Goal: Task Accomplishment & Management: Manage account settings

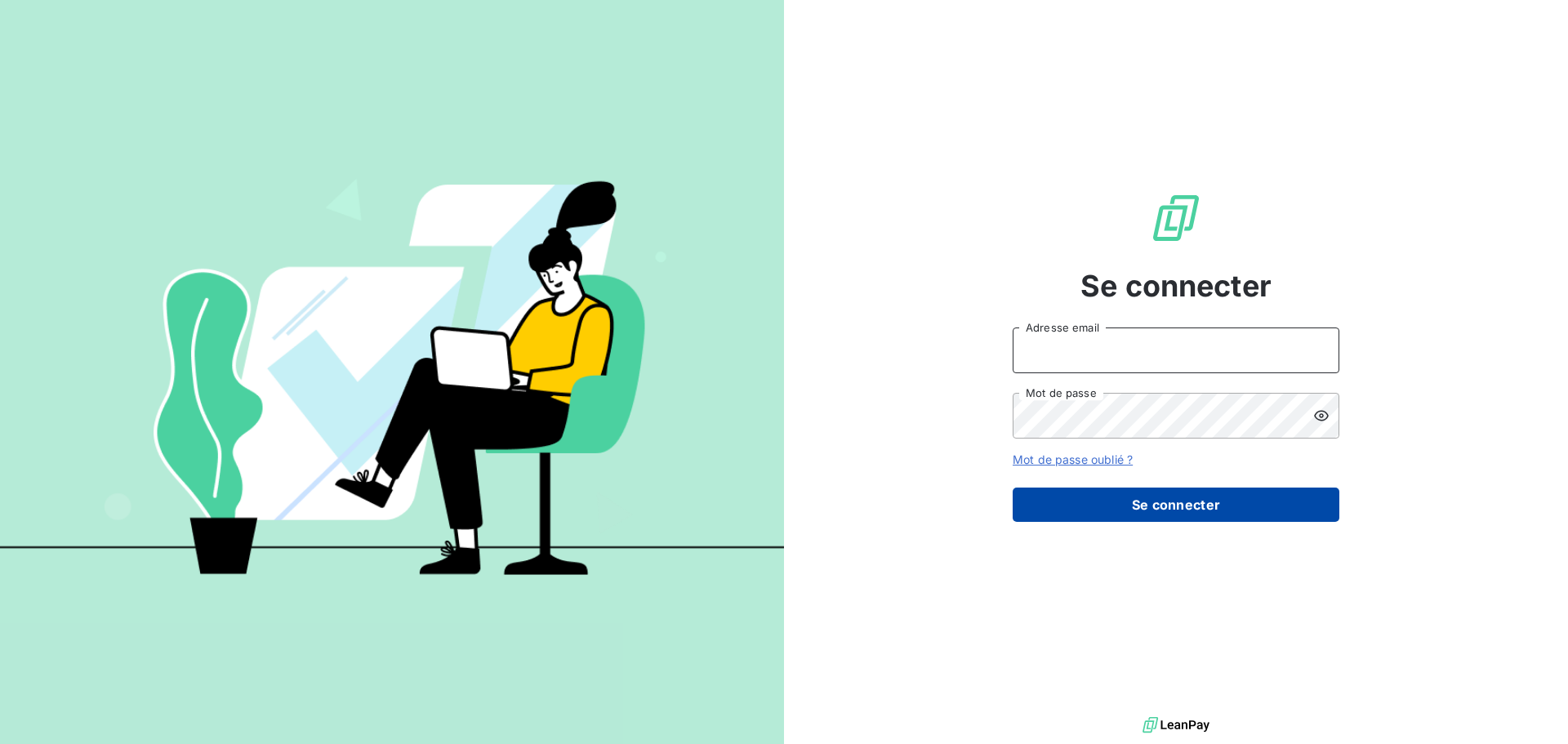
type input "[EMAIL_ADDRESS][DOMAIN_NAME]"
click at [1153, 497] on button "Se connecter" at bounding box center [1176, 505] width 326 height 35
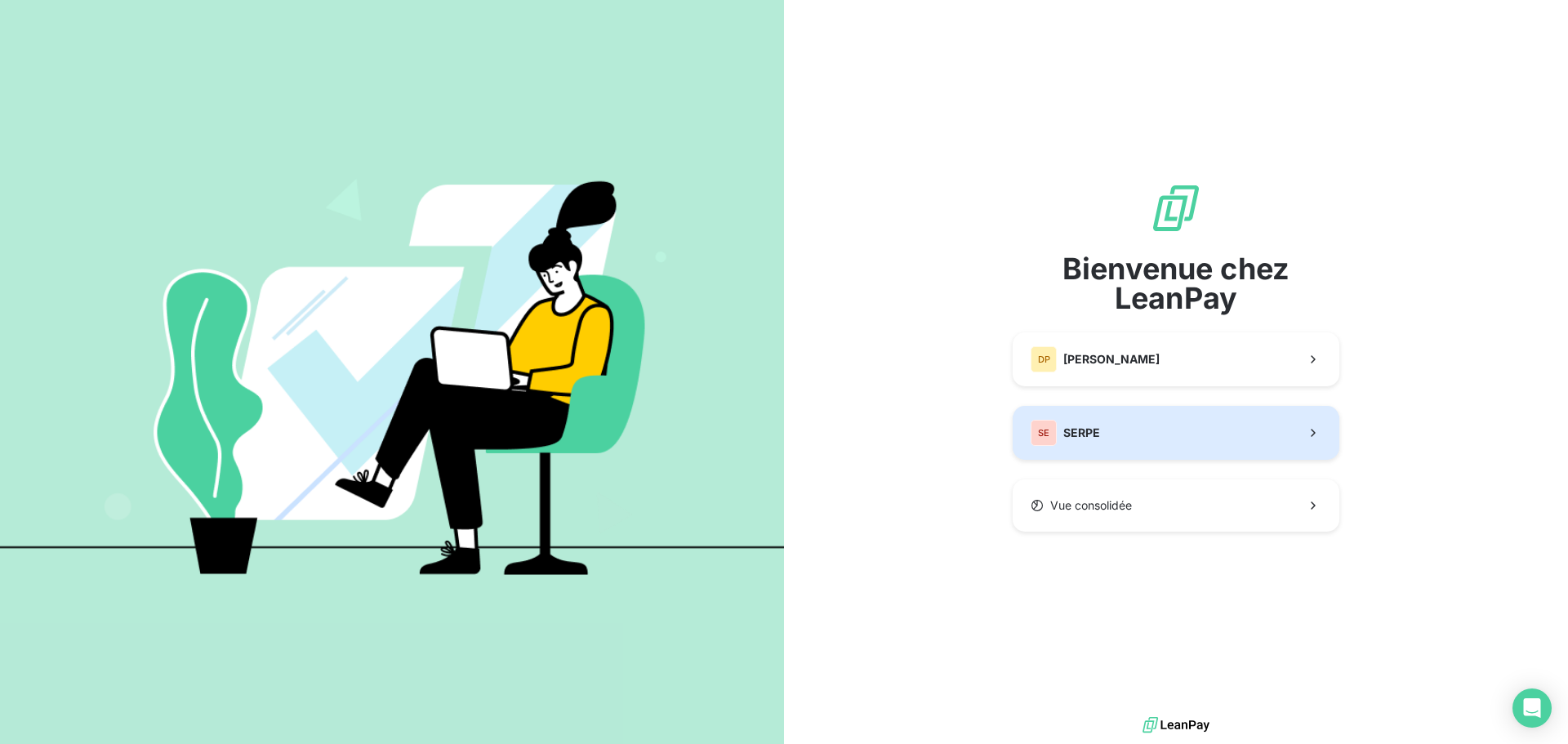
click at [1149, 427] on button "SE SERPE" at bounding box center [1176, 432] width 326 height 54
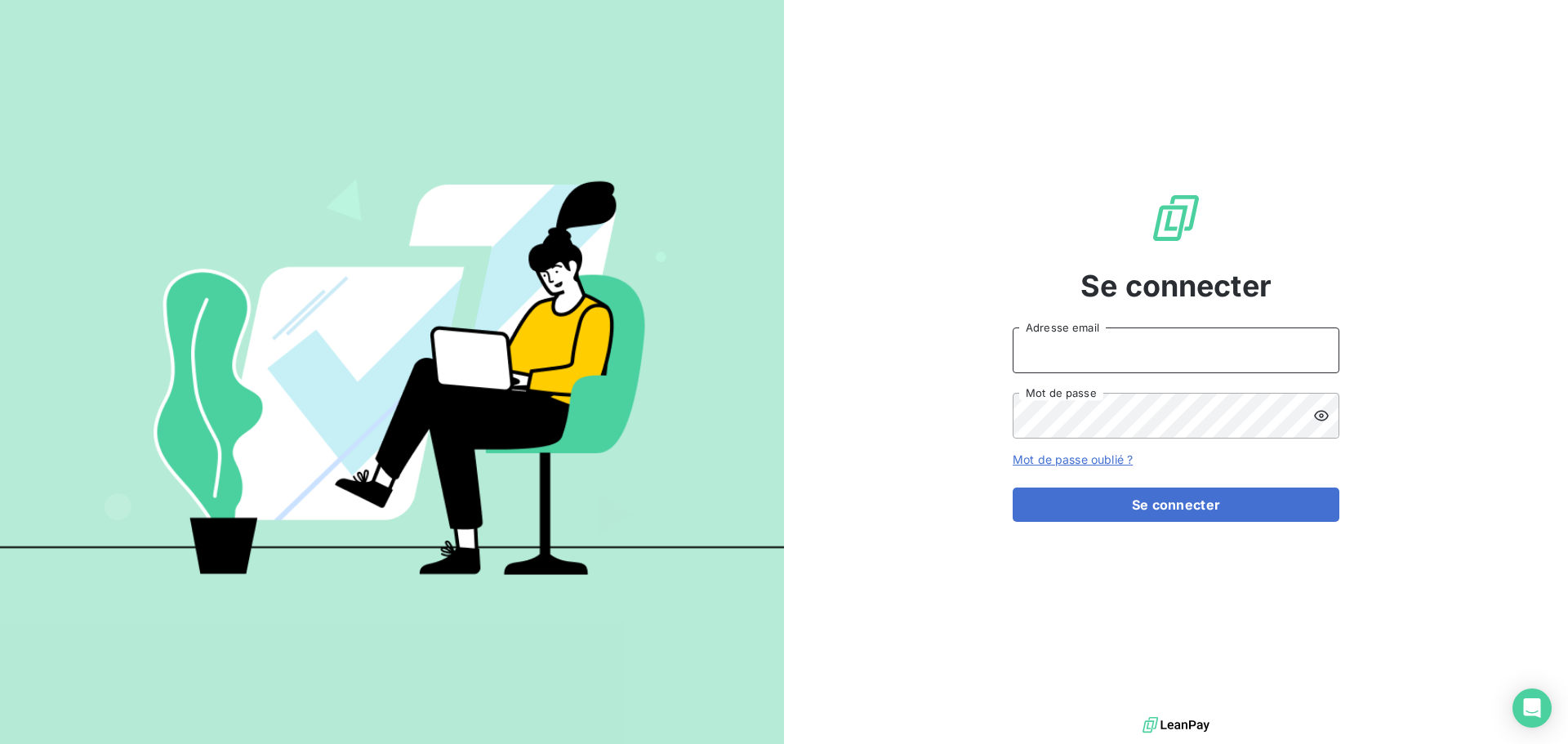
type input "[EMAIL_ADDRESS][DOMAIN_NAME]"
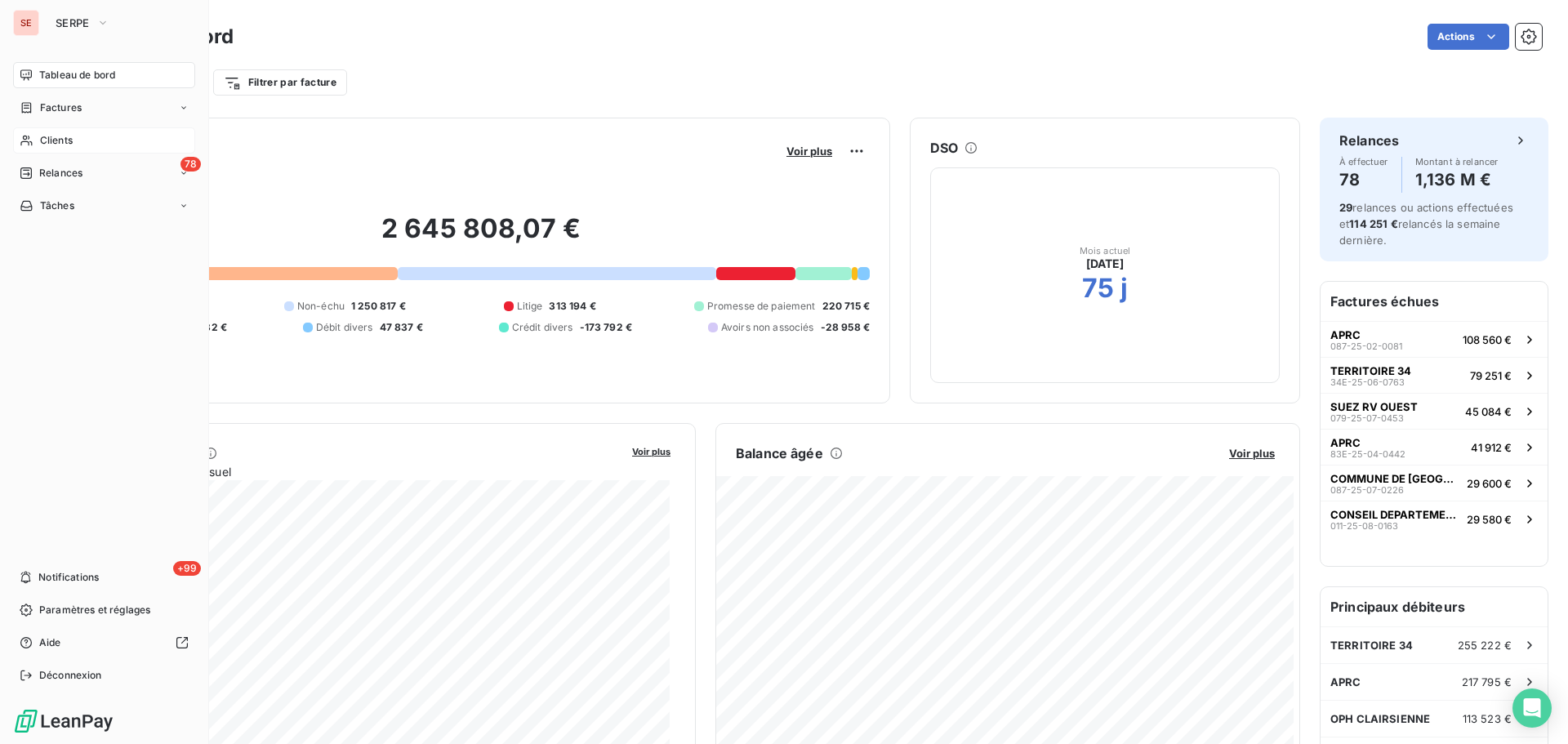
click at [59, 146] on span "Clients" at bounding box center [57, 140] width 33 height 15
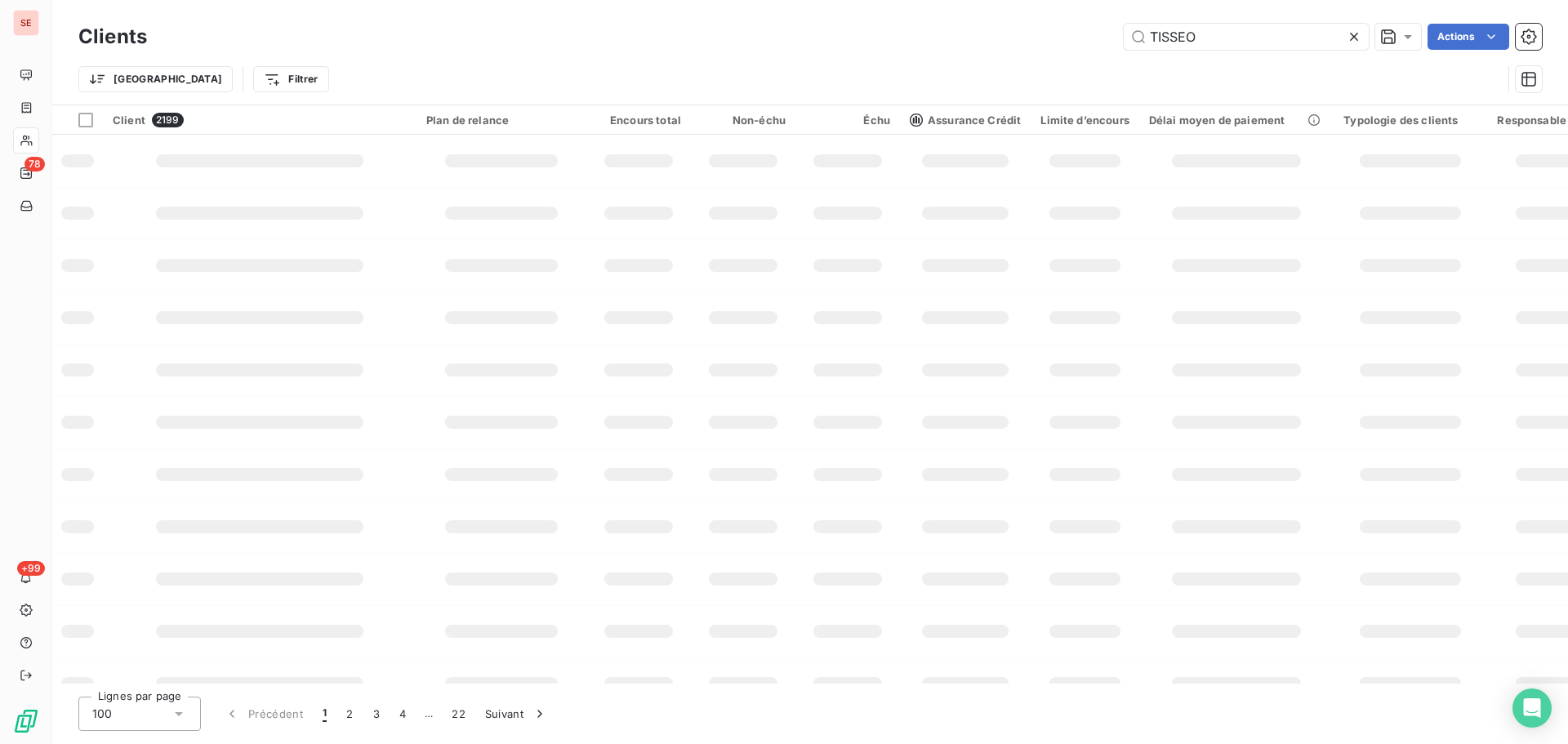
type input "TISSEO"
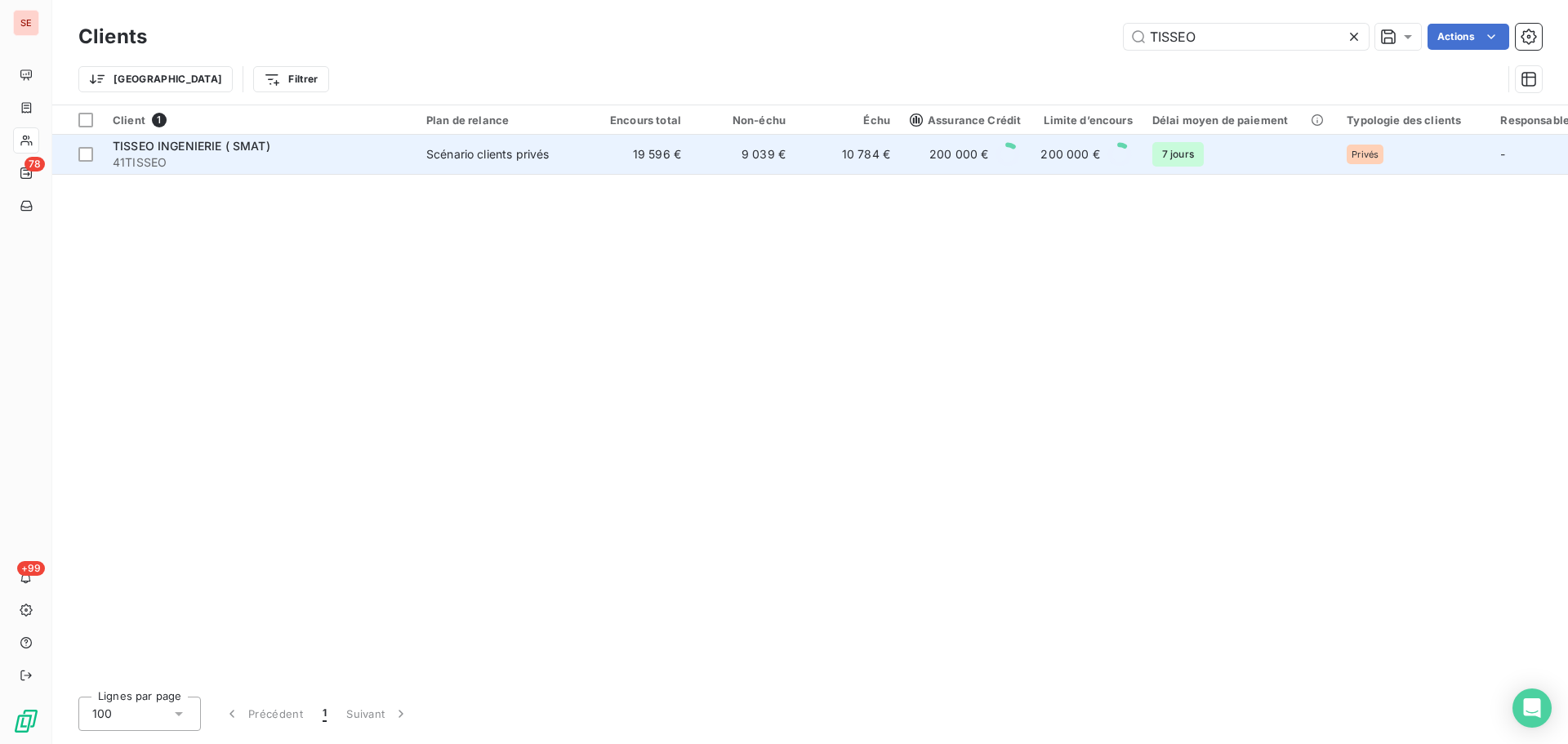
click at [671, 160] on td "19 596 €" at bounding box center [638, 154] width 105 height 40
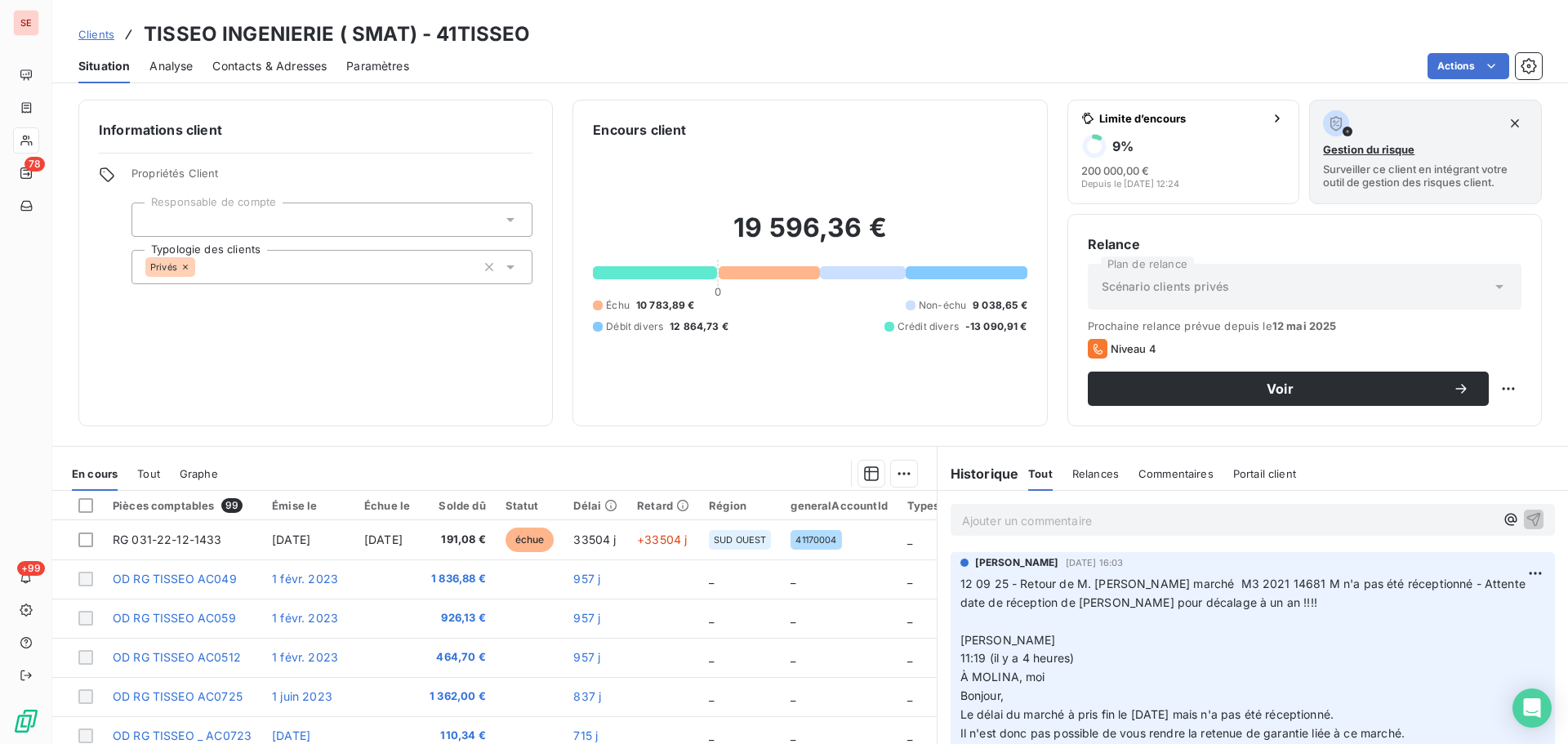
scroll to position [111, 0]
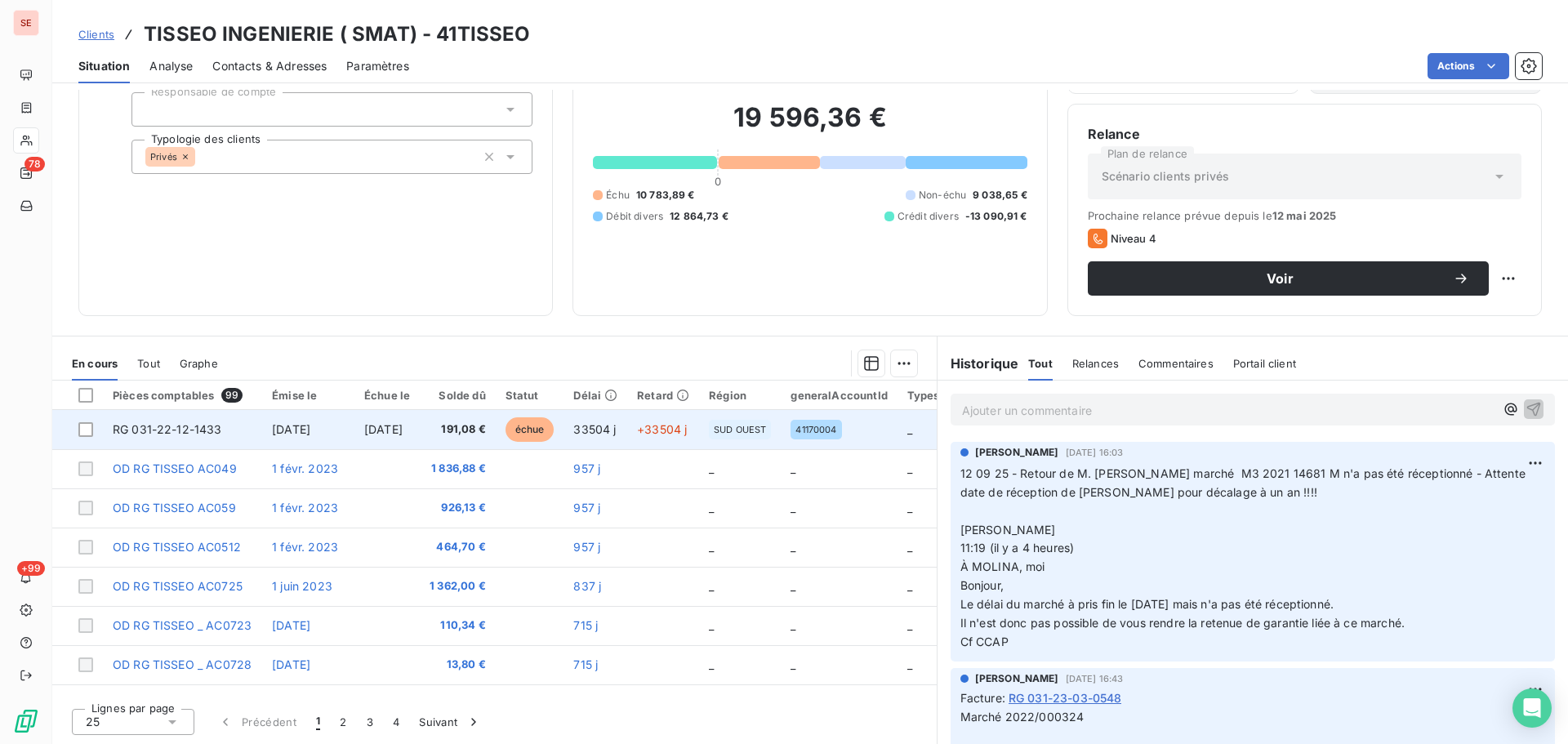
click at [397, 429] on span "[DATE]" at bounding box center [383, 429] width 39 height 14
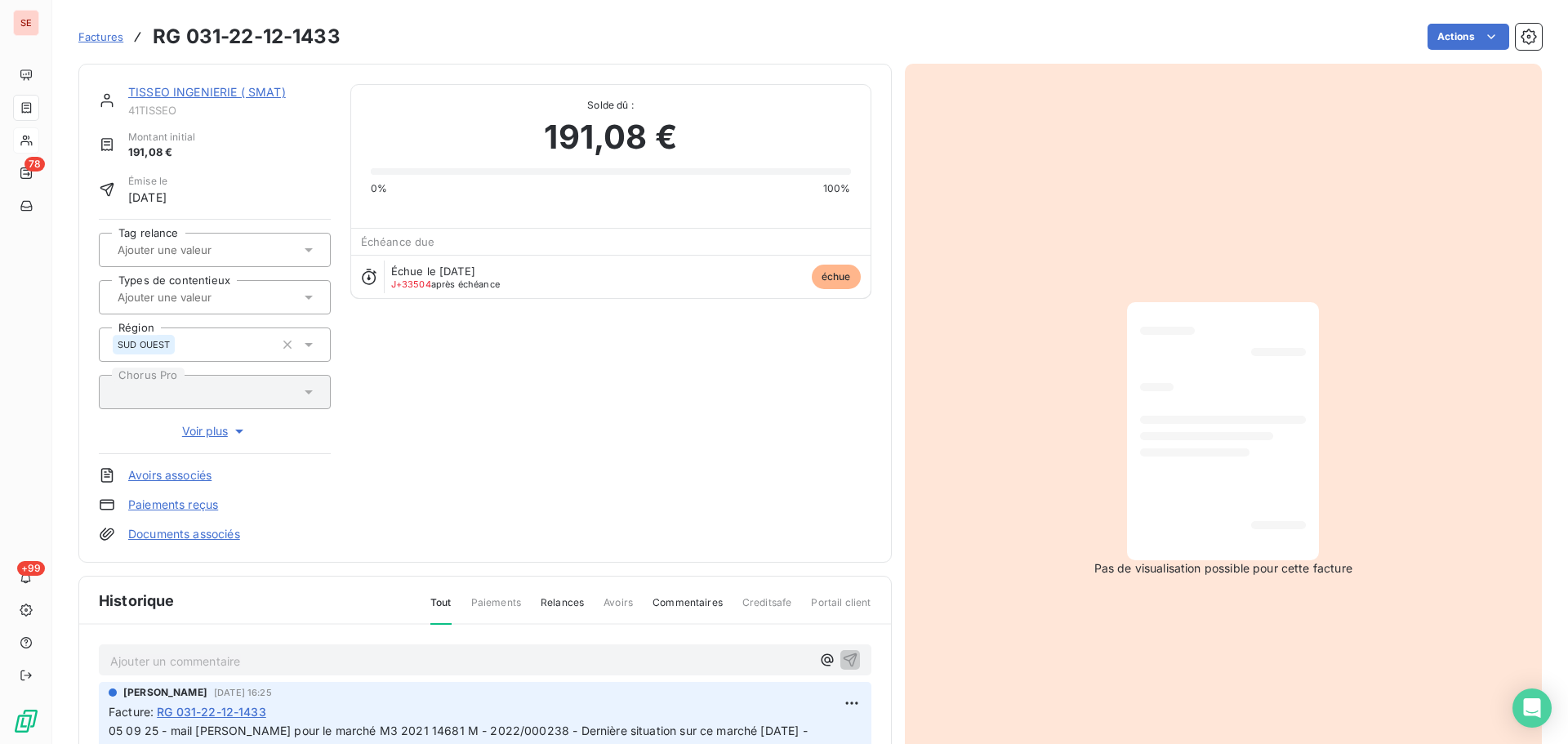
click at [213, 88] on link "TISSEO INGENIERIE ( SMAT)" at bounding box center [206, 92] width 157 height 14
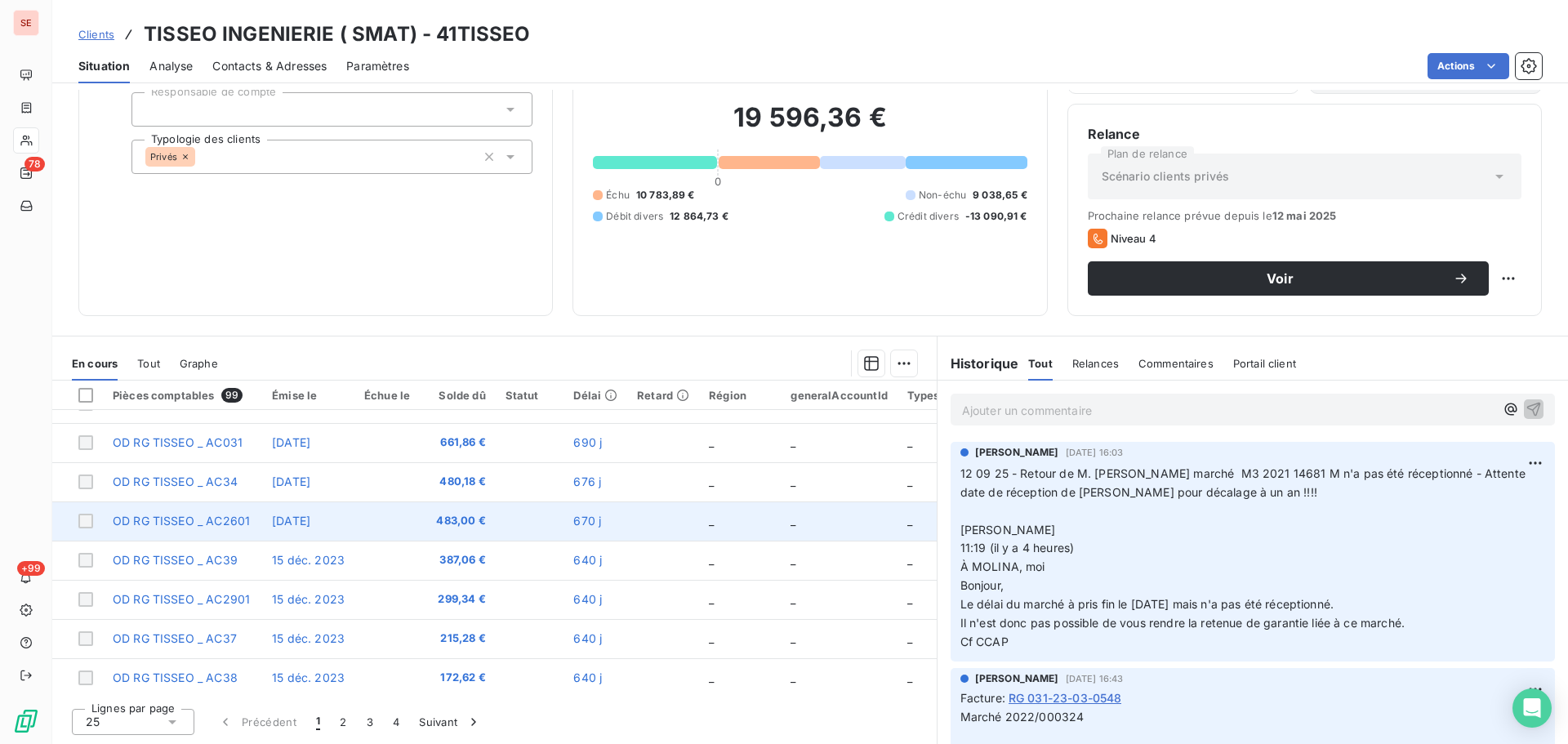
scroll to position [703, 0]
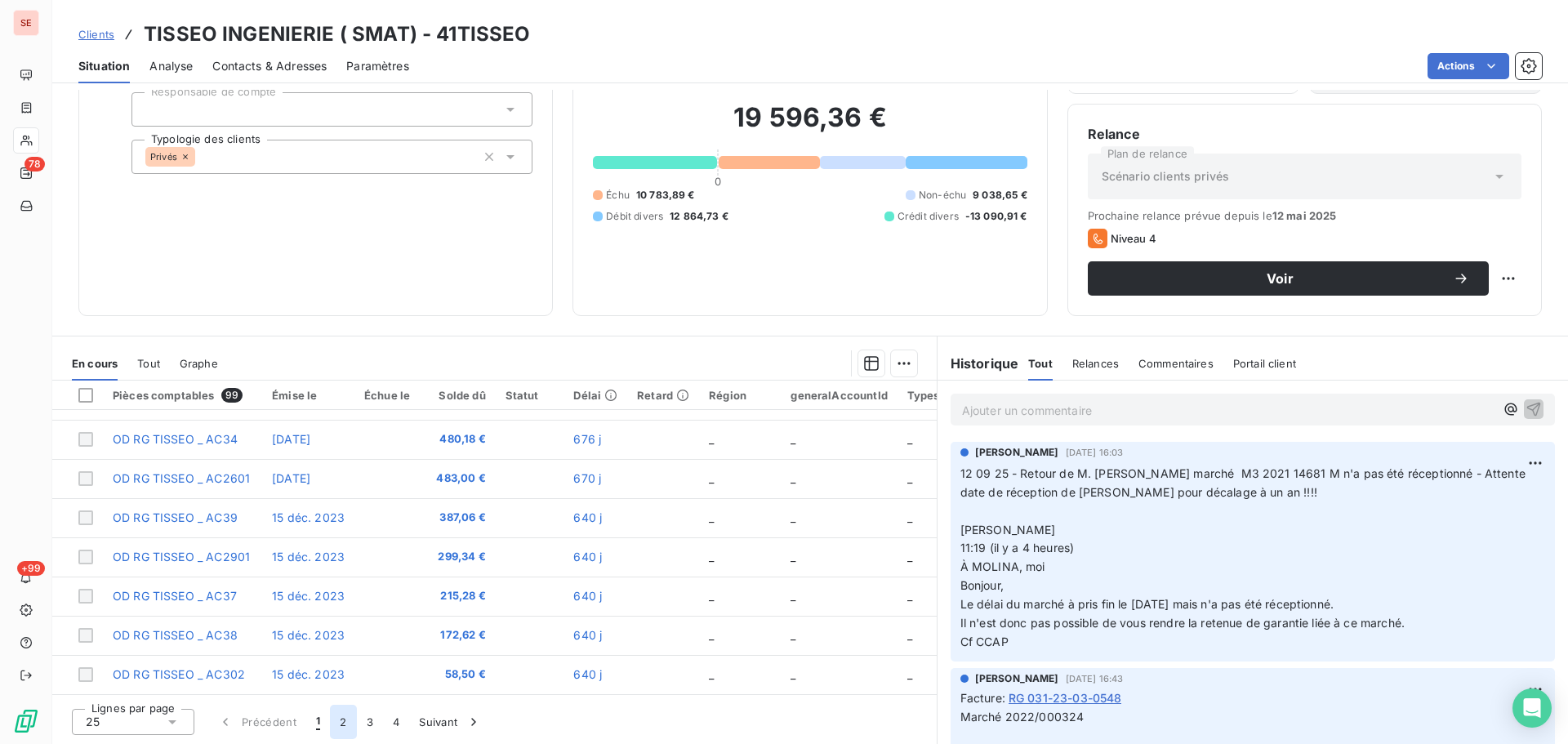
click at [347, 717] on button "2" at bounding box center [343, 723] width 26 height 35
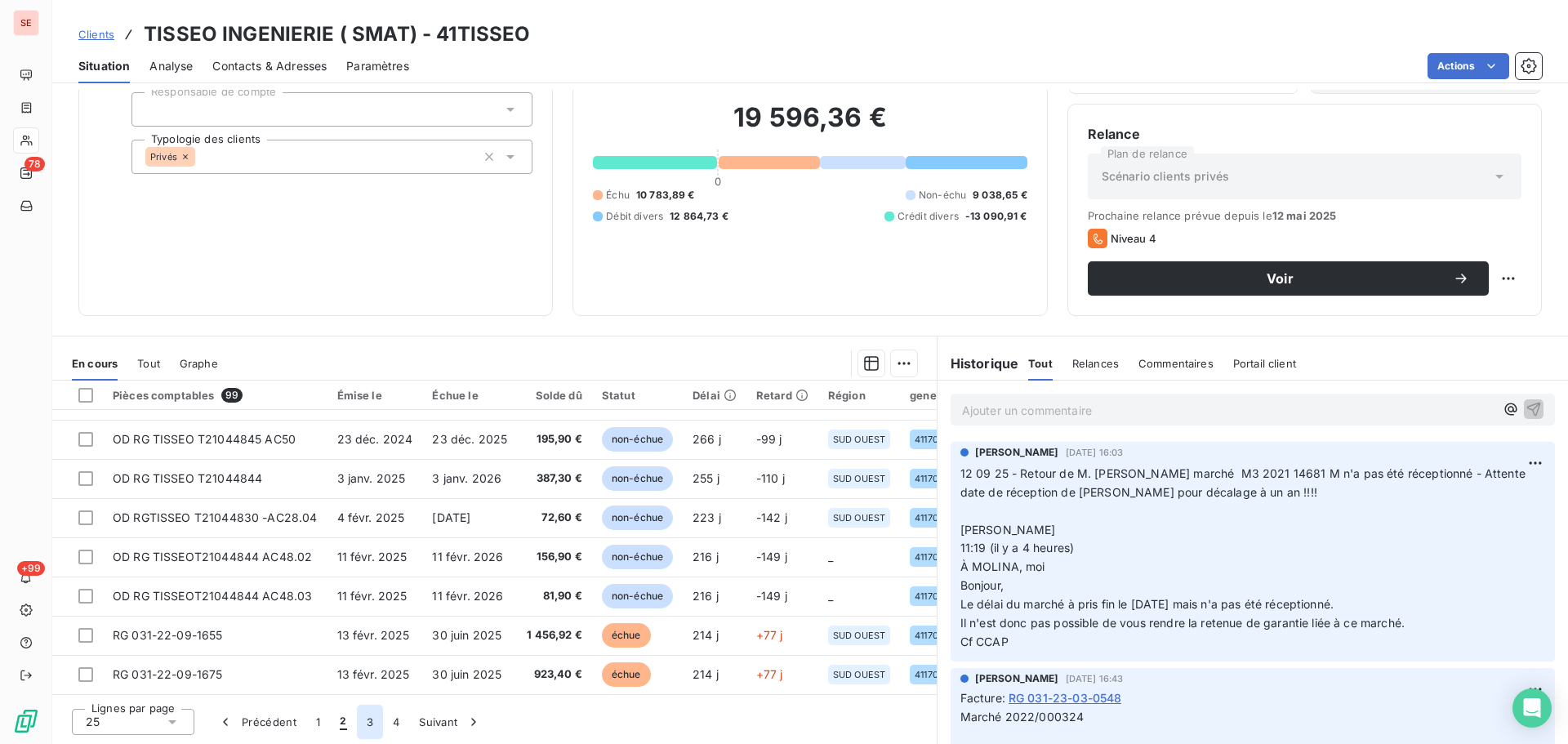
click at [366, 727] on button "3" at bounding box center [370, 723] width 26 height 35
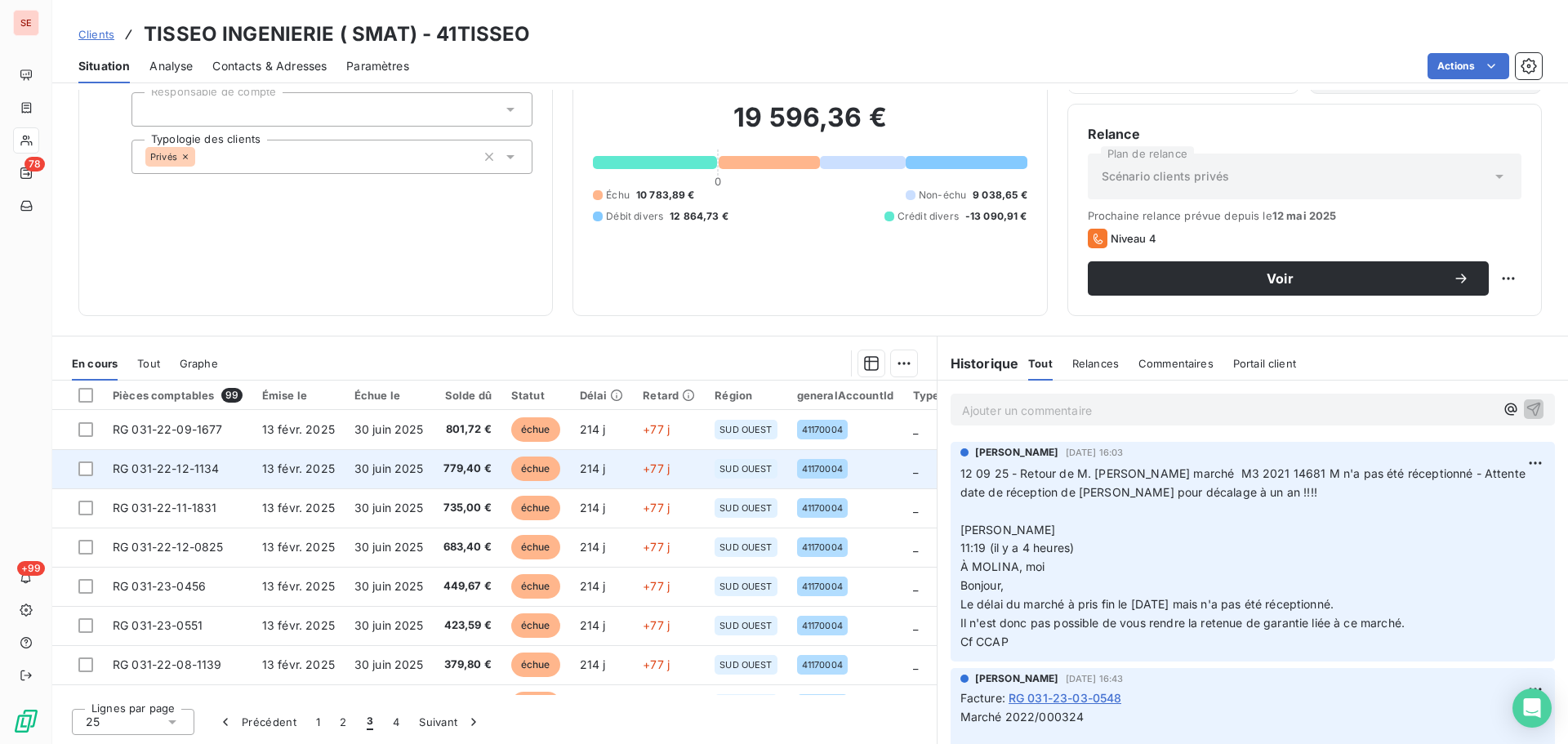
click at [403, 473] on span "30 juin 2025" at bounding box center [389, 469] width 69 height 14
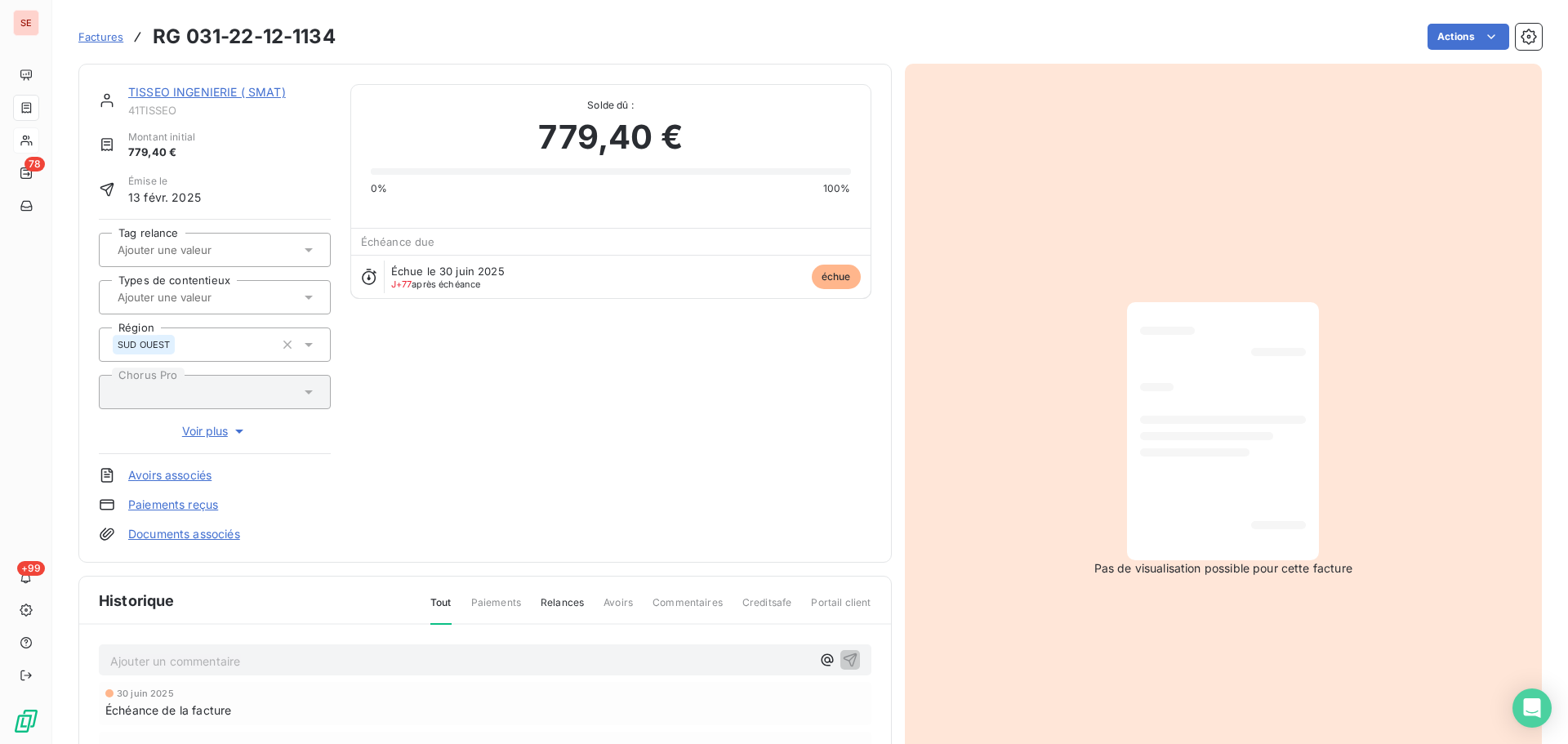
click at [331, 29] on h3 "RG 031-22-12-1134" at bounding box center [244, 37] width 183 height 30
drag, startPoint x: 342, startPoint y: 34, endPoint x: 185, endPoint y: 31, distance: 157.0
click at [185, 31] on div "Factures RG 031-22-12-1134 Actions" at bounding box center [810, 37] width 1463 height 35
copy h3 "031-22-12-1134"
click at [248, 87] on link "TISSEO INGENIERIE ( SMAT)" at bounding box center [206, 92] width 157 height 14
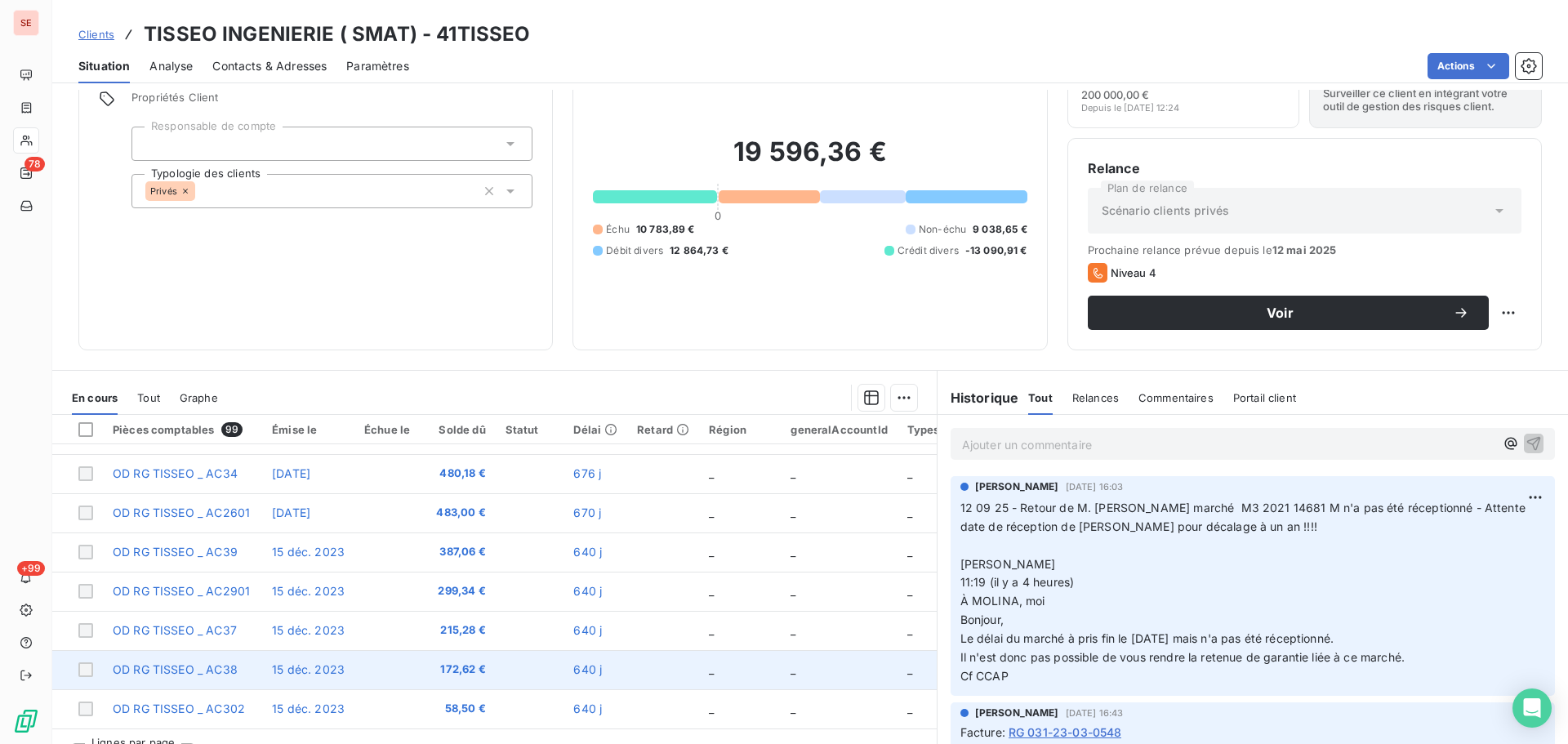
scroll to position [111, 0]
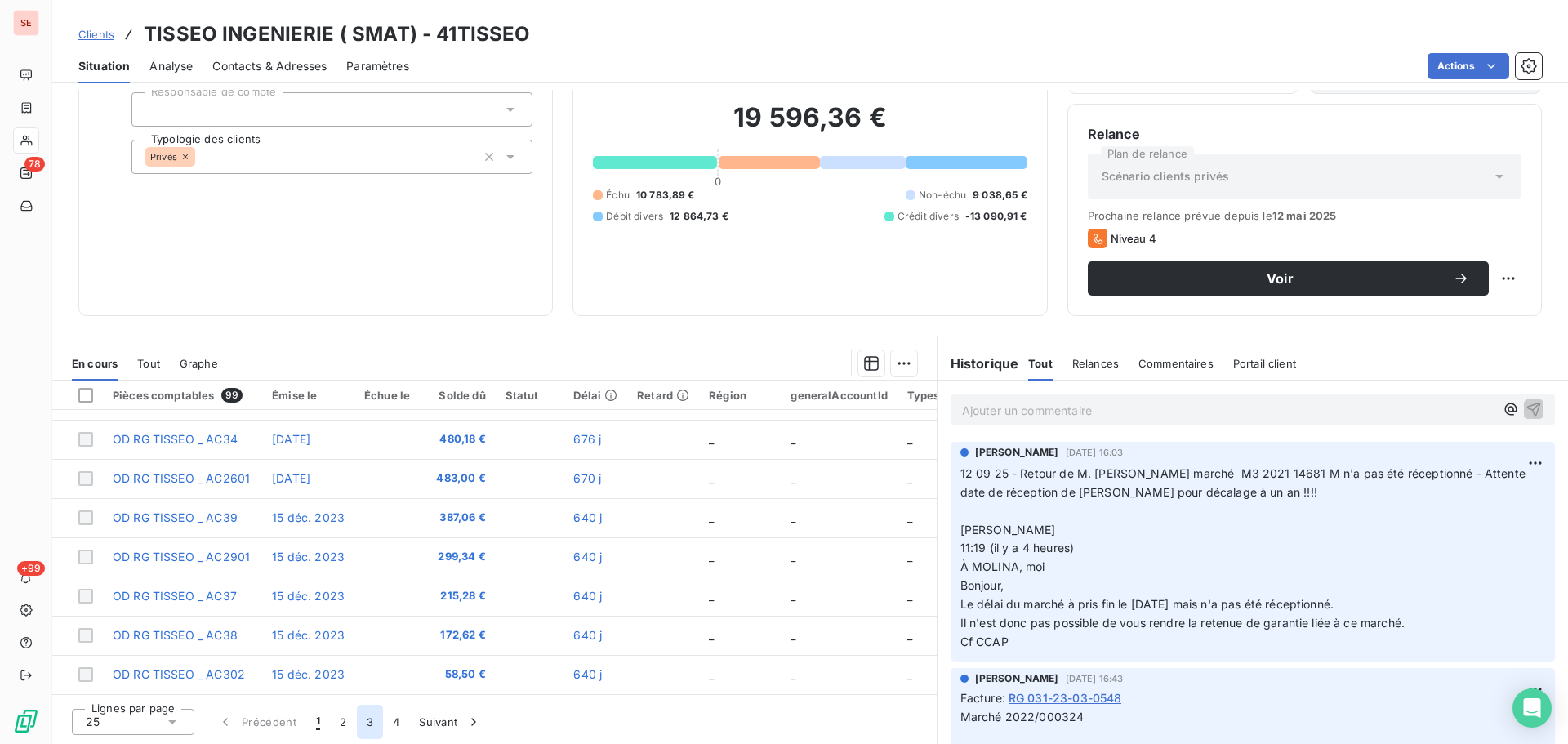
click at [366, 724] on button "3" at bounding box center [370, 723] width 26 height 35
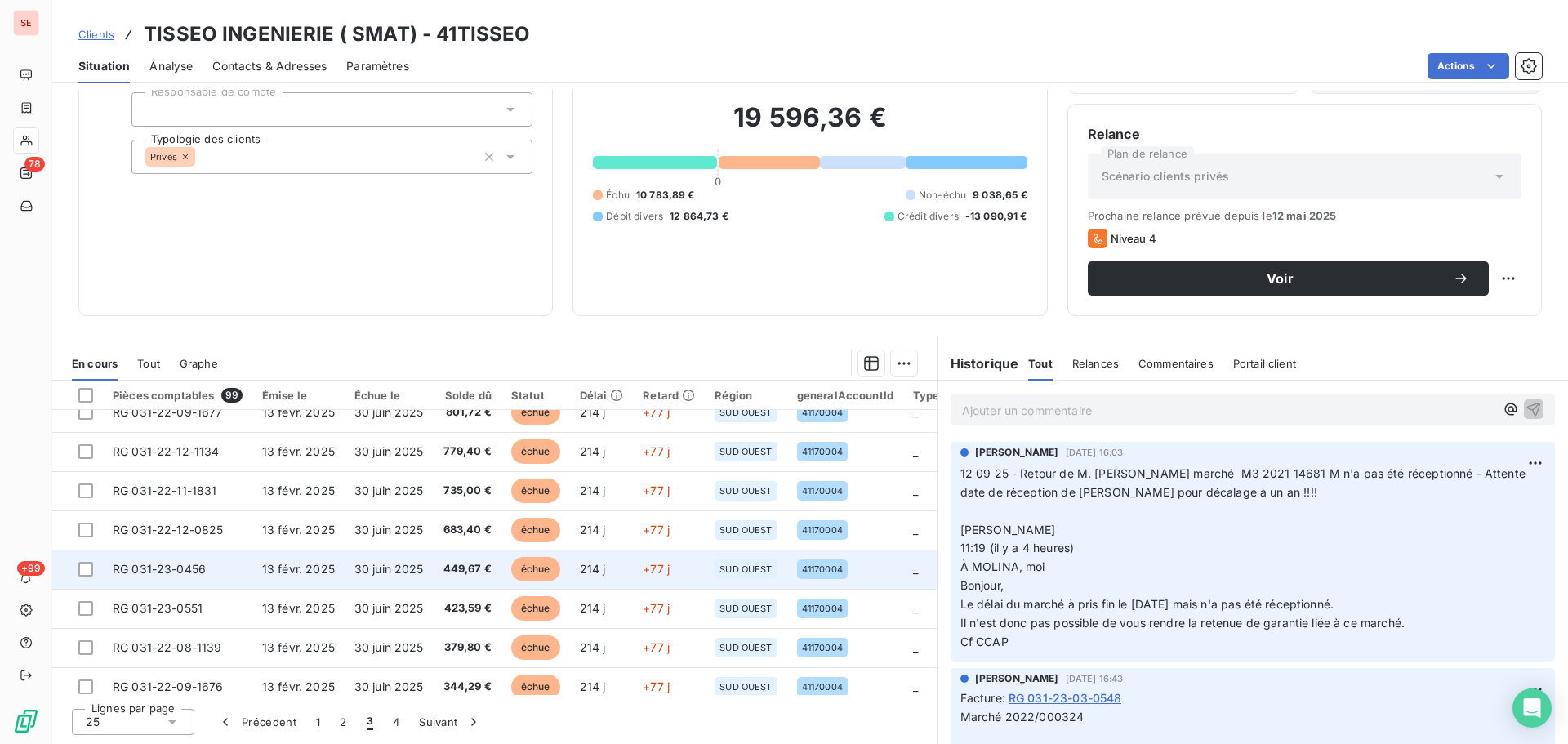
scroll to position [0, 0]
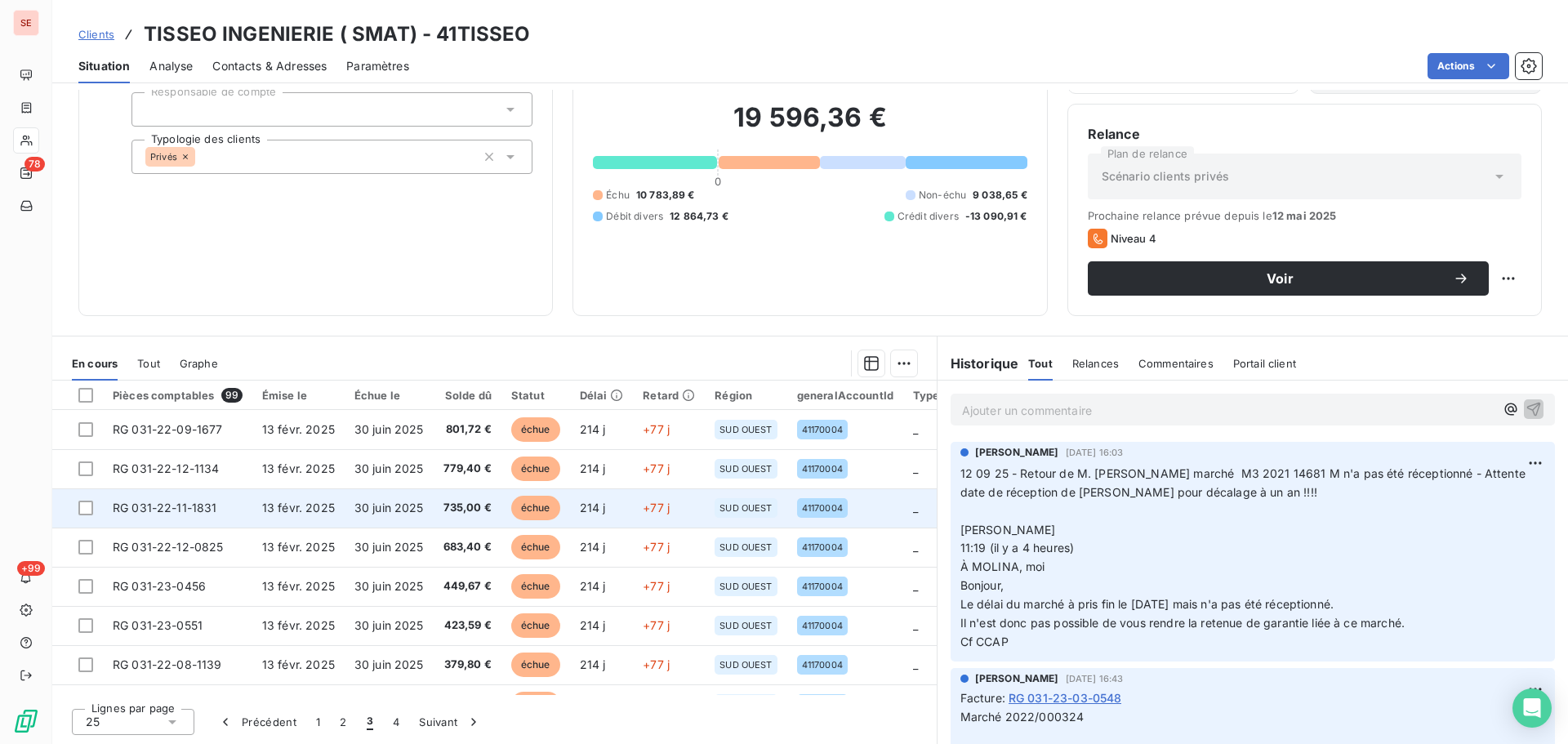
click at [346, 503] on td "30 juin 2025" at bounding box center [389, 508] width 89 height 40
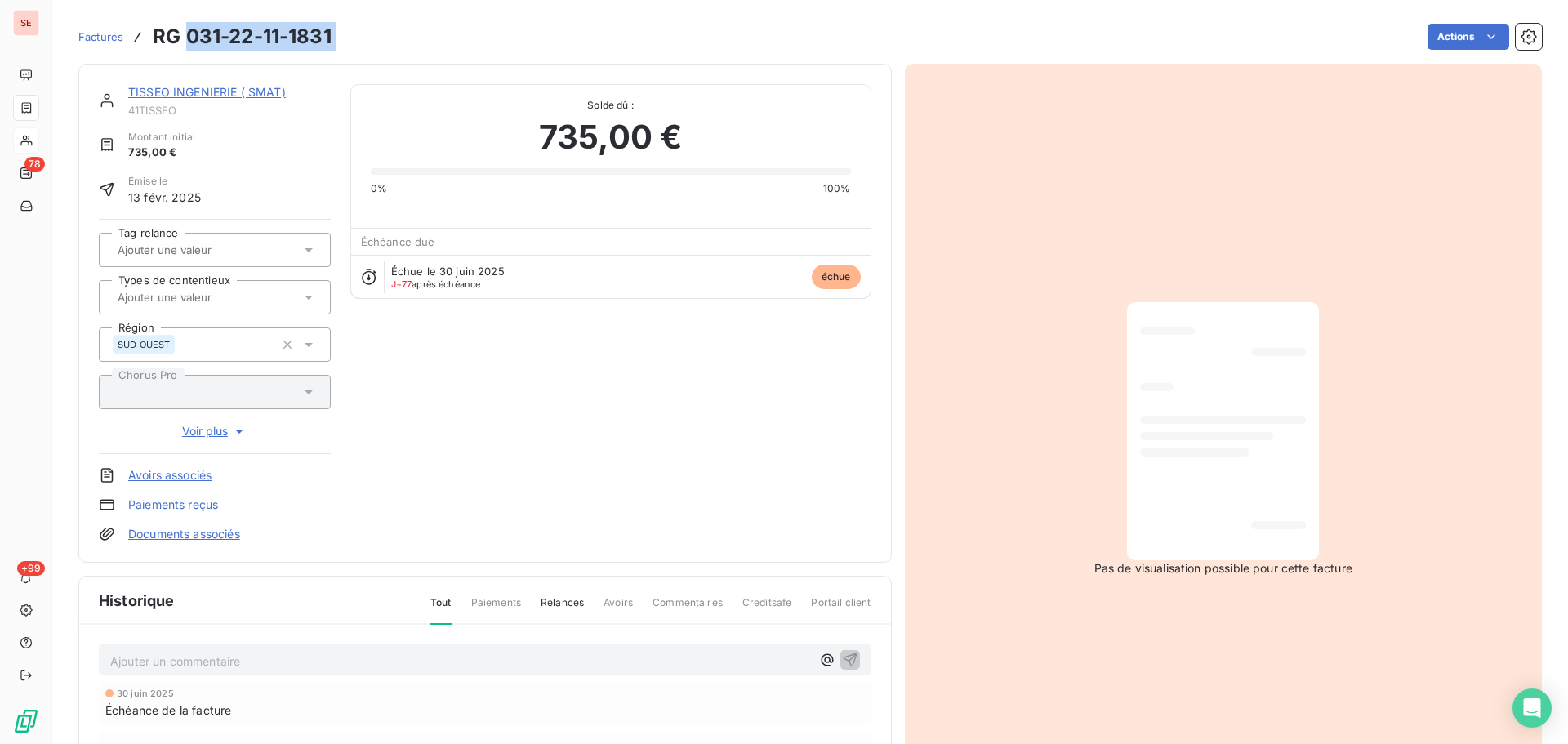
drag, startPoint x: 342, startPoint y: 28, endPoint x: 188, endPoint y: 39, distance: 154.4
click at [188, 39] on div "Factures RG 031-22-11-1831 Actions" at bounding box center [810, 37] width 1463 height 35
copy section "031-22-11-1831 Actions"
click at [253, 90] on link "TISSEO INGENIERIE ( SMAT)" at bounding box center [206, 92] width 157 height 14
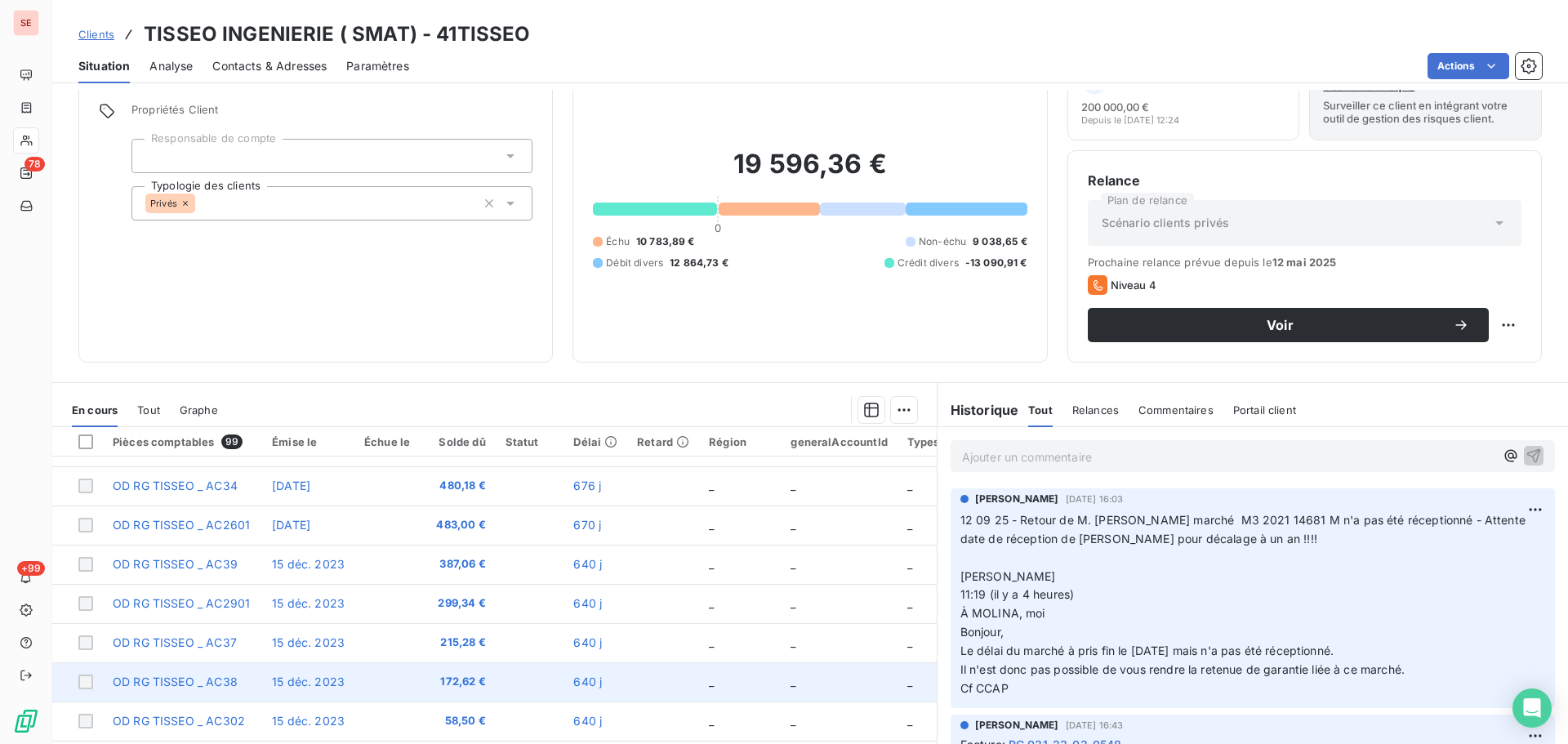
scroll to position [111, 0]
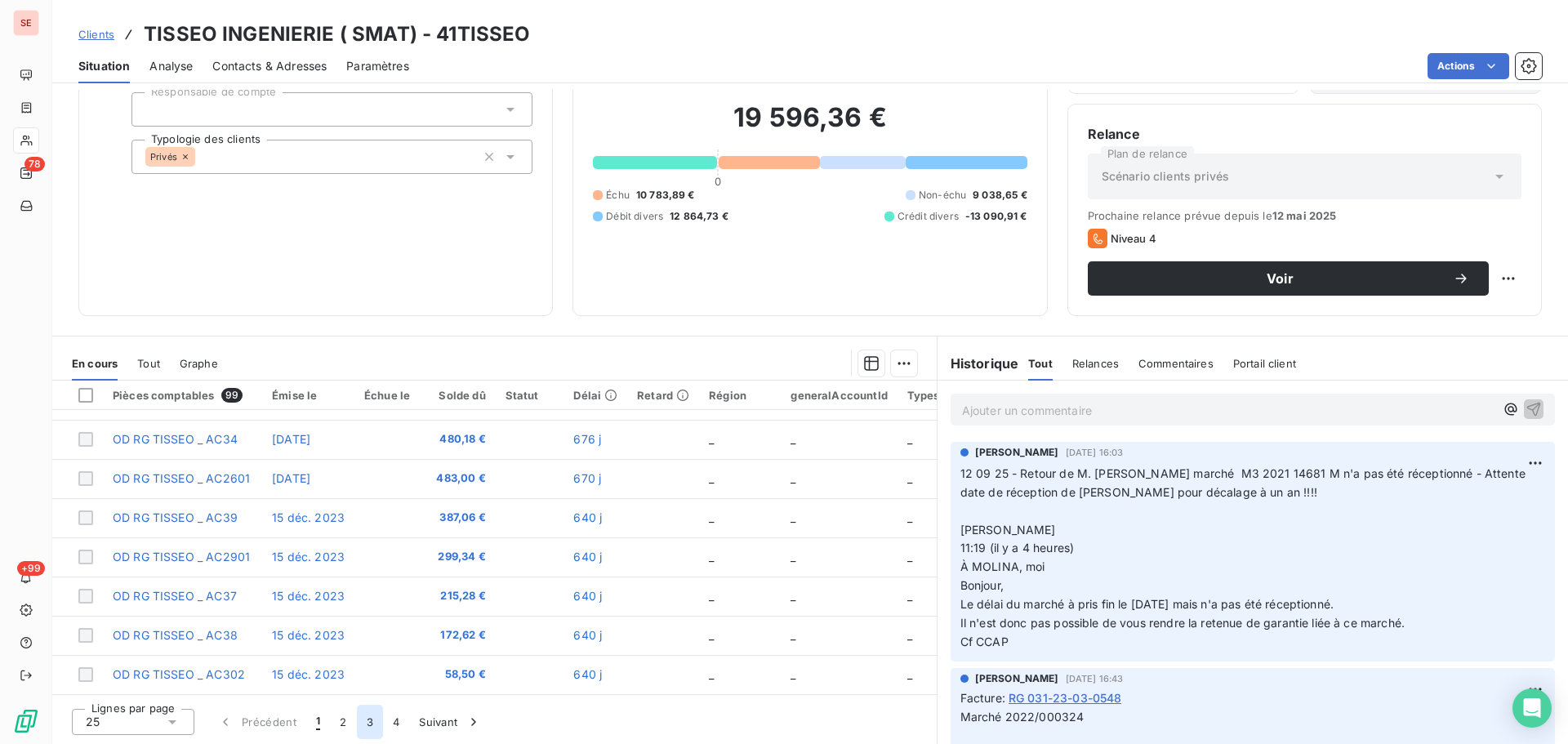
click at [367, 719] on button "3" at bounding box center [370, 723] width 26 height 35
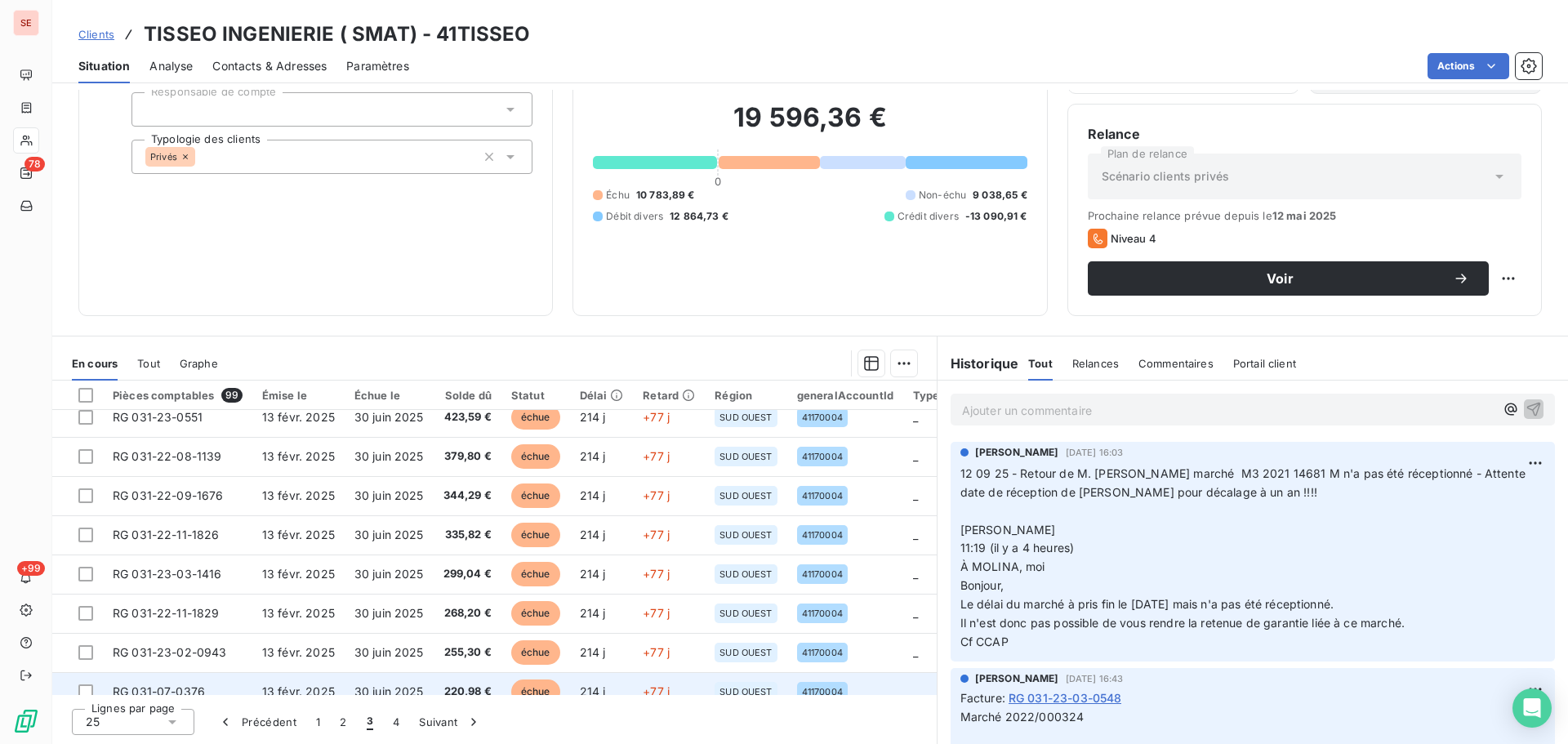
scroll to position [49, 0]
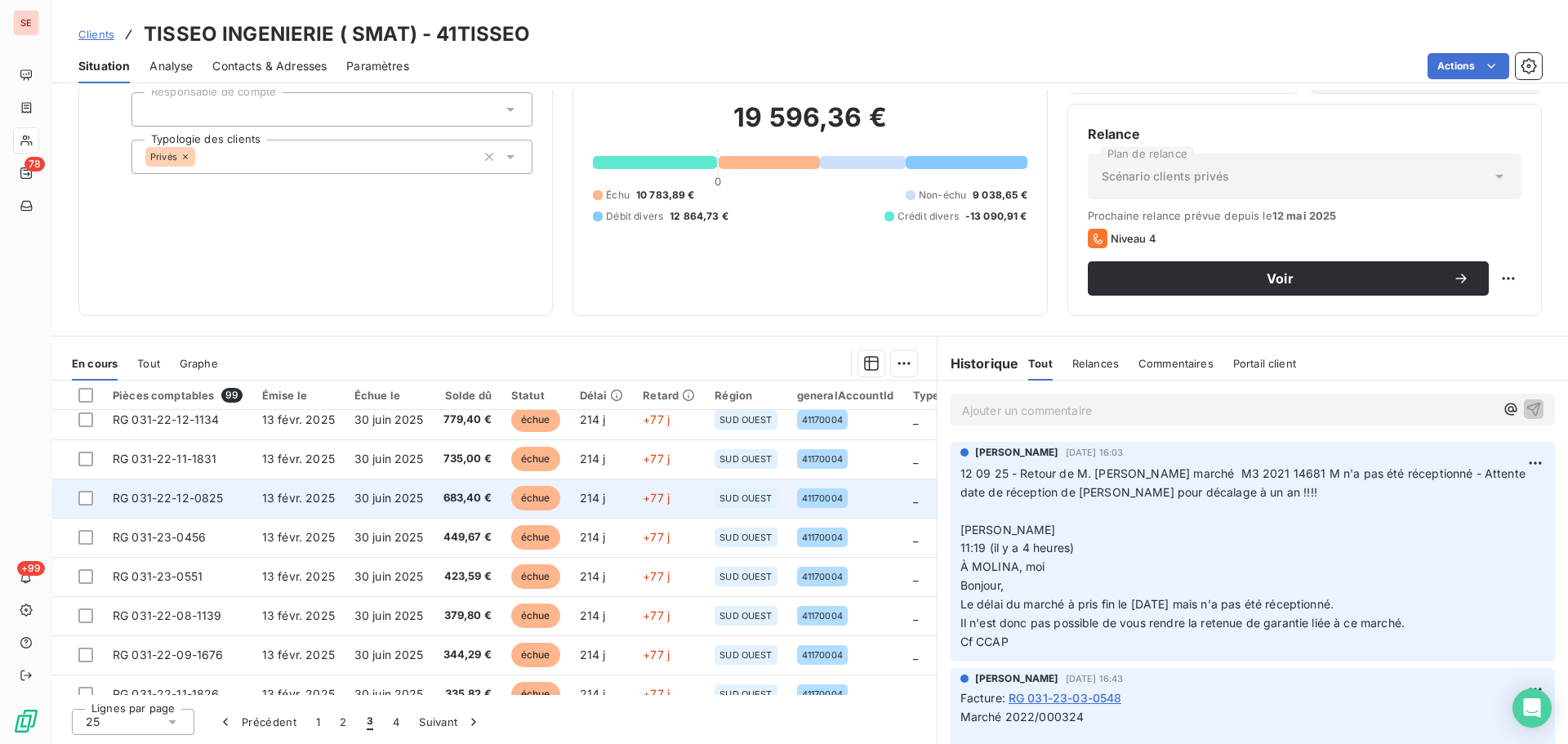
click at [363, 499] on span "30 juin 2025" at bounding box center [389, 497] width 69 height 14
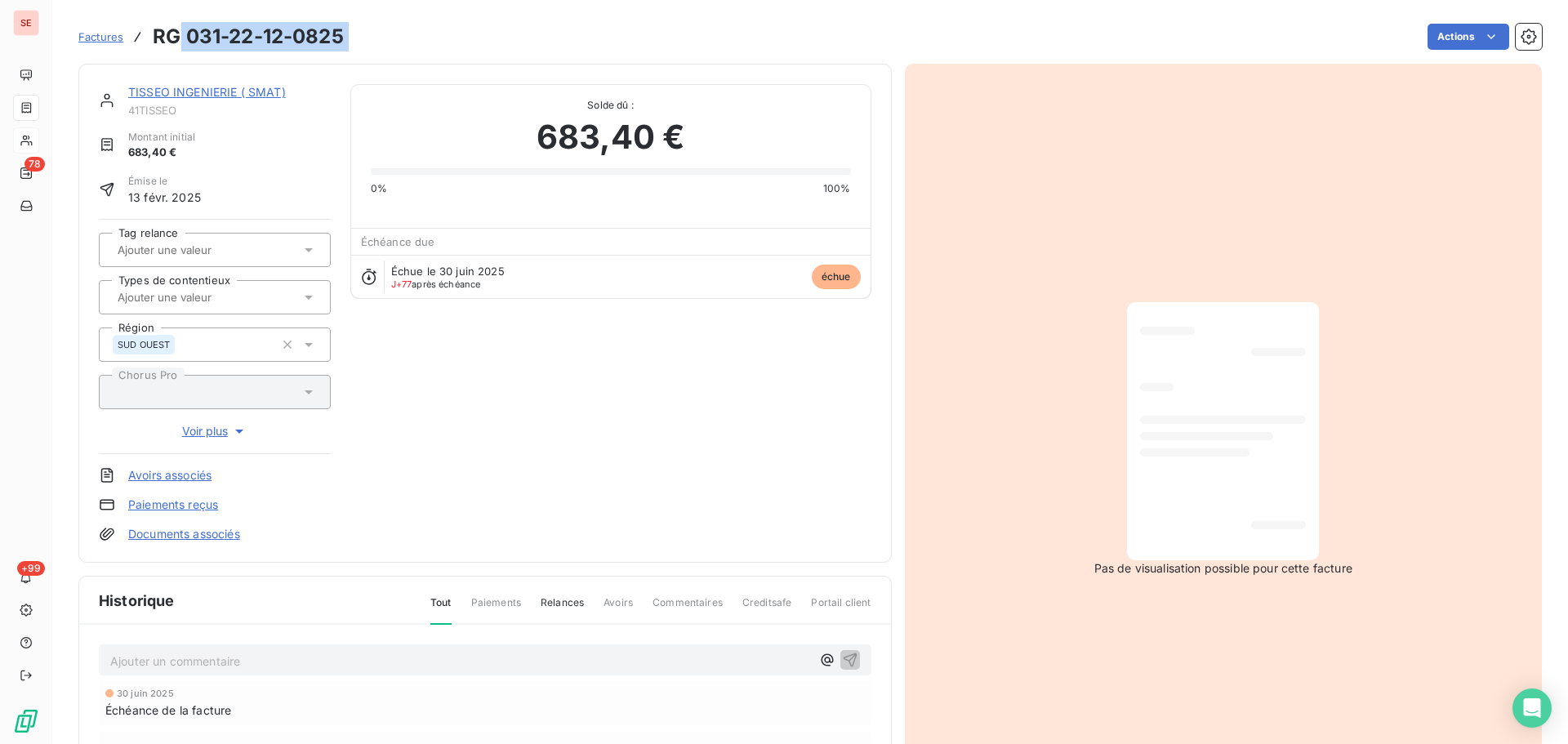
drag, startPoint x: 358, startPoint y: 33, endPoint x: 182, endPoint y: 21, distance: 176.4
click at [182, 21] on div "Factures RG 031-22-12-0825 Actions" at bounding box center [810, 37] width 1463 height 35
copy section "031-22-12-0825 Actions"
click at [255, 93] on link "TISSEO INGENIERIE ( SMAT)" at bounding box center [206, 92] width 157 height 14
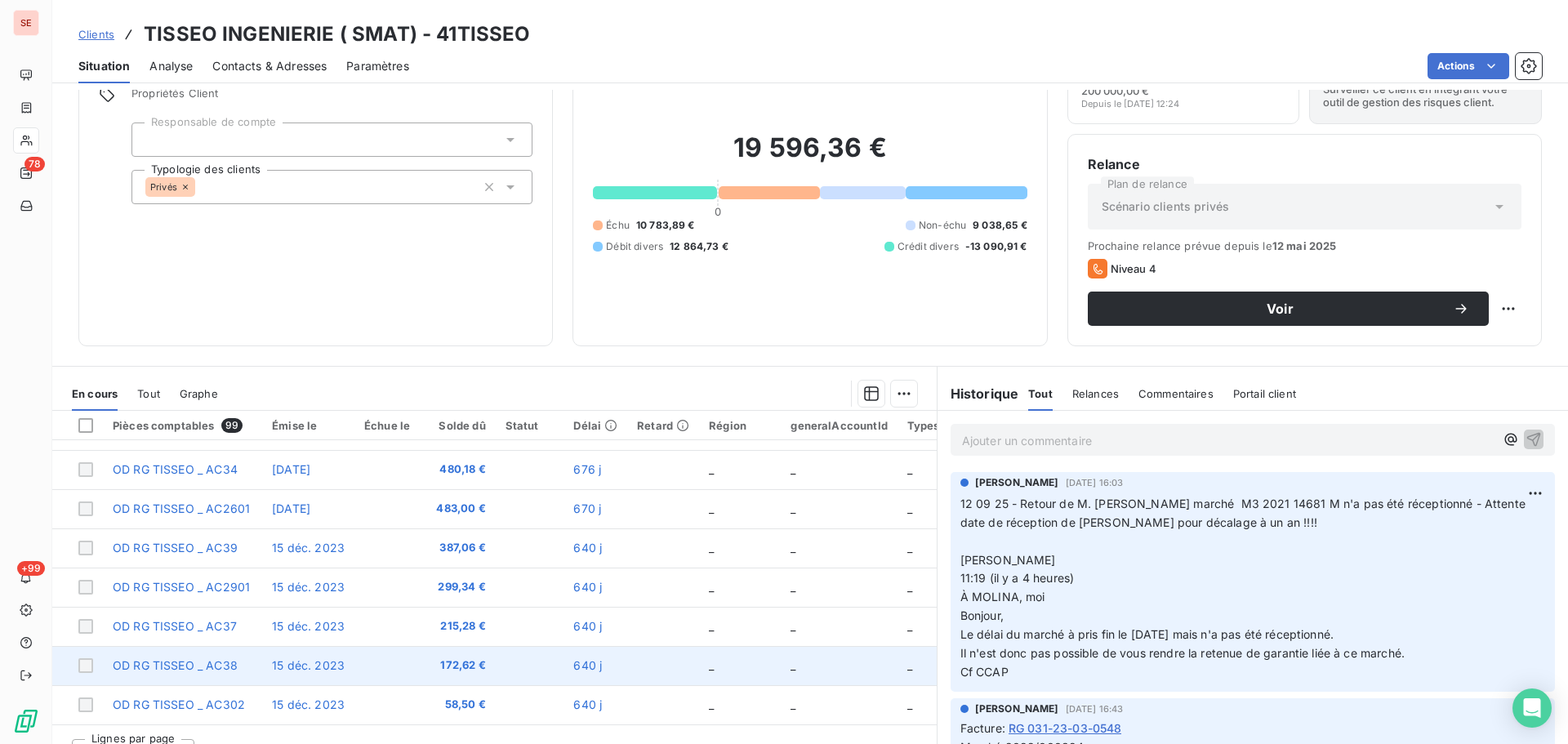
scroll to position [111, 0]
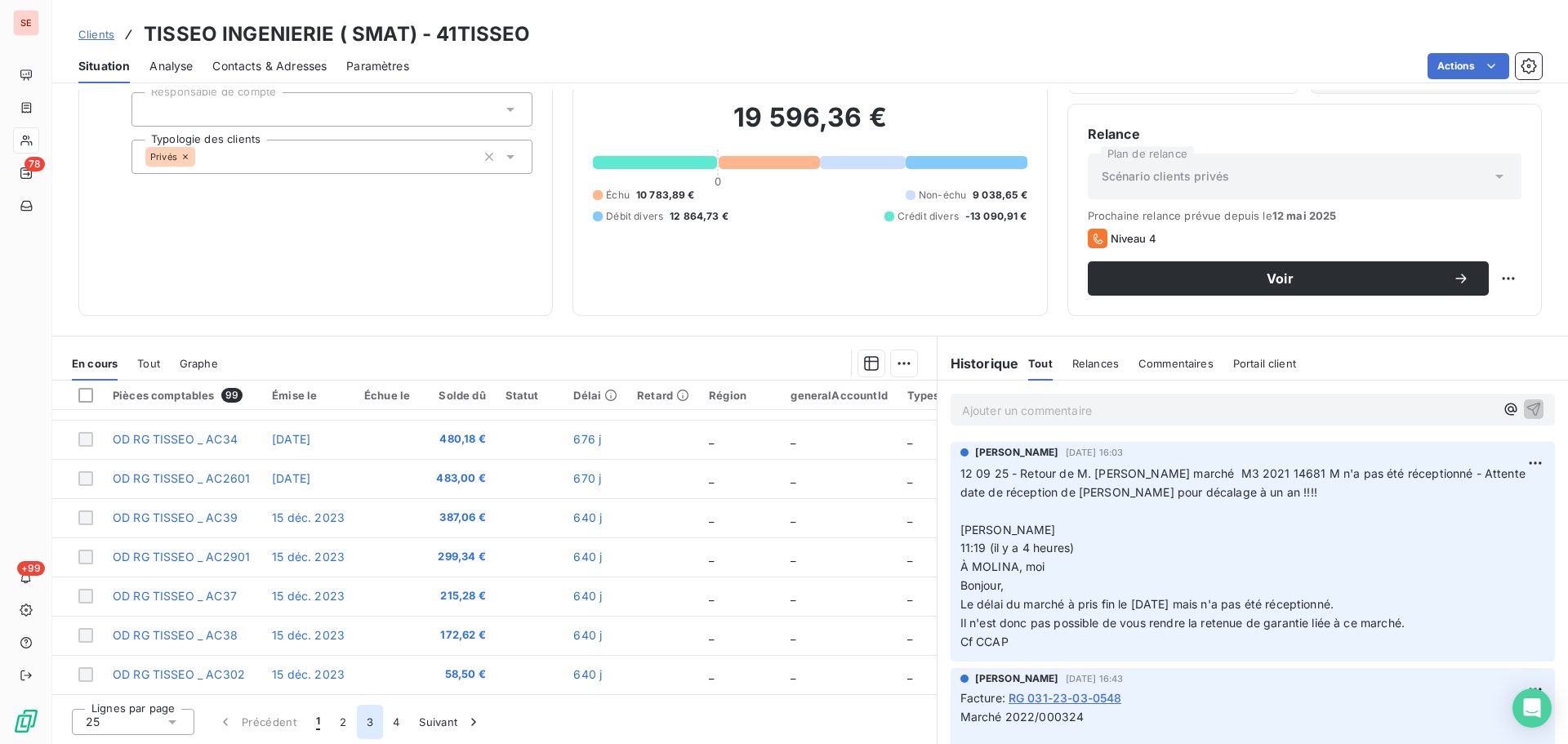
click at [369, 726] on button "3" at bounding box center [370, 723] width 26 height 35
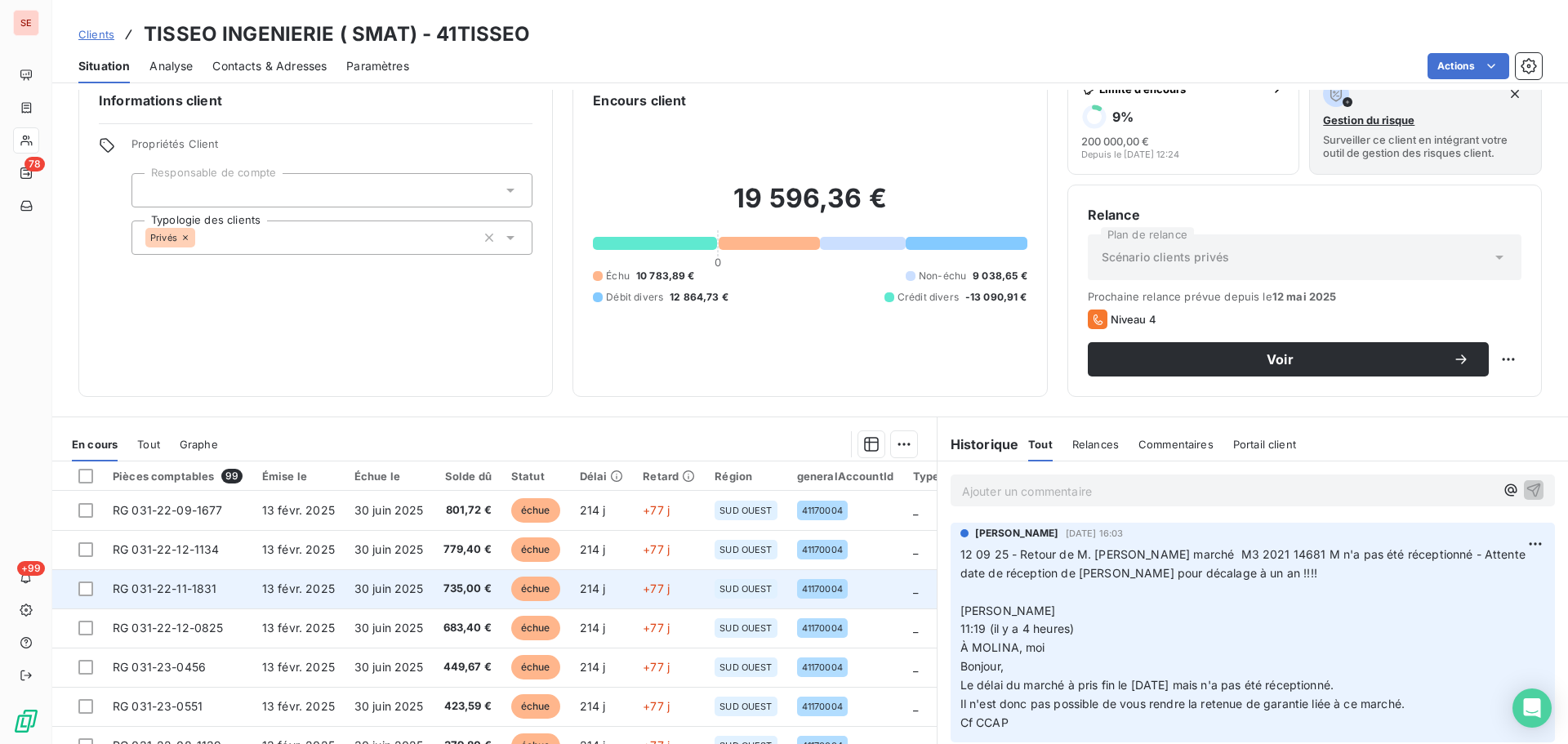
scroll to position [0, 0]
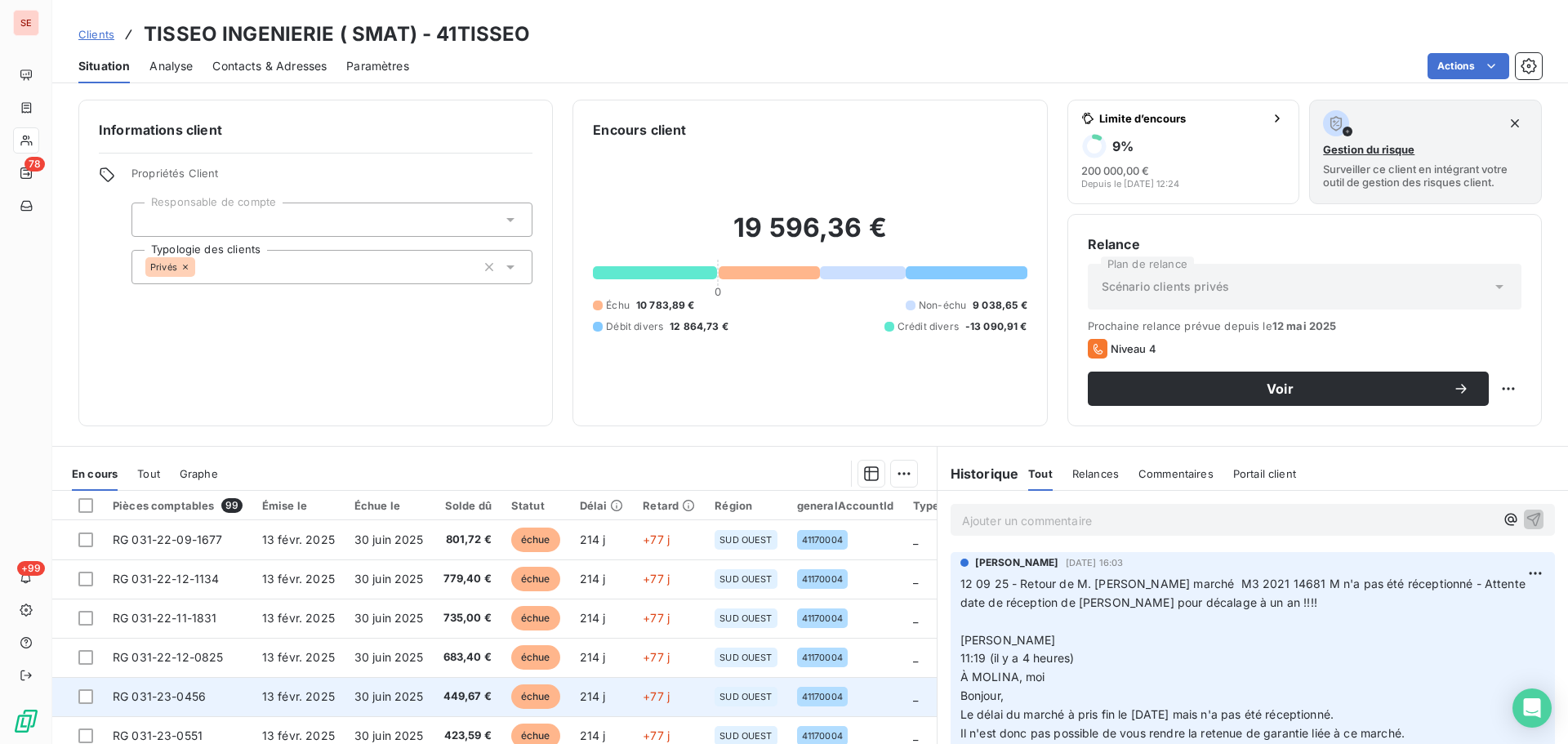
click at [385, 691] on span "30 juin 2025" at bounding box center [389, 696] width 69 height 14
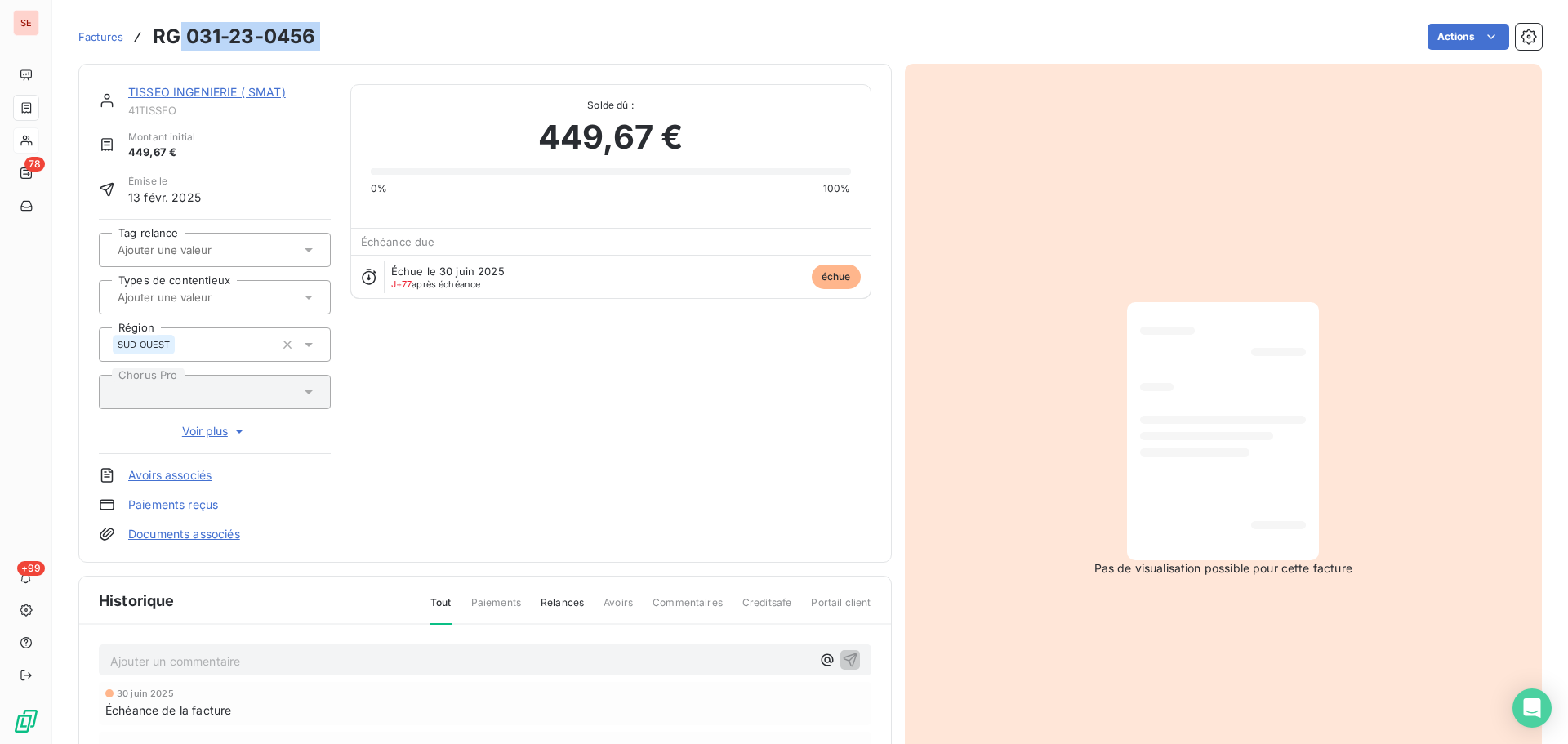
drag, startPoint x: 336, startPoint y: 40, endPoint x: 182, endPoint y: 31, distance: 154.3
click at [182, 31] on div "Factures RG 031-23-0456 Actions" at bounding box center [810, 37] width 1463 height 35
copy section "031-23-0456 Actions"
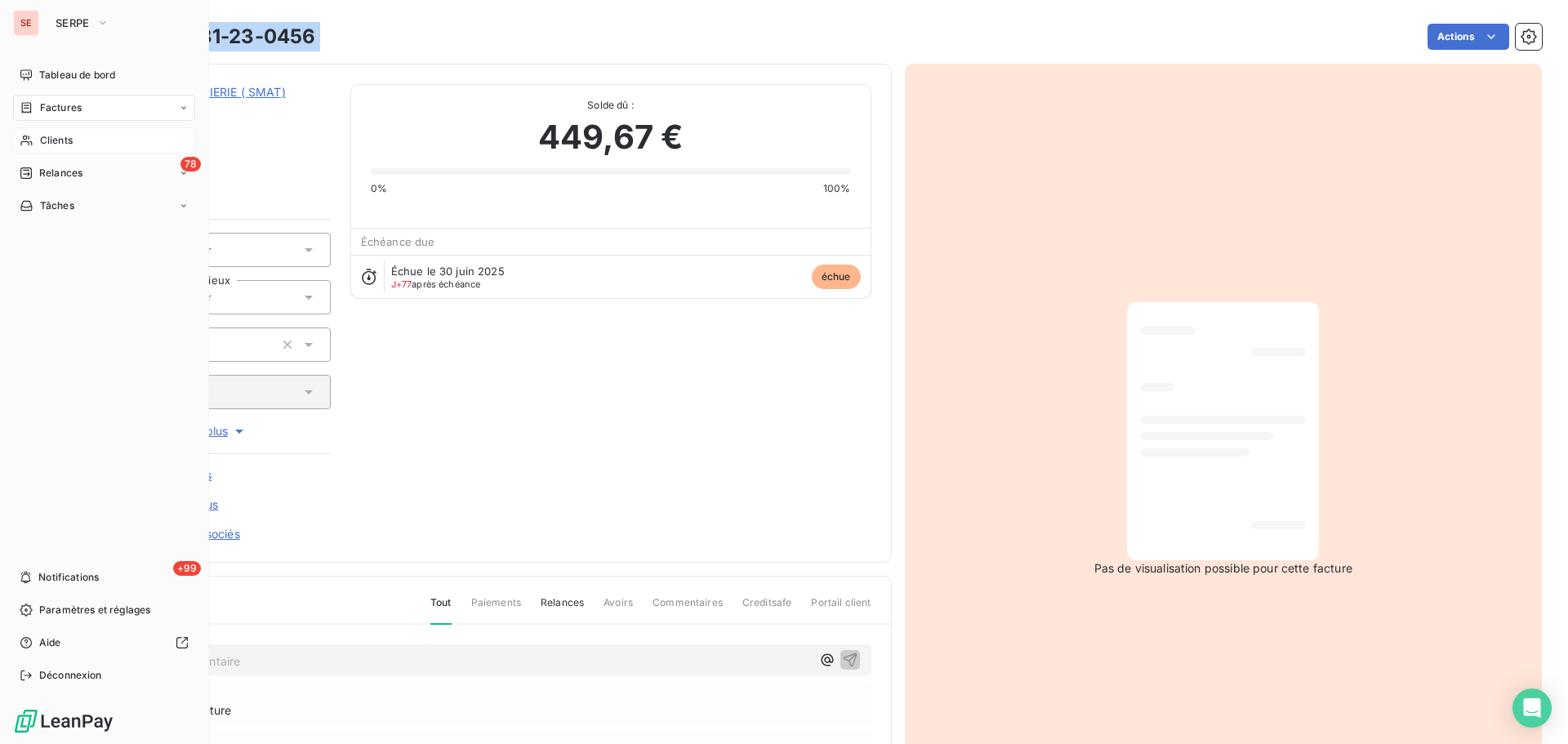
click at [67, 113] on span "Factures" at bounding box center [61, 108] width 42 height 15
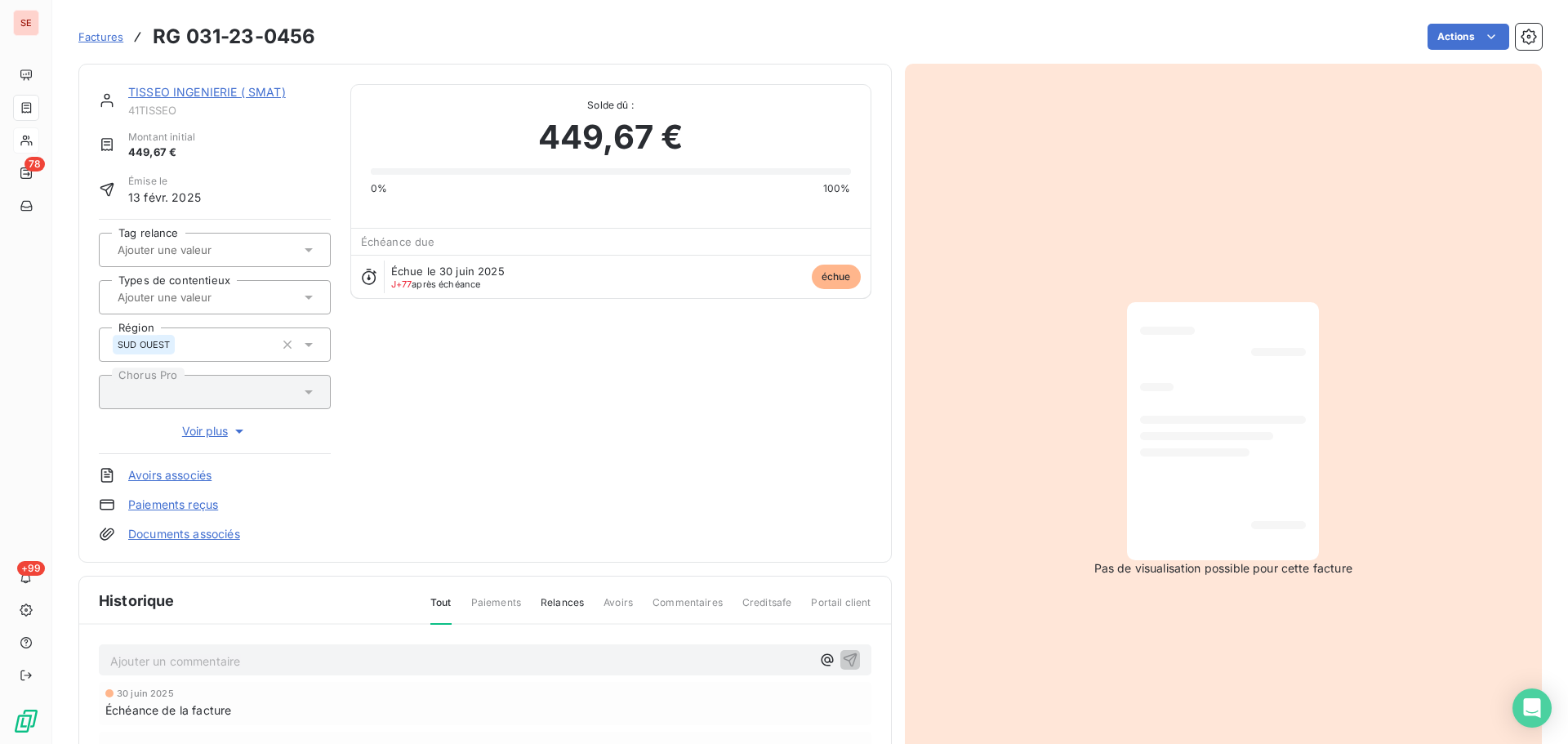
click at [267, 91] on link "TISSEO INGENIERIE ( SMAT)" at bounding box center [206, 92] width 157 height 14
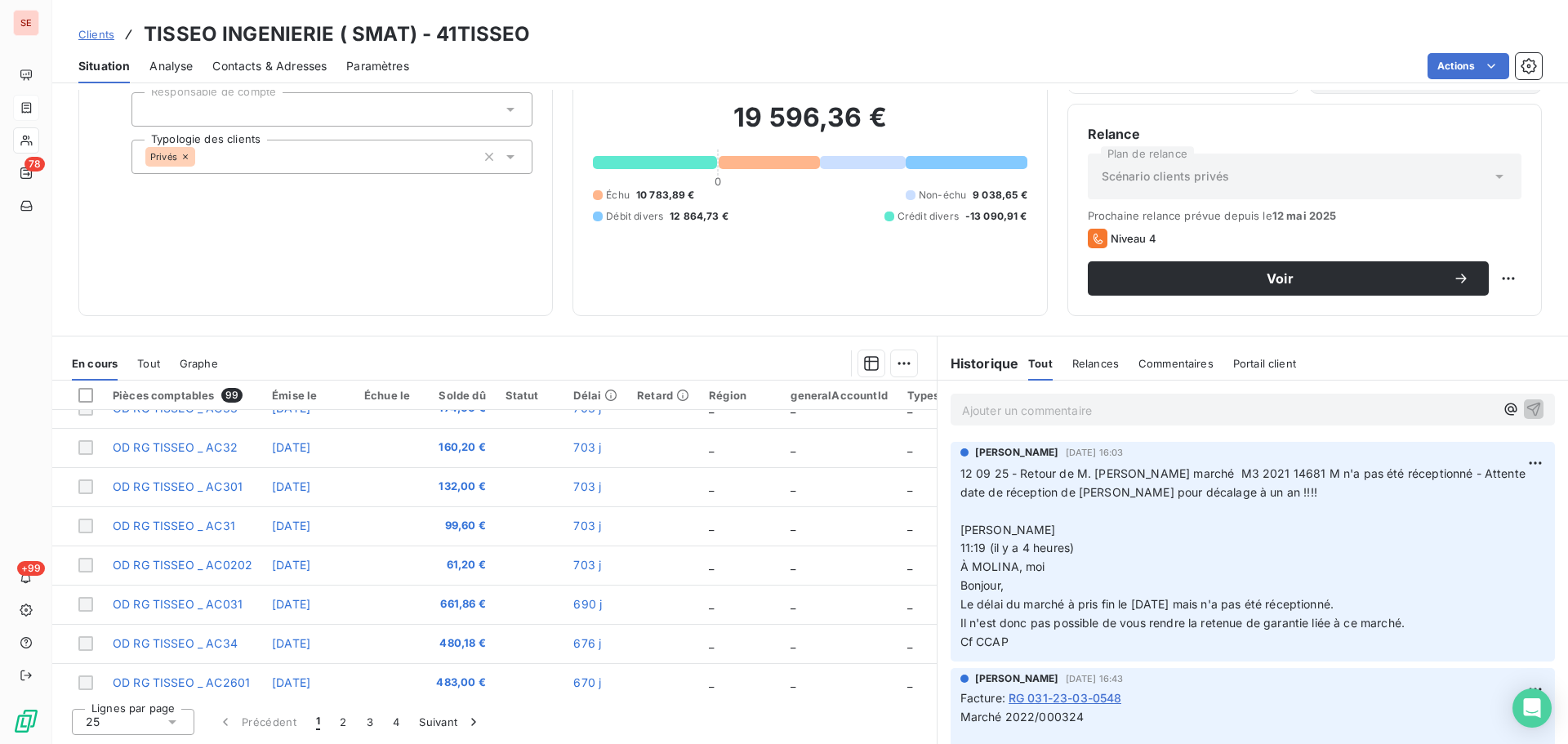
scroll to position [703, 0]
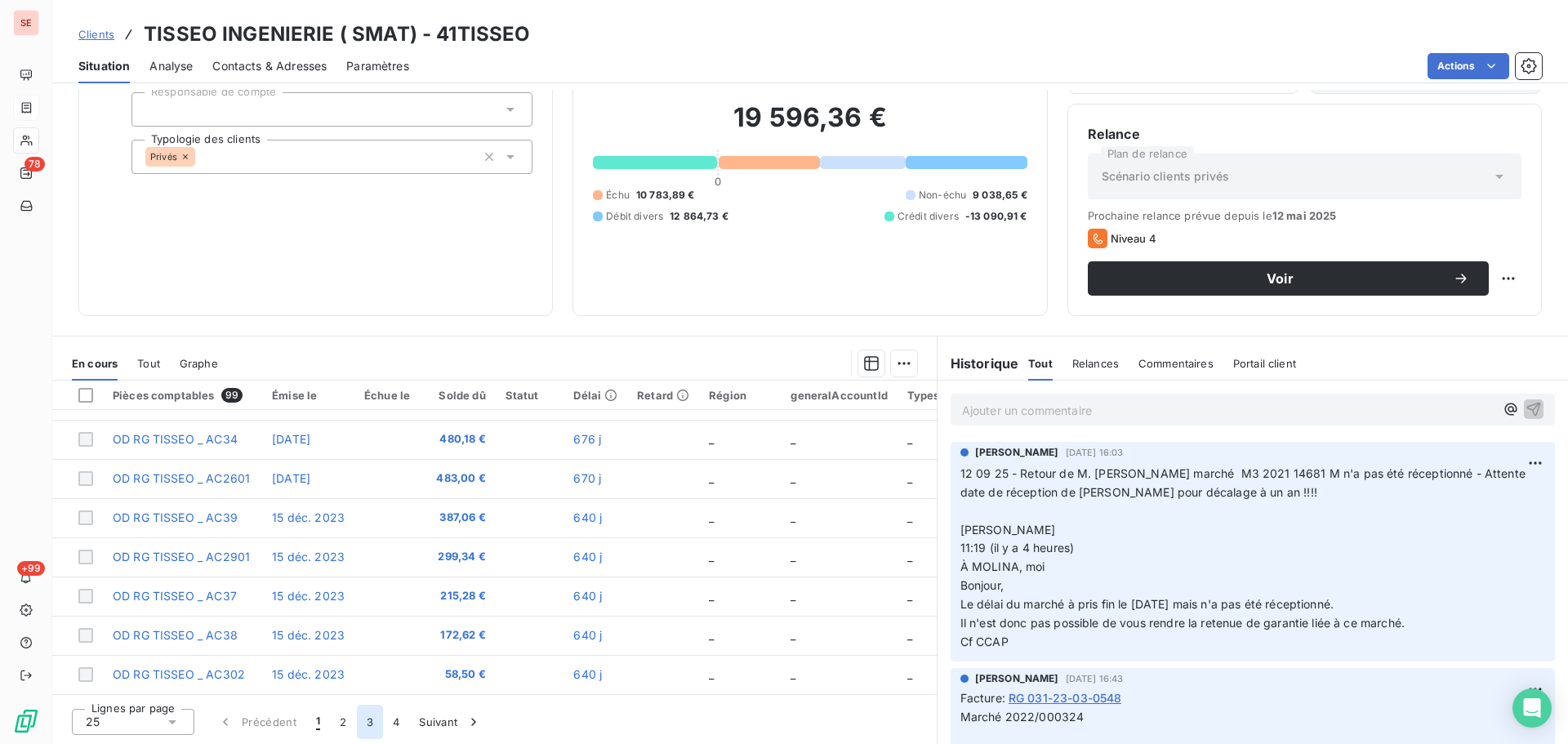
click at [369, 719] on button "3" at bounding box center [370, 723] width 26 height 35
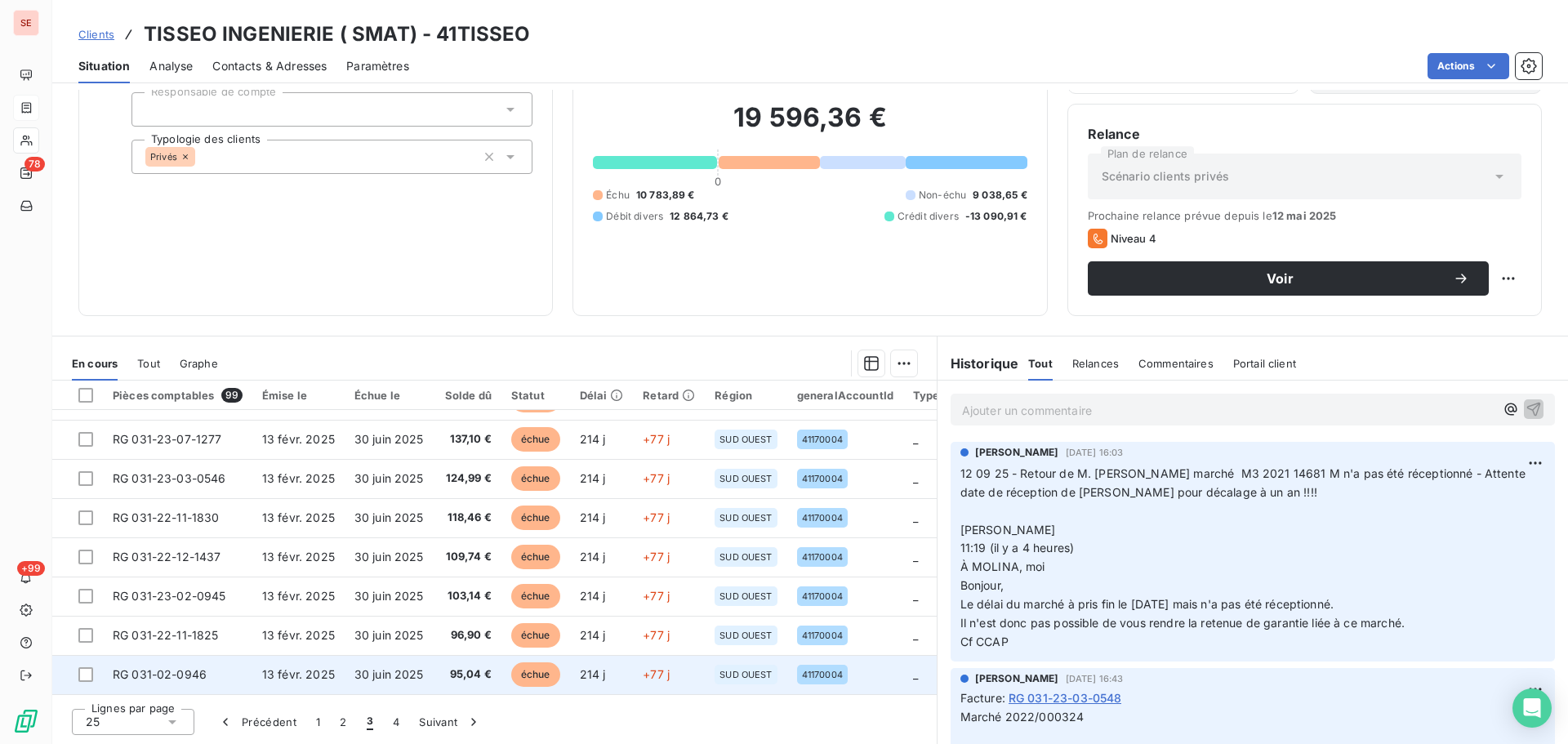
click at [374, 655] on td "30 juin 2025" at bounding box center [389, 675] width 89 height 40
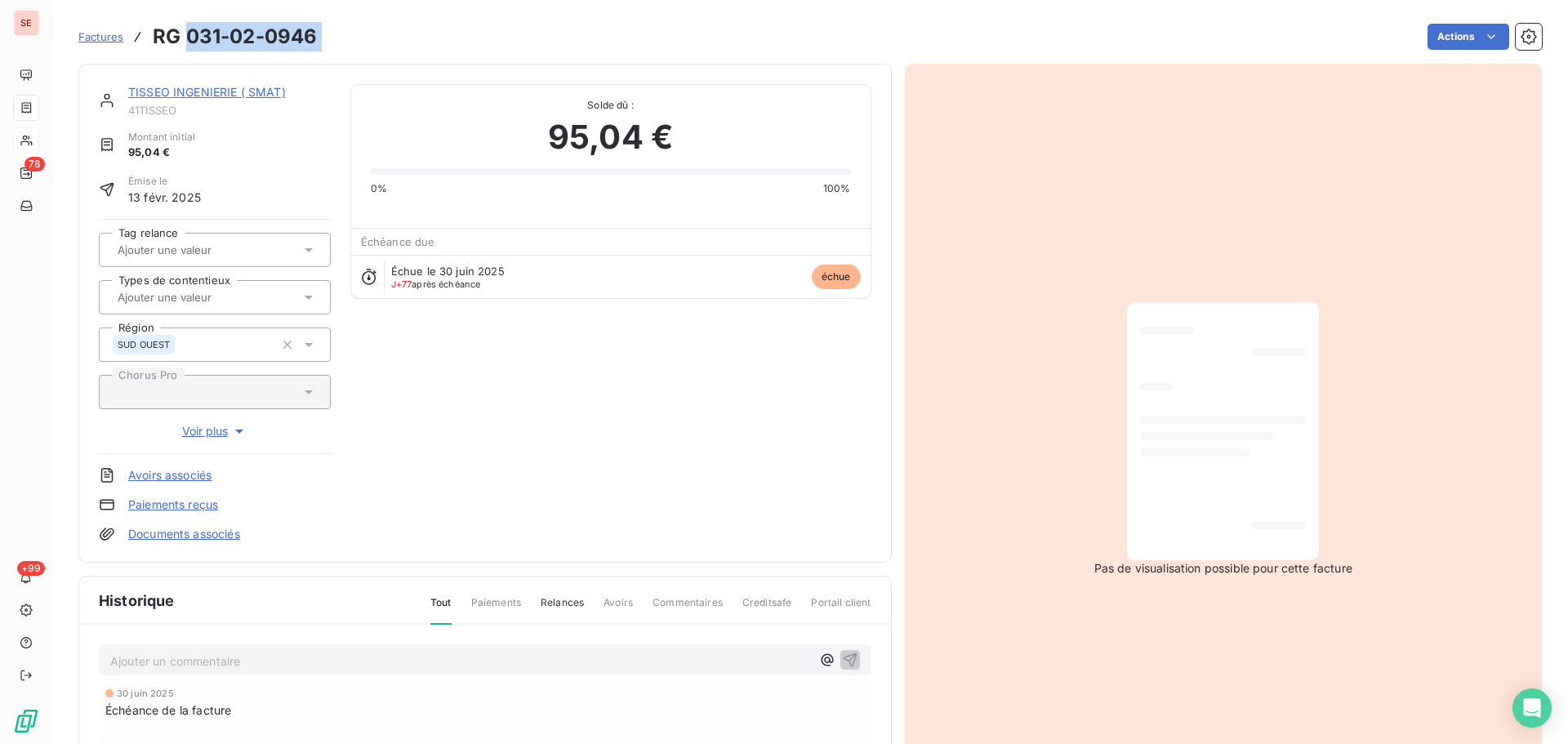
drag, startPoint x: 329, startPoint y: 35, endPoint x: 245, endPoint y: 45, distance: 84.6
click at [190, 31] on div "Factures RG 031-02-0946 Actions" at bounding box center [810, 37] width 1463 height 35
copy section "031-02-0946 Actions"
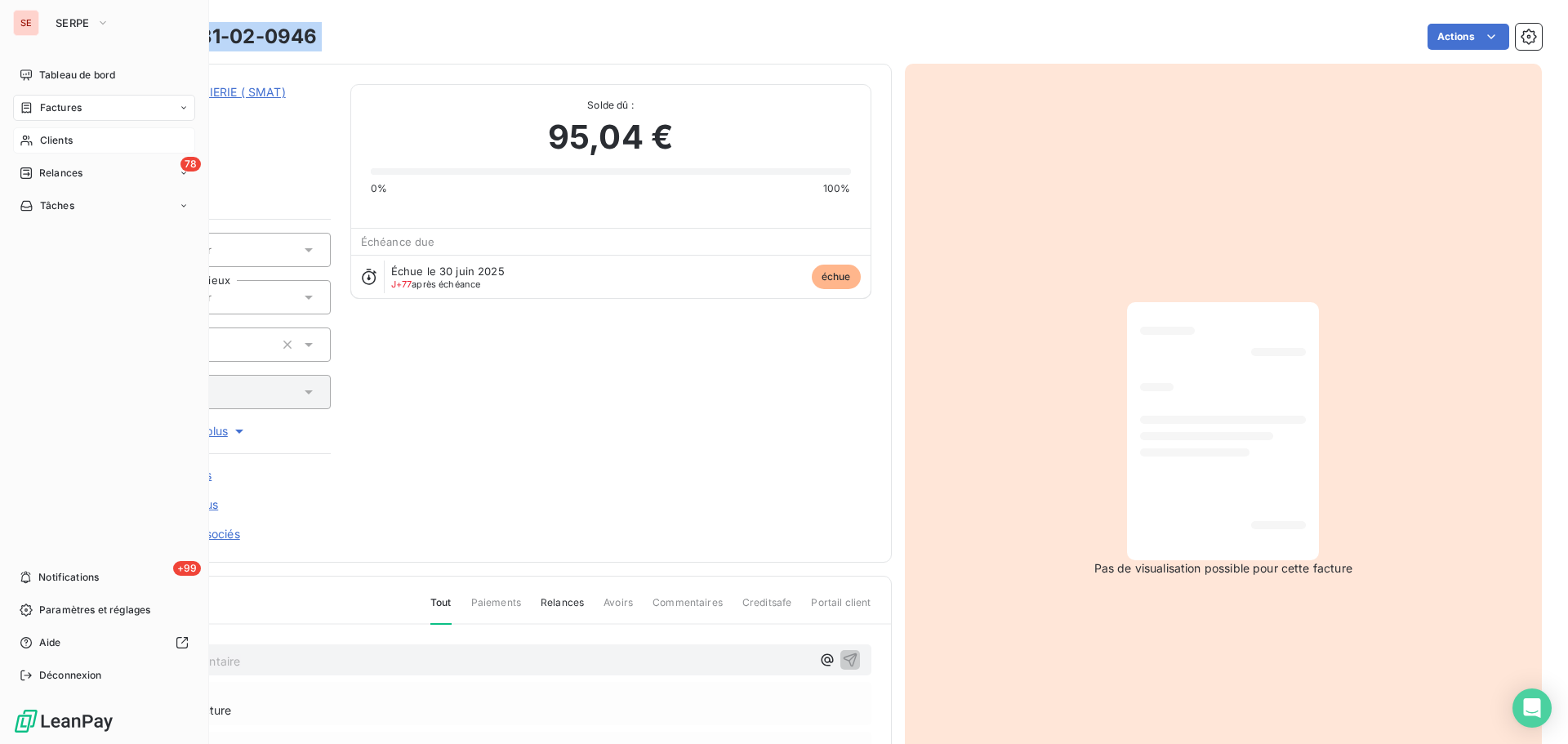
click at [53, 108] on span "Factures" at bounding box center [61, 108] width 42 height 15
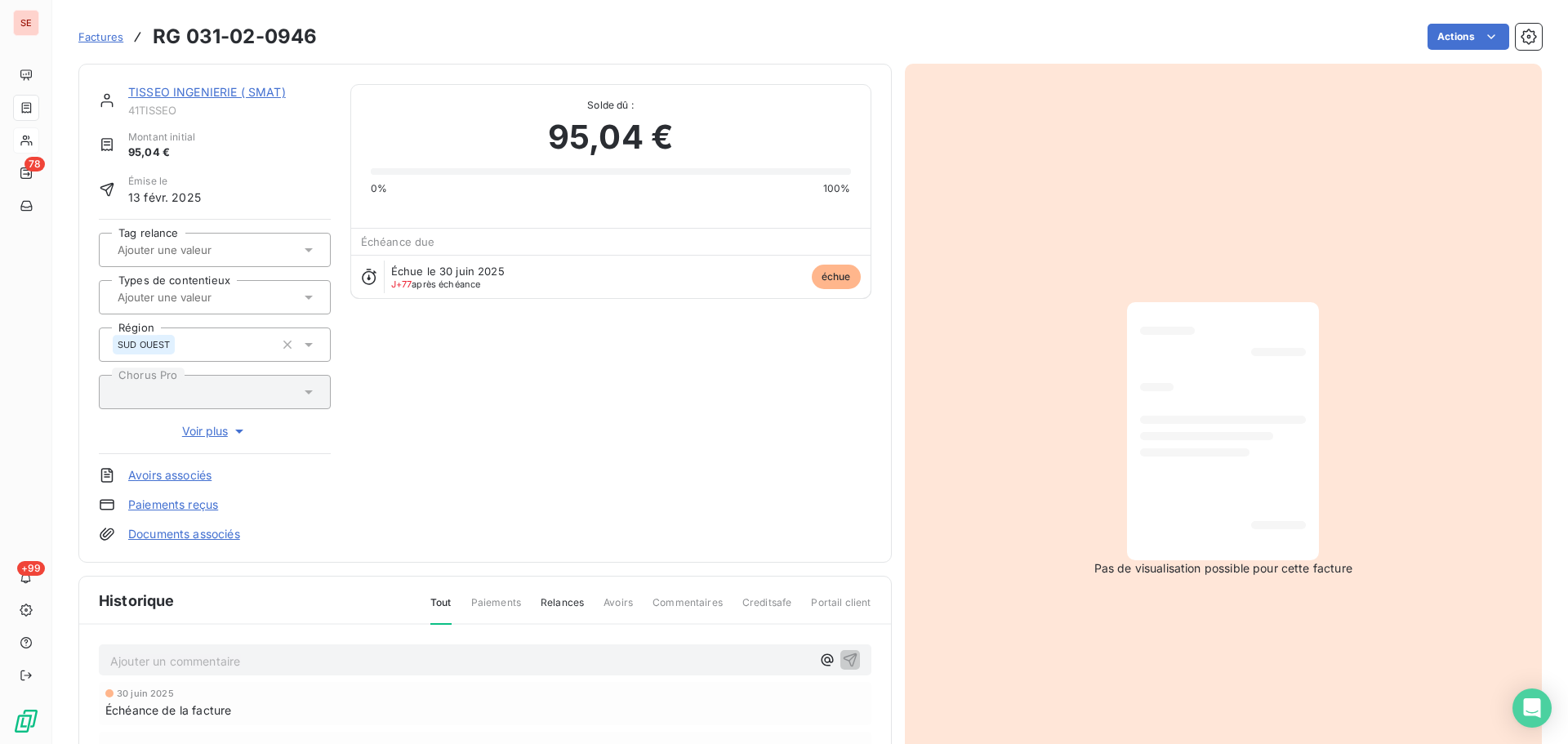
click at [246, 97] on link "TISSEO INGENIERIE ( SMAT)" at bounding box center [206, 92] width 157 height 14
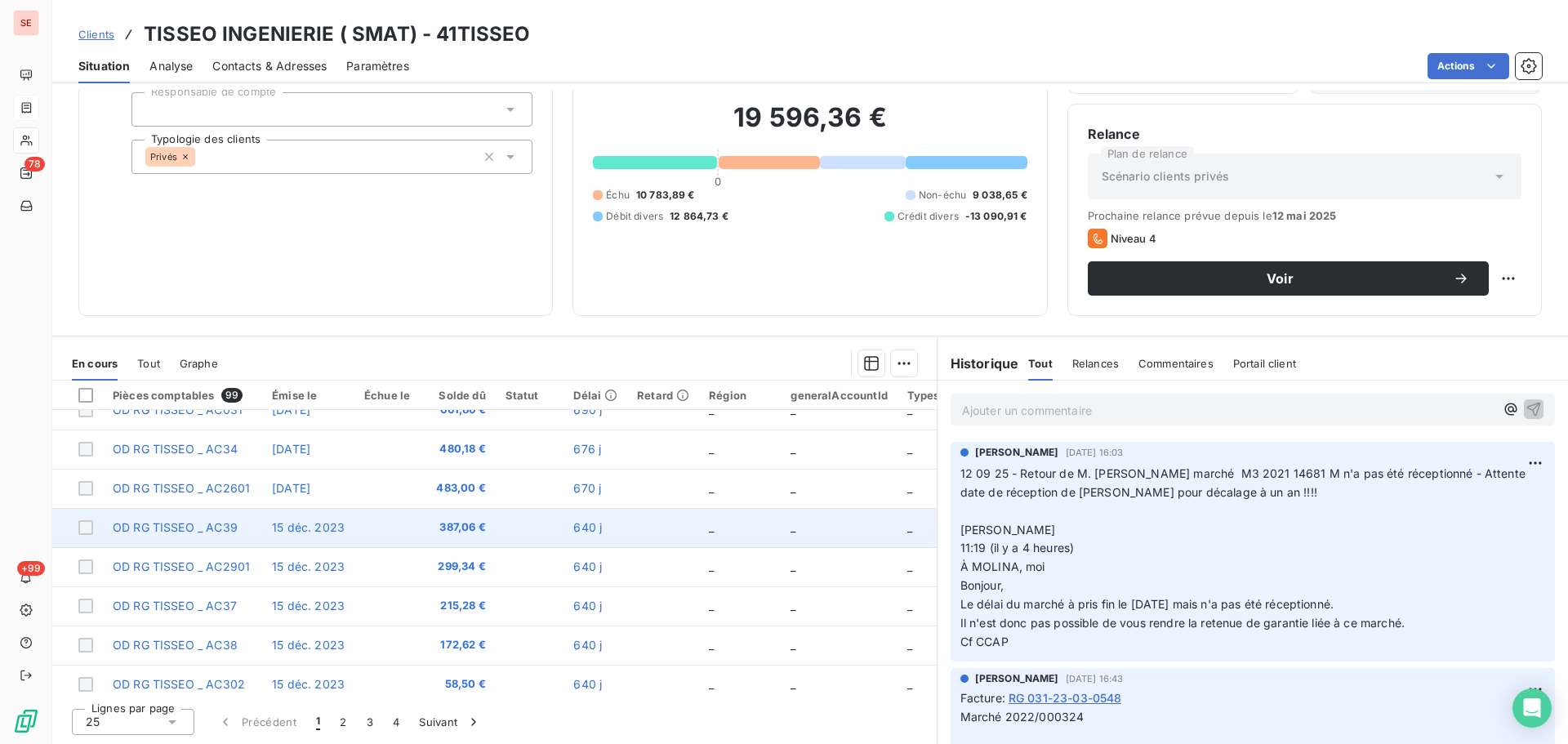
scroll to position [703, 0]
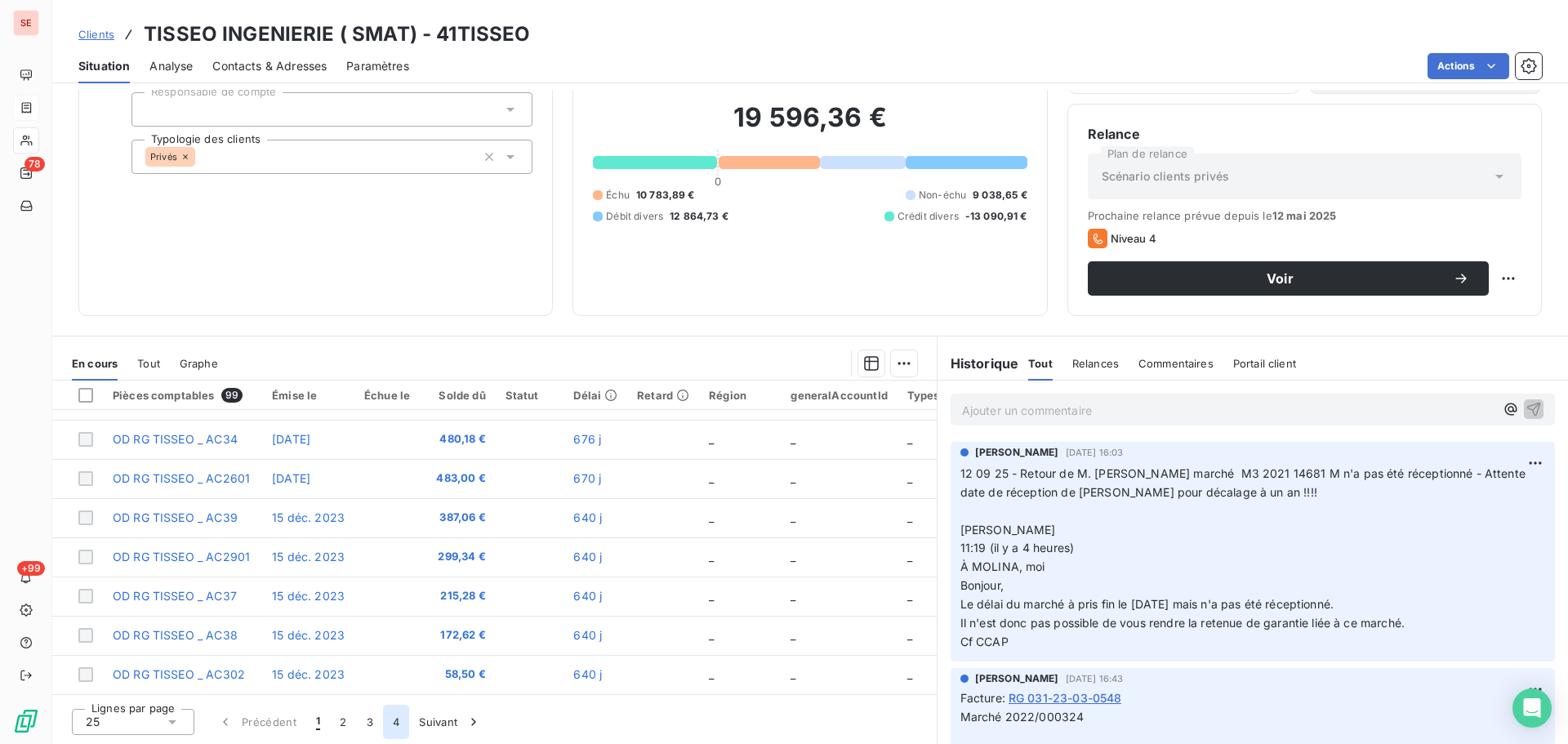
click at [404, 719] on button "4" at bounding box center [397, 723] width 26 height 35
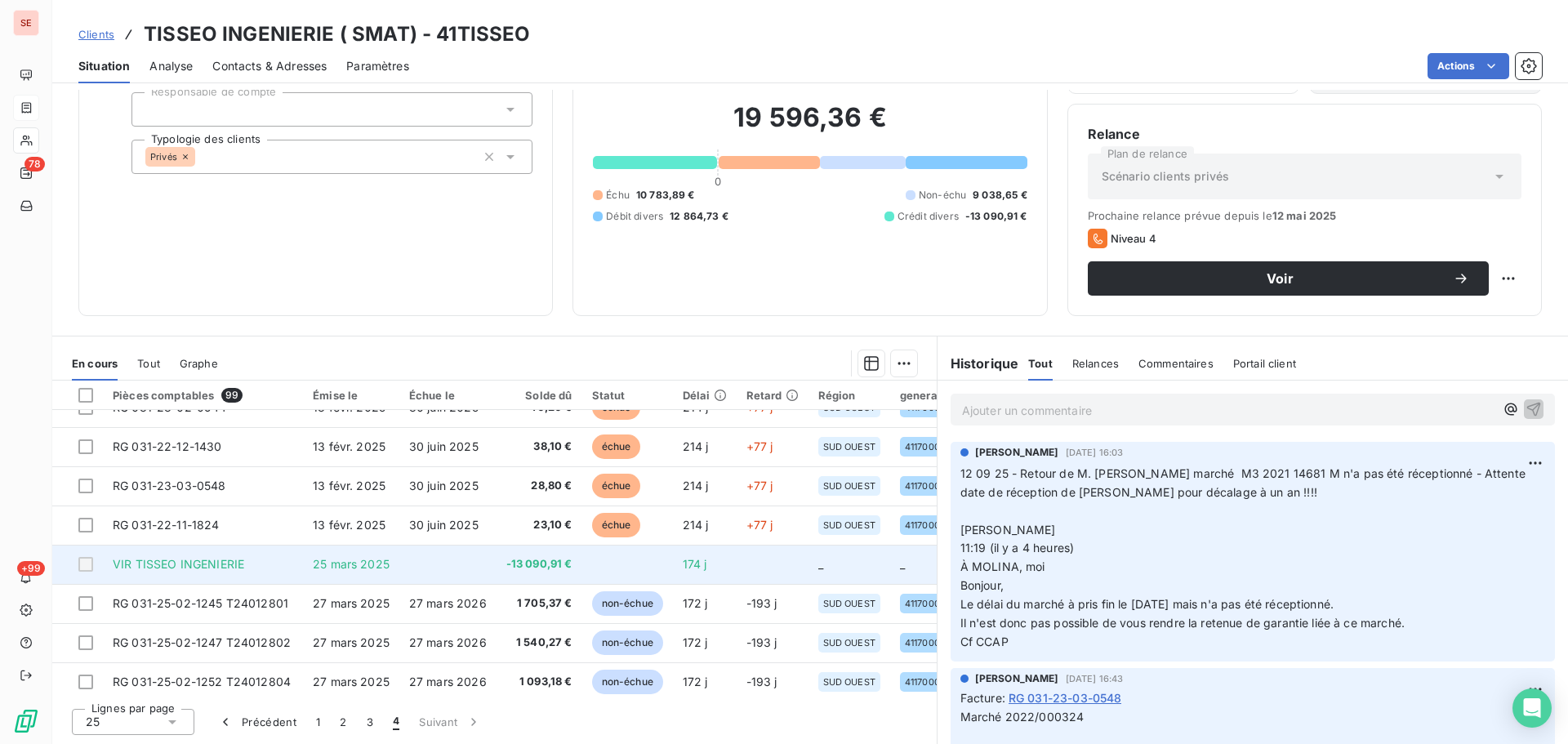
scroll to position [228, 0]
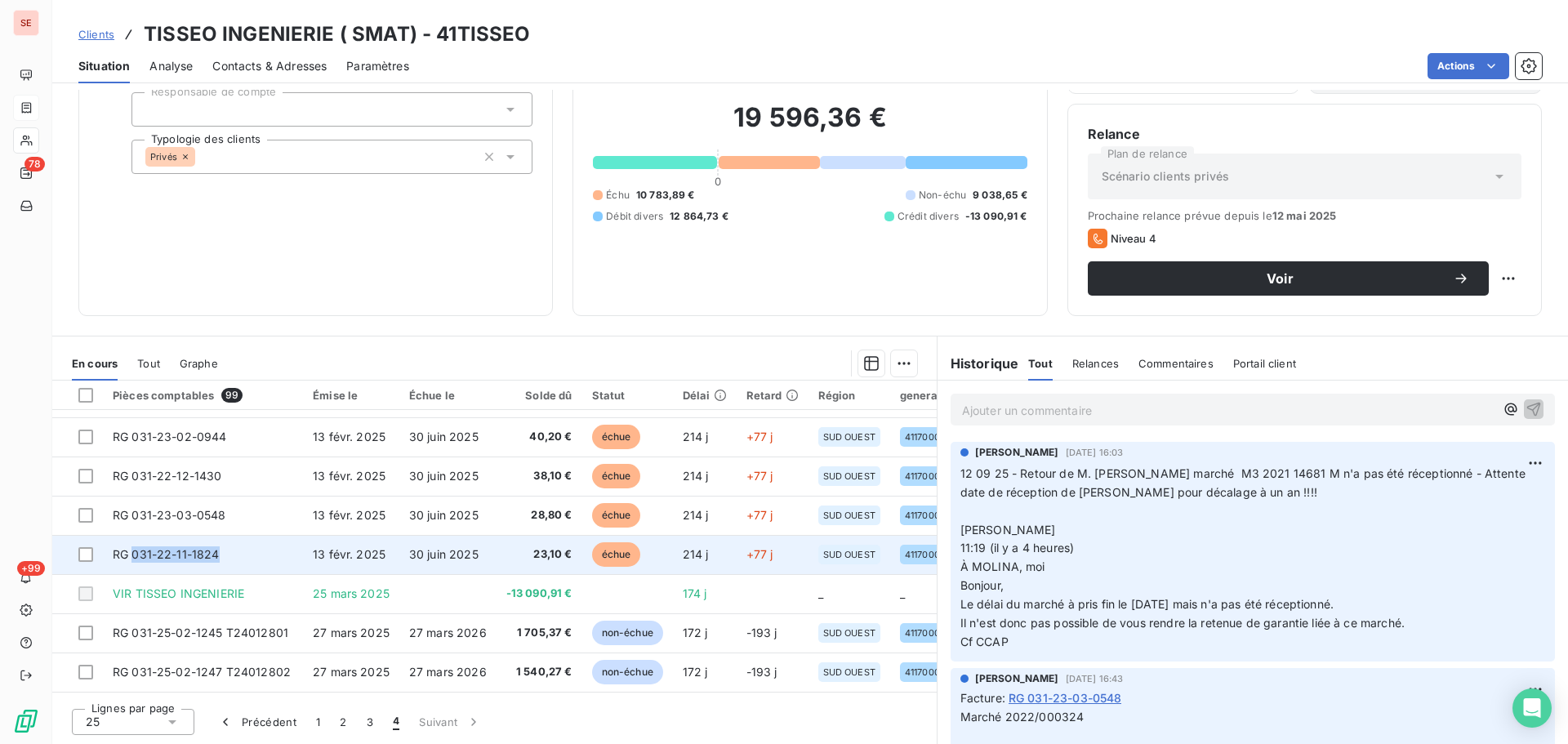
drag, startPoint x: 229, startPoint y: 553, endPoint x: 134, endPoint y: 555, distance: 95.0
click at [134, 555] on td "RG 031-22-11-1824" at bounding box center [203, 555] width 200 height 40
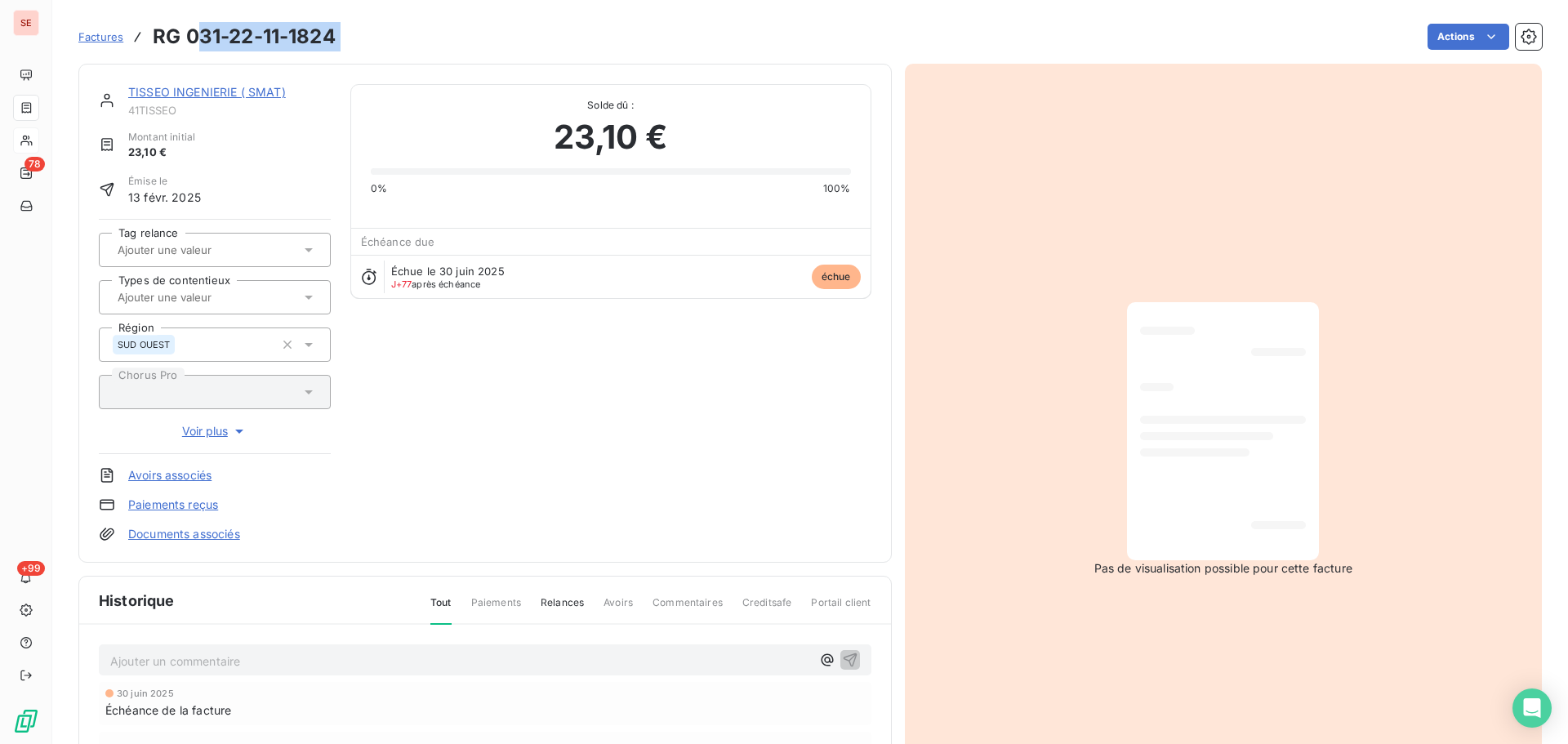
drag, startPoint x: 348, startPoint y: 32, endPoint x: 195, endPoint y: 45, distance: 153.6
click at [195, 45] on div "Factures RG 031-22-11-1824 Actions" at bounding box center [810, 37] width 1463 height 35
copy section "31-22-11-1824 Actions"
click at [220, 88] on link "TISSEO INGENIERIE ( SMAT)" at bounding box center [206, 92] width 157 height 14
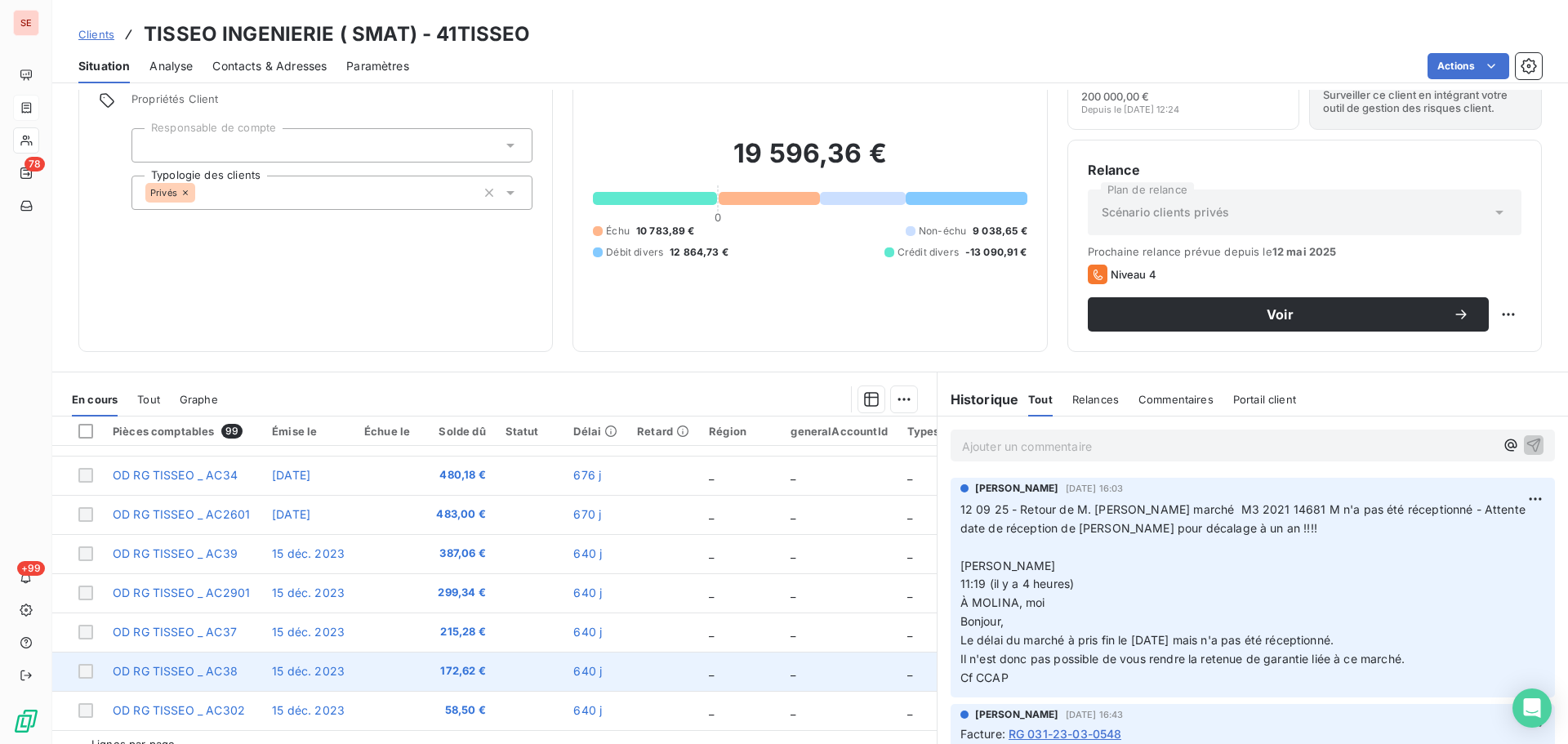
scroll to position [111, 0]
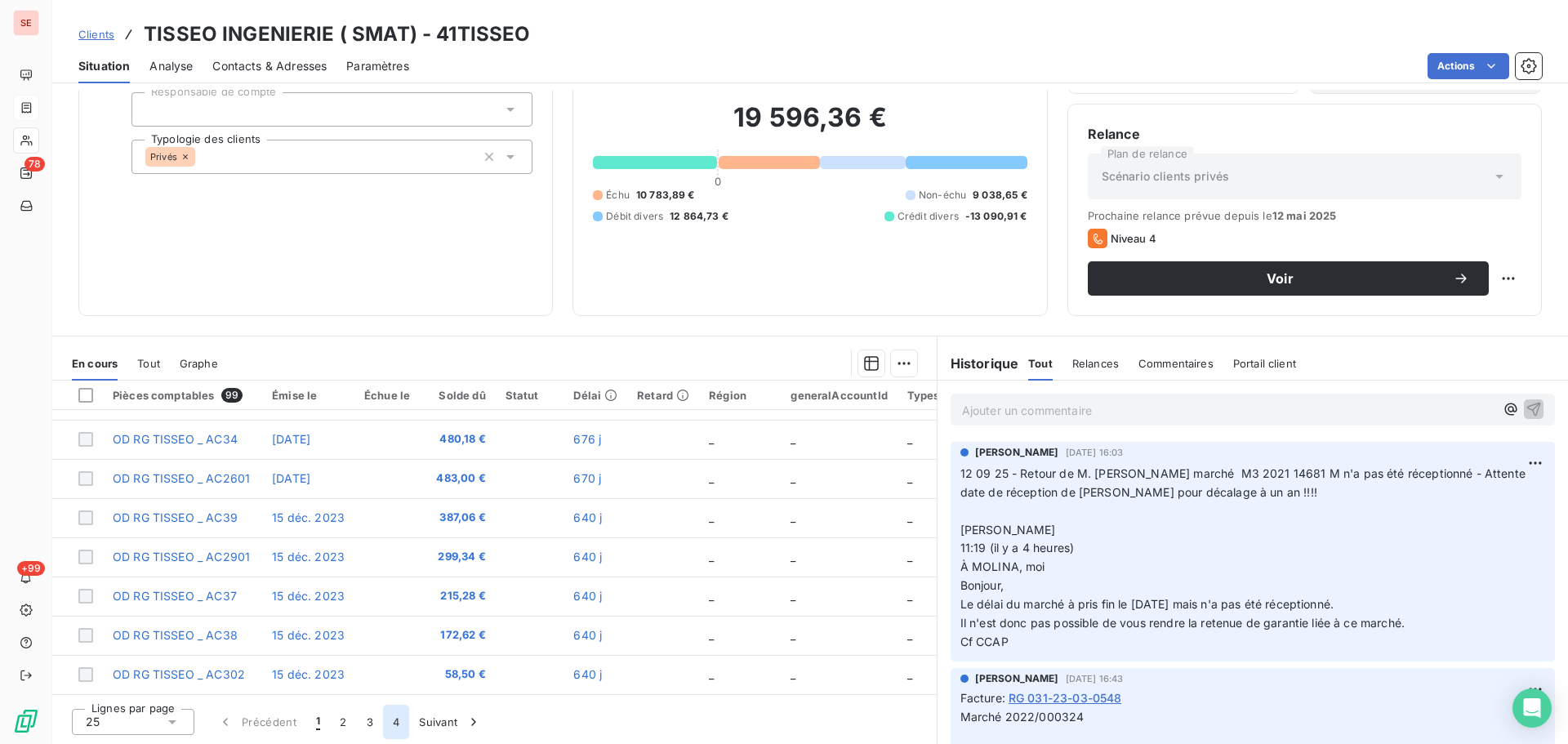
click at [394, 728] on button "4" at bounding box center [397, 723] width 26 height 35
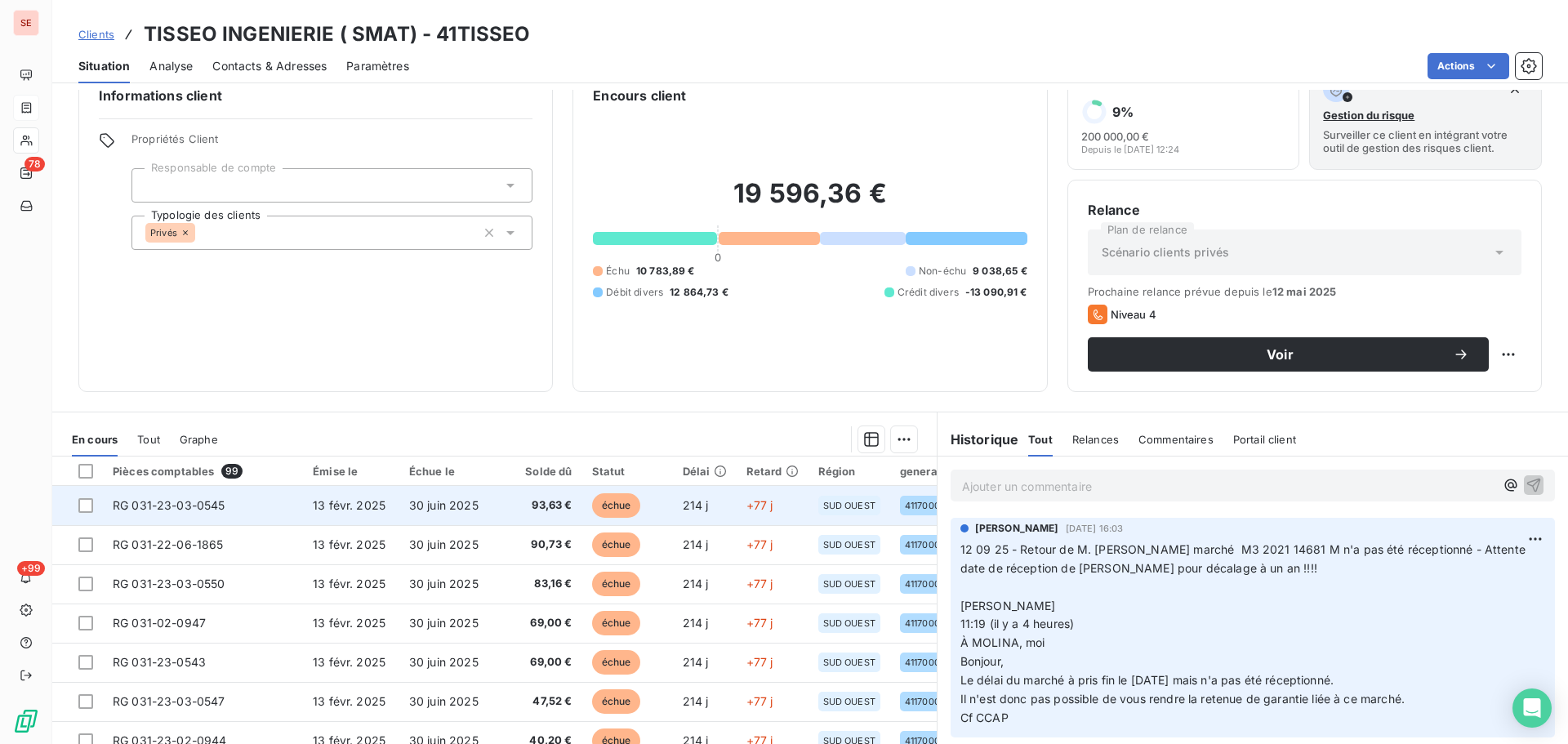
scroll to position [0, 0]
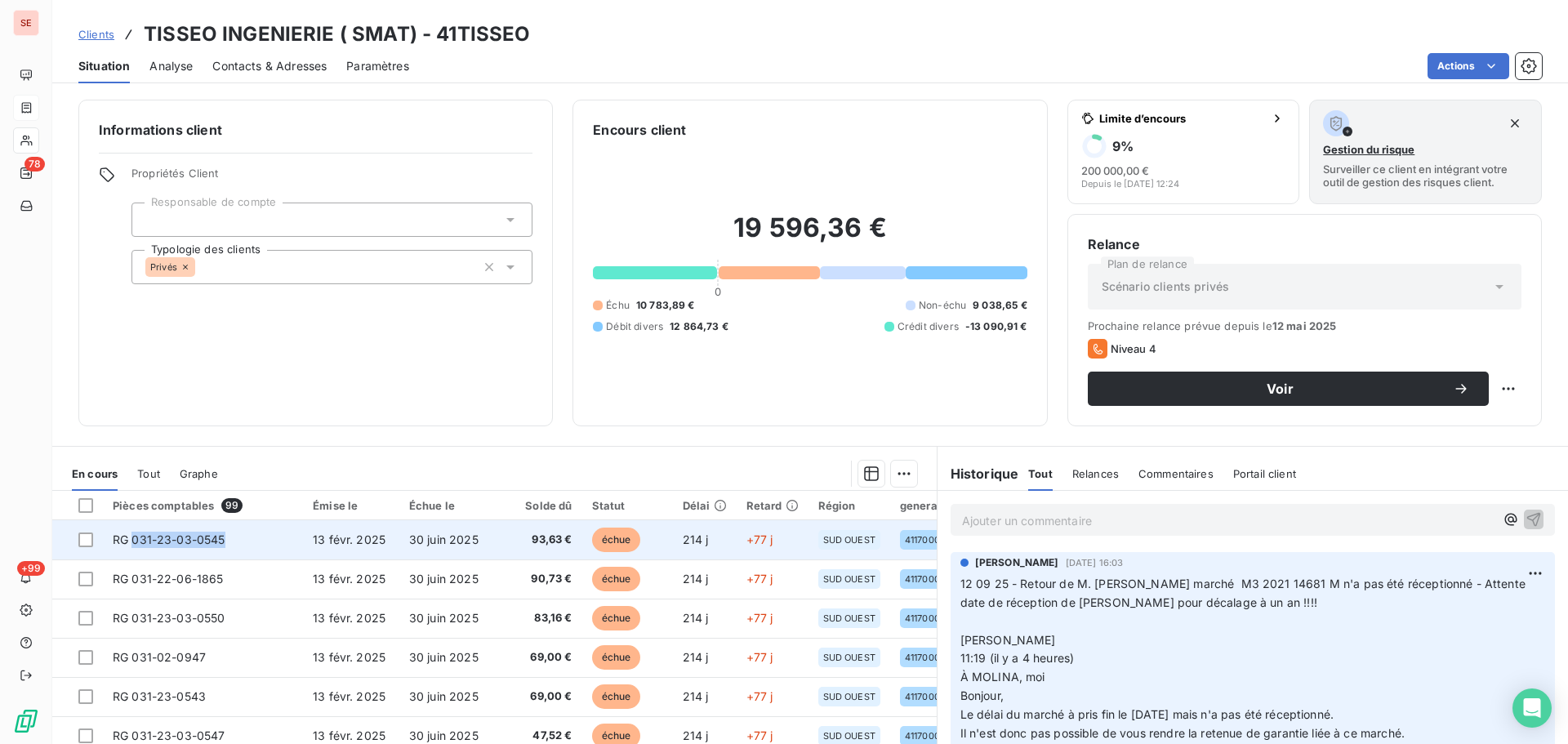
drag, startPoint x: 238, startPoint y: 545, endPoint x: 134, endPoint y: 546, distance: 104.0
click at [134, 546] on td "RG 031-23-03-0545" at bounding box center [203, 540] width 200 height 40
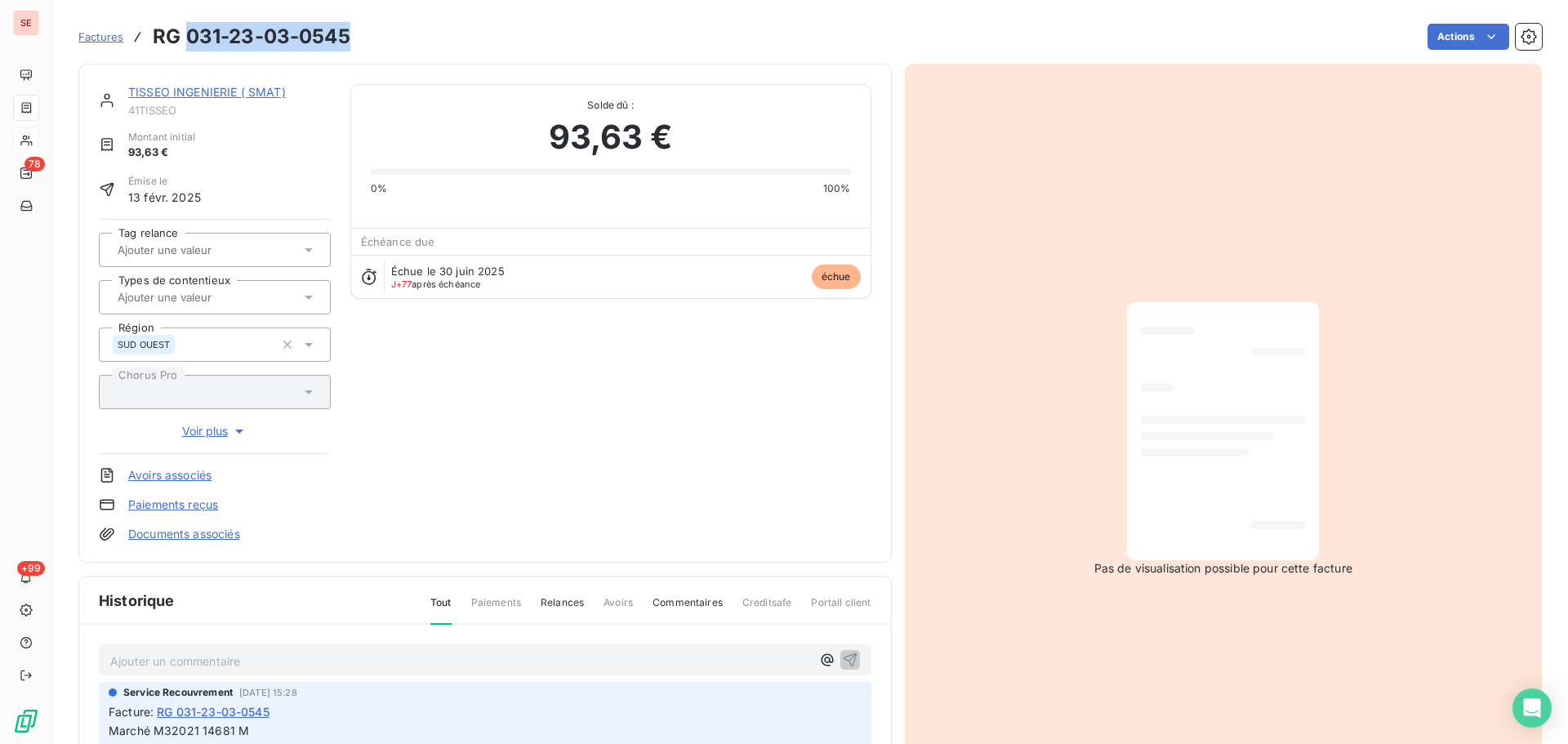
drag, startPoint x: 356, startPoint y: 42, endPoint x: 186, endPoint y: 43, distance: 170.0
click at [186, 43] on div "Factures RG 031-23-03-0545 Actions" at bounding box center [810, 37] width 1463 height 35
copy h3 "031-23-03-0545"
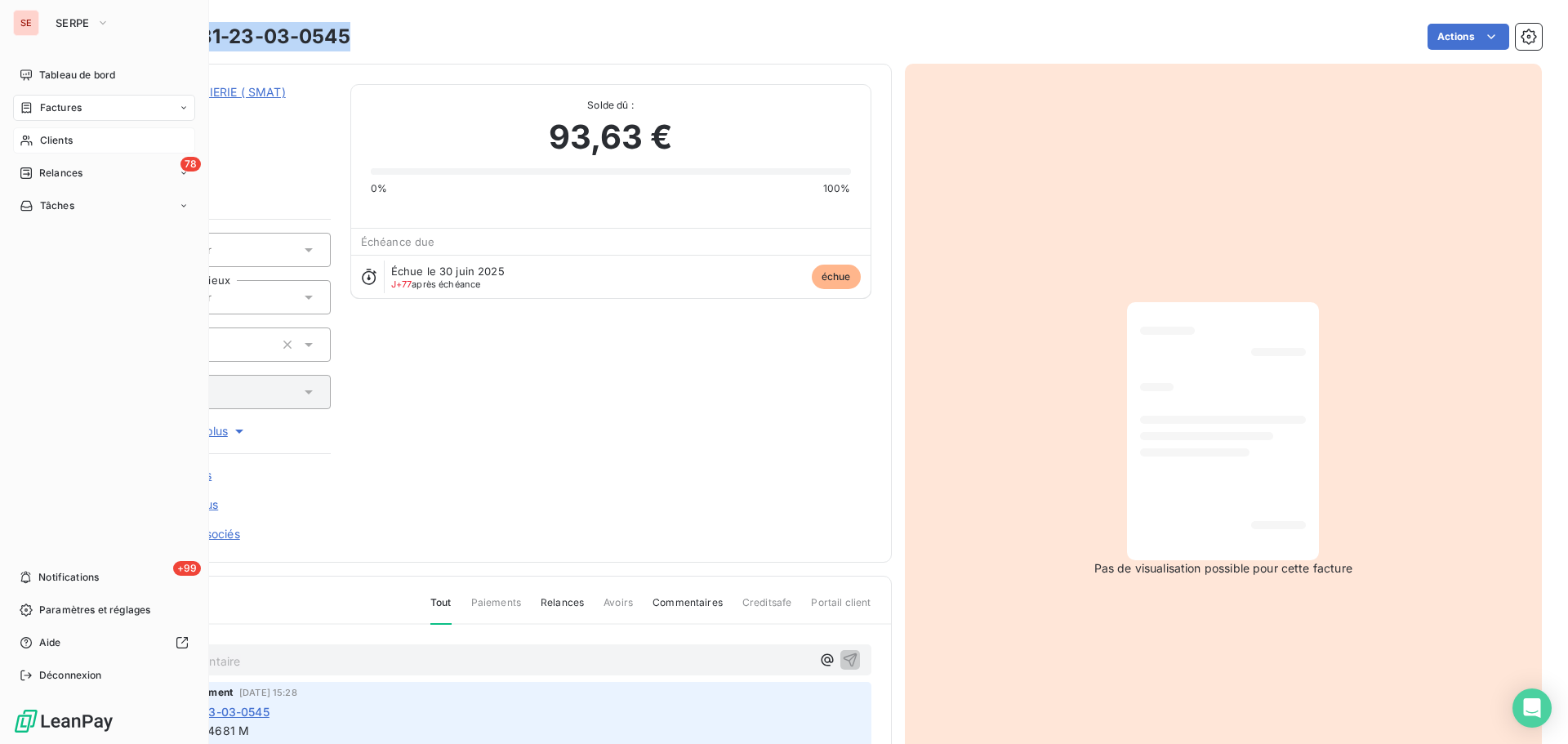
click at [46, 110] on span "Factures" at bounding box center [61, 108] width 42 height 15
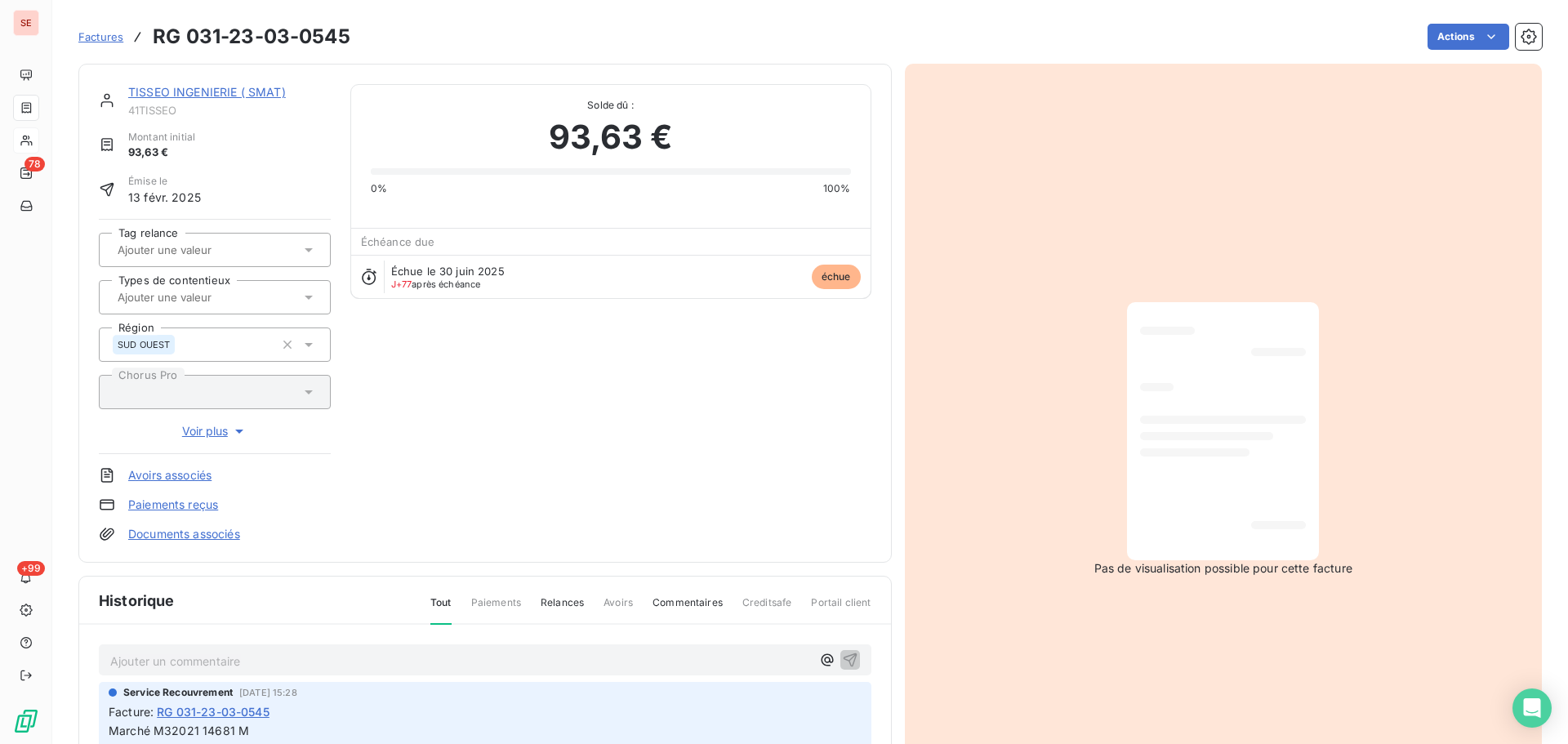
click at [233, 97] on link "TISSEO INGENIERIE ( SMAT)" at bounding box center [206, 92] width 157 height 14
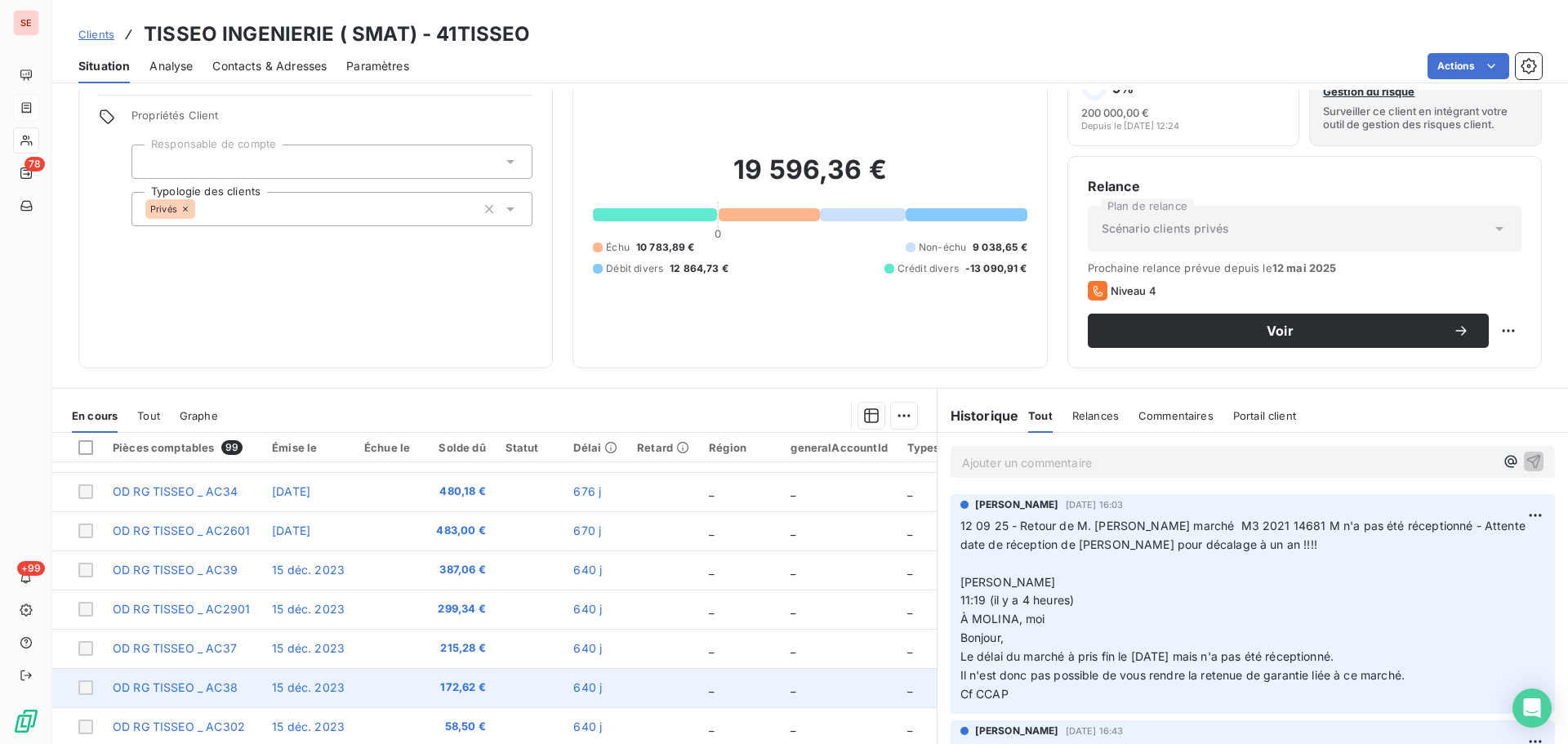
scroll to position [111, 0]
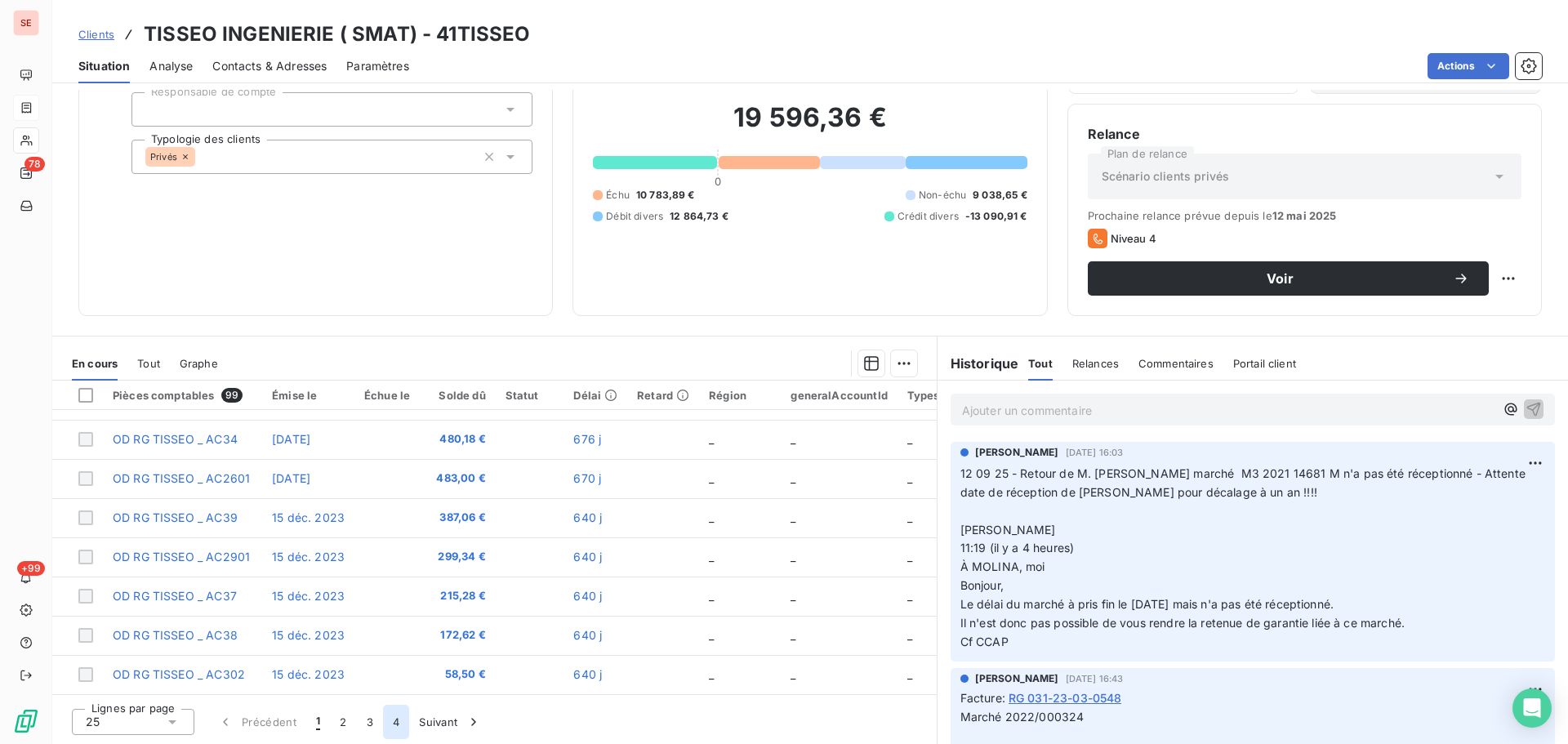
click at [390, 717] on button "4" at bounding box center [397, 723] width 26 height 35
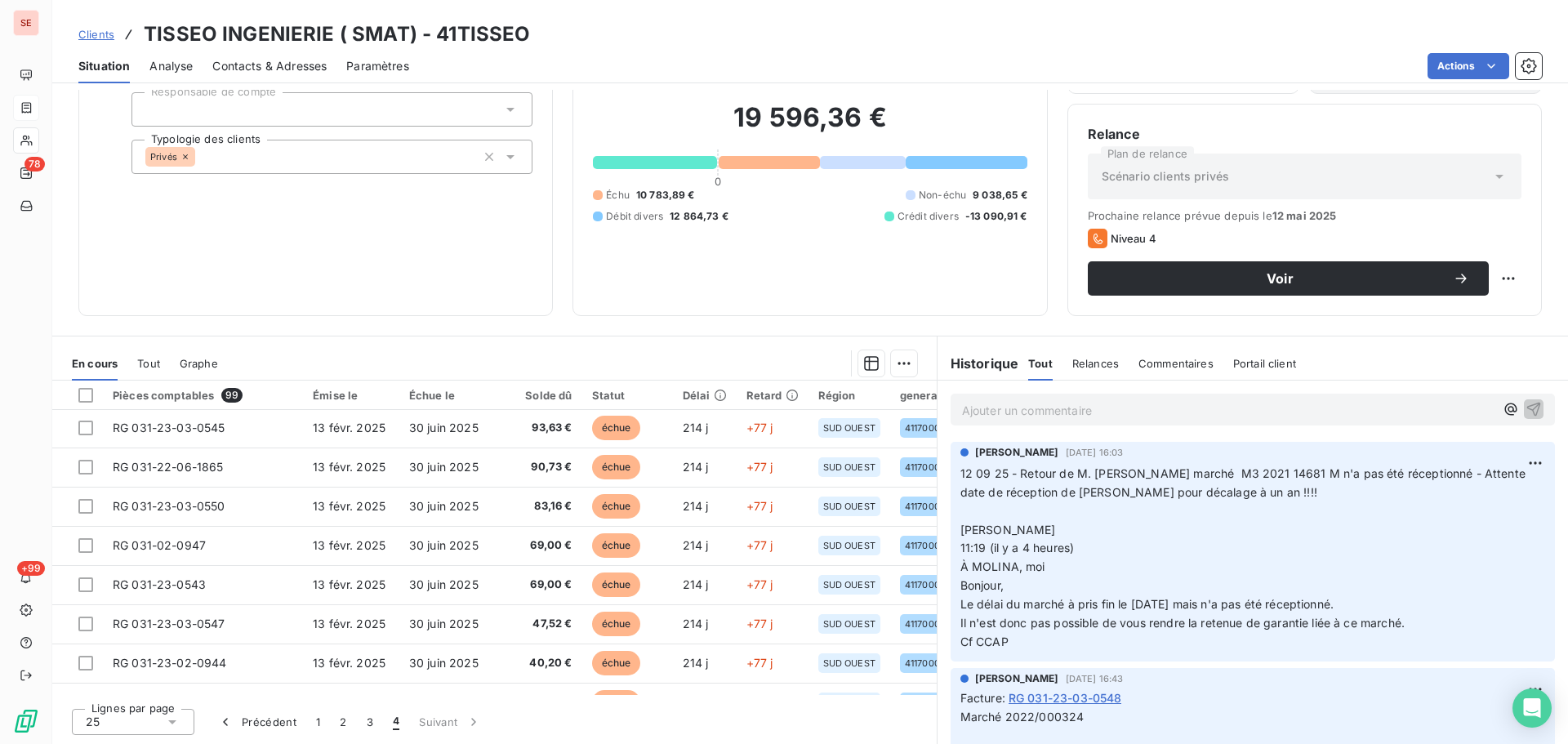
scroll to position [0, 0]
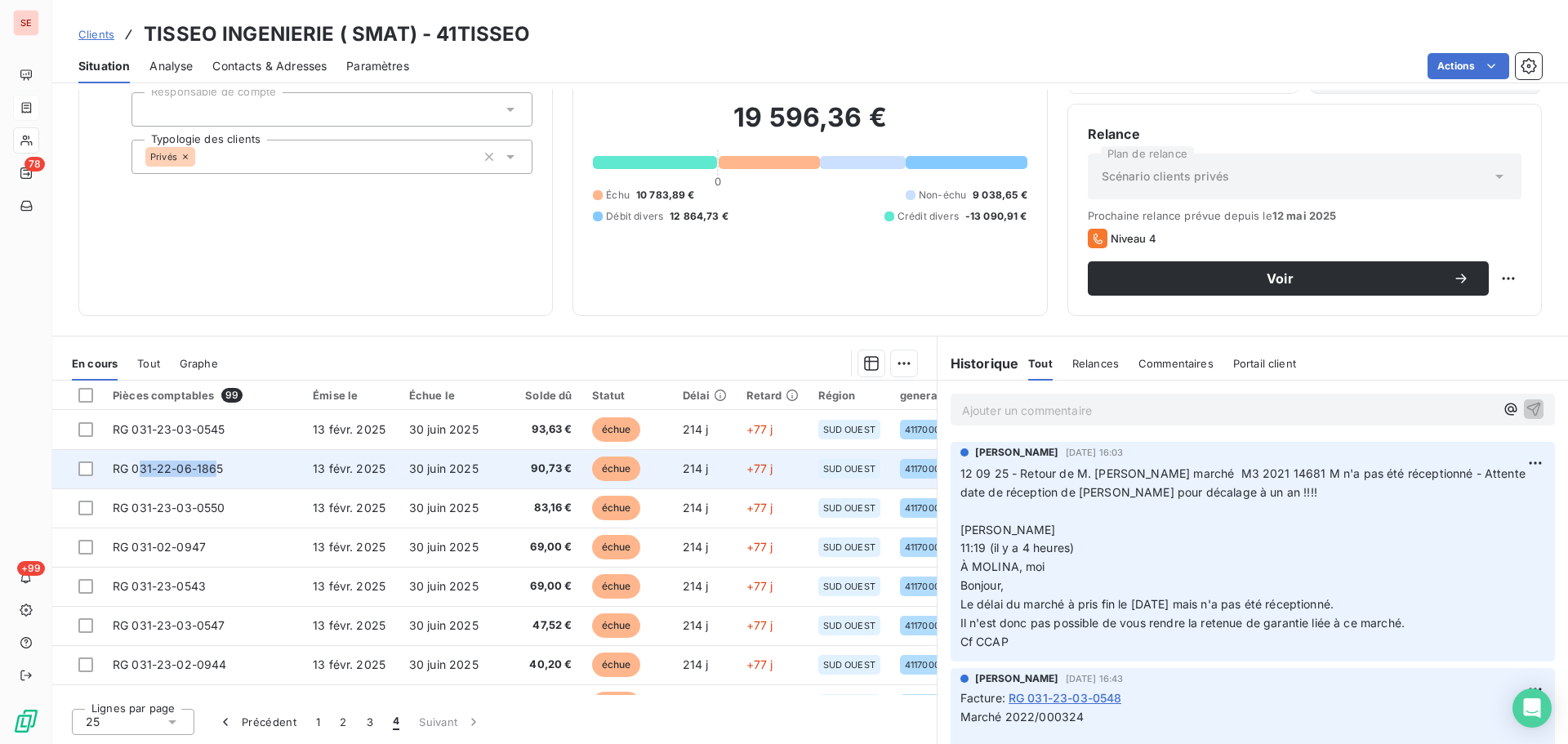
drag, startPoint x: 216, startPoint y: 467, endPoint x: 136, endPoint y: 466, distance: 80.0
click at [136, 466] on span "RG 031-22-06-1865" at bounding box center [168, 469] width 111 height 14
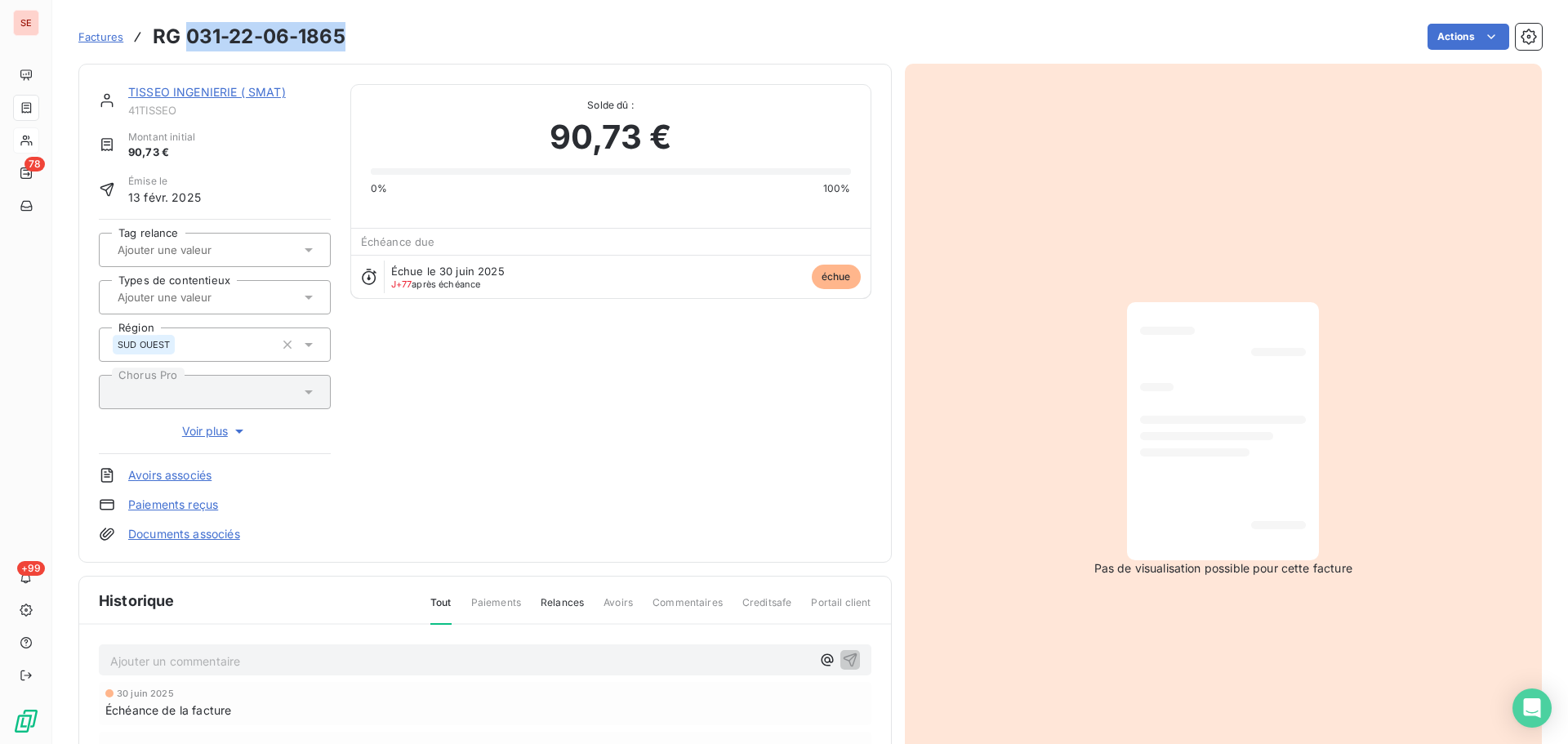
drag, startPoint x: 346, startPoint y: 43, endPoint x: 189, endPoint y: 37, distance: 157.1
click at [189, 37] on div "Factures RG 031-22-06-1865 Actions" at bounding box center [810, 37] width 1463 height 35
copy h3 "031-22-06-1865"
click at [195, 88] on link "TISSEO INGENIERIE ( SMAT)" at bounding box center [206, 92] width 157 height 14
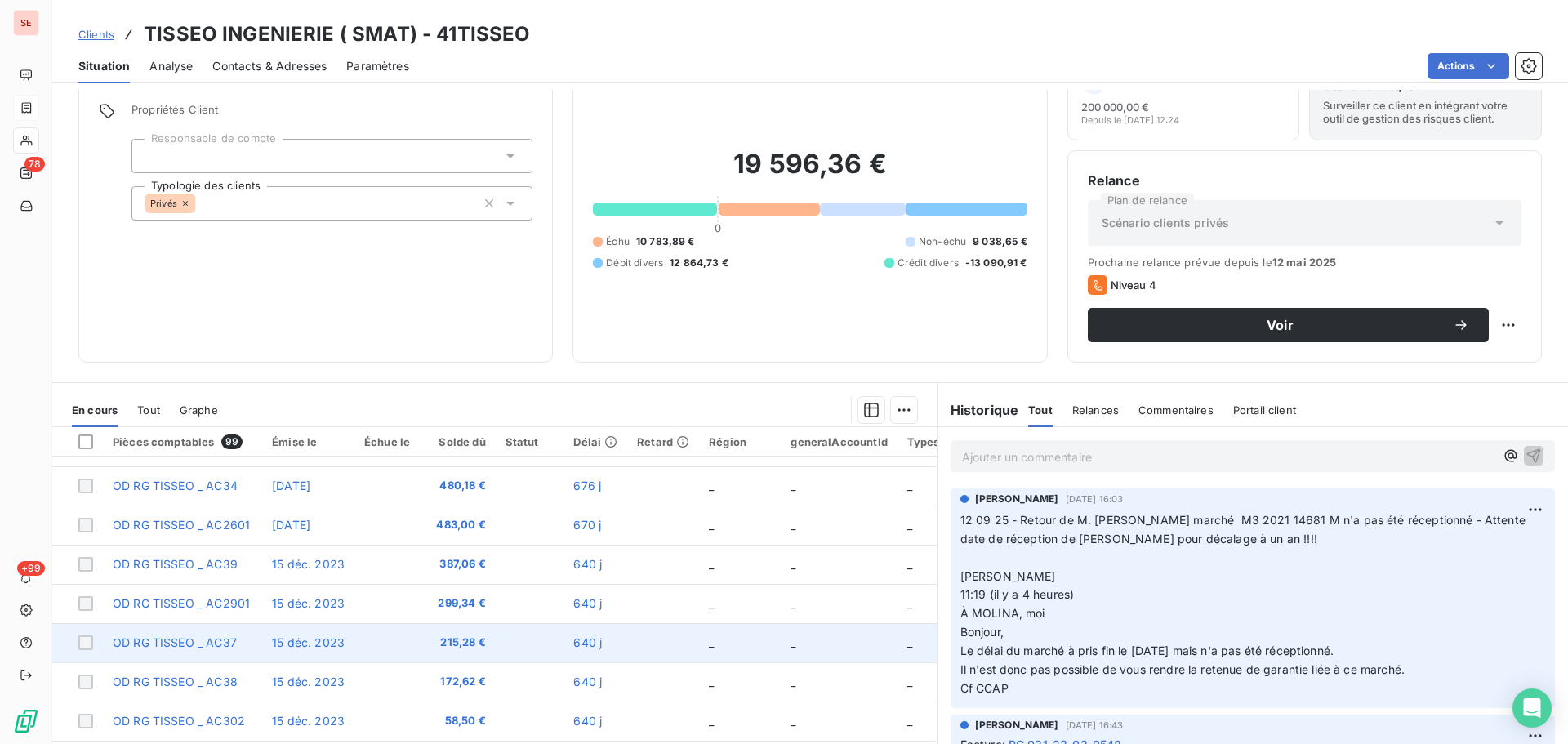
scroll to position [111, 0]
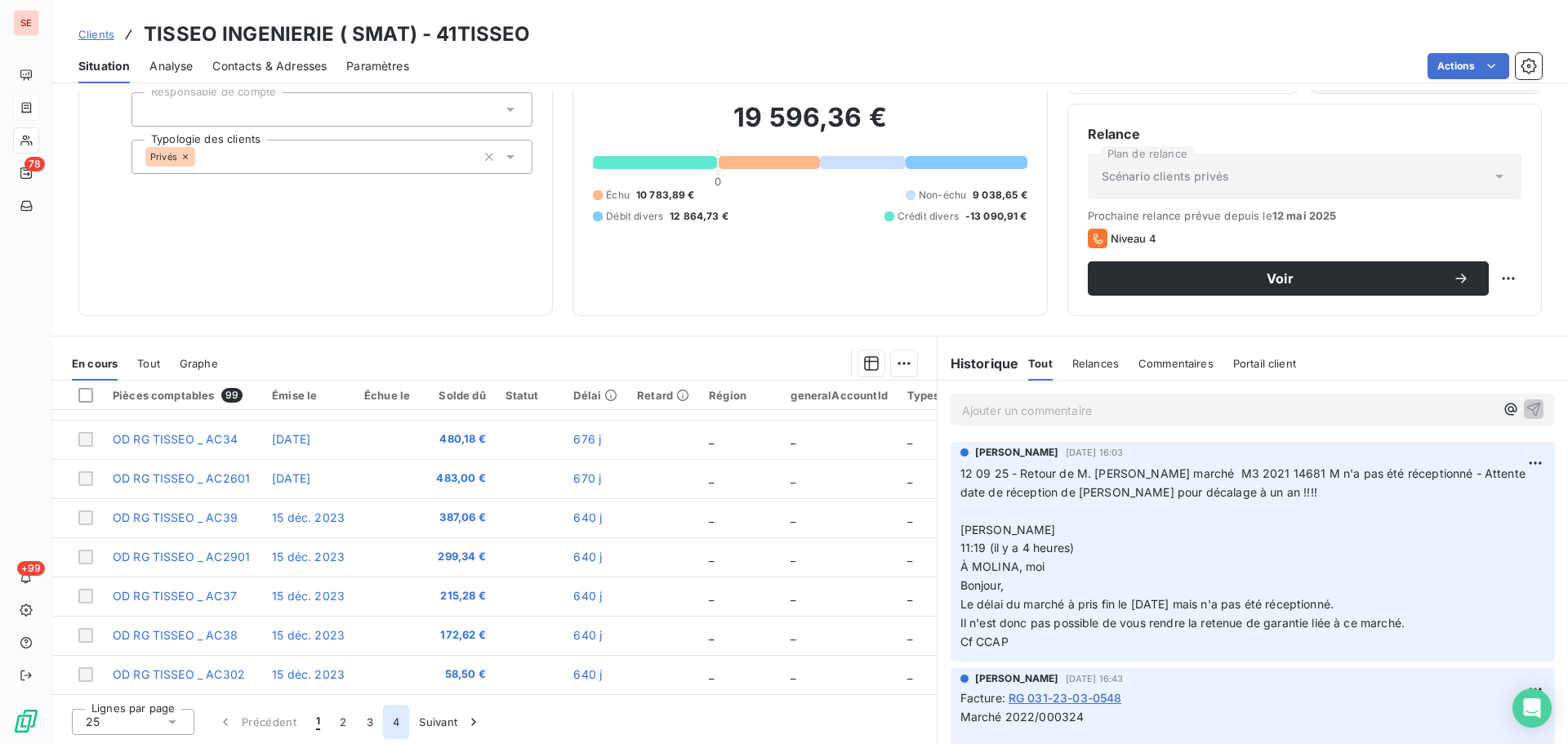
click at [389, 727] on button "4" at bounding box center [397, 723] width 26 height 35
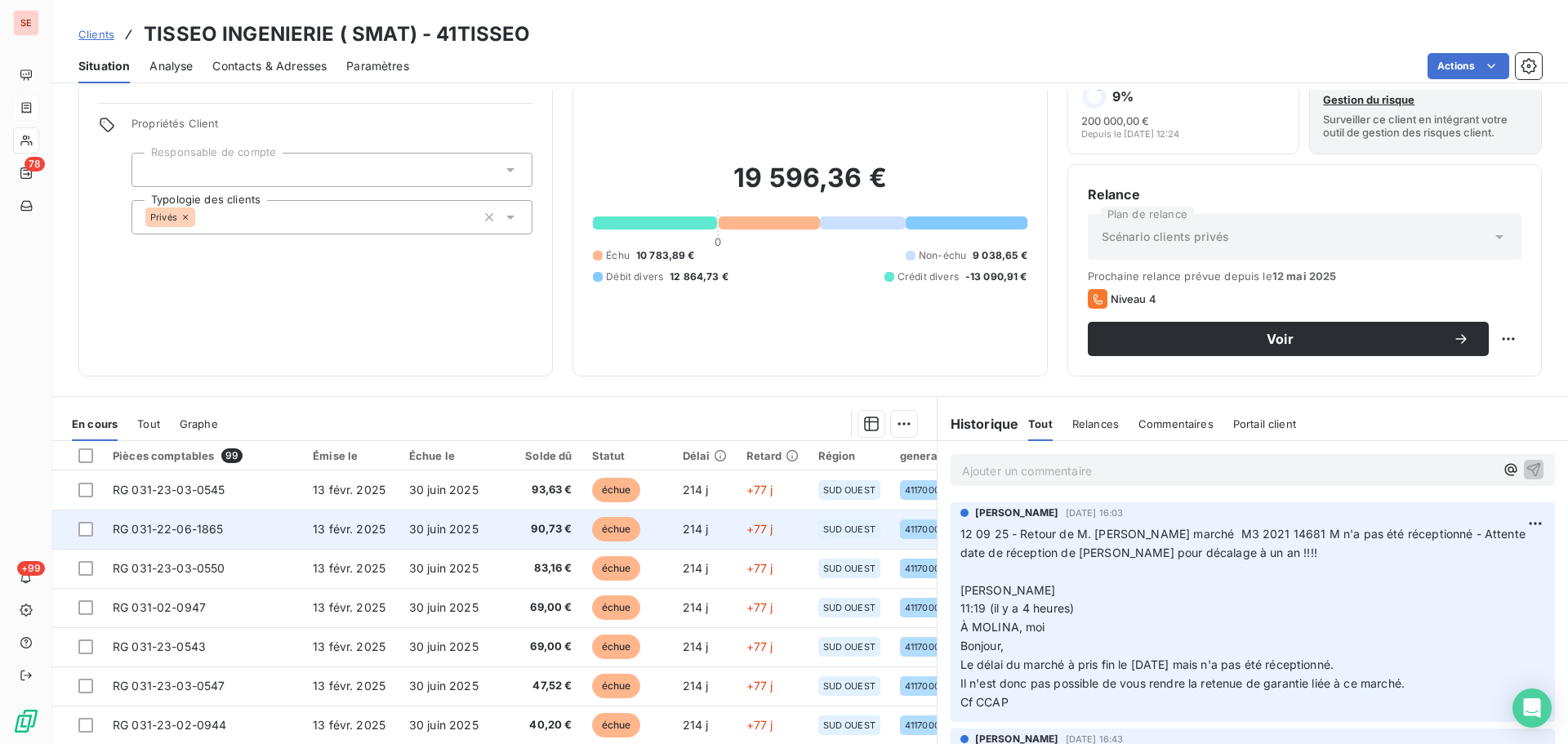
scroll to position [0, 0]
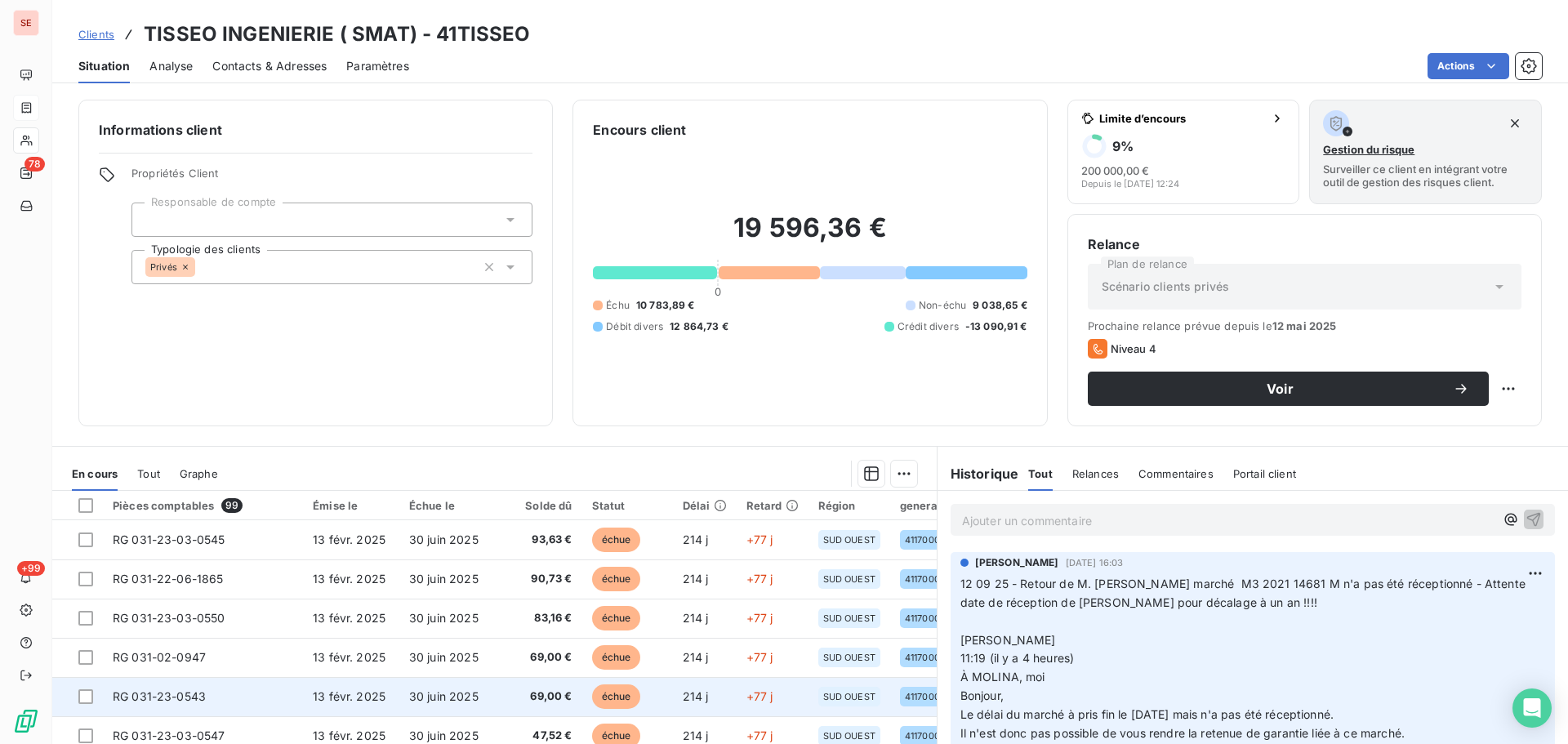
click at [520, 689] on span "69,00 €" at bounding box center [539, 697] width 66 height 16
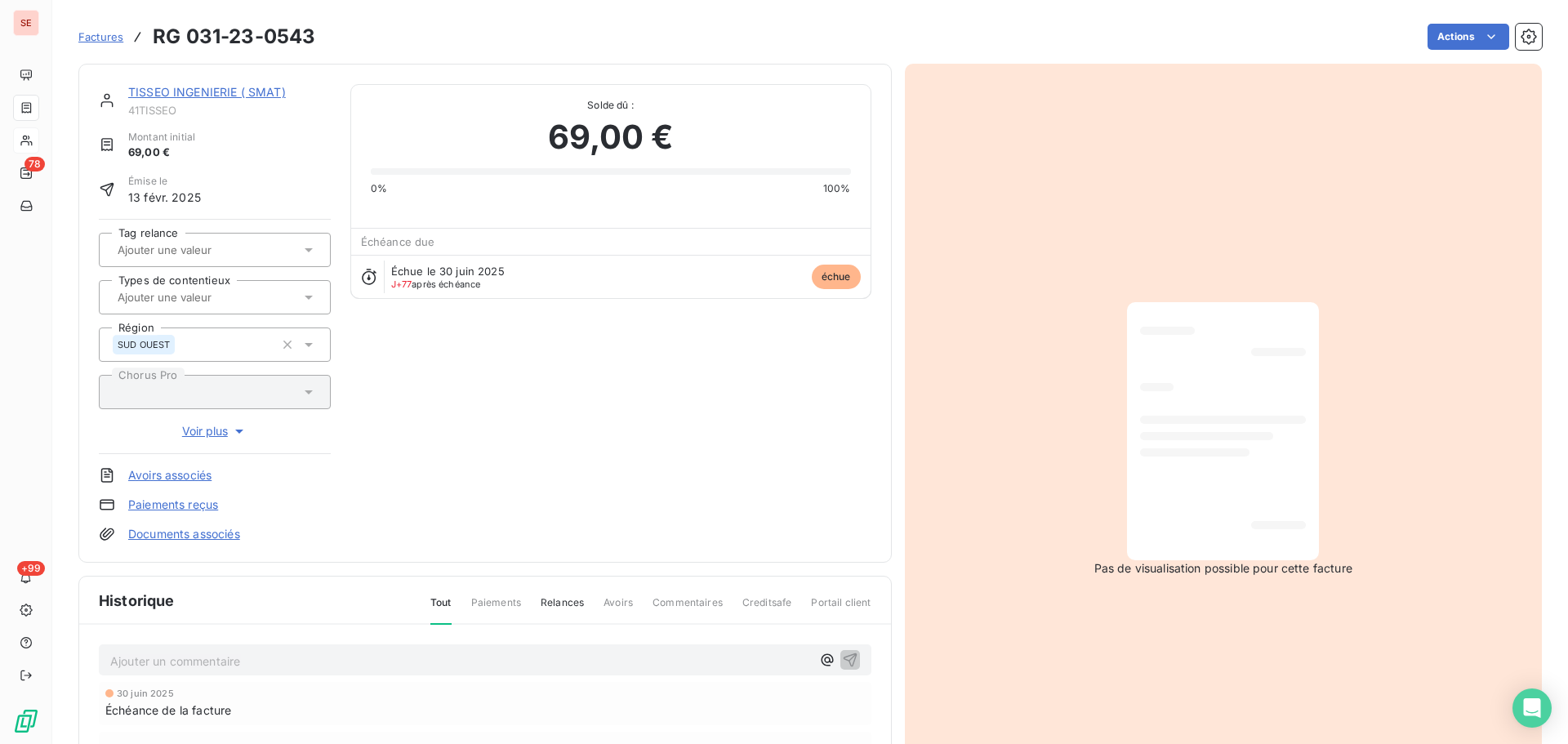
click at [199, 97] on link "TISSEO INGENIERIE ( SMAT)" at bounding box center [206, 92] width 157 height 14
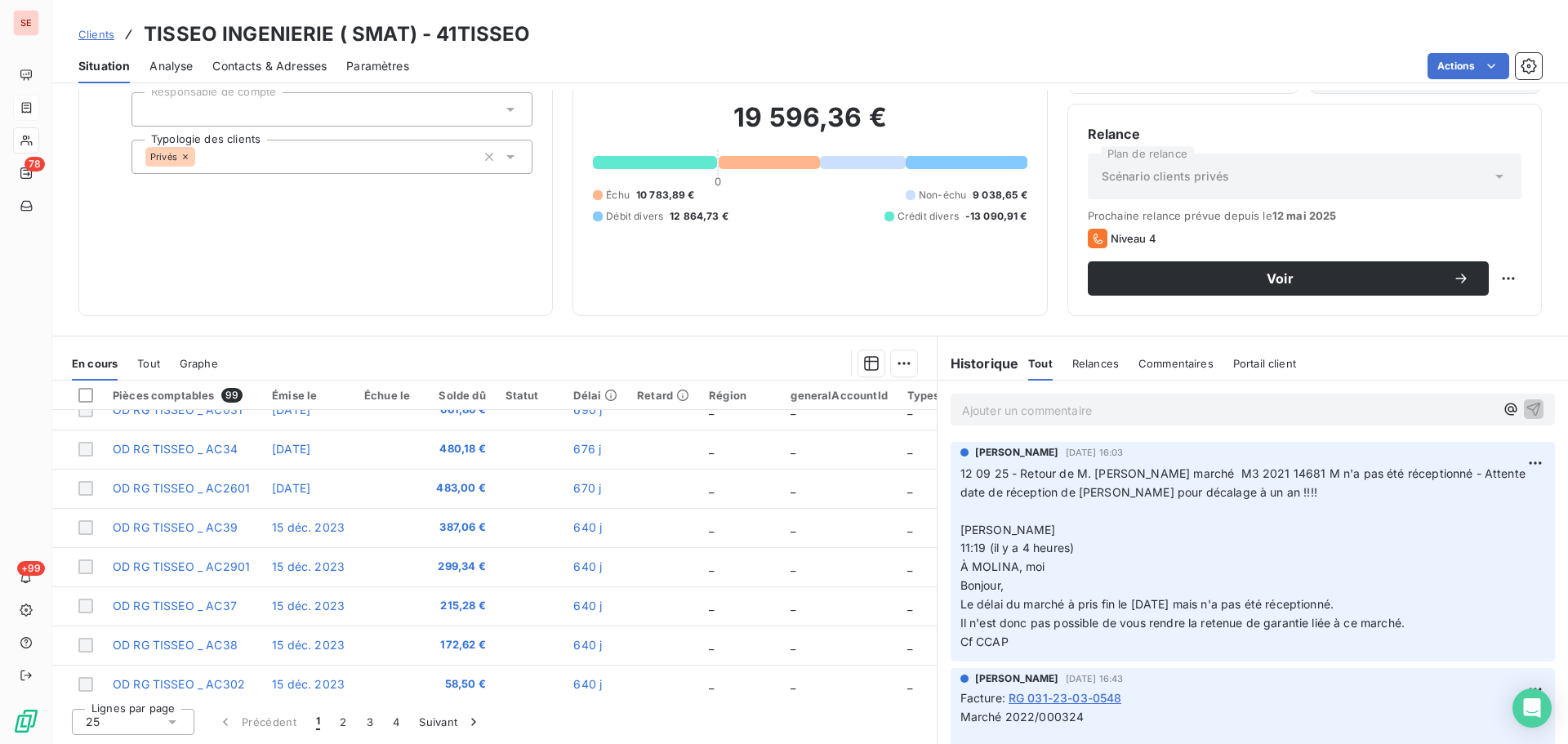
scroll to position [703, 0]
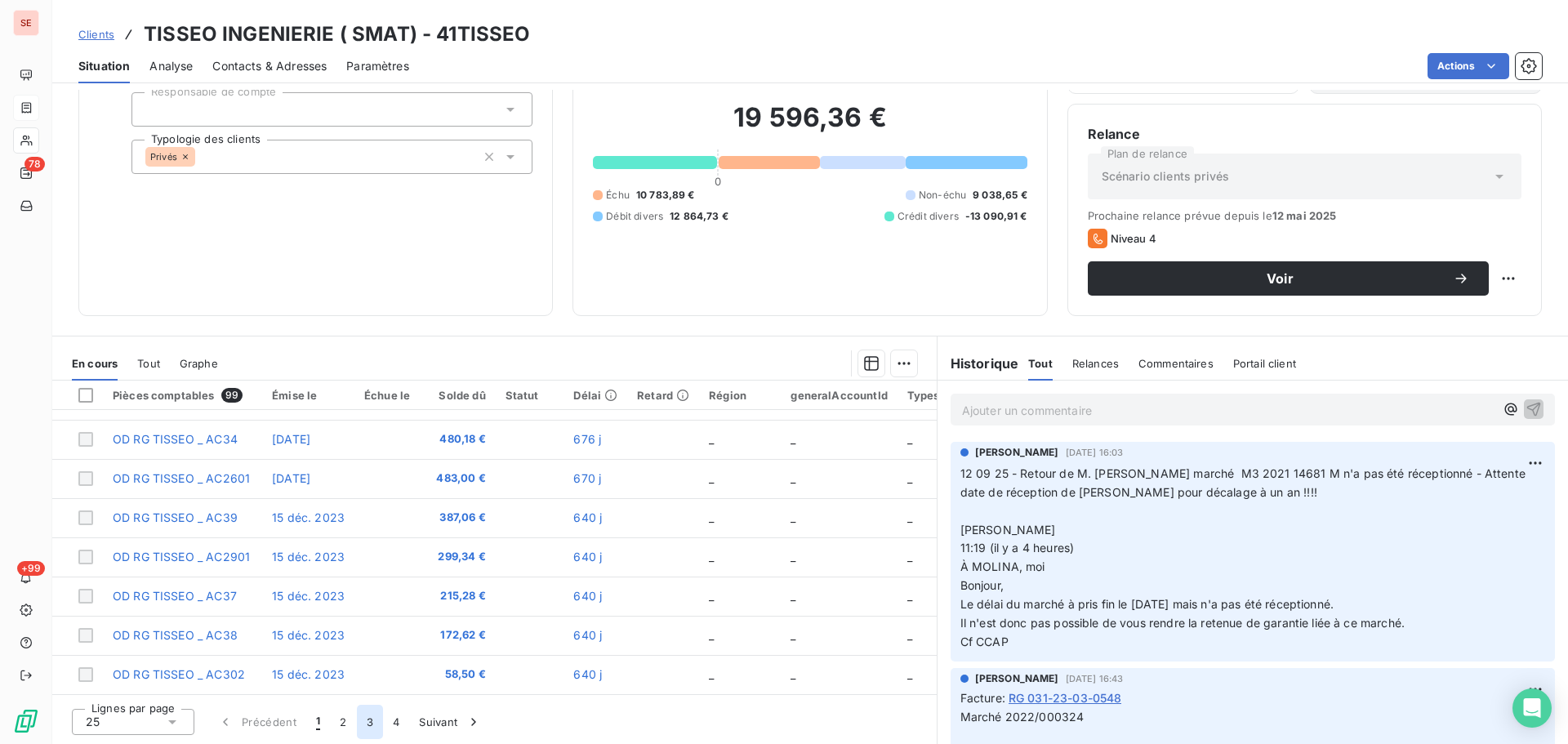
click at [369, 718] on button "3" at bounding box center [370, 723] width 26 height 35
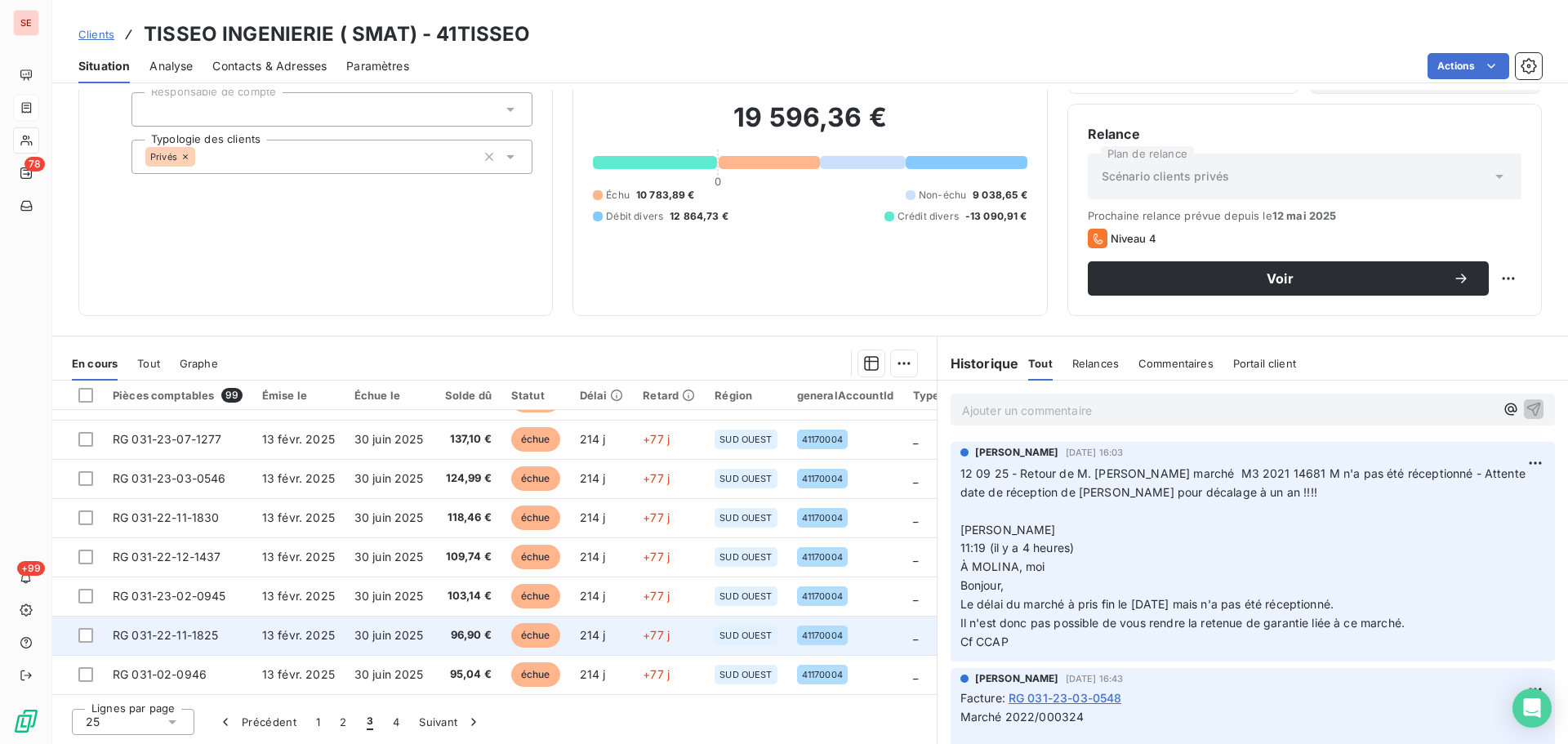
click at [401, 638] on td "30 juin 2025" at bounding box center [389, 636] width 89 height 40
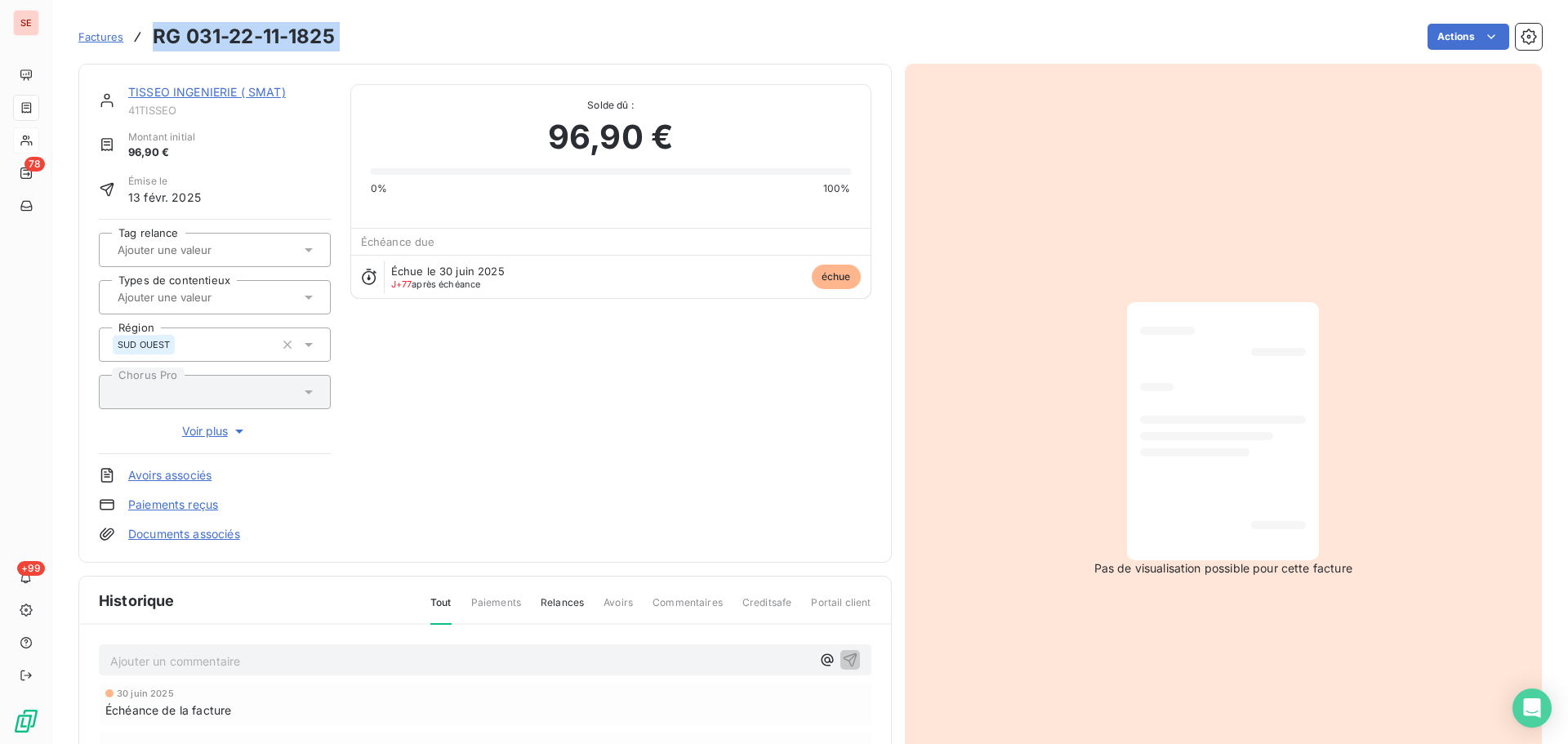
drag, startPoint x: 350, startPoint y: 37, endPoint x: 148, endPoint y: 29, distance: 202.2
click at [148, 29] on div "Factures RG 031-22-11-1825 Actions" at bounding box center [810, 37] width 1463 height 35
copy section "RG 031-22-11-1825 Actions"
click at [255, 94] on link "TISSEO INGENIERIE ( SMAT)" at bounding box center [206, 92] width 157 height 14
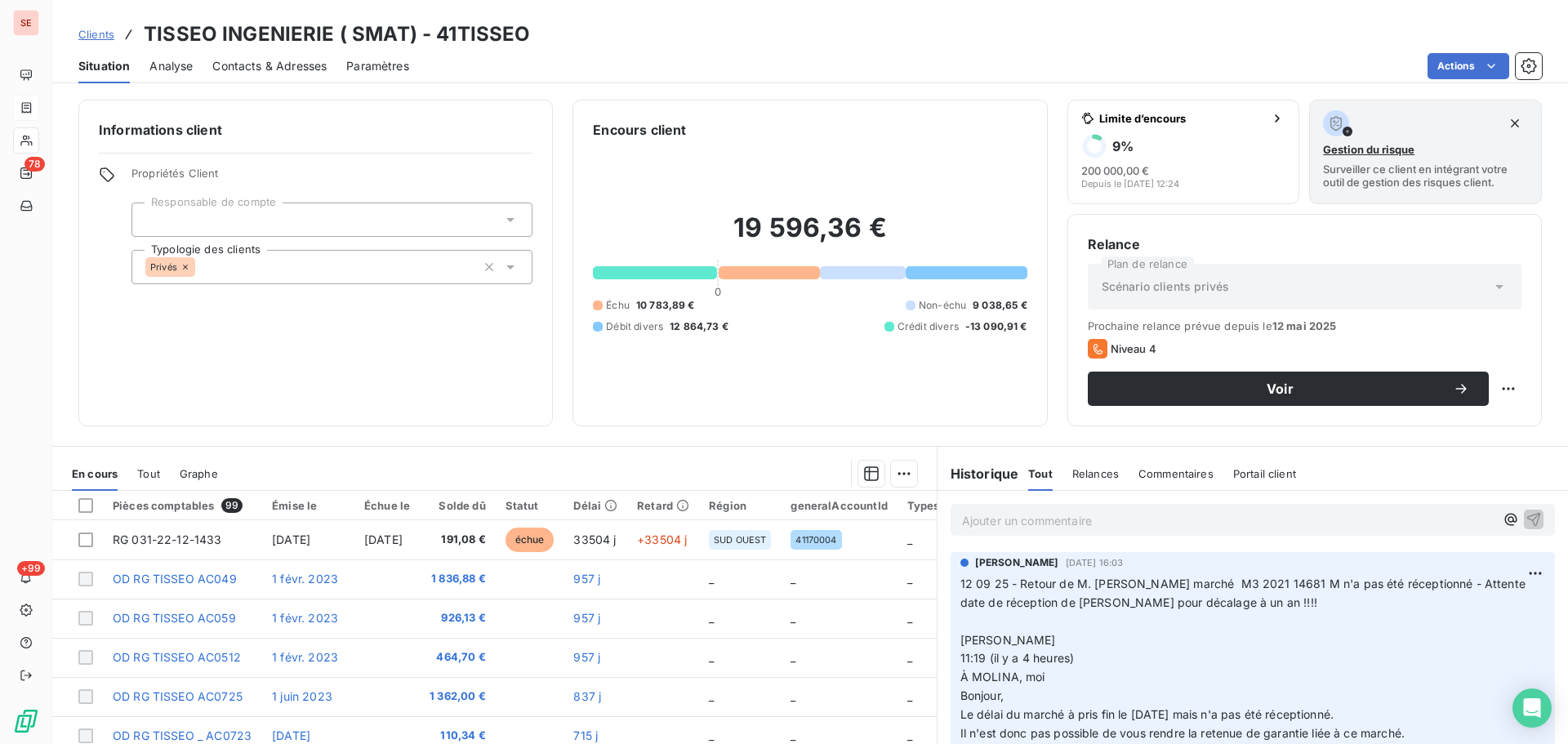
click at [305, 63] on span "Contacts & Adresses" at bounding box center [270, 66] width 115 height 16
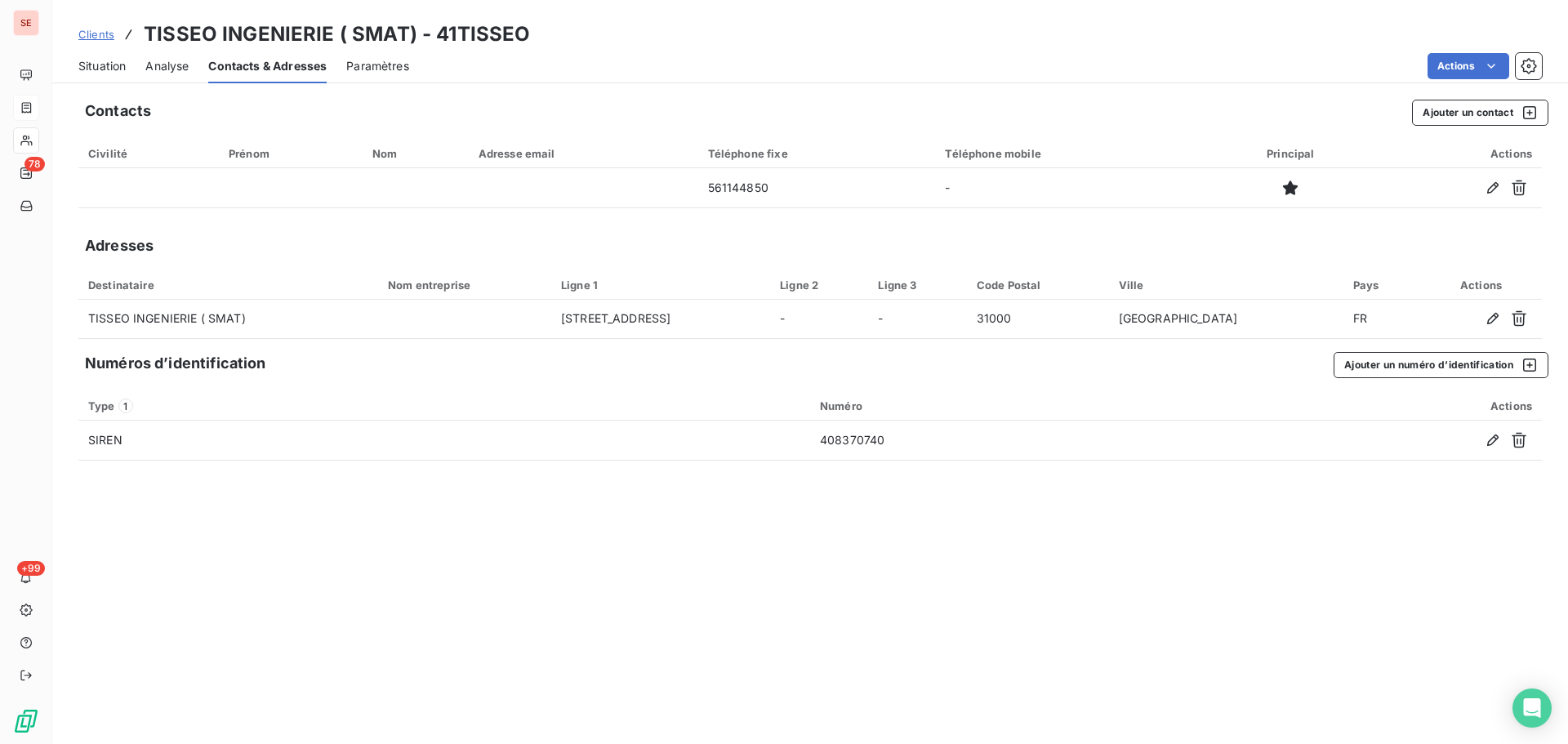
click at [159, 74] on div "Analyse" at bounding box center [167, 66] width 43 height 35
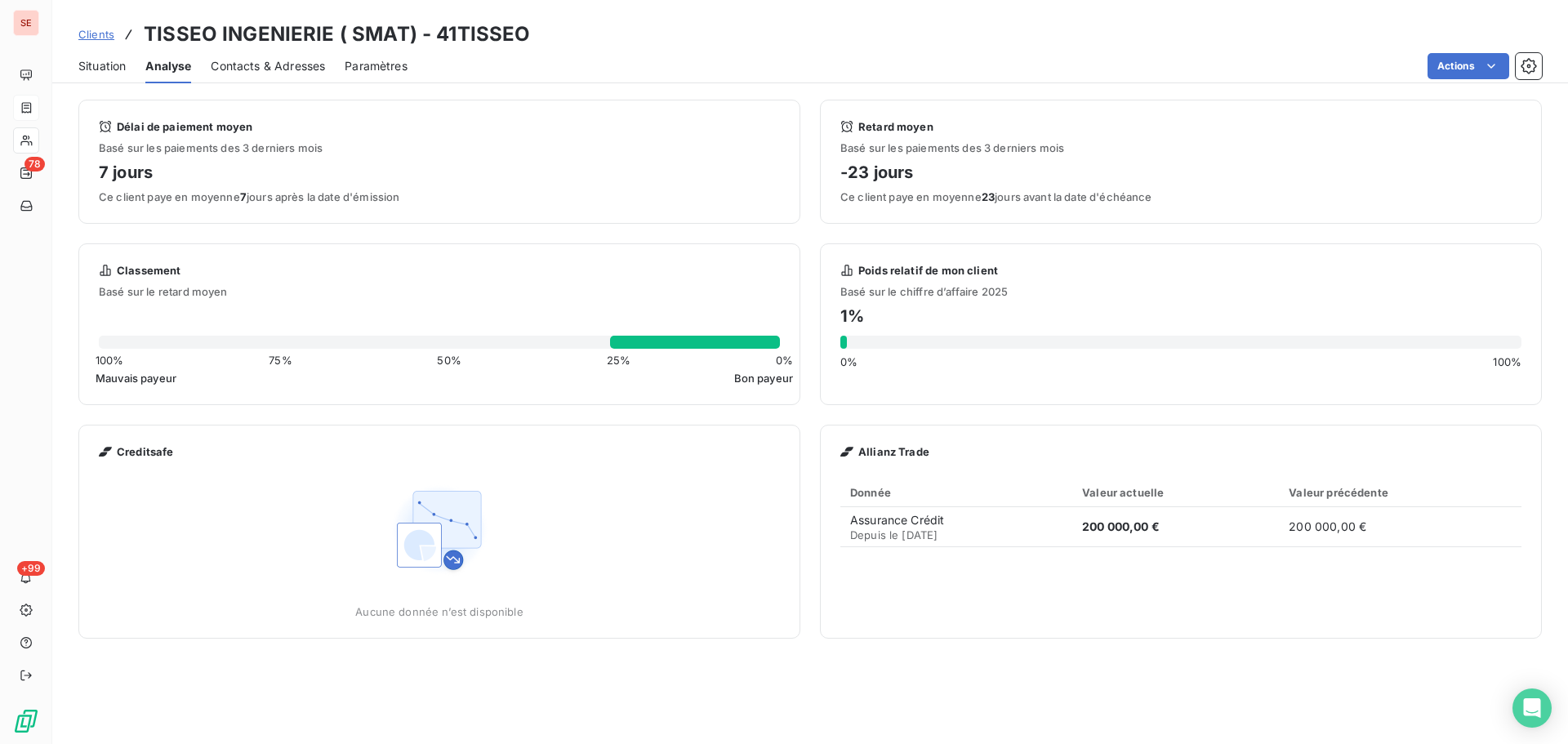
click at [97, 76] on div "Situation" at bounding box center [101, 66] width 47 height 35
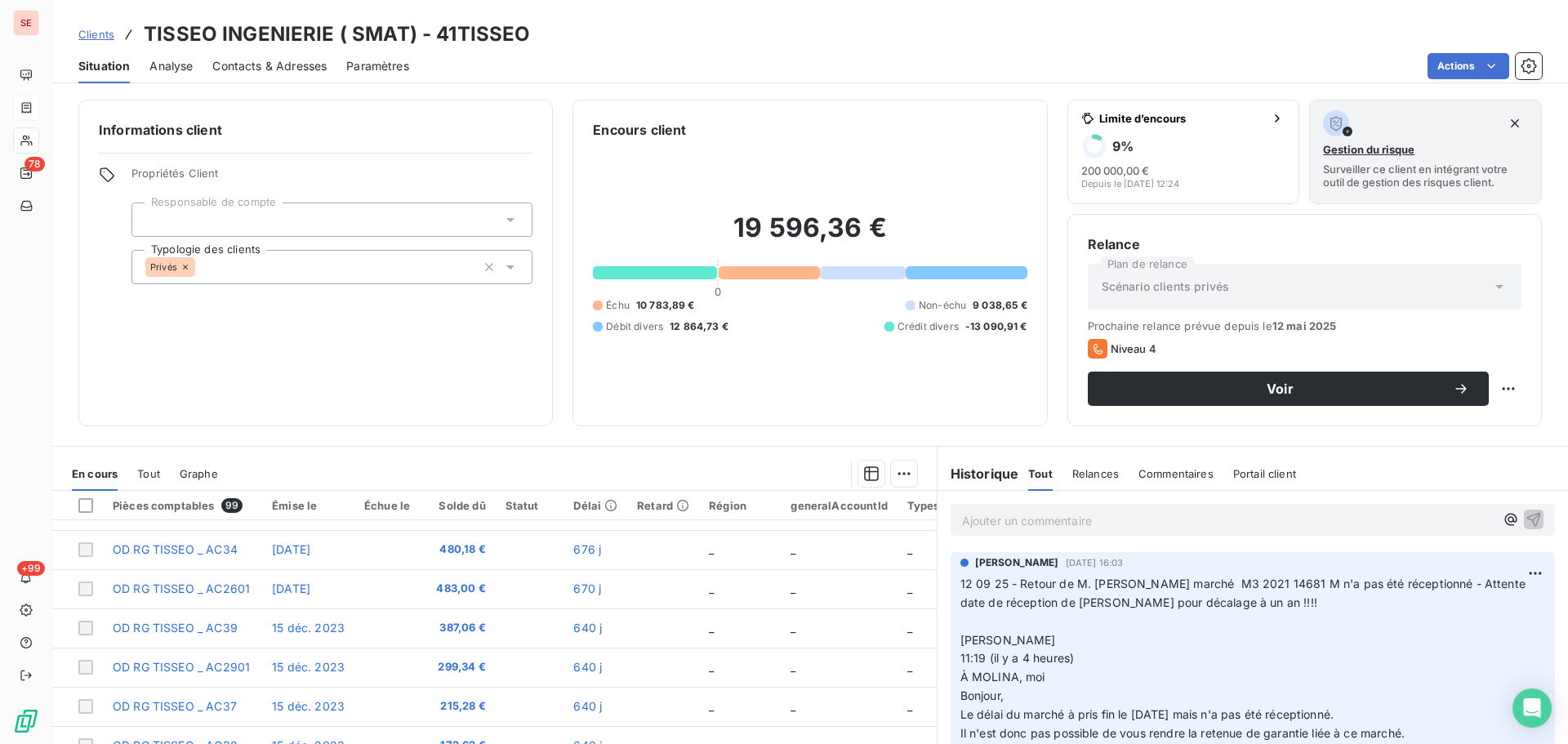
scroll to position [111, 0]
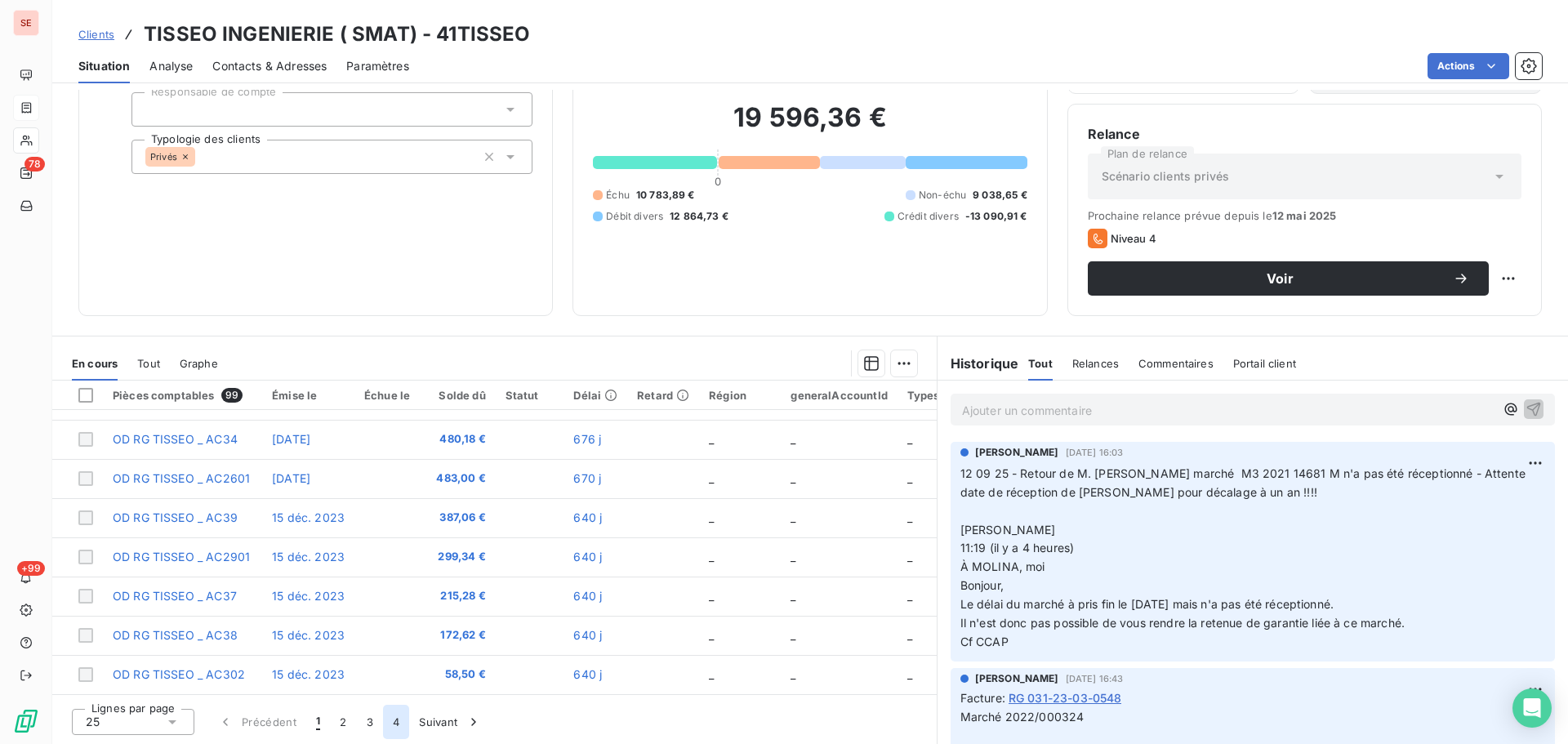
click at [390, 723] on button "4" at bounding box center [397, 723] width 26 height 35
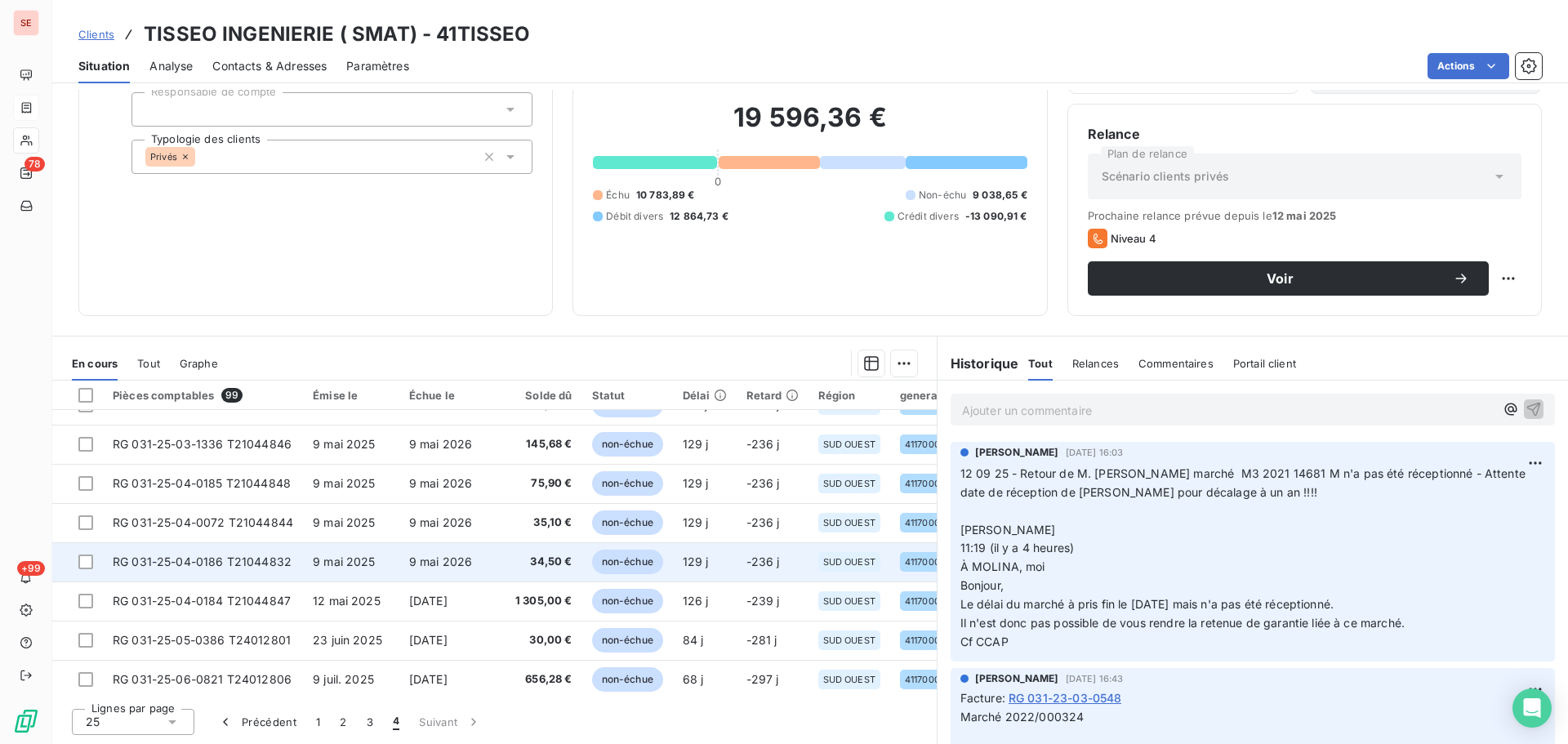
scroll to position [663, 0]
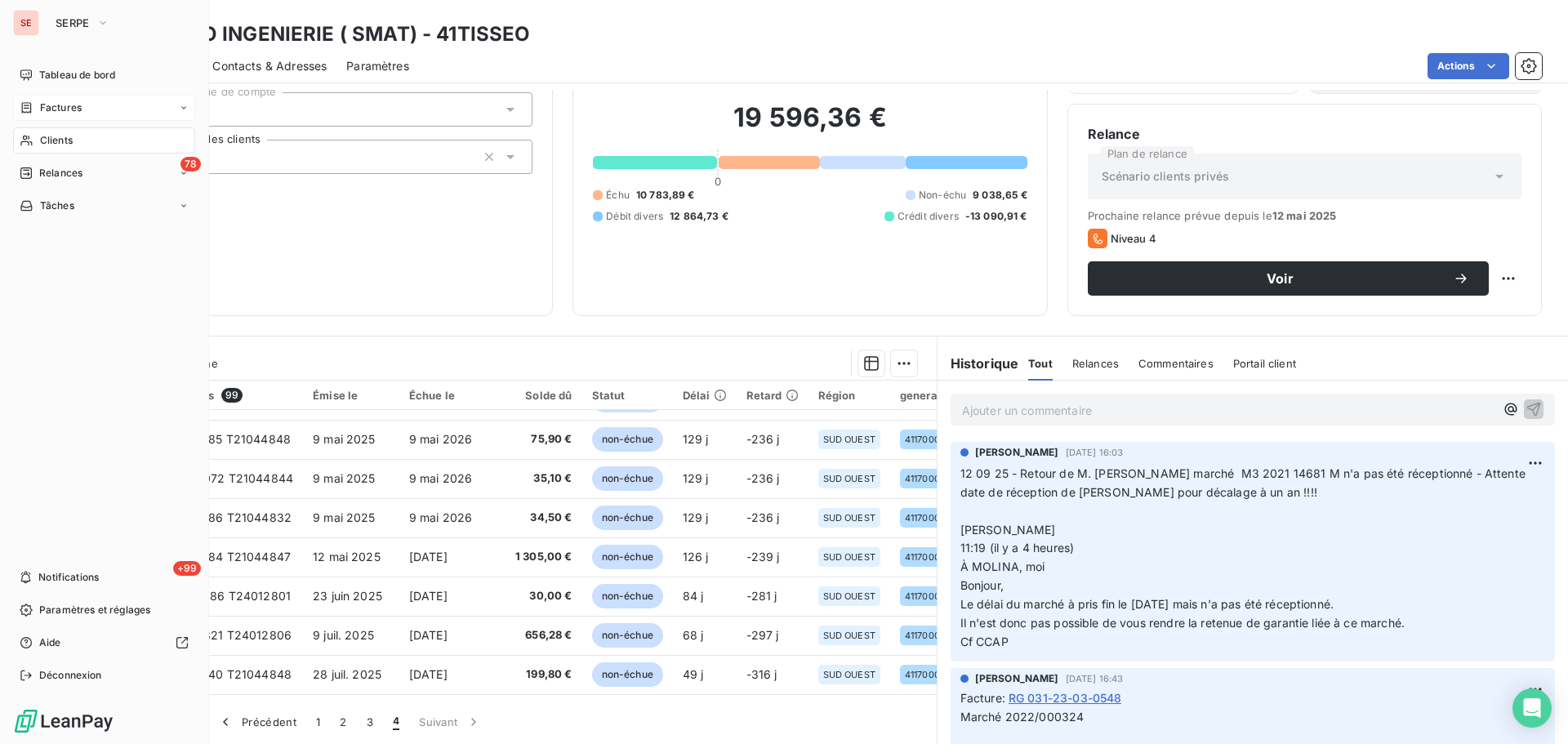
click at [25, 134] on icon at bounding box center [26, 140] width 14 height 13
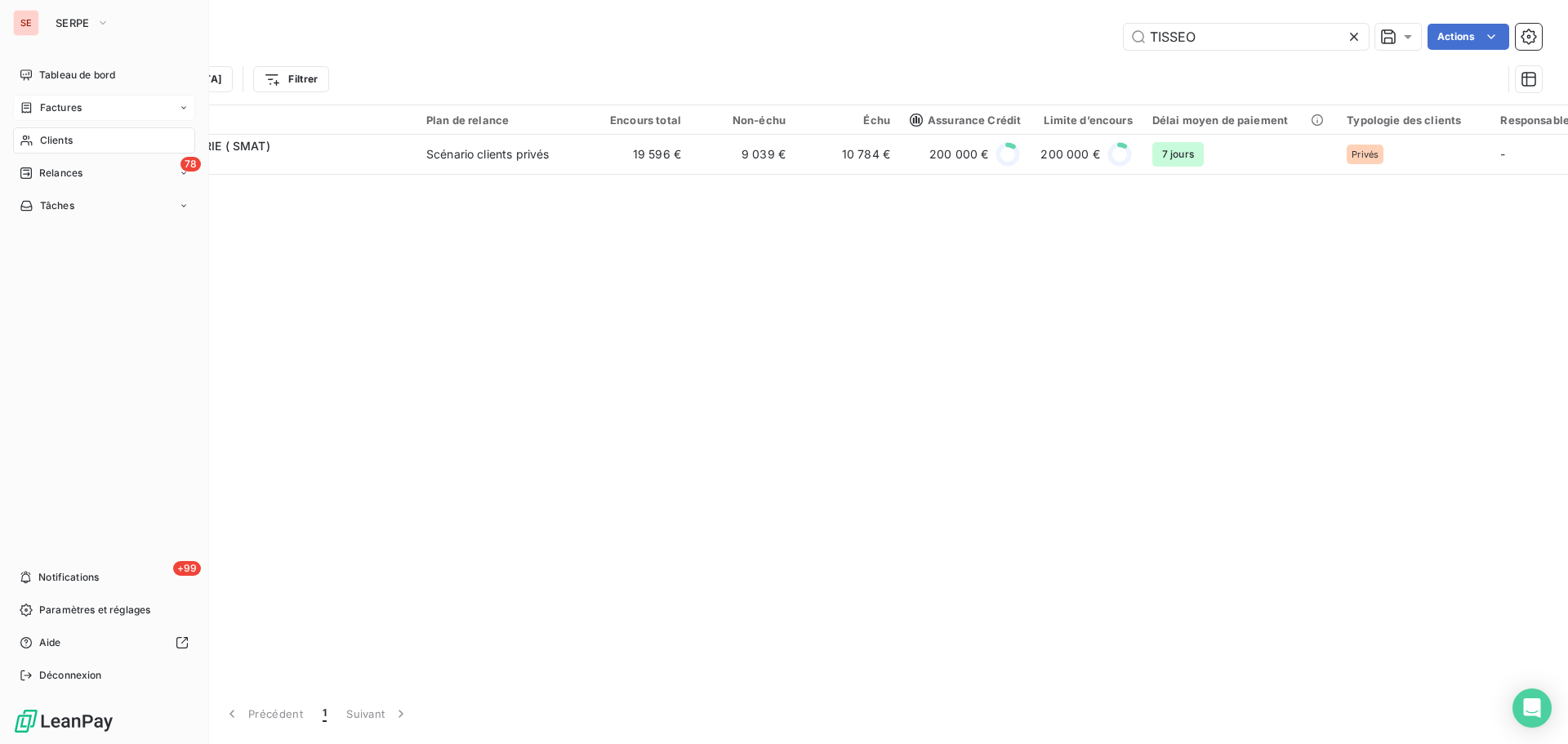
click at [48, 113] on span "Factures" at bounding box center [61, 108] width 42 height 15
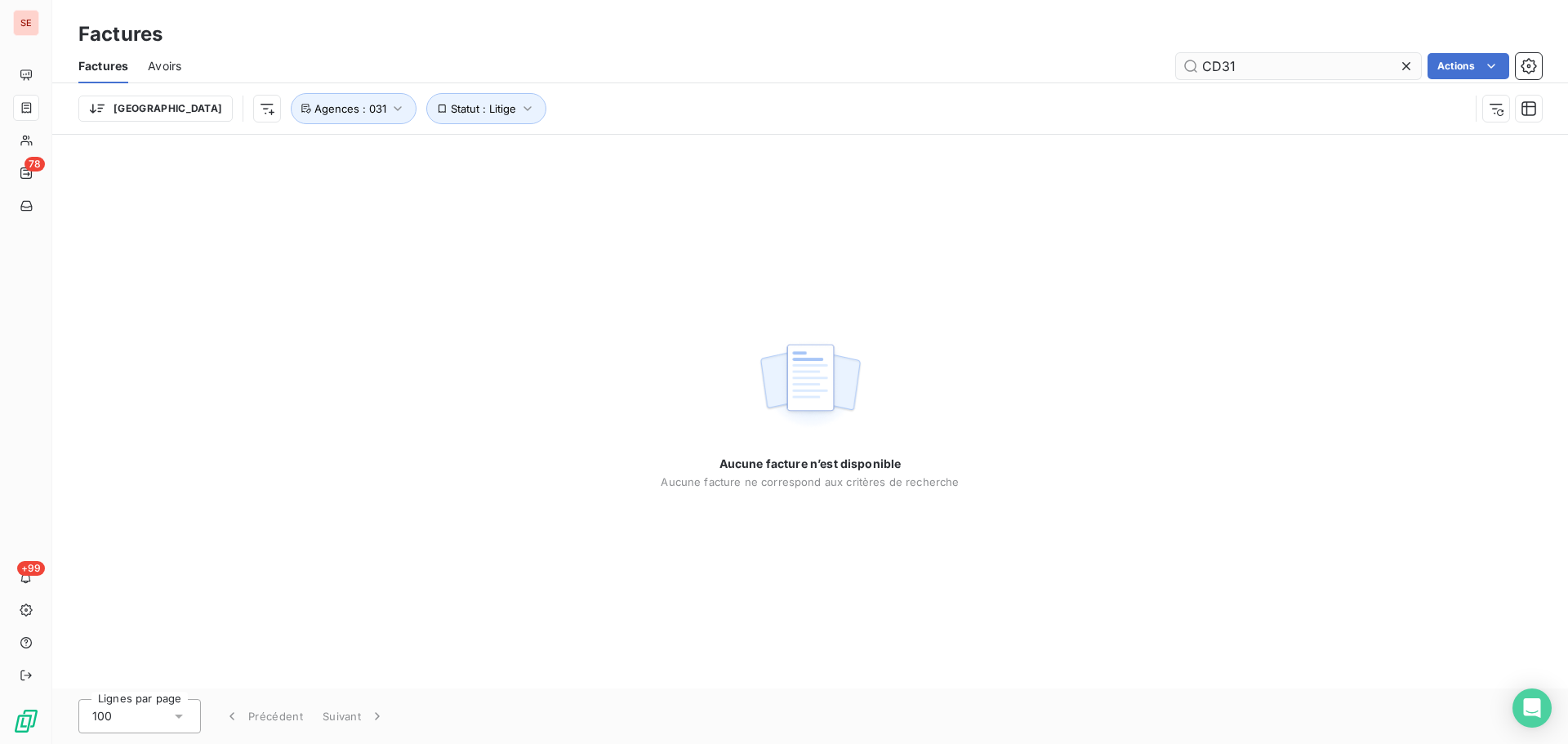
type input "CD31"
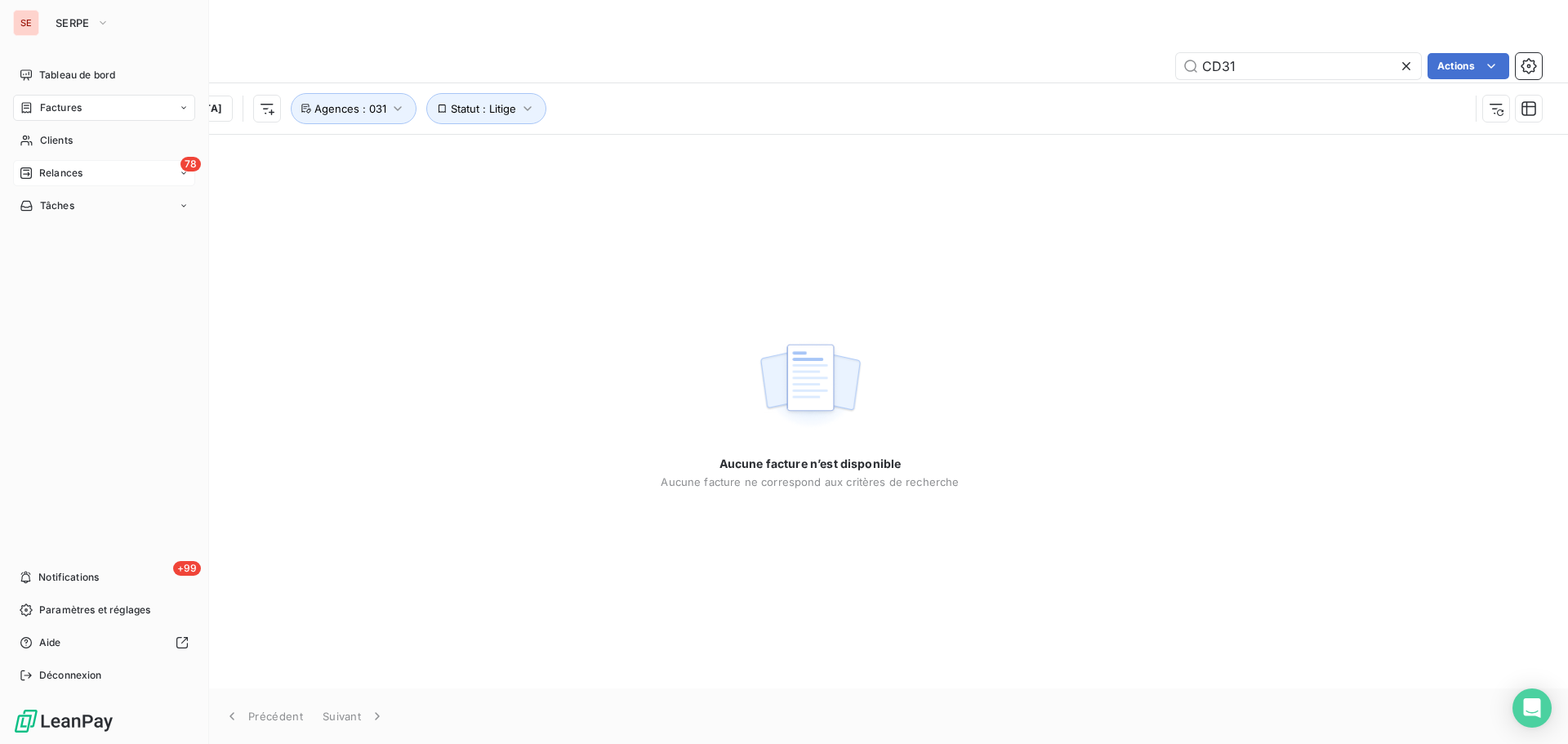
click at [59, 167] on span "Relances" at bounding box center [61, 173] width 43 height 15
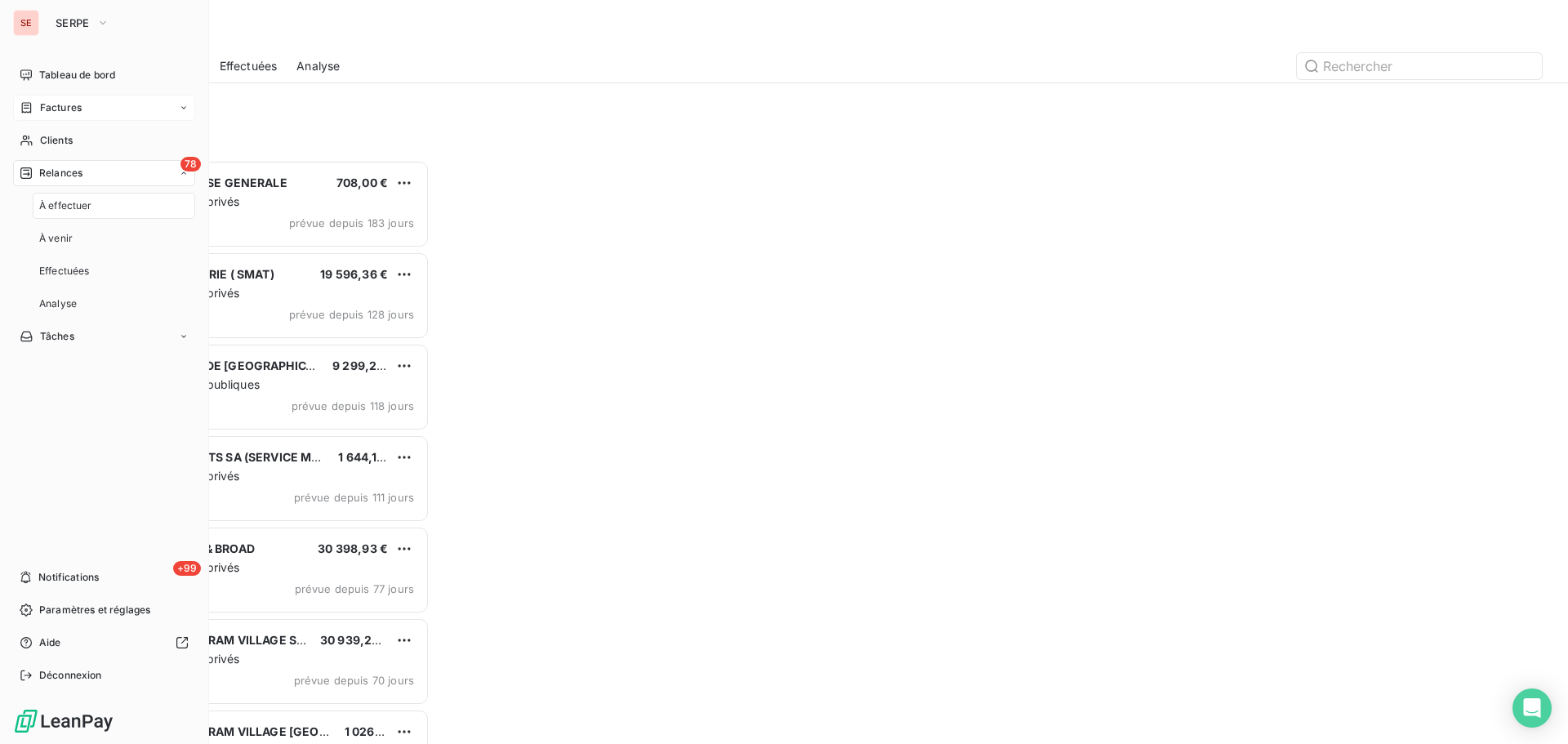
scroll to position [572, 339]
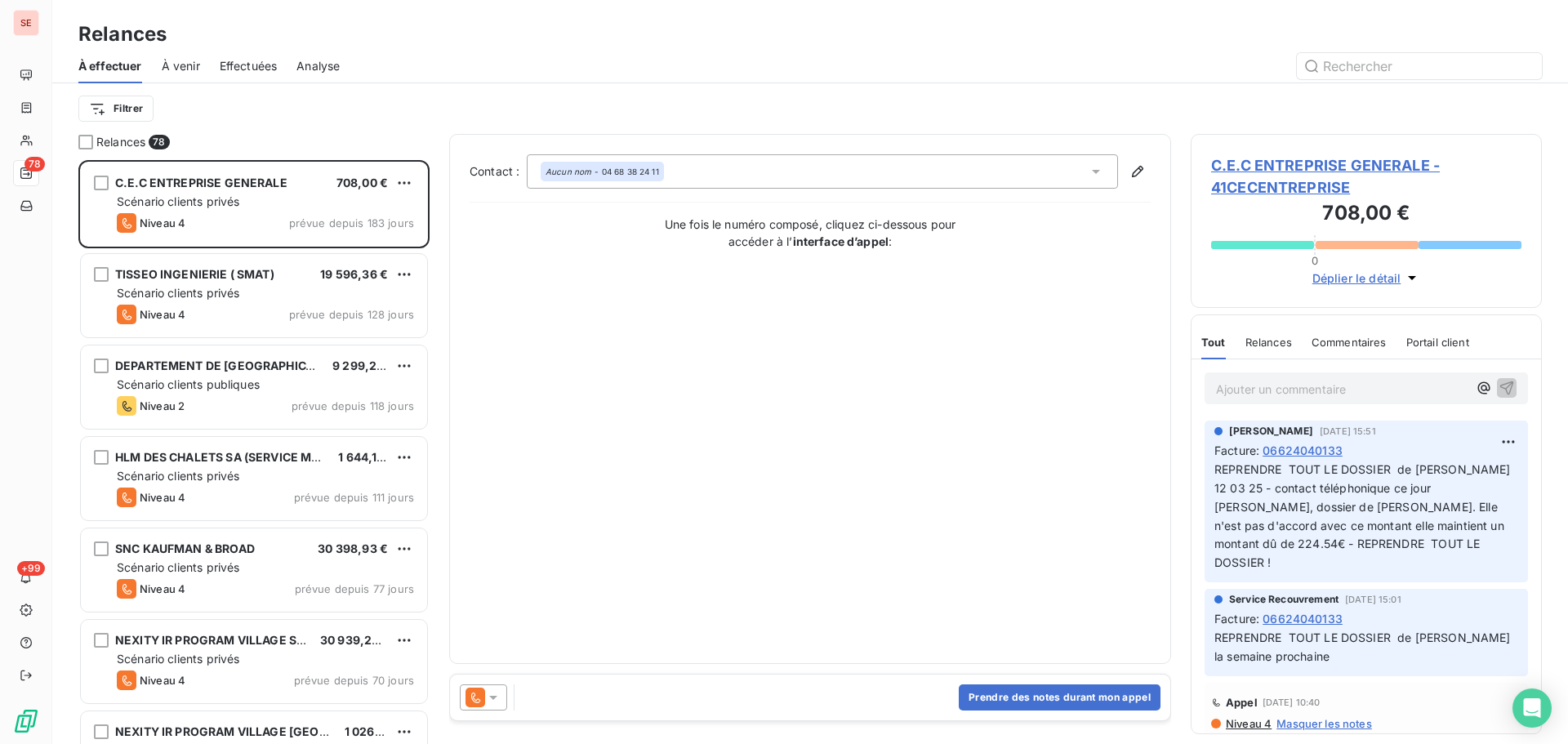
click at [329, 117] on div "Filtrer" at bounding box center [810, 109] width 1463 height 31
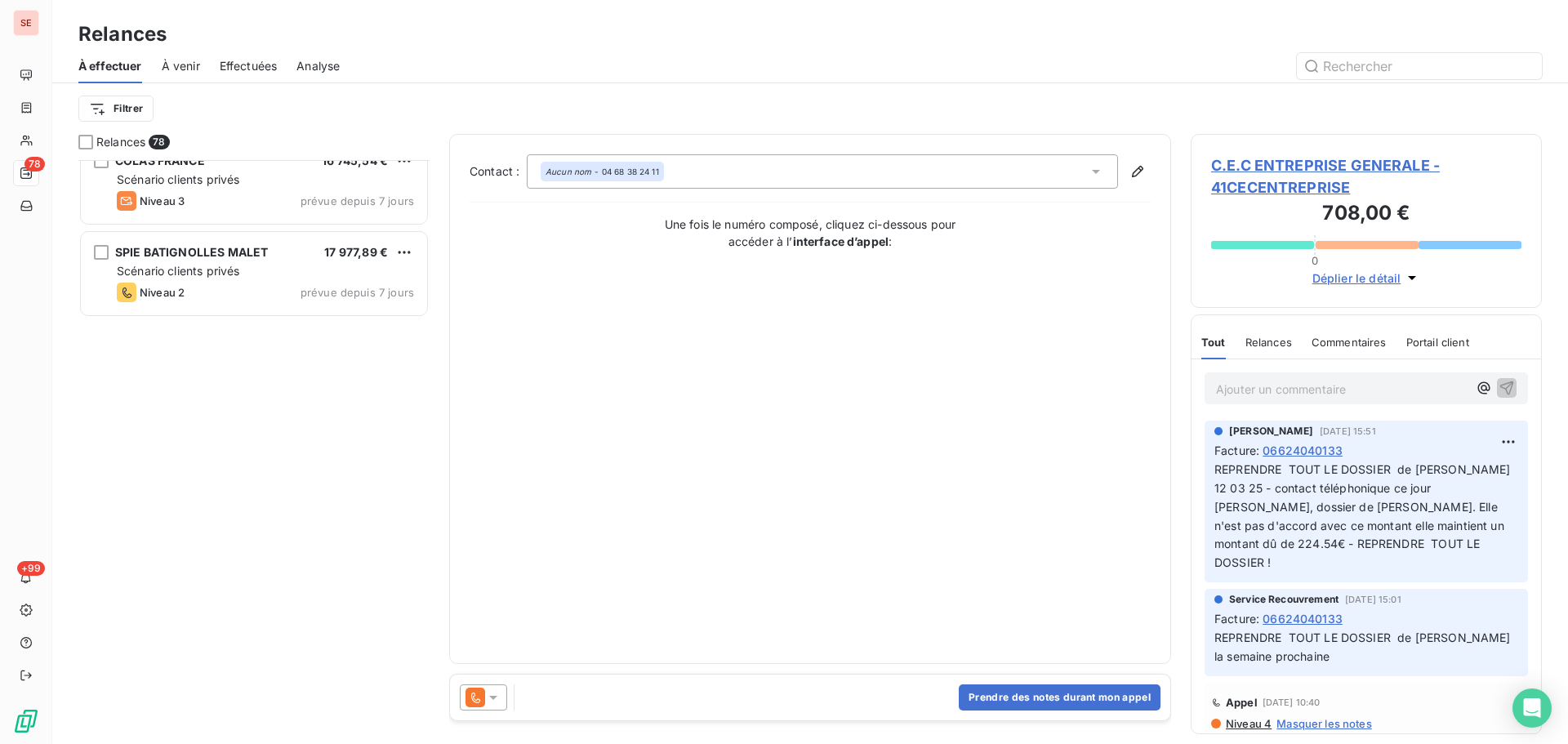
scroll to position [3050, 0]
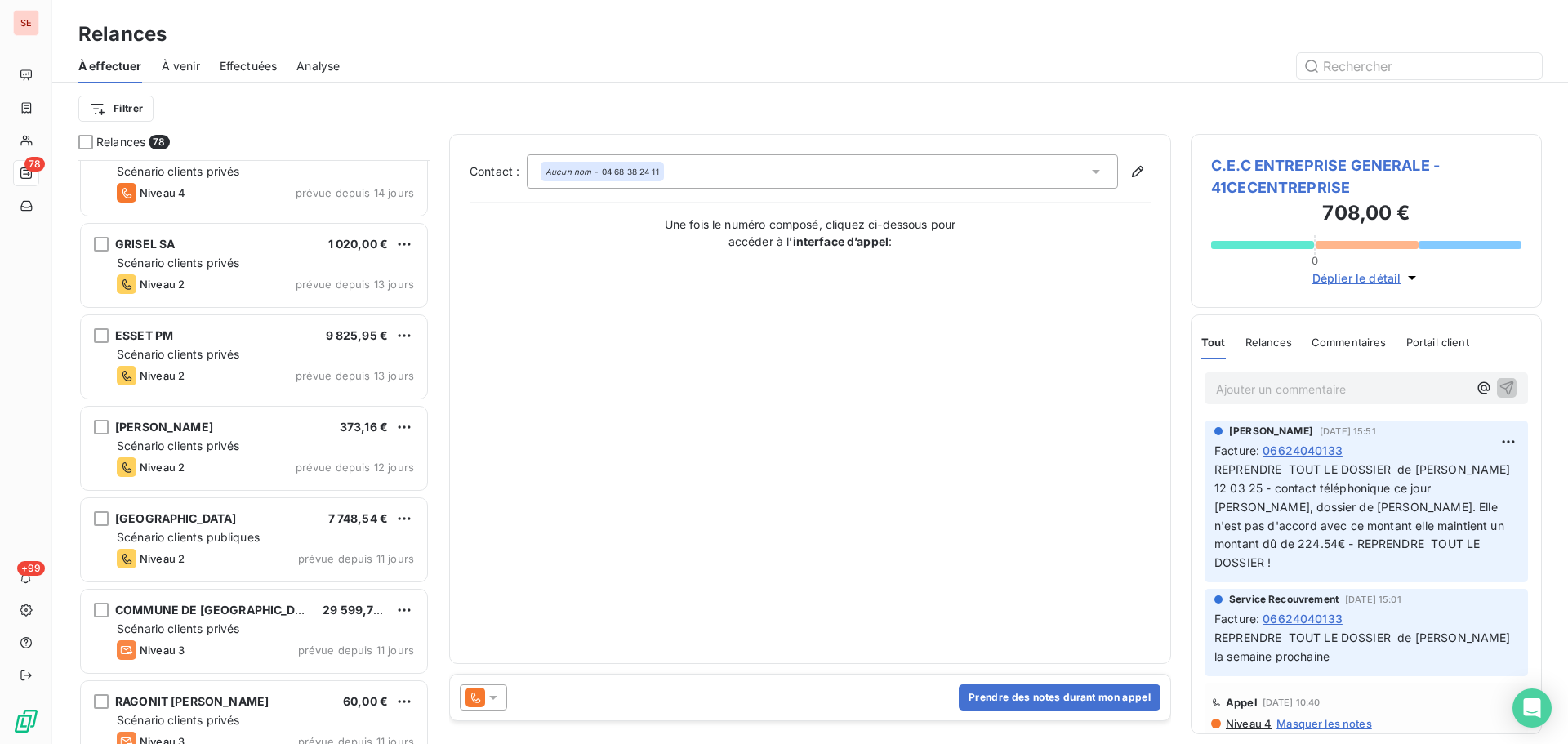
click at [265, 74] on div "Effectuées" at bounding box center [248, 66] width 58 height 35
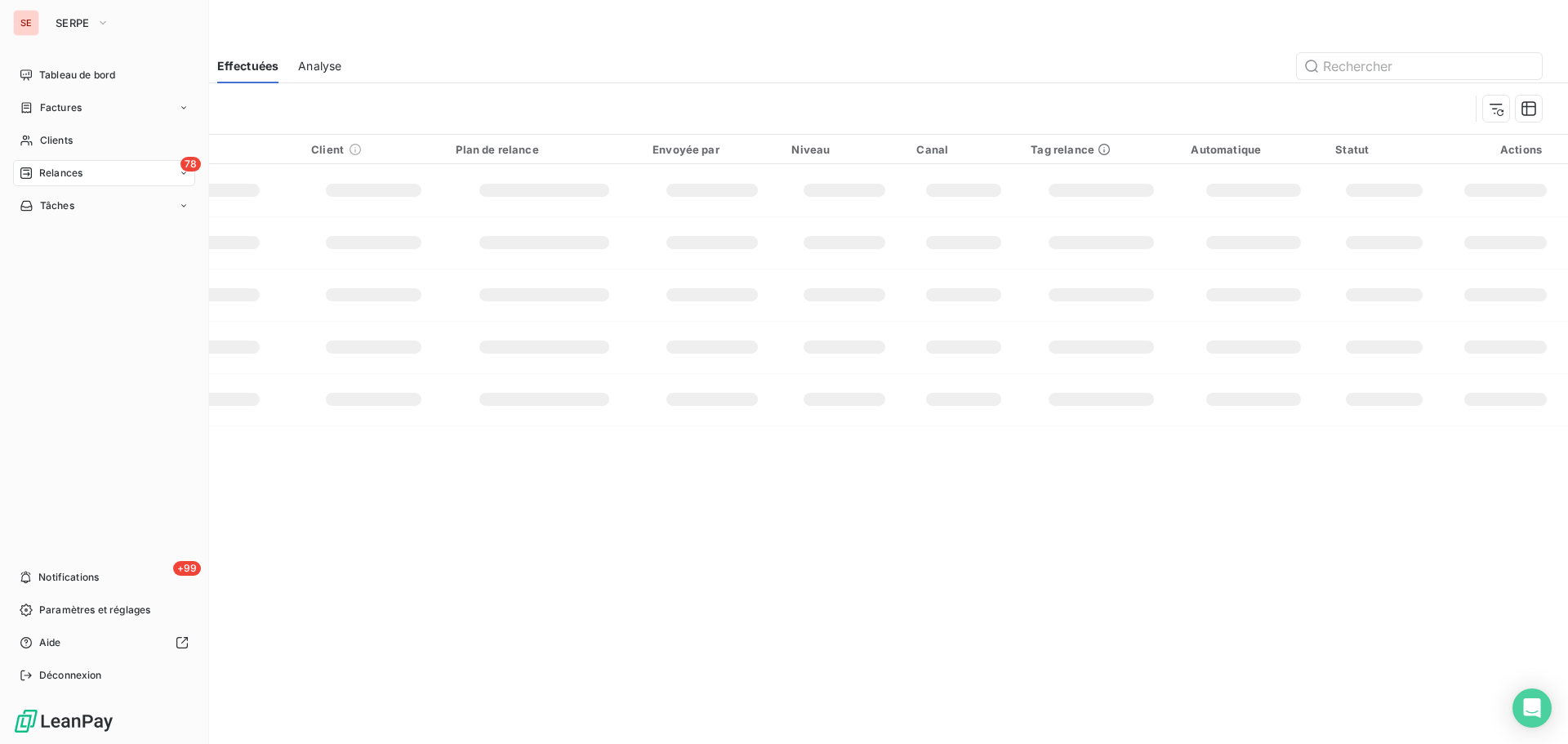
click at [36, 107] on div "Factures" at bounding box center [50, 108] width 62 height 15
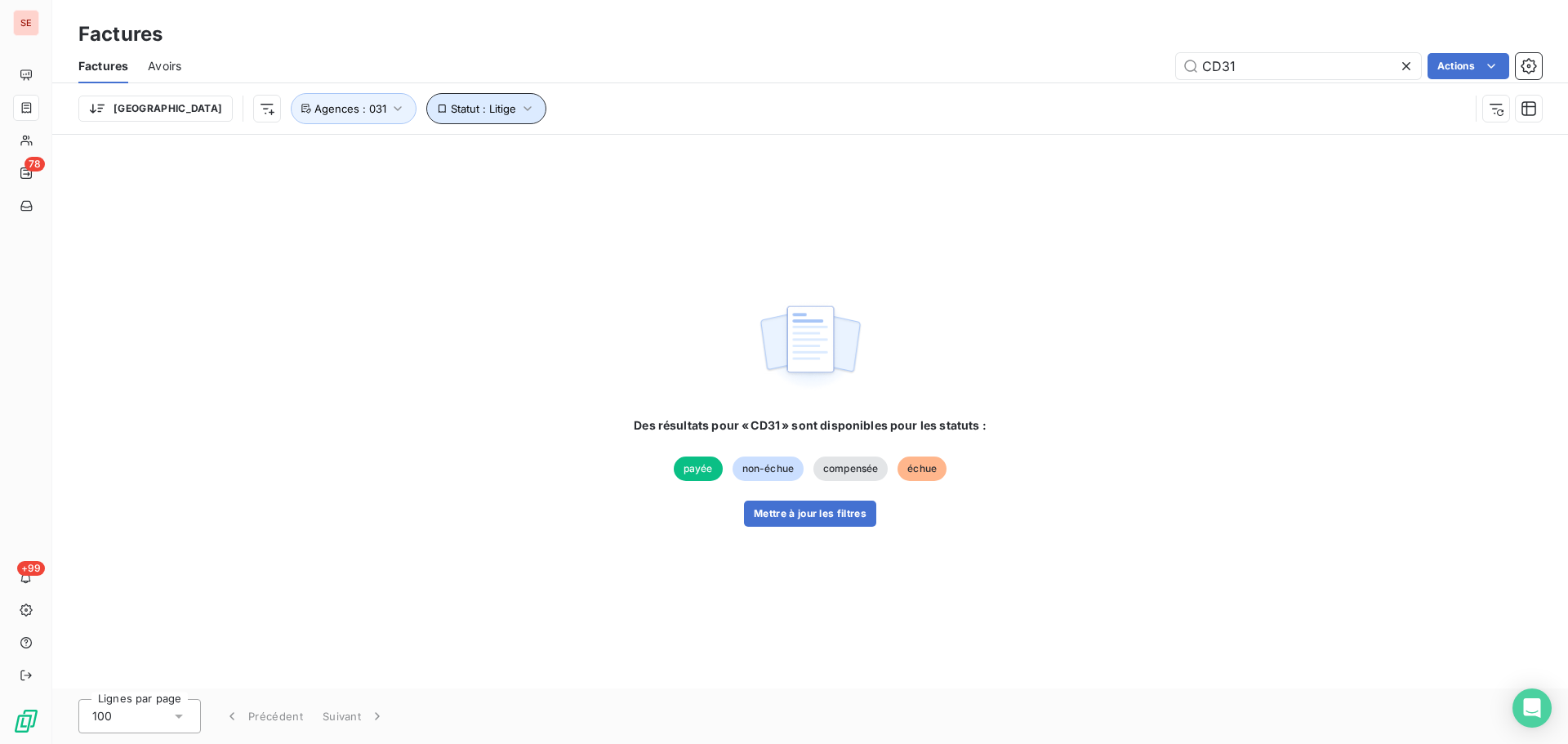
click at [451, 111] on span "Statut : Litige" at bounding box center [483, 109] width 65 height 13
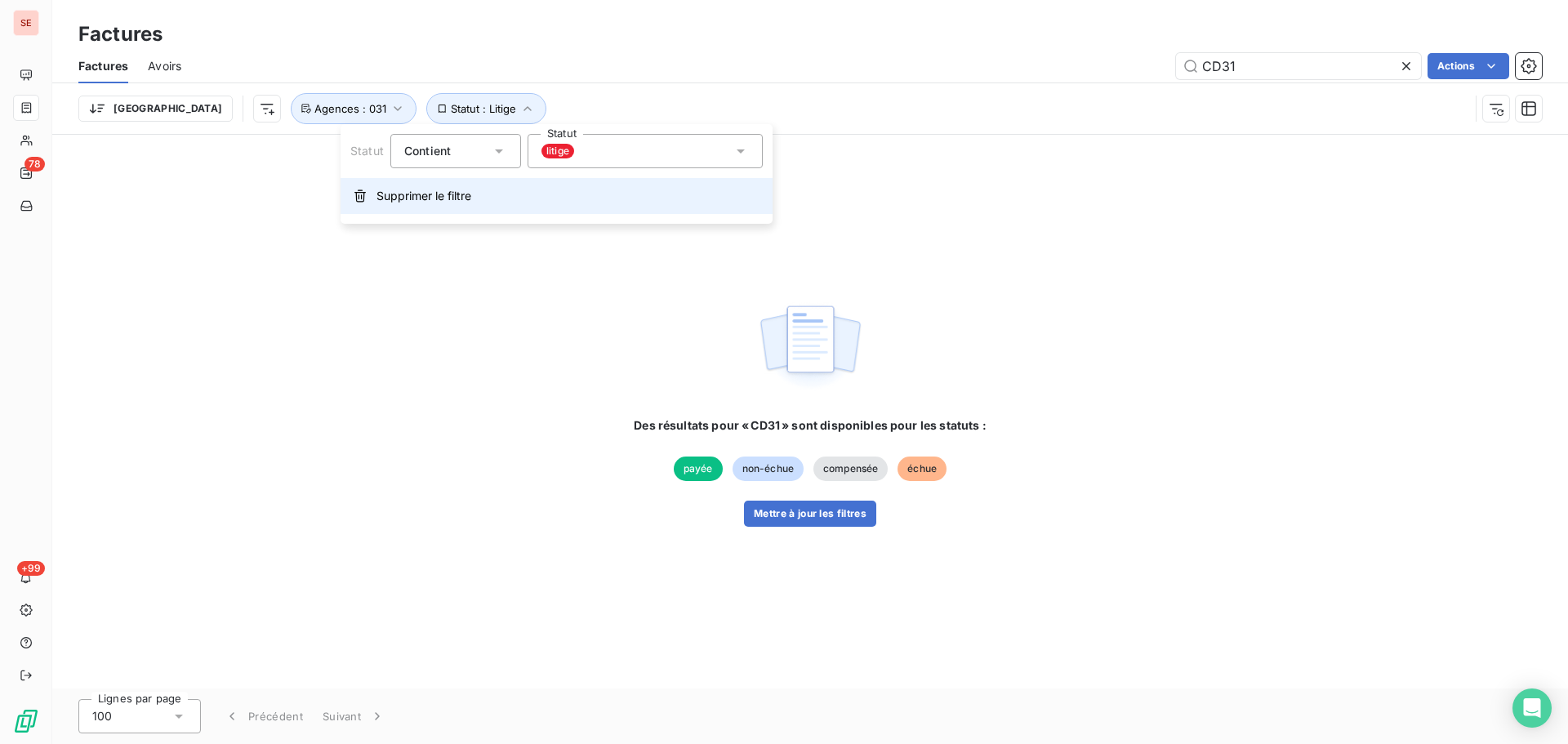
click at [473, 206] on button "Supprimer le filtre" at bounding box center [556, 196] width 432 height 36
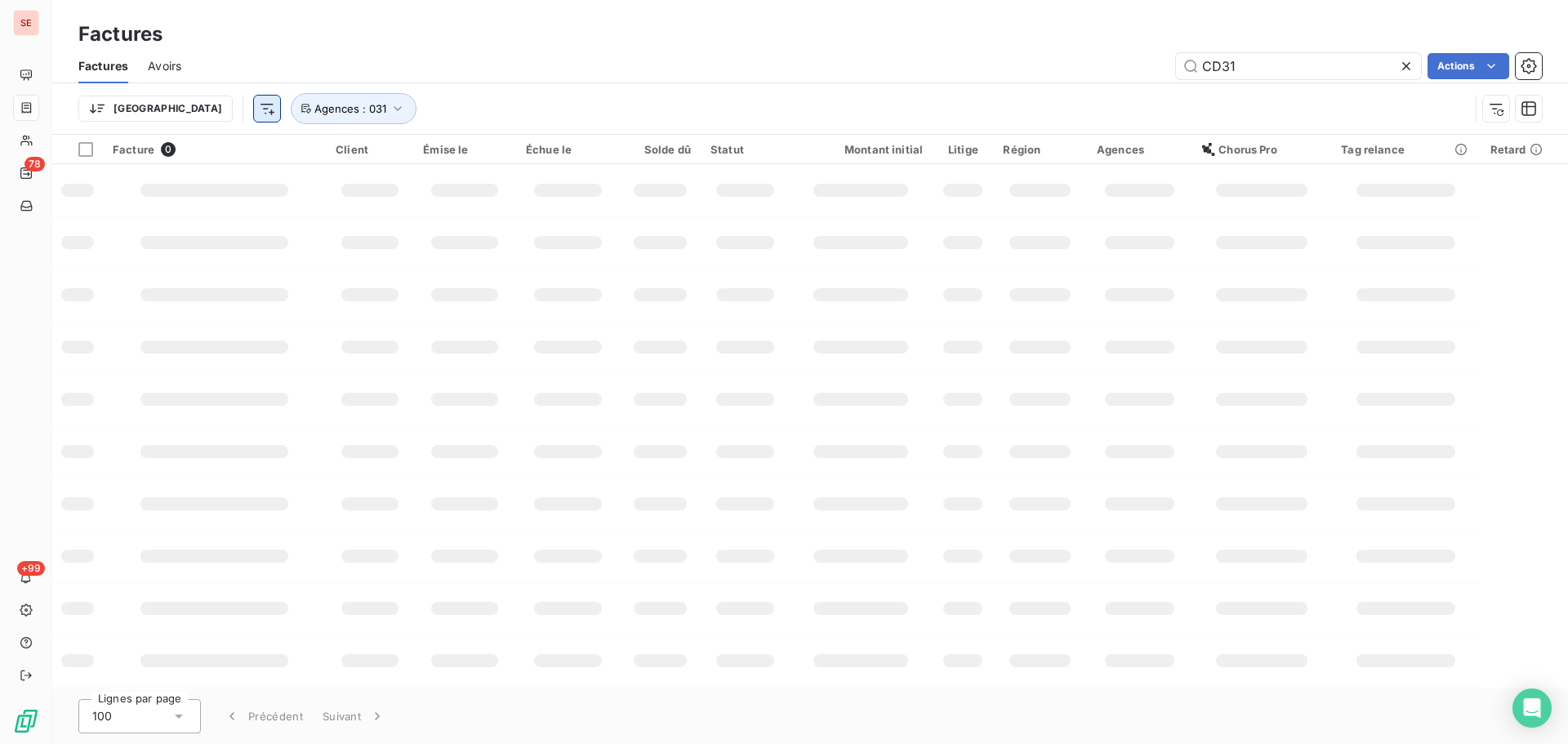
click at [190, 114] on html "SE 78 +99 Factures Factures Avoirs CD31 Actions Trier Agences : 031 Facture 0 C…" at bounding box center [784, 372] width 1568 height 744
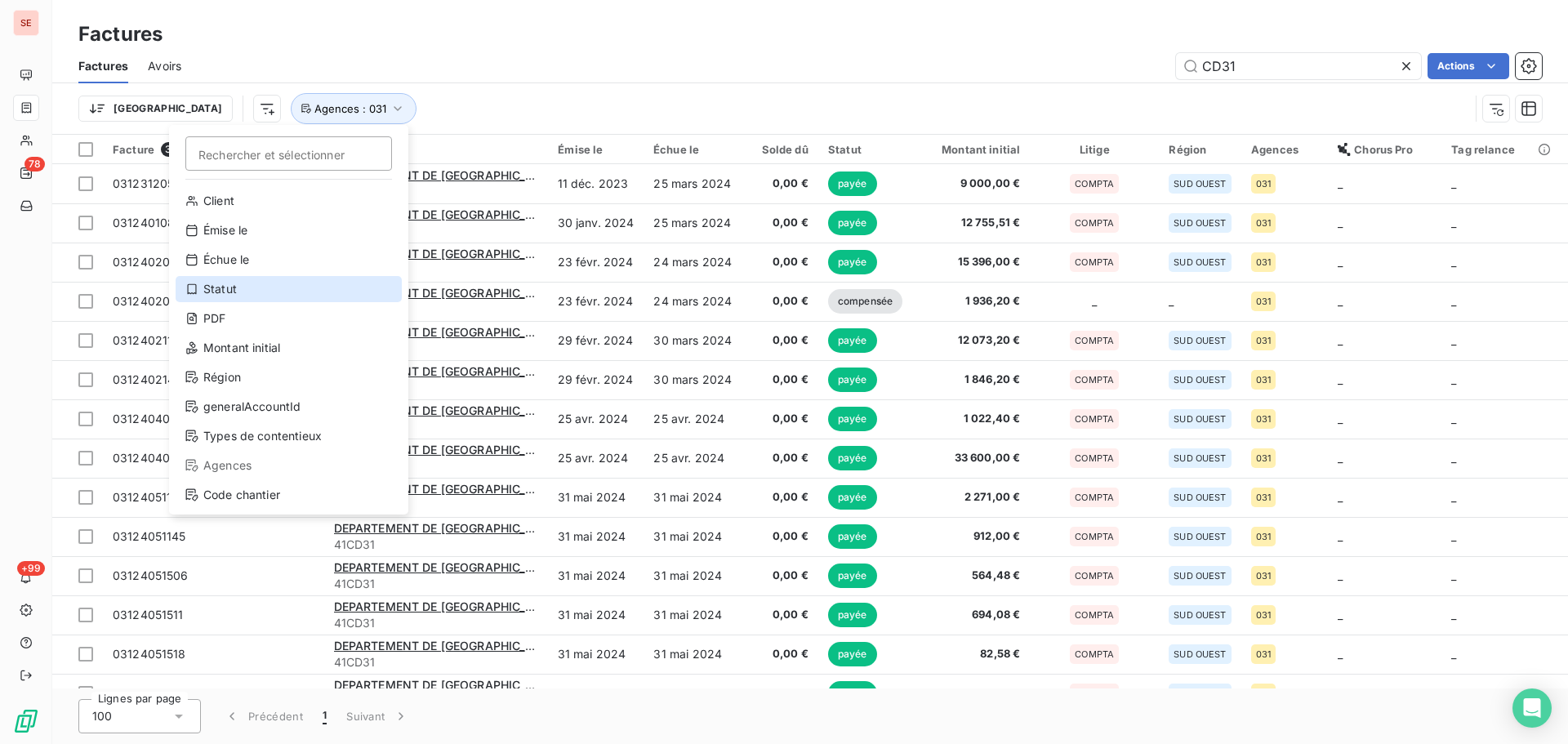
click at [233, 292] on div "Statut" at bounding box center [289, 290] width 226 height 26
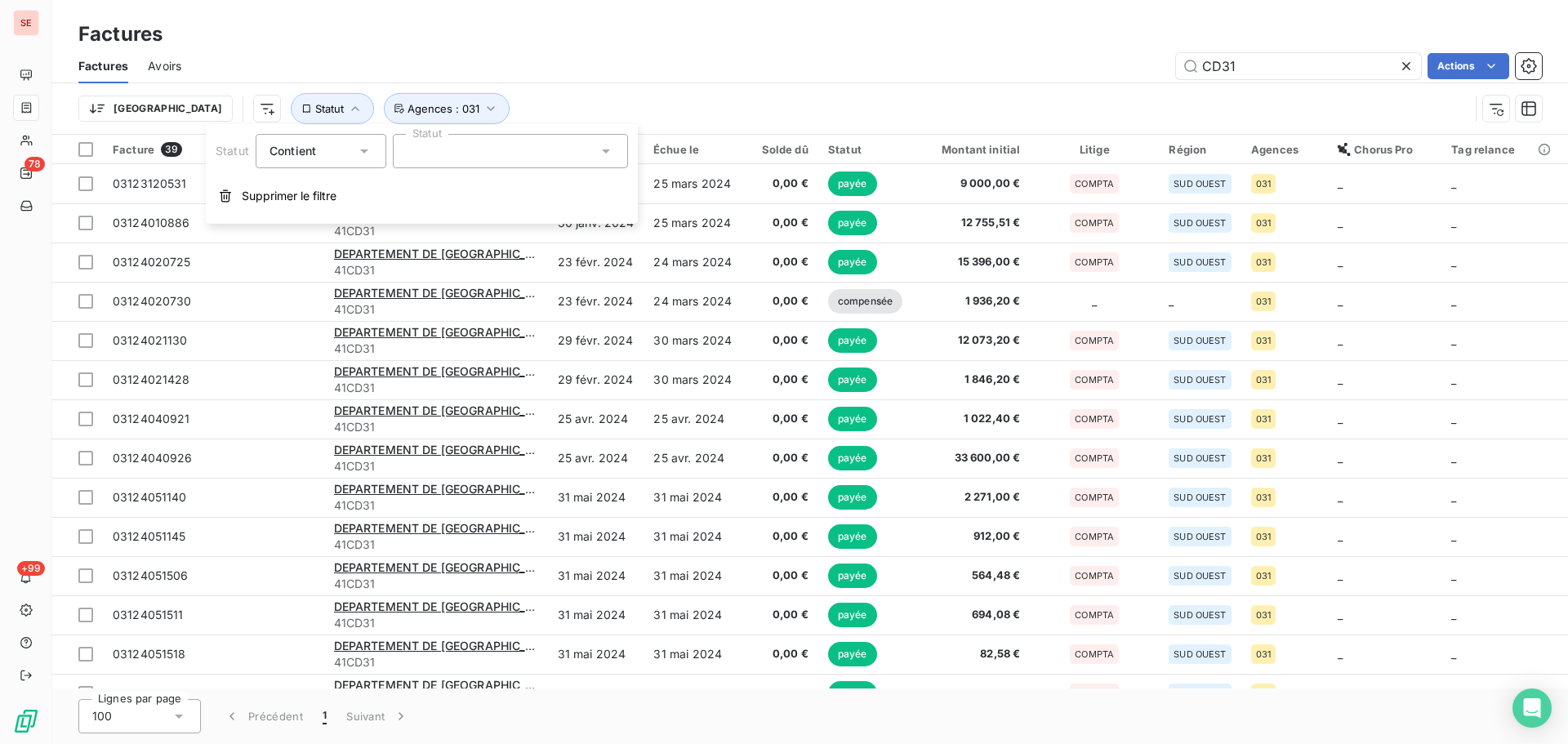
click at [591, 144] on div at bounding box center [509, 151] width 235 height 35
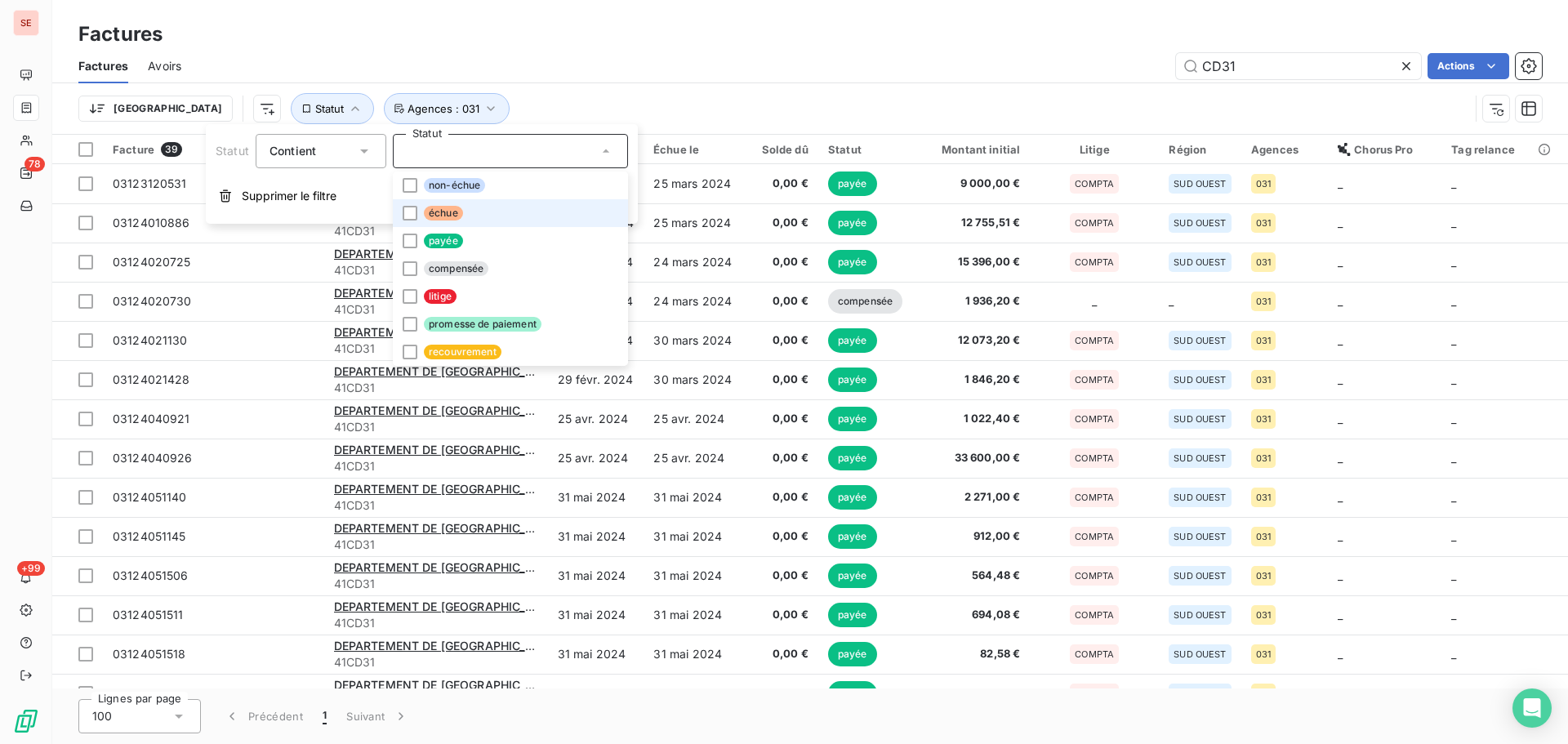
click at [515, 219] on li "échue" at bounding box center [509, 214] width 235 height 28
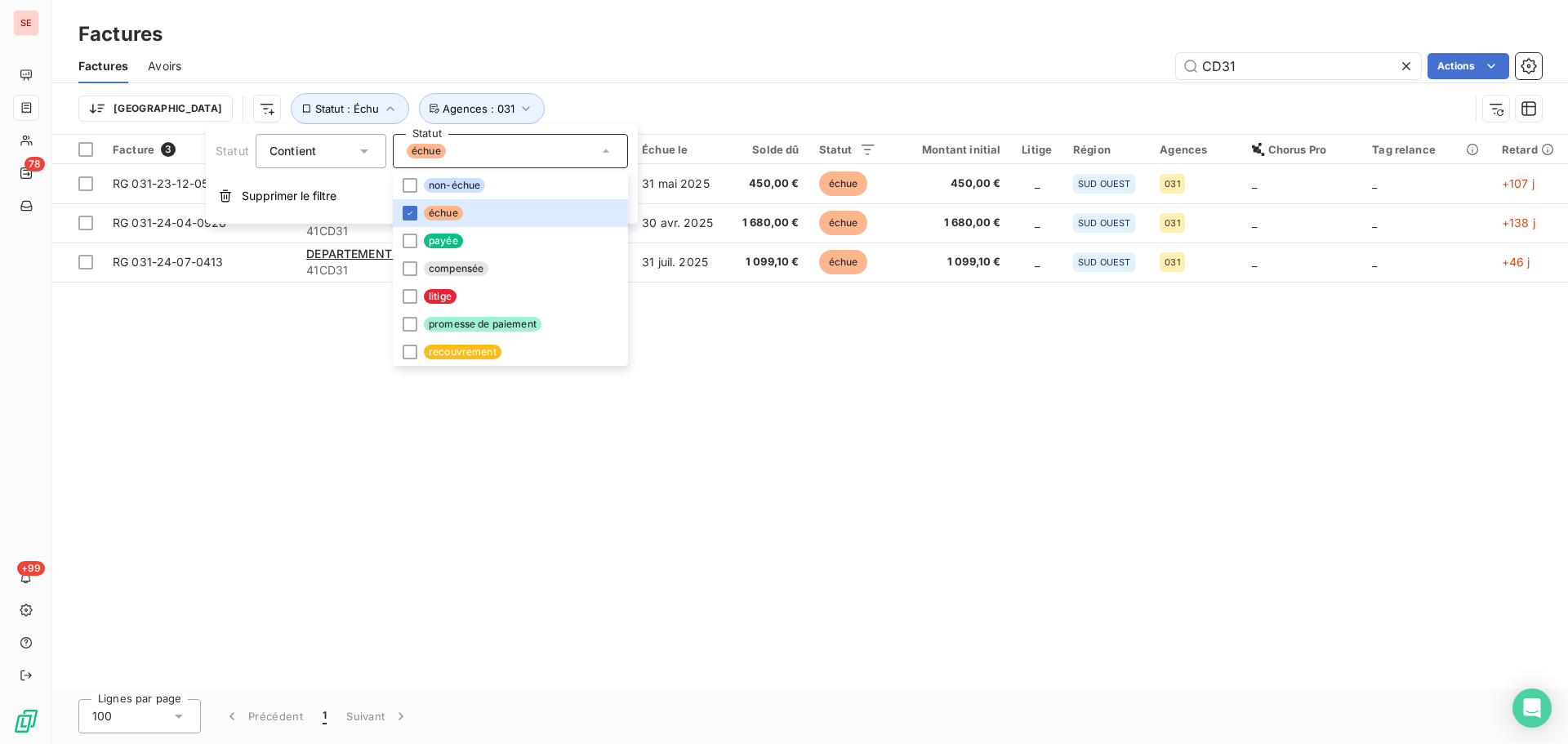
click at [603, 59] on div "CD31 Actions" at bounding box center [871, 66] width 1340 height 26
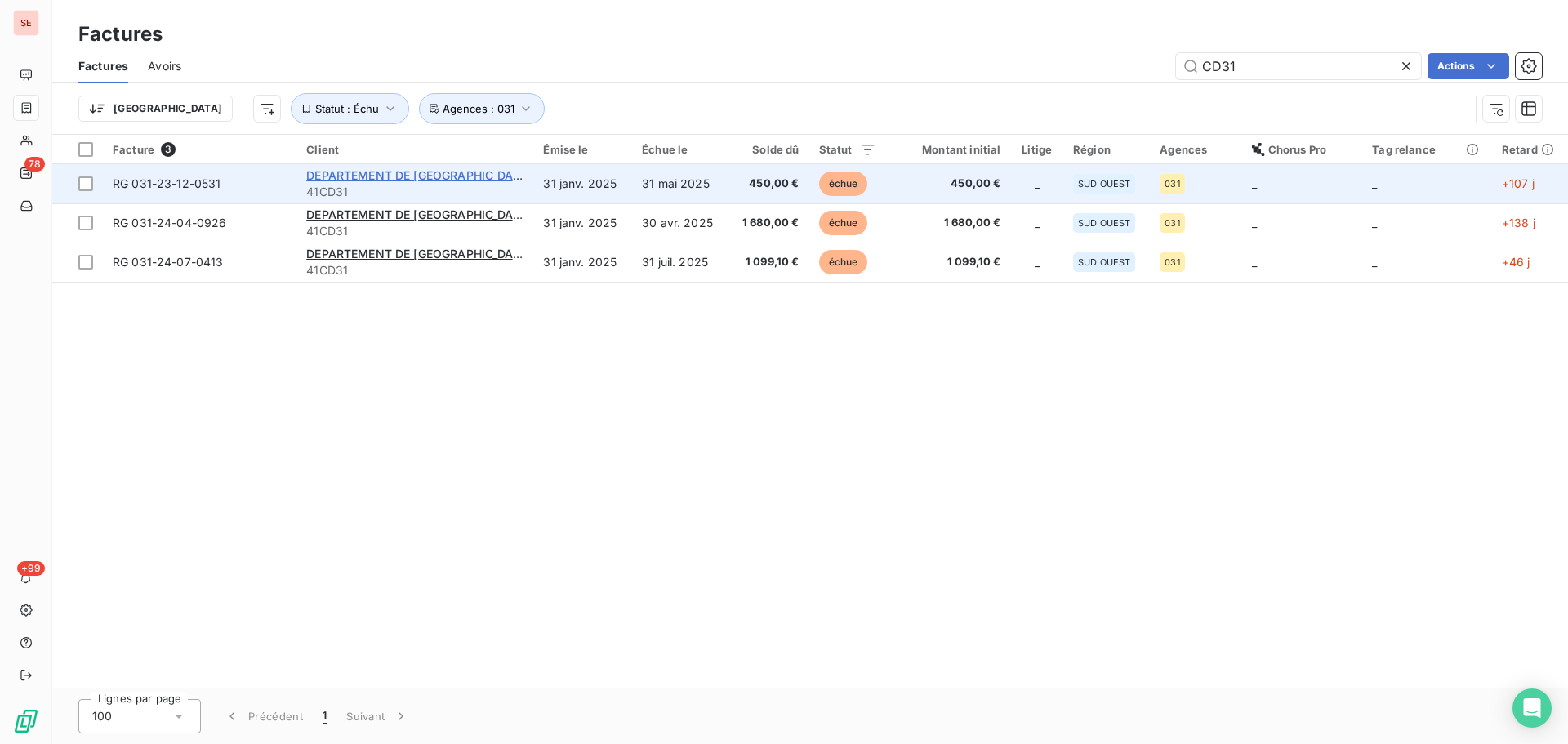
click at [401, 179] on span "DEPARTEMENT DE [GEOGRAPHIC_DATA]" at bounding box center [418, 175] width 225 height 14
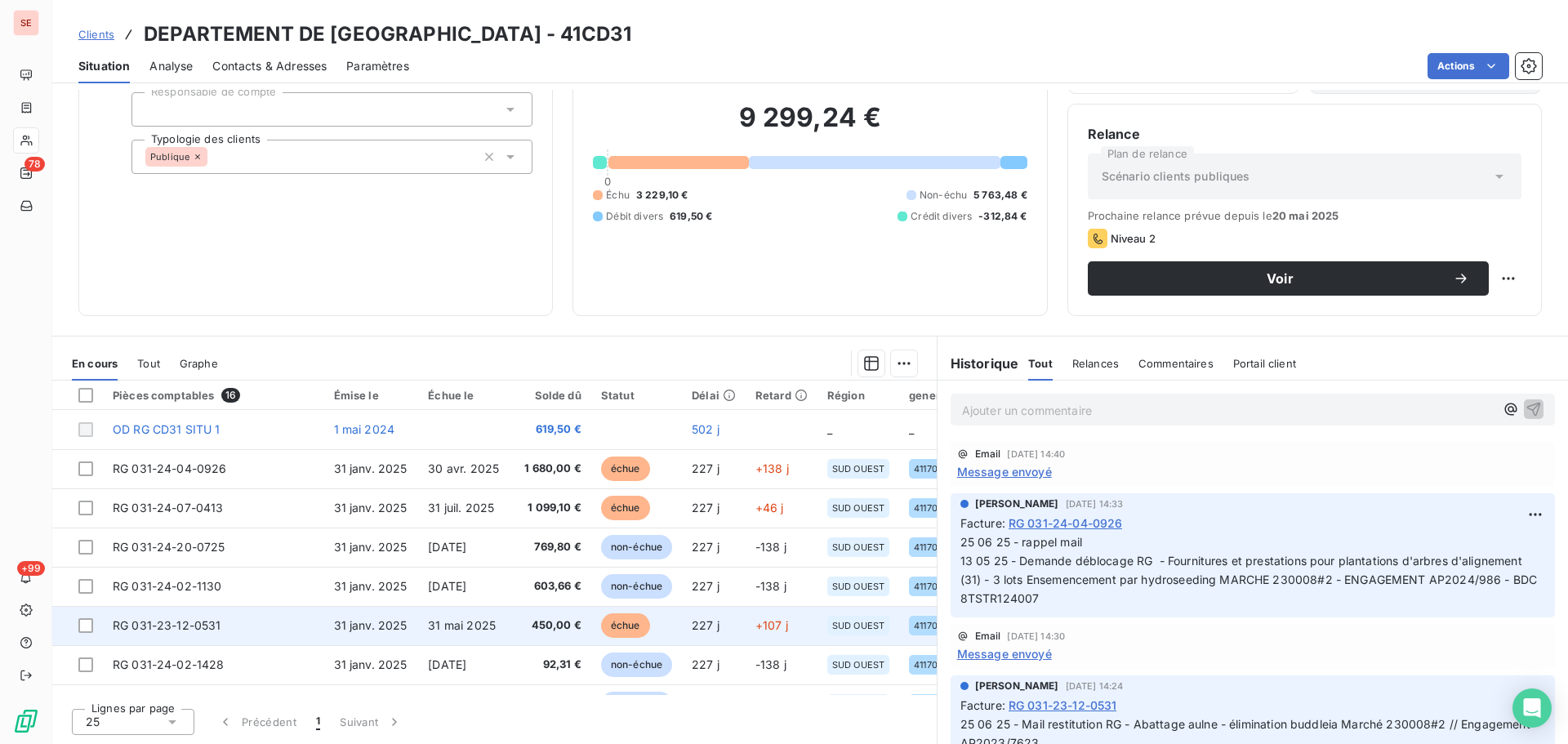
click at [524, 630] on span "450,00 €" at bounding box center [552, 626] width 57 height 16
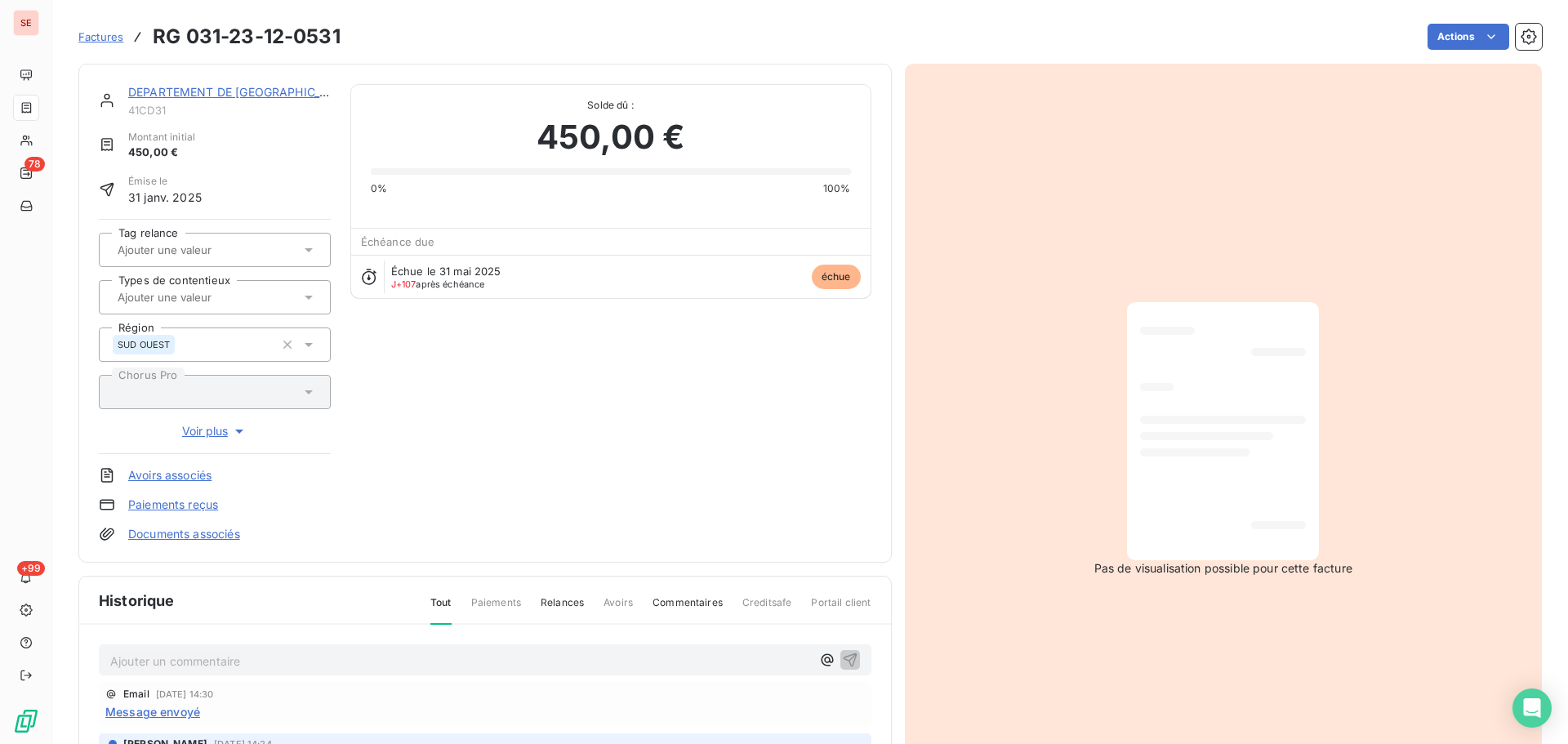
click at [218, 86] on link "DEPARTEMENT DE [GEOGRAPHIC_DATA]" at bounding box center [241, 92] width 226 height 14
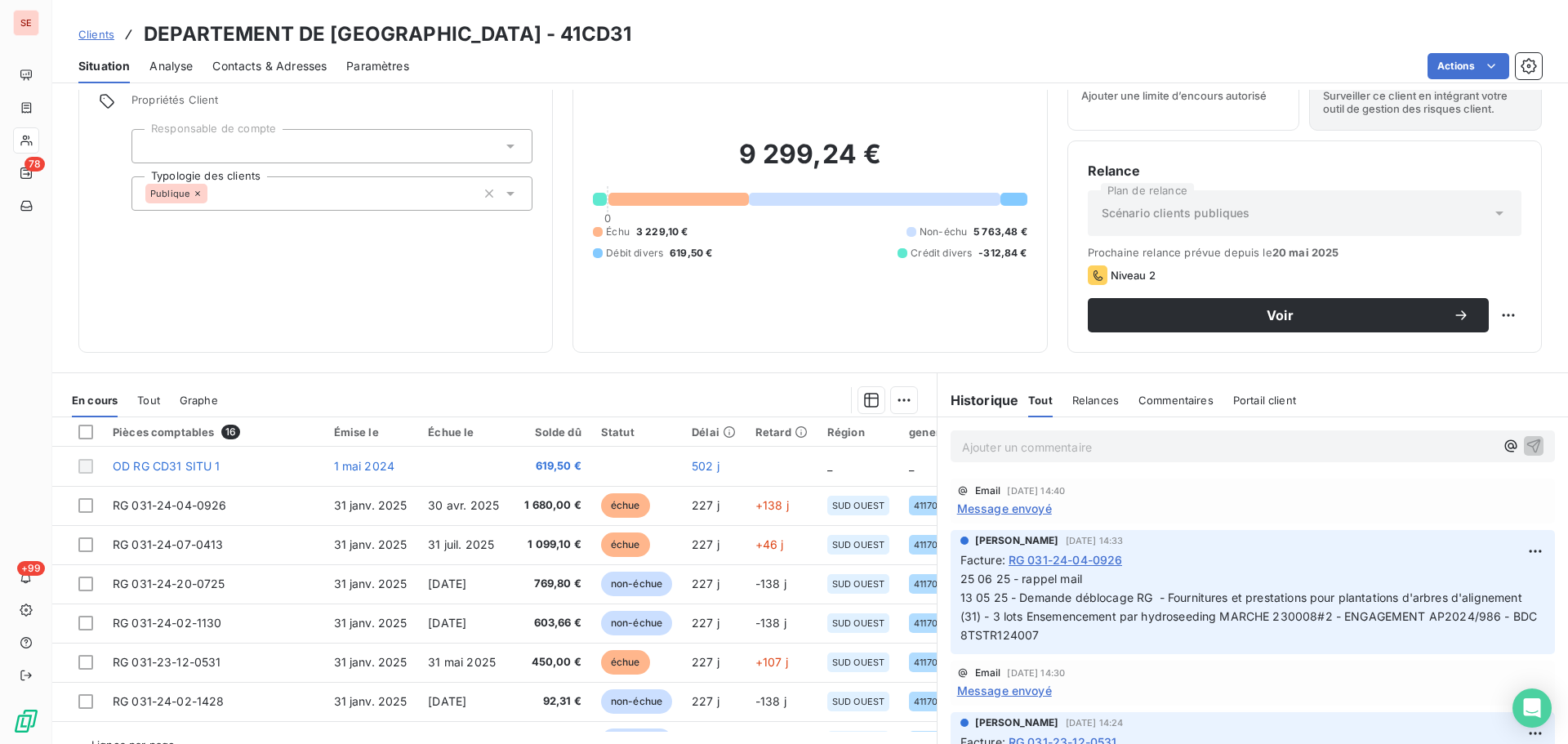
scroll to position [111, 0]
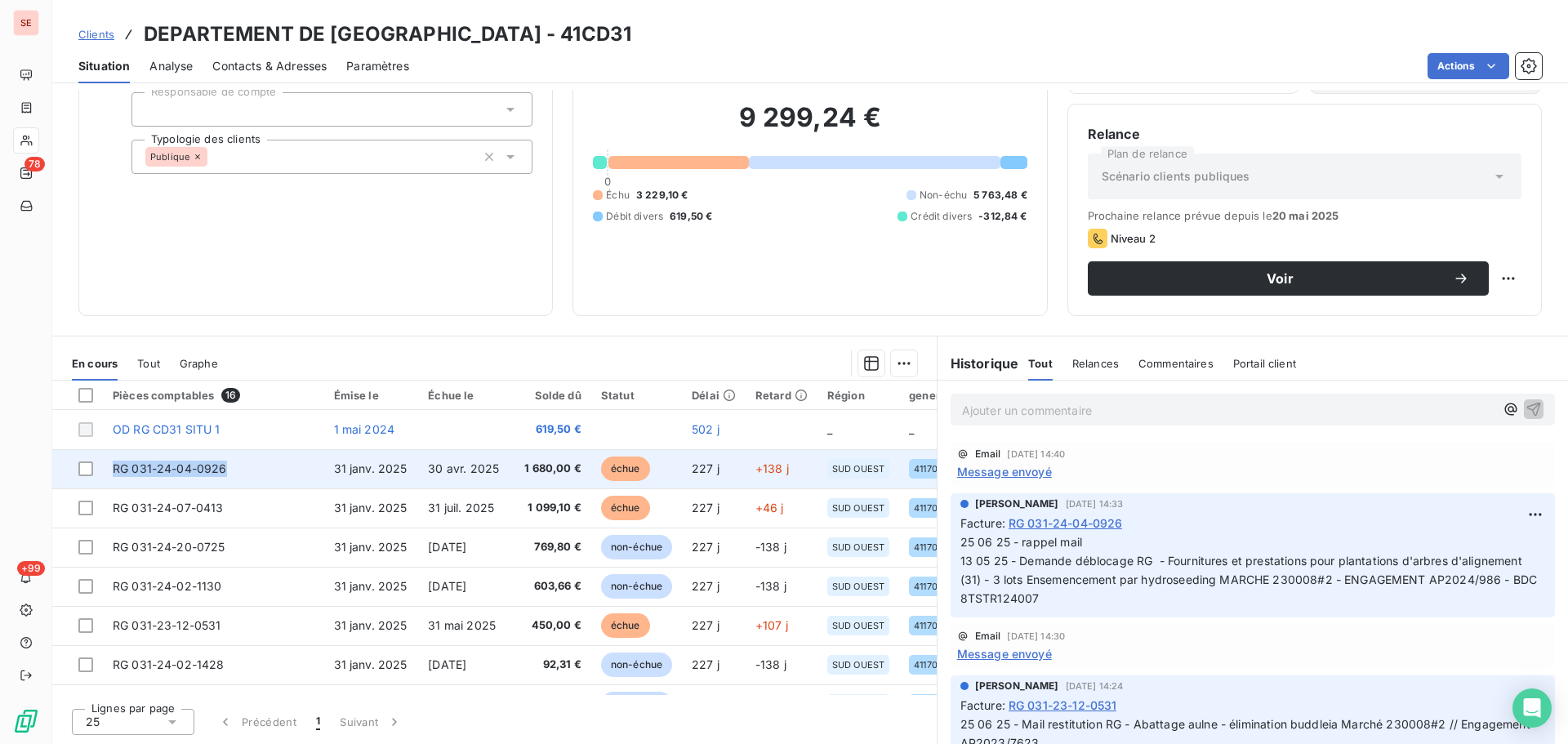
drag, startPoint x: 235, startPoint y: 474, endPoint x: 115, endPoint y: 476, distance: 120.0
click at [115, 476] on td "RG 031-24-04-0926" at bounding box center [214, 469] width 221 height 40
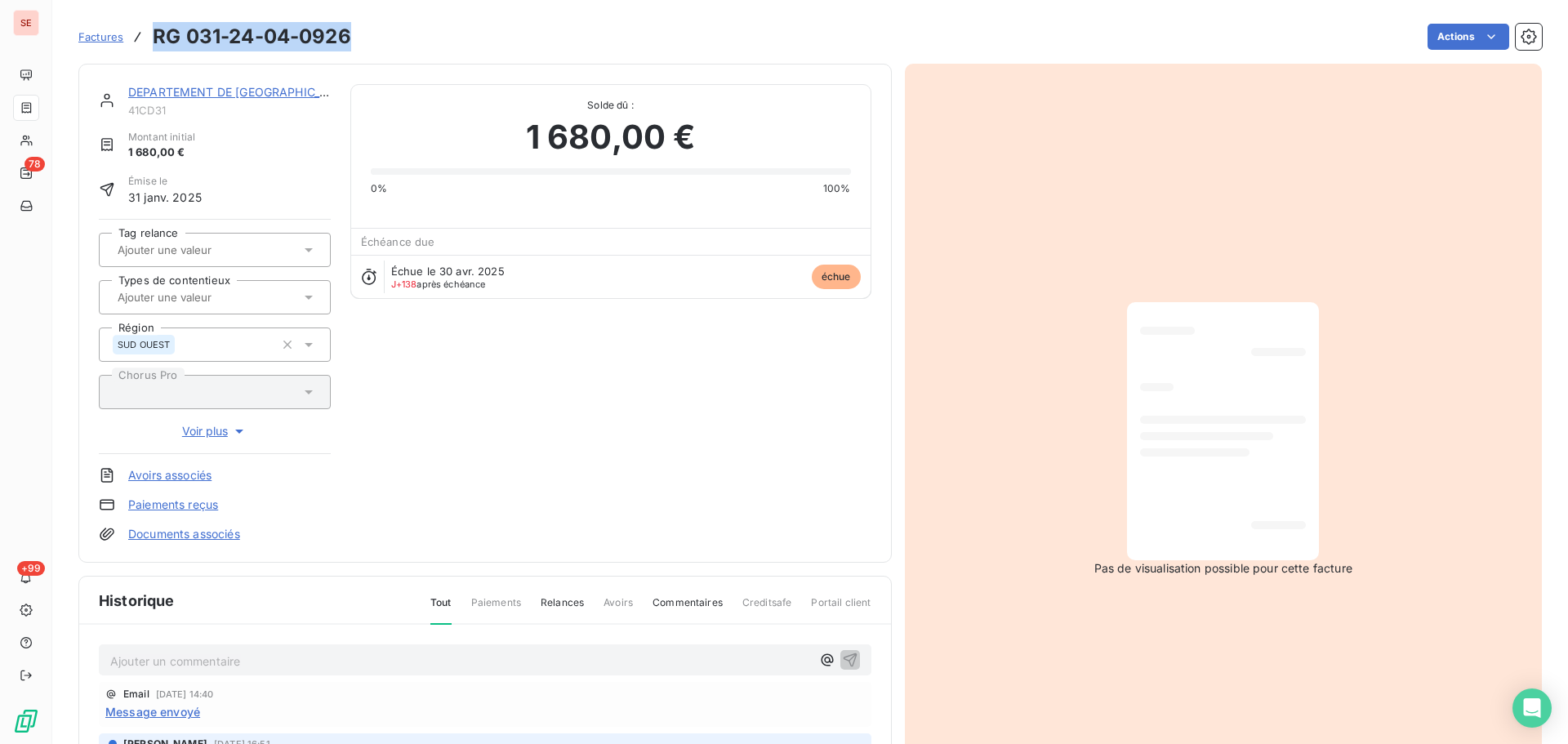
drag, startPoint x: 354, startPoint y: 37, endPoint x: 155, endPoint y: 44, distance: 199.1
click at [155, 44] on div "Factures RG 031-24-04-0926 Actions" at bounding box center [810, 37] width 1463 height 35
copy h3 "RG 031-24-04-0926"
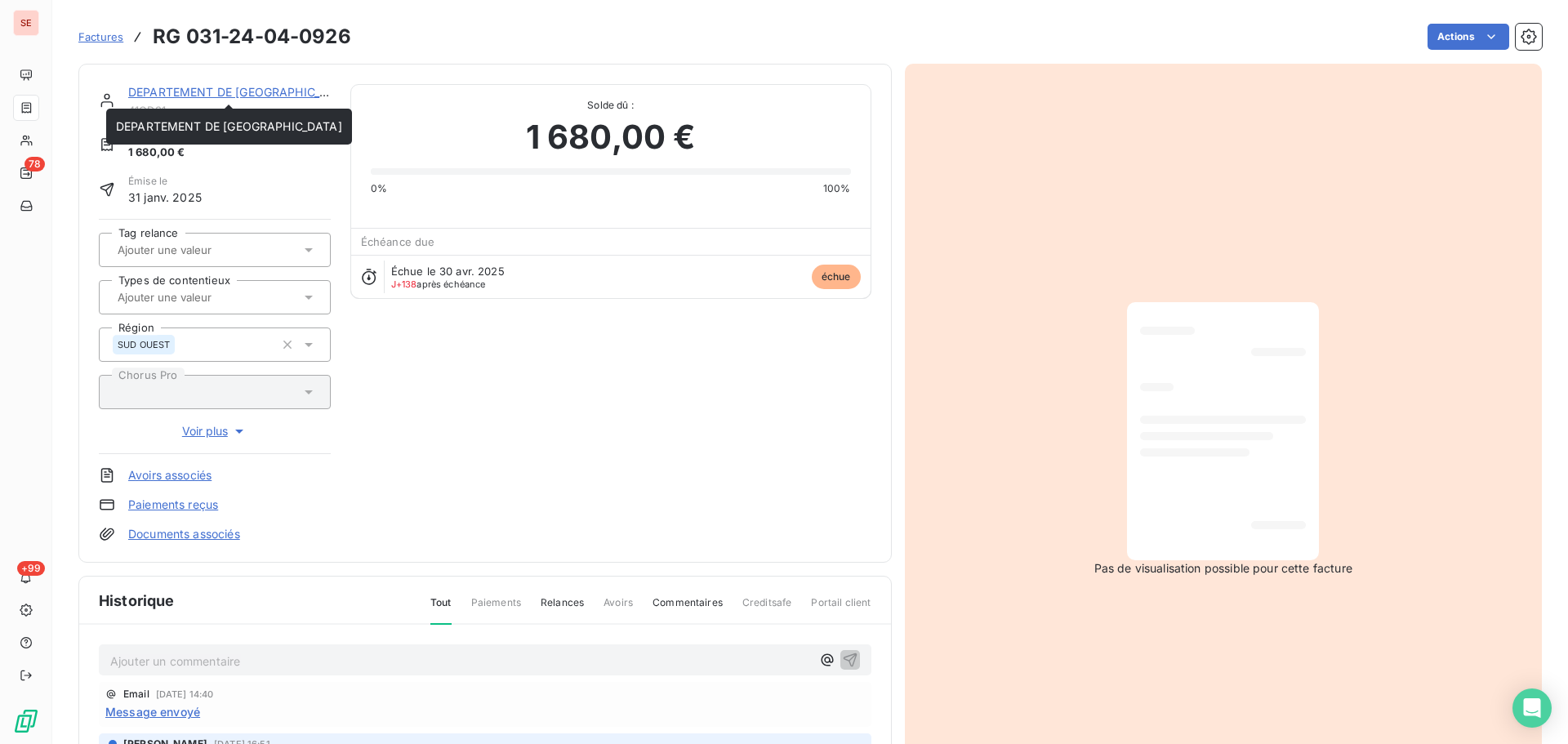
click at [209, 85] on link "DEPARTEMENT DE [GEOGRAPHIC_DATA]" at bounding box center [241, 92] width 226 height 14
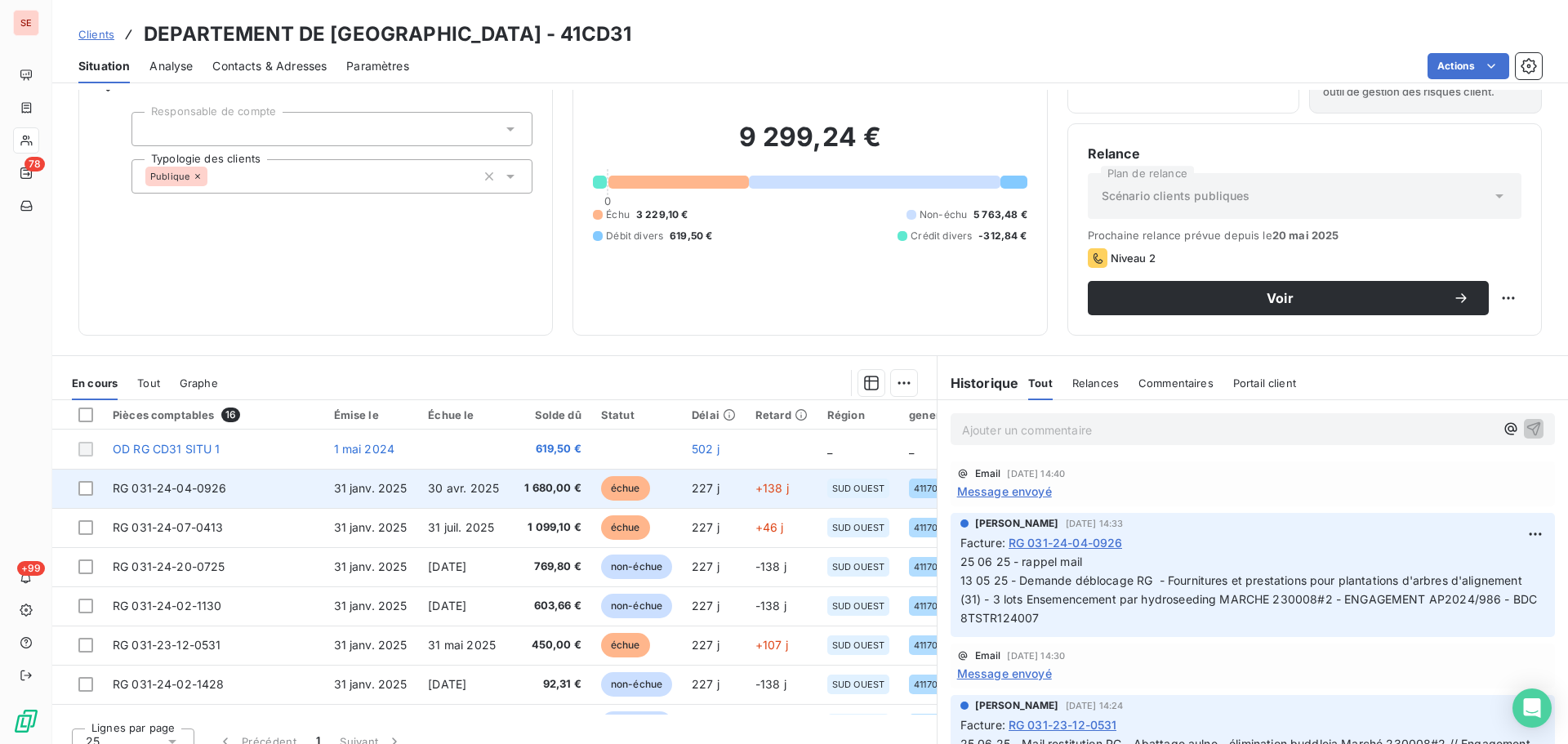
scroll to position [111, 0]
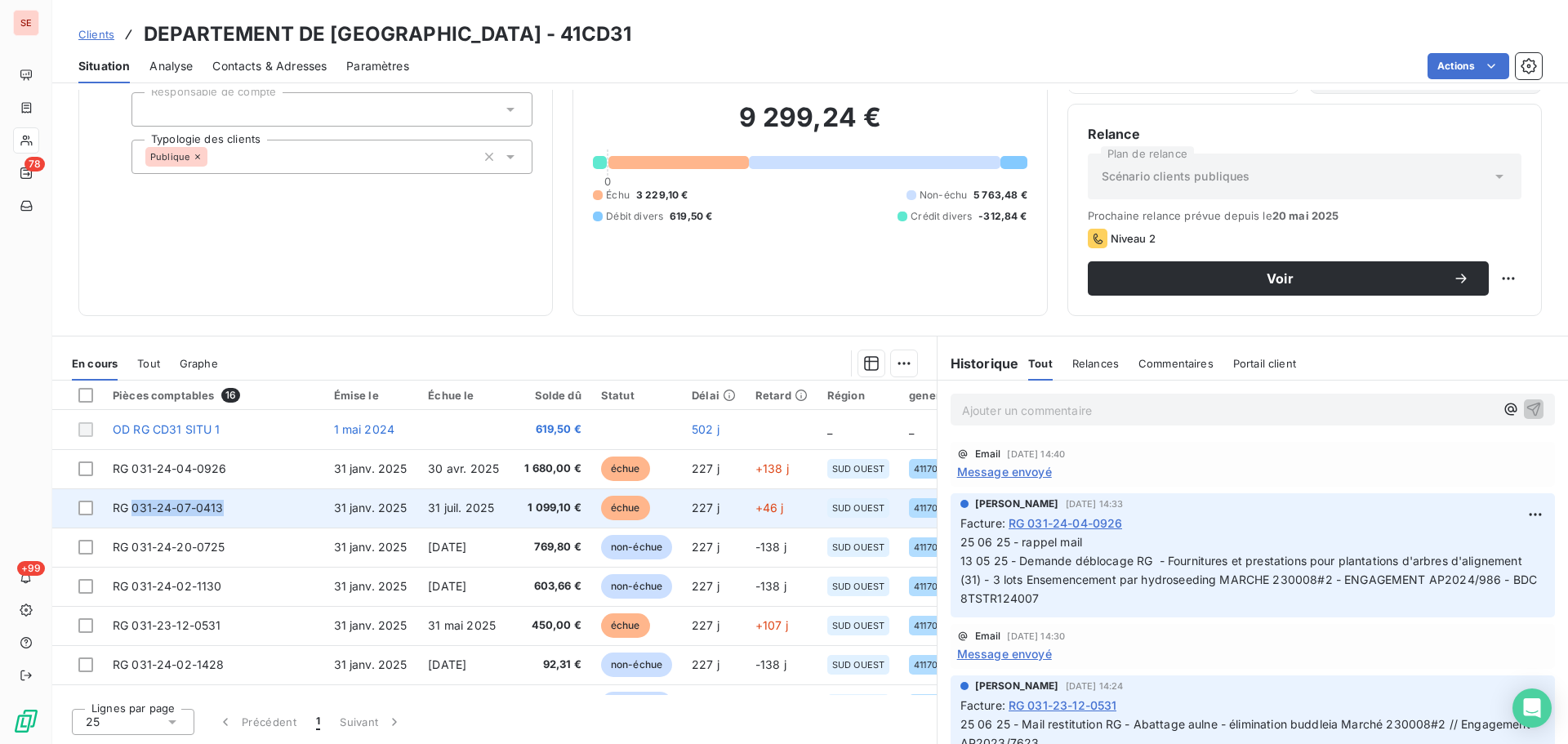
drag, startPoint x: 223, startPoint y: 511, endPoint x: 130, endPoint y: 511, distance: 93.0
click at [130, 511] on td "RG 031-24-07-0413" at bounding box center [214, 508] width 221 height 40
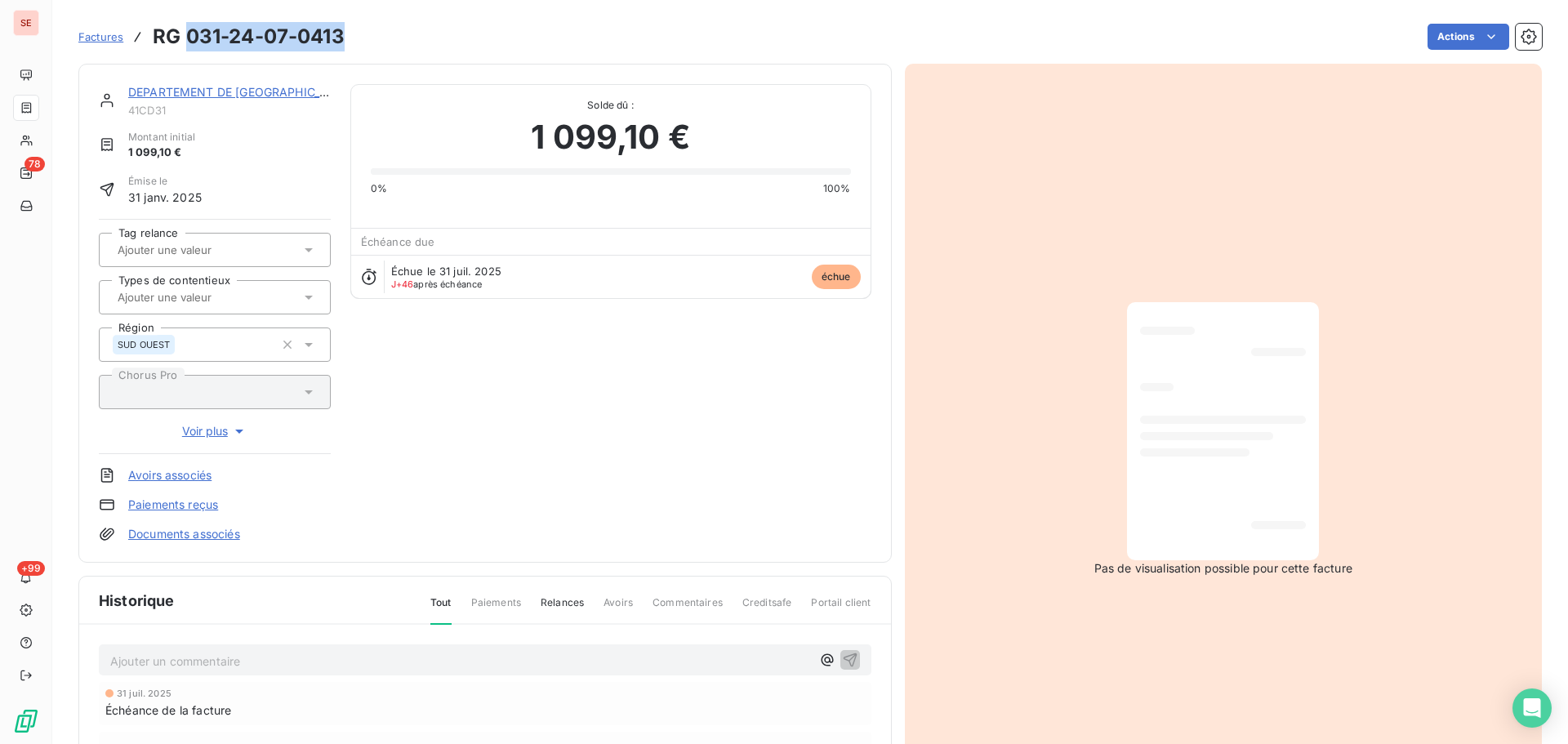
drag, startPoint x: 345, startPoint y: 43, endPoint x: 190, endPoint y: 37, distance: 155.1
click at [190, 37] on div "Factures RG 031-24-07-0413 Actions" at bounding box center [810, 37] width 1463 height 35
click at [197, 92] on link "DEPARTEMENT DE [GEOGRAPHIC_DATA]" at bounding box center [241, 92] width 226 height 14
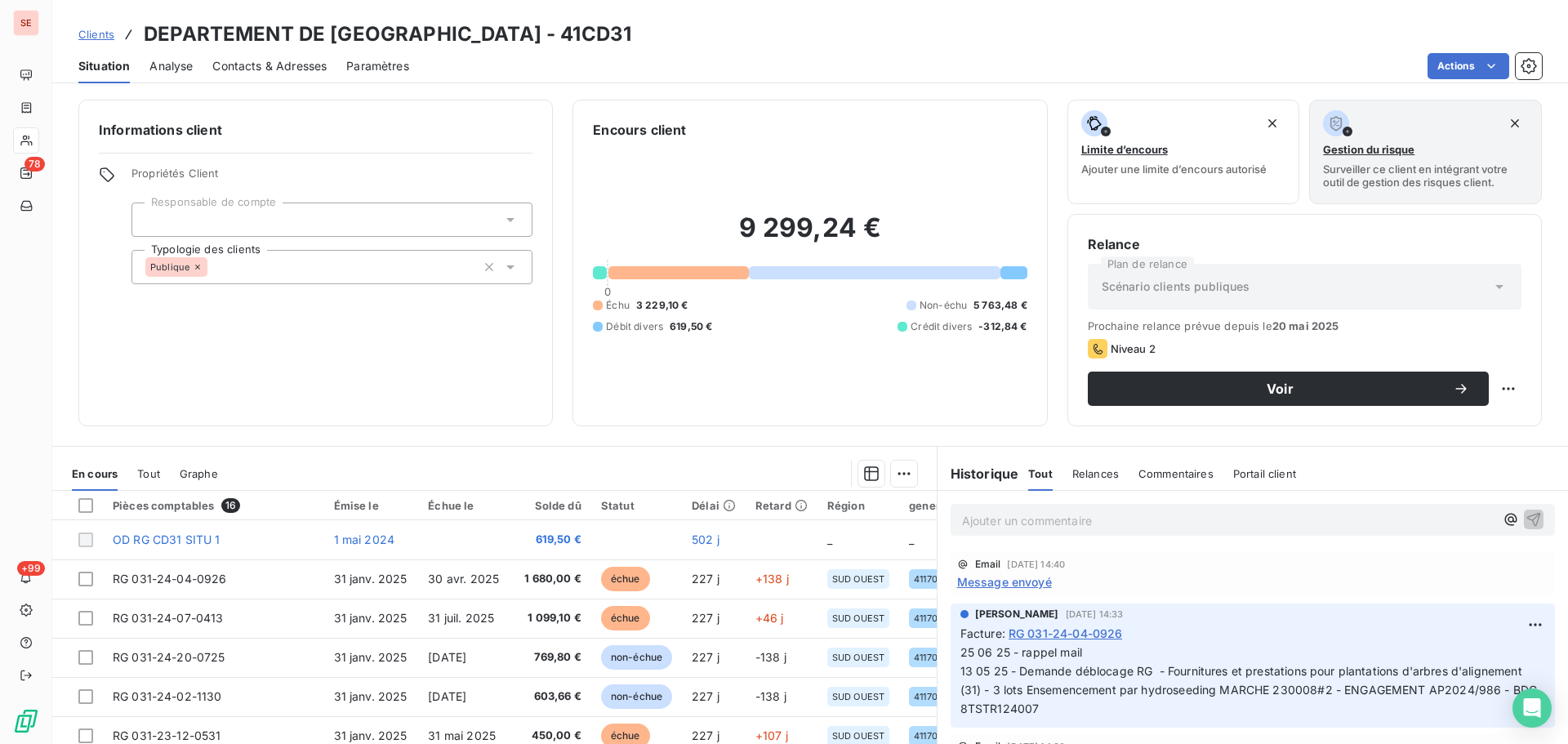
scroll to position [111, 0]
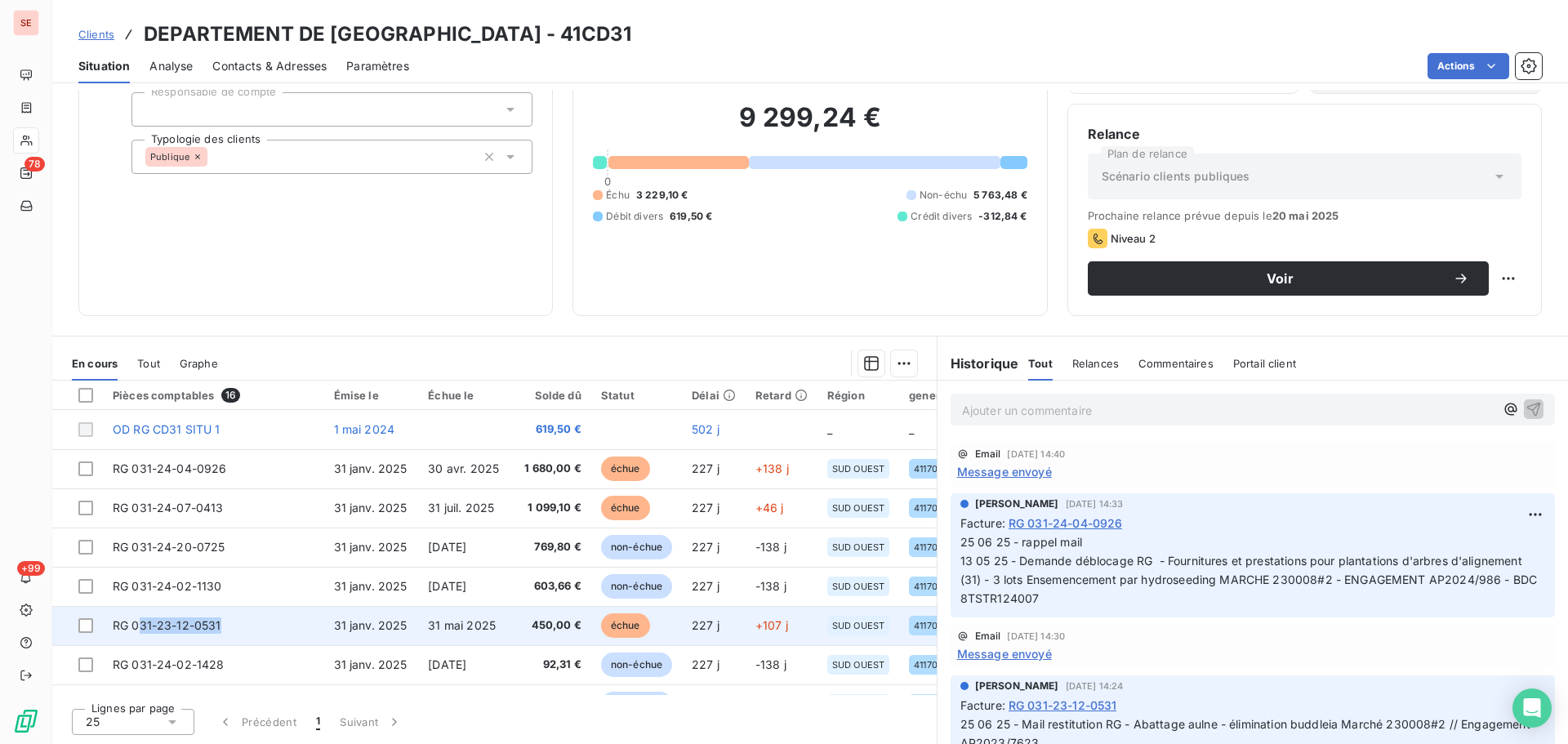
drag, startPoint x: 232, startPoint y: 624, endPoint x: 136, endPoint y: 625, distance: 96.0
click at [136, 625] on td "RG 031-23-12-0531" at bounding box center [214, 626] width 221 height 40
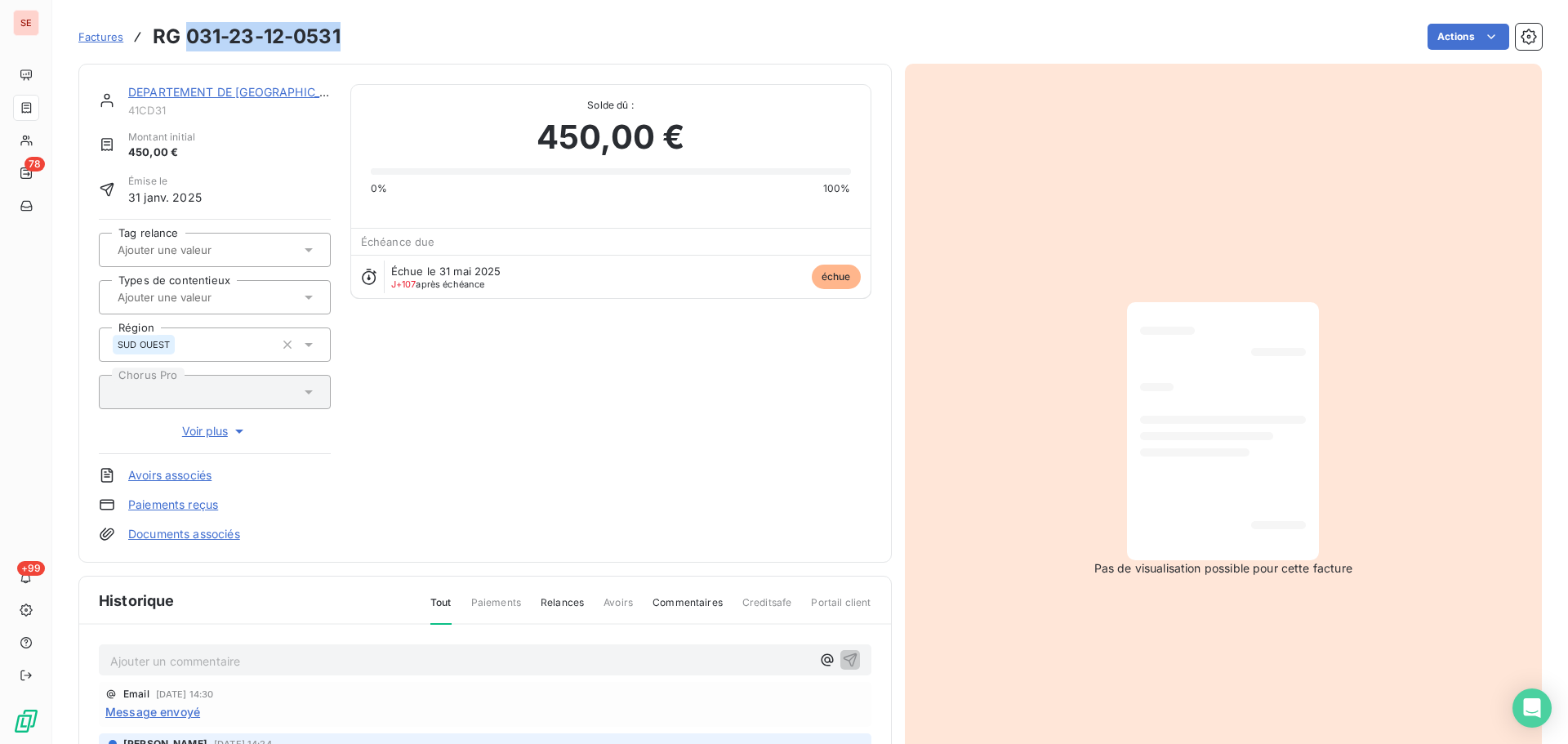
drag, startPoint x: 350, startPoint y: 43, endPoint x: 185, endPoint y: 35, distance: 165.2
click at [185, 35] on div "Factures RG 031-23-12-0531 Actions" at bounding box center [810, 37] width 1463 height 35
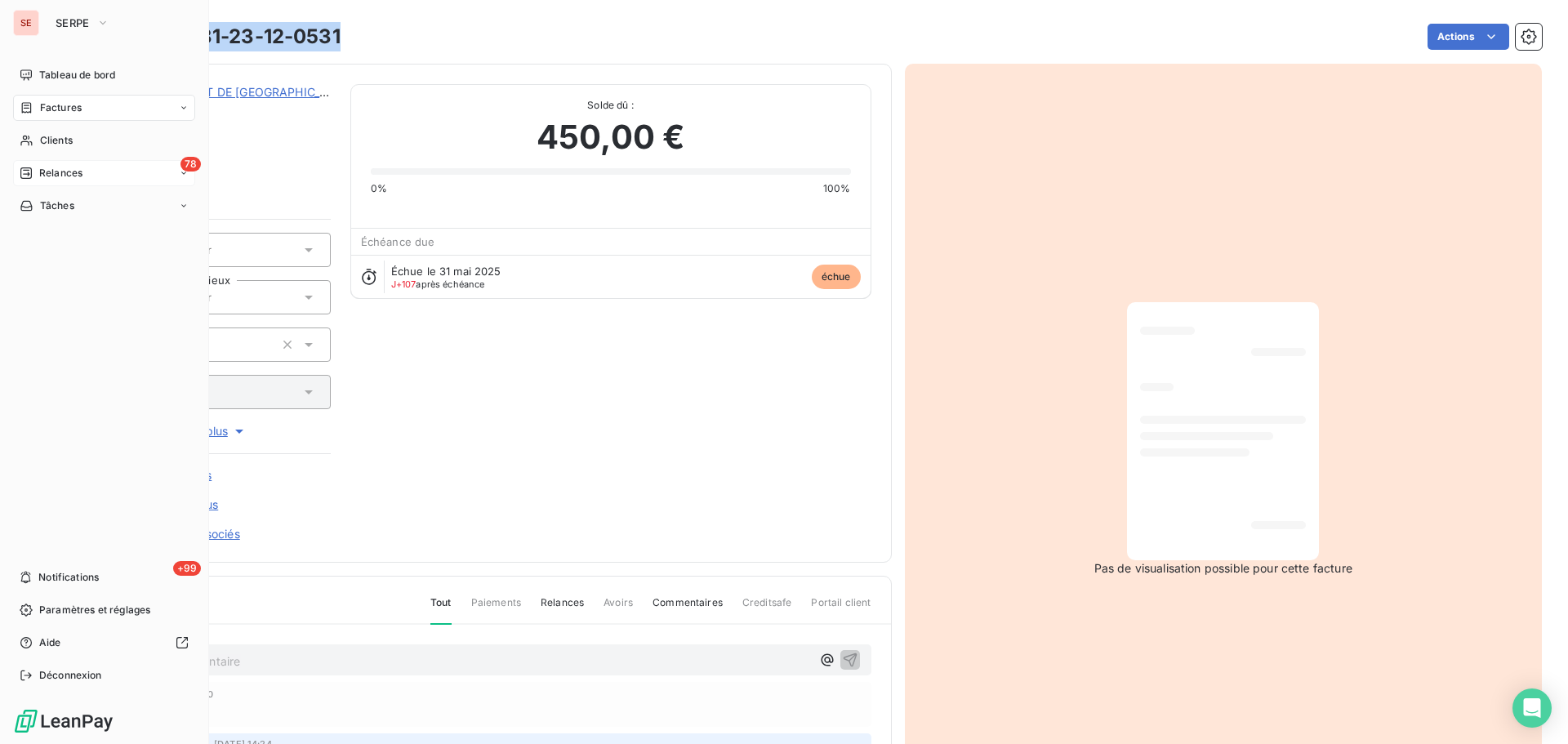
click at [34, 186] on div "78 Relances" at bounding box center [104, 173] width 182 height 26
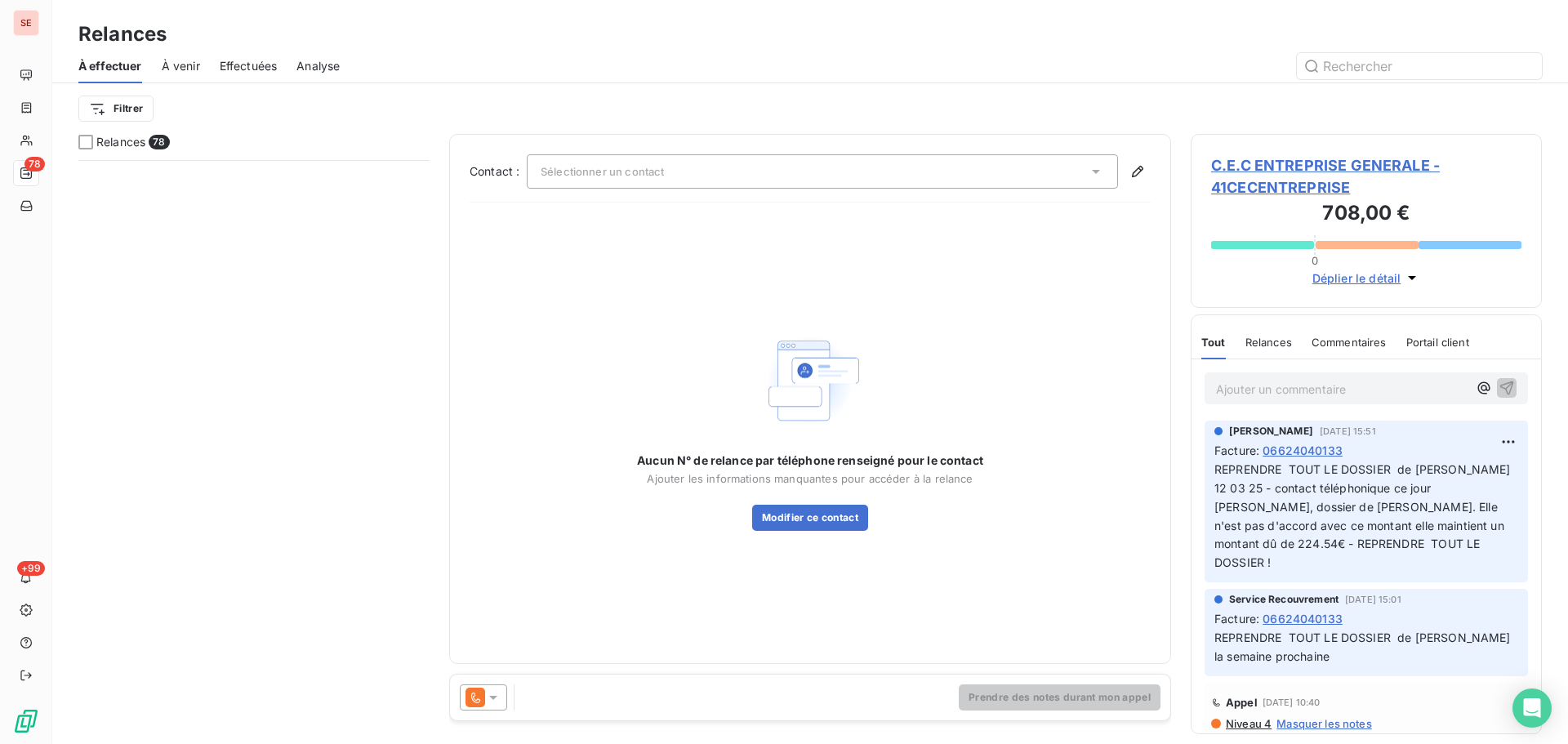
scroll to position [1526, 0]
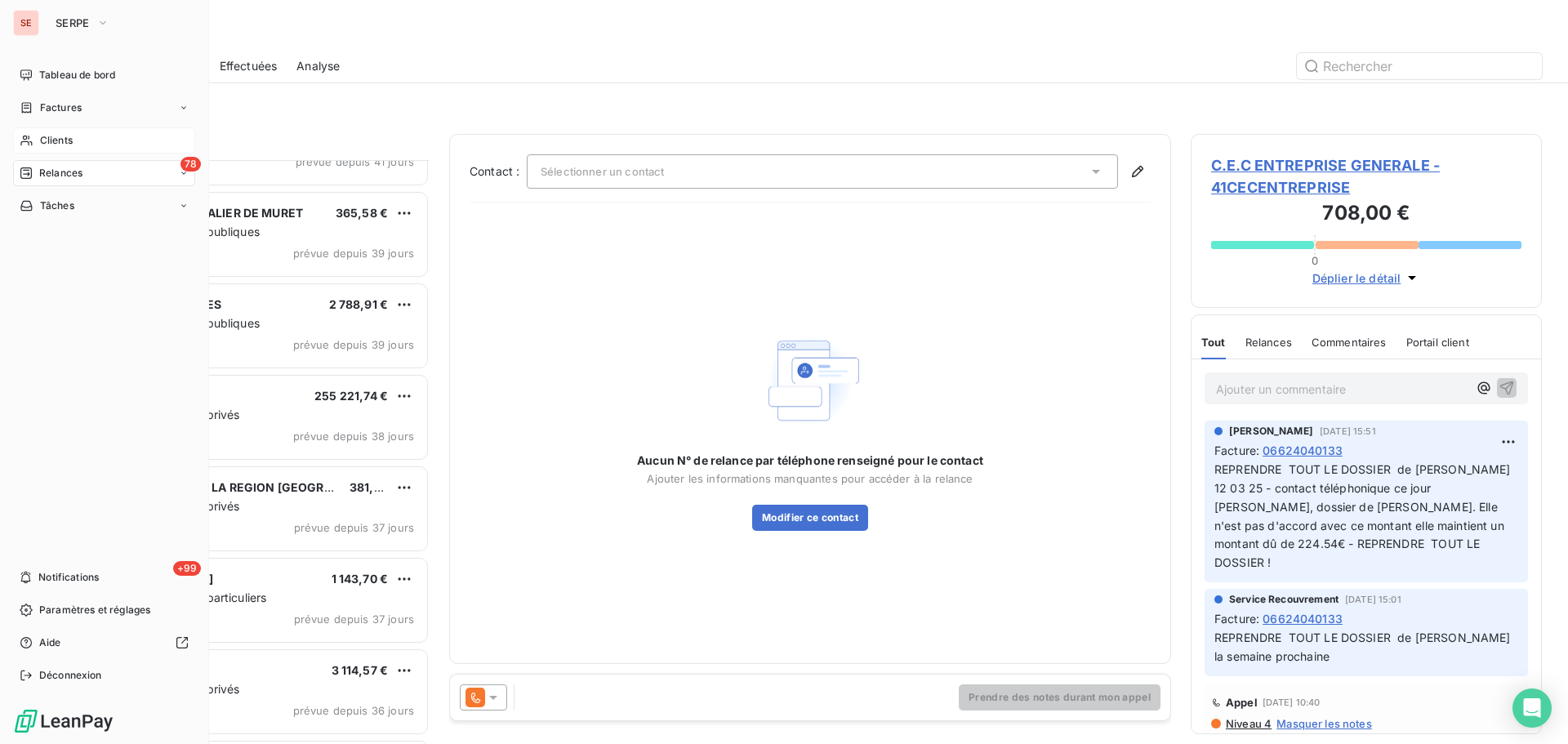
click at [54, 141] on span "Clients" at bounding box center [57, 140] width 33 height 15
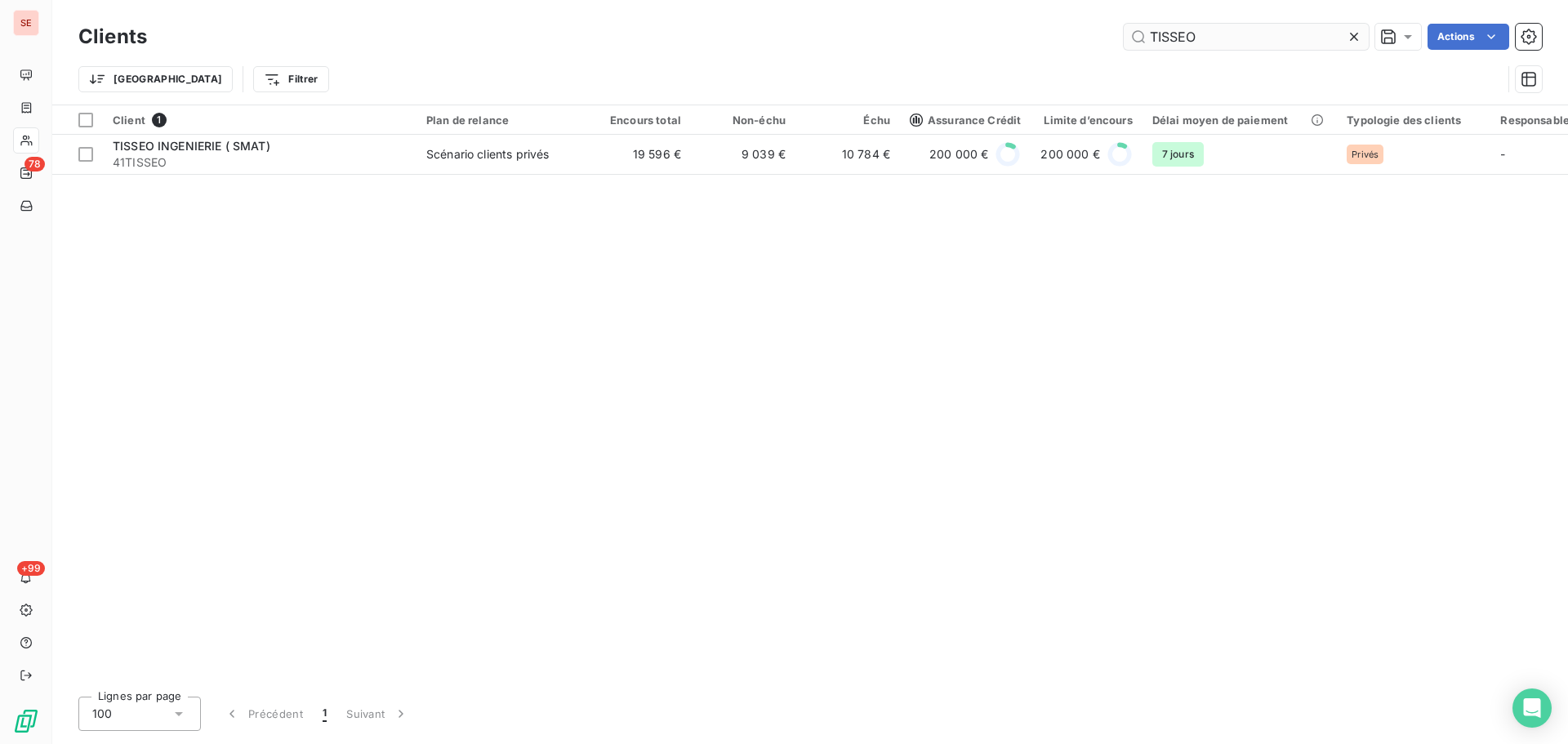
click at [1226, 38] on input "TISSEO" at bounding box center [1246, 37] width 245 height 26
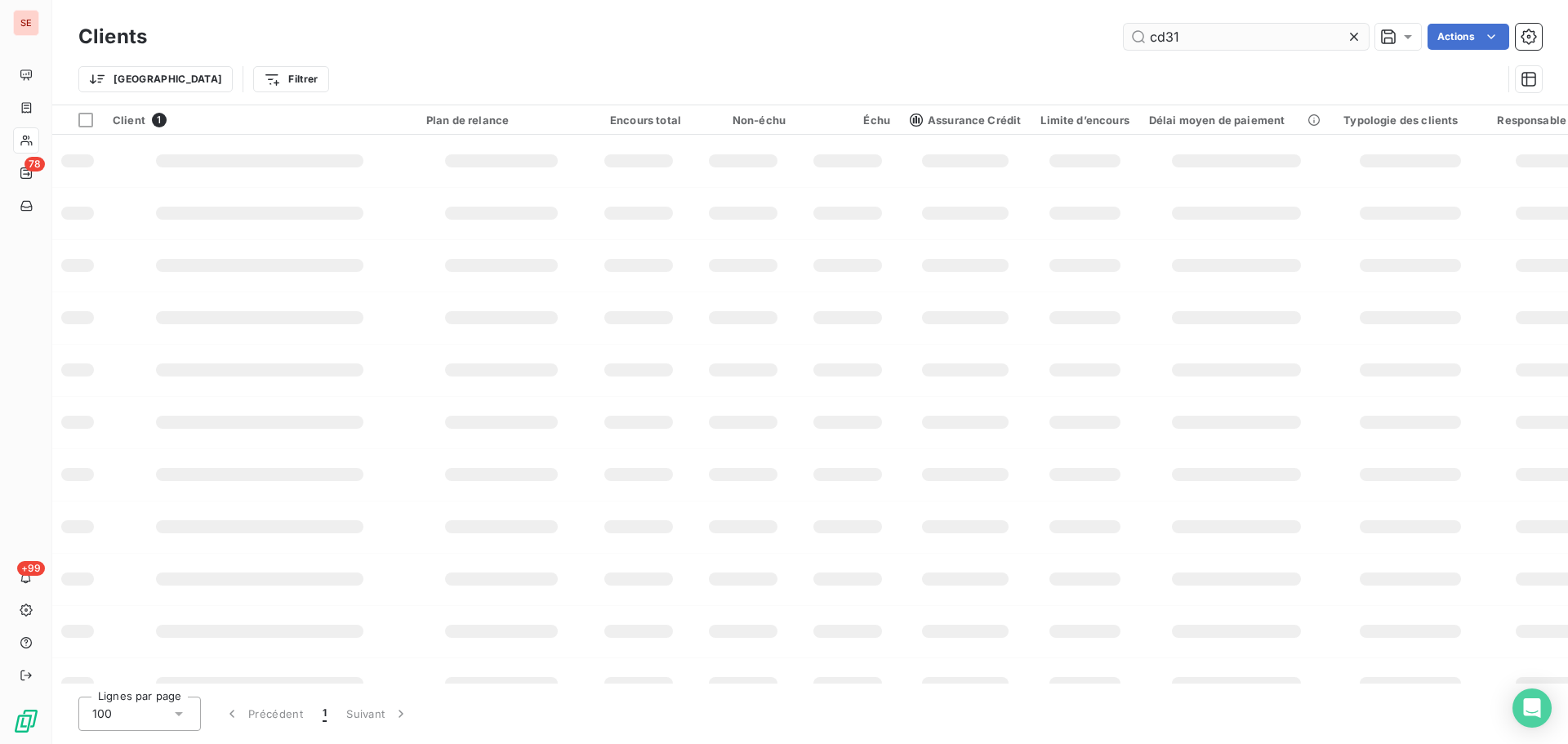
type input "cd31"
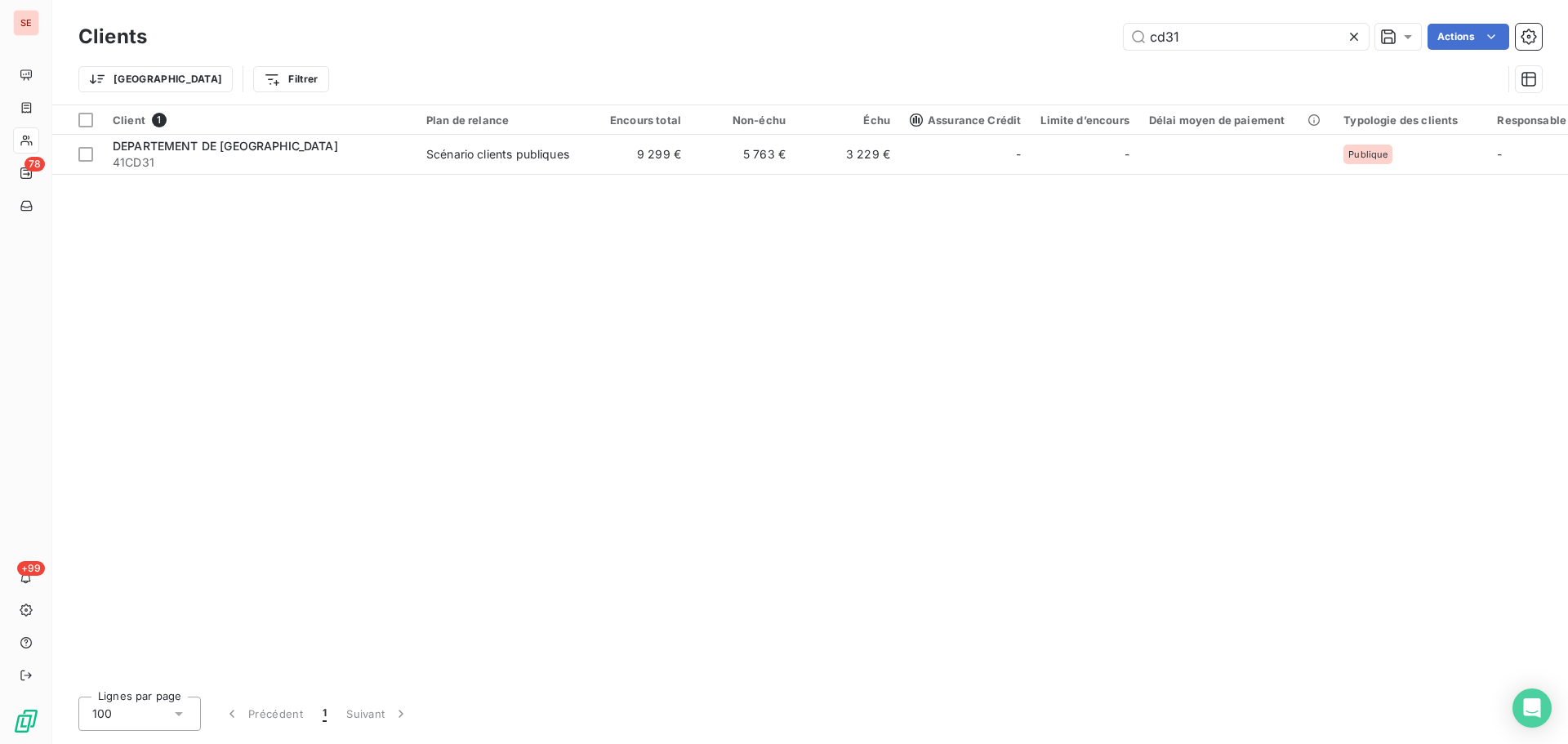
click at [620, 179] on div "Client 1 Plan de relance Encours total Non-échu Échu Assurance Crédit Limite d’…" at bounding box center [810, 394] width 1515 height 578
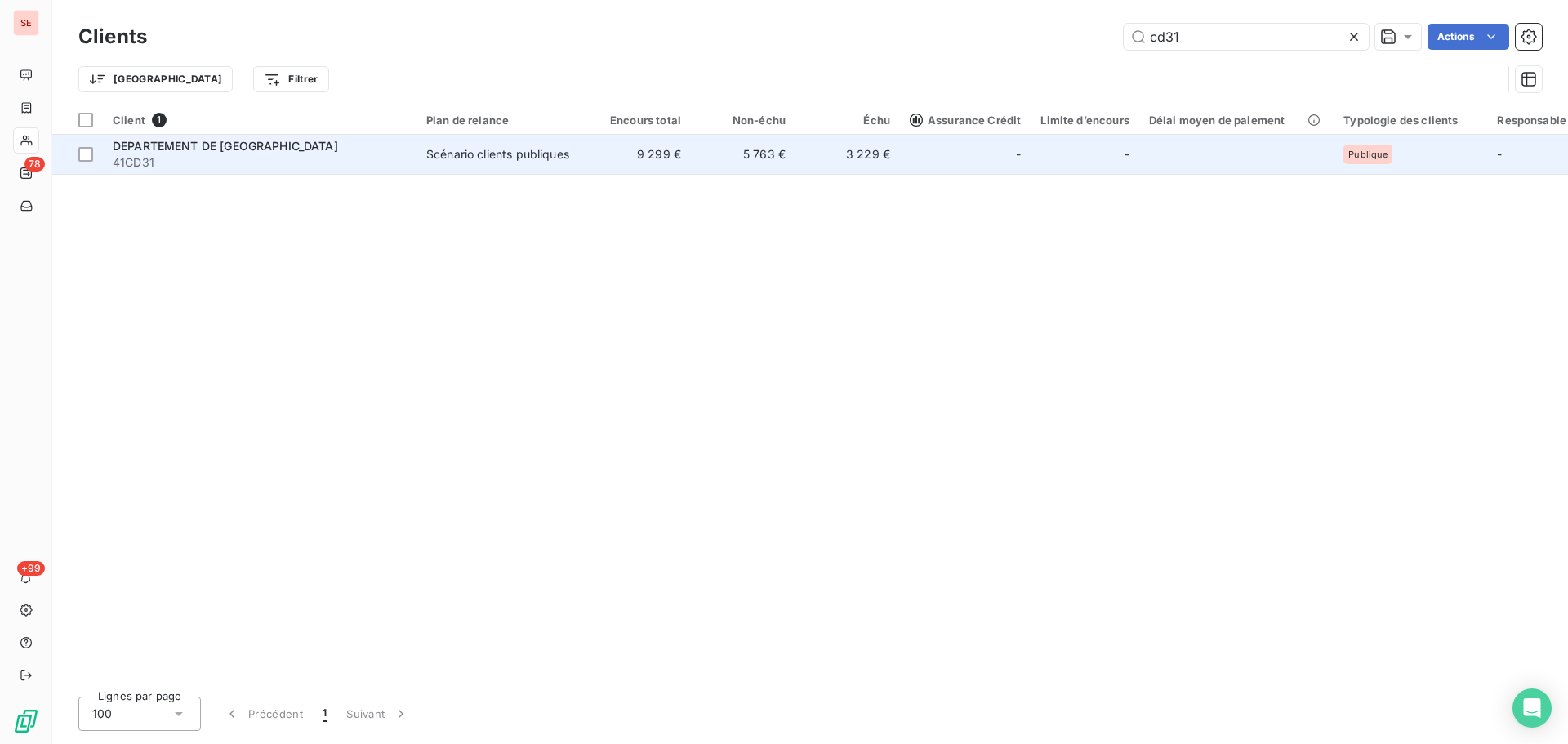
click at [620, 170] on td "9 299 €" at bounding box center [638, 154] width 105 height 40
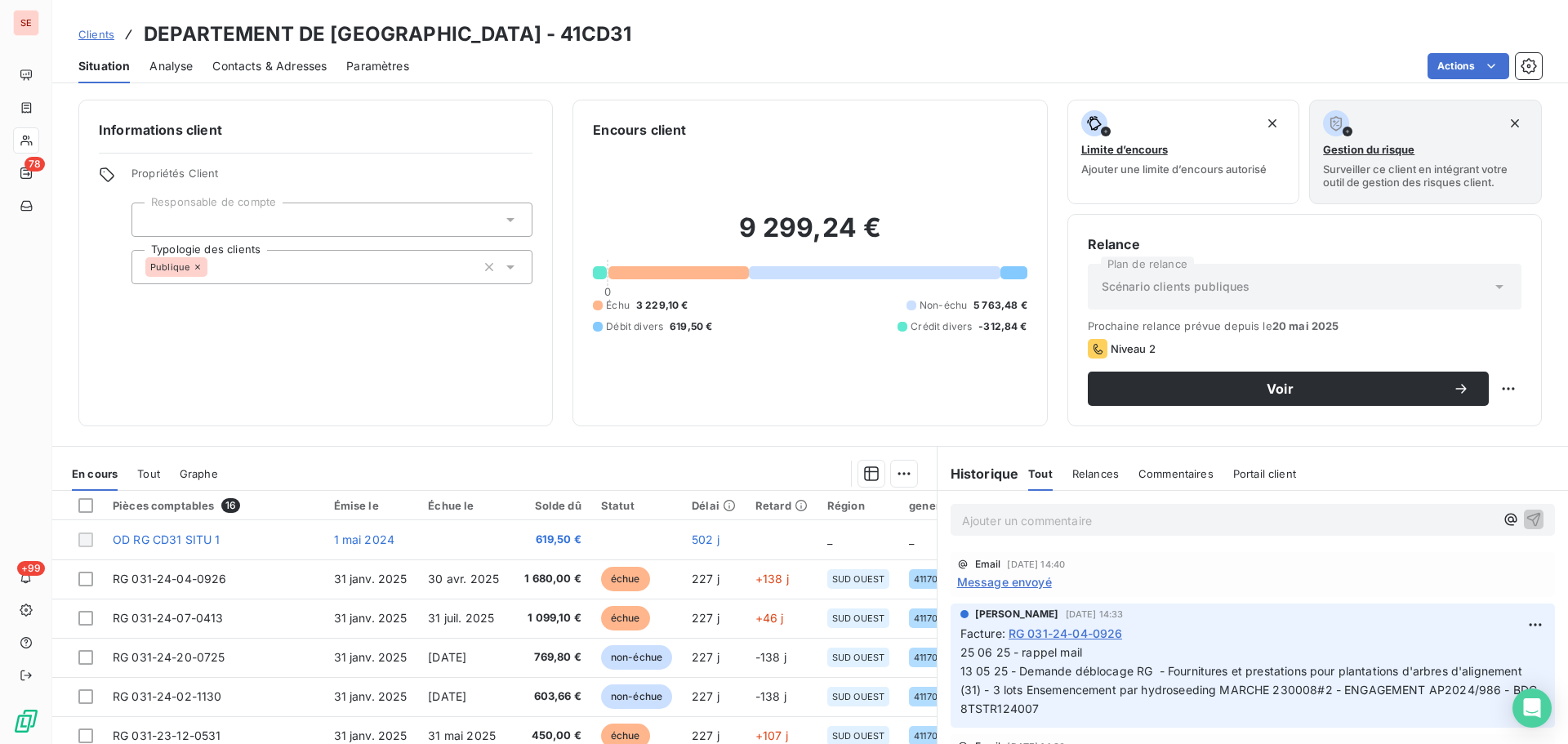
click at [261, 72] on span "Contacts & Adresses" at bounding box center [270, 66] width 115 height 16
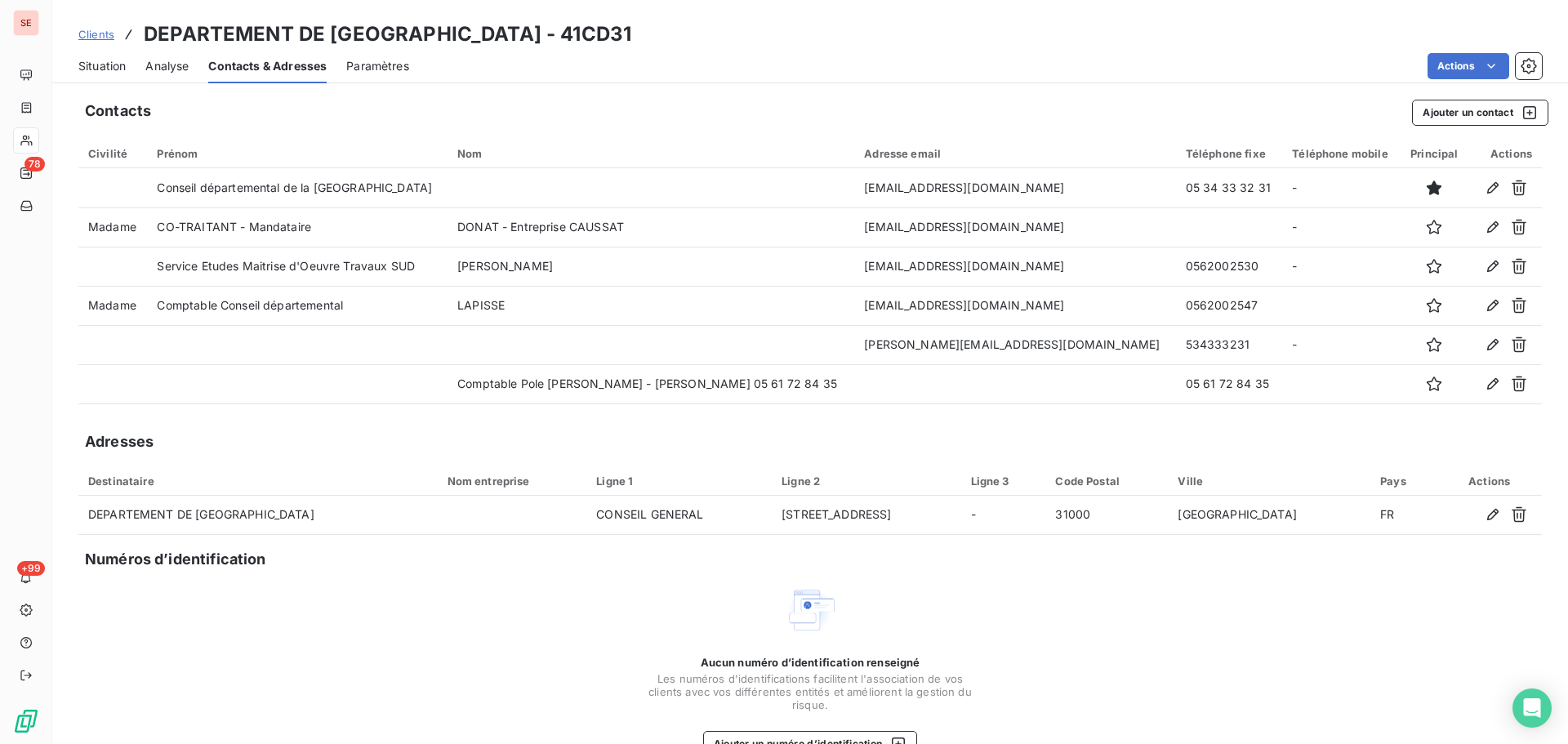
click at [117, 77] on div "Situation" at bounding box center [101, 66] width 47 height 35
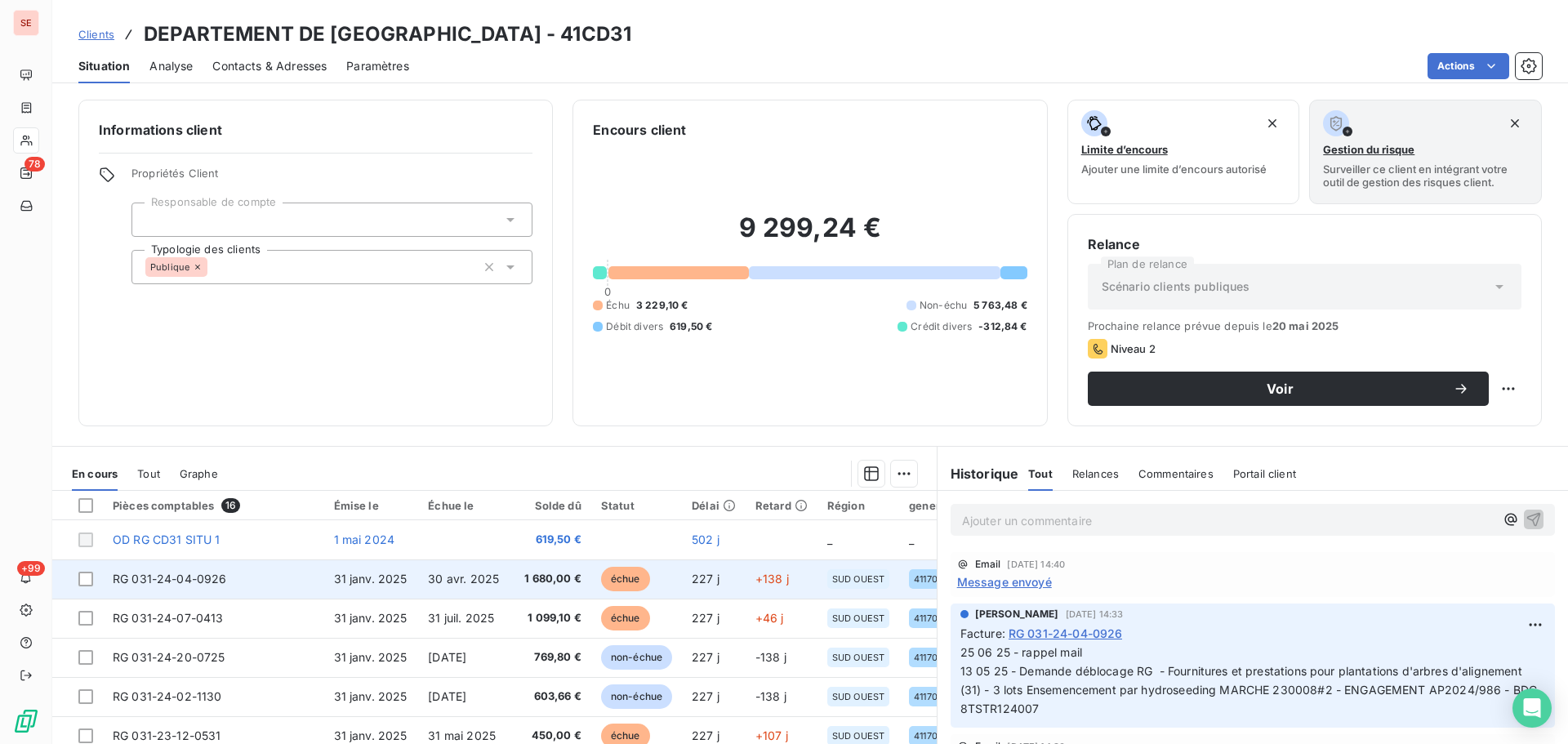
click at [180, 578] on span "RG 031-24-04-0926" at bounding box center [170, 578] width 115 height 14
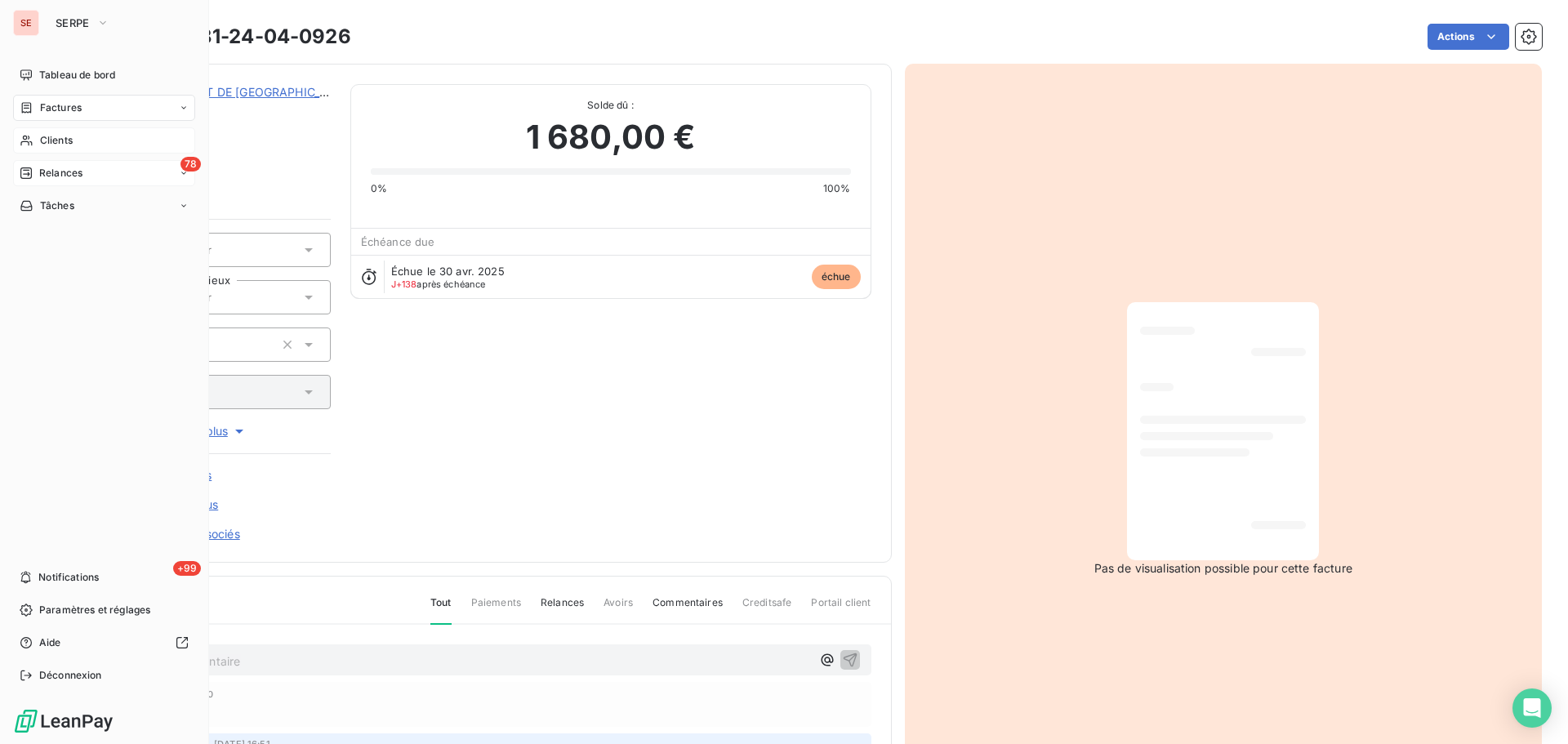
click at [51, 172] on span "Relances" at bounding box center [61, 173] width 43 height 15
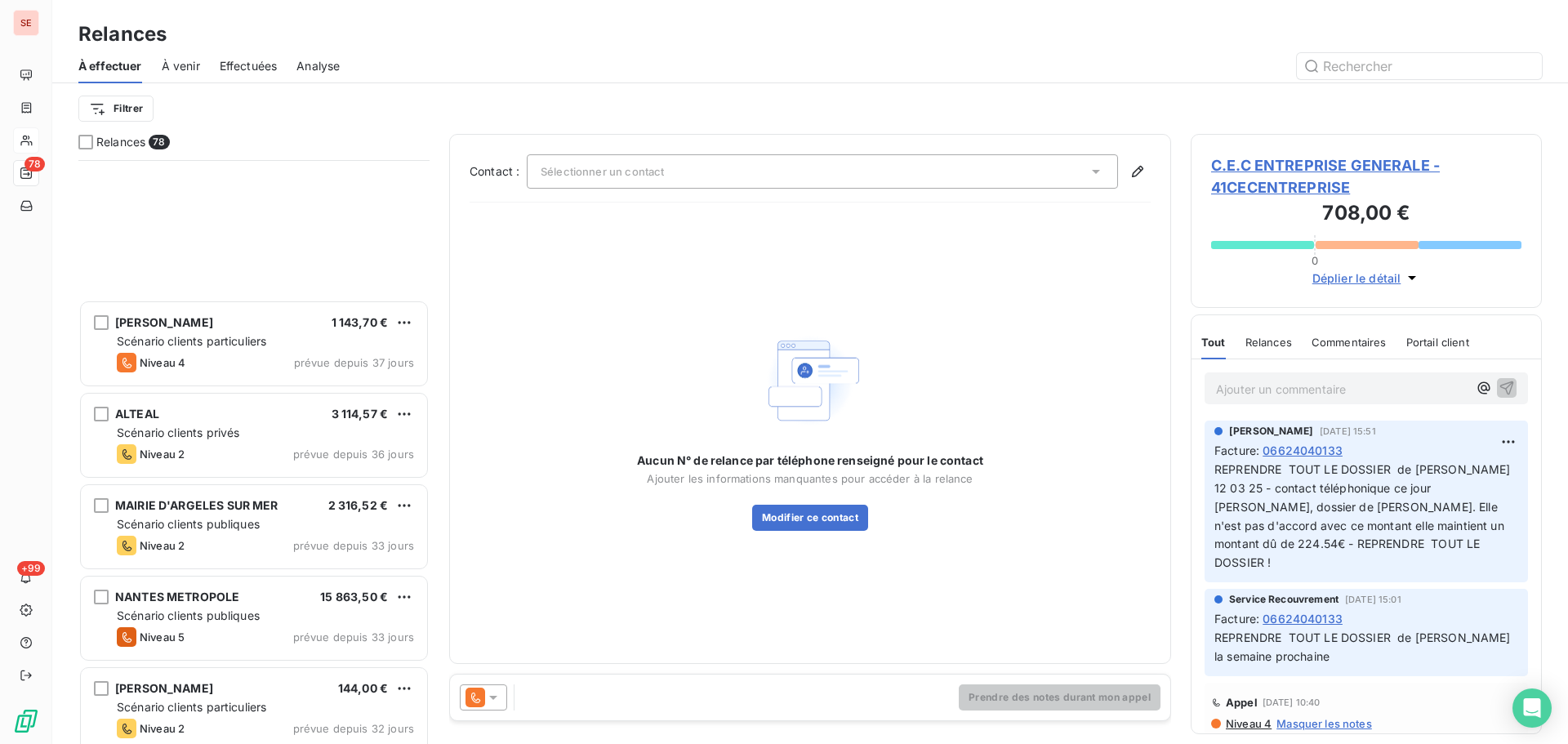
scroll to position [2179, 0]
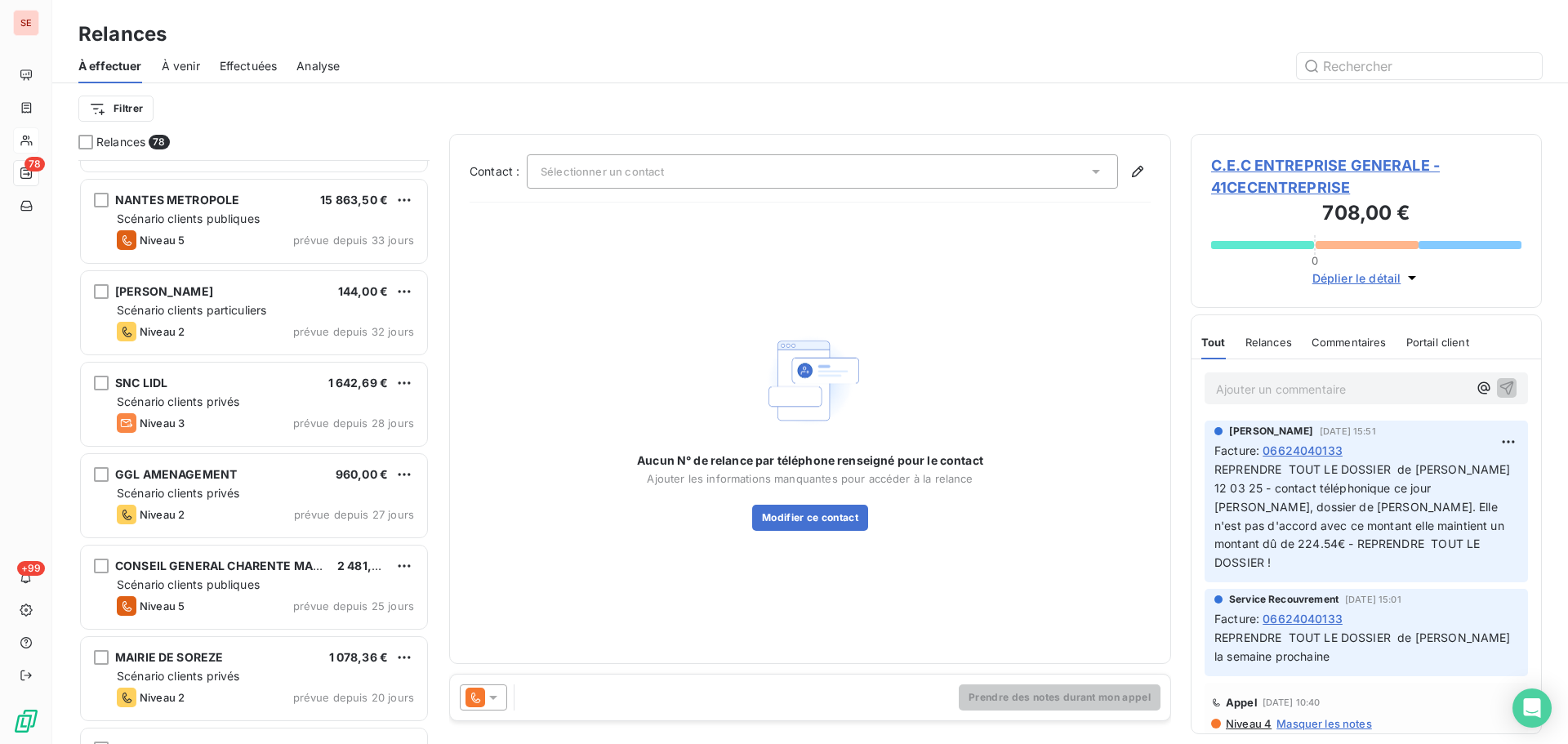
click at [248, 65] on span "Effectuées" at bounding box center [248, 66] width 58 height 16
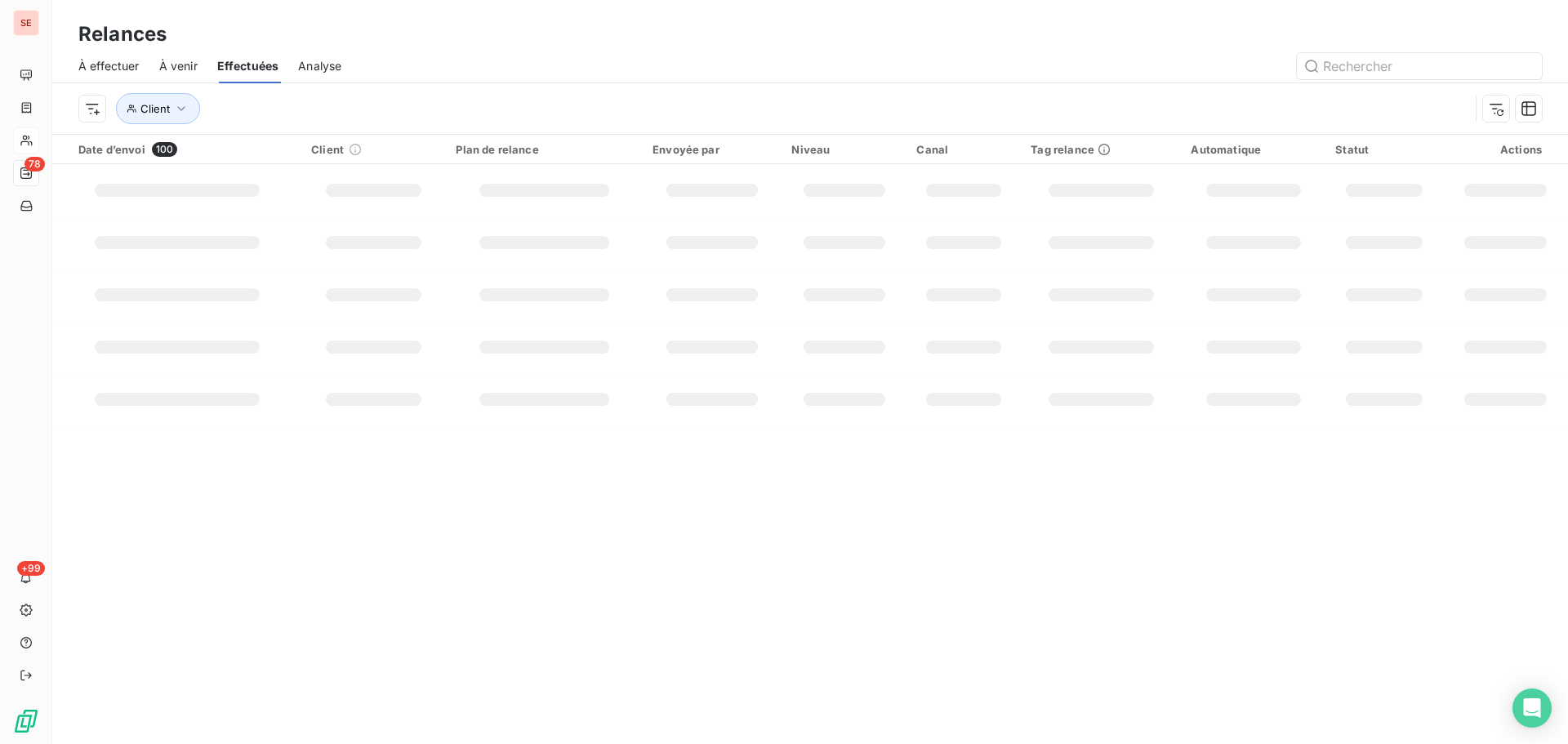
click at [95, 59] on span "À effectuer" at bounding box center [109, 66] width 61 height 16
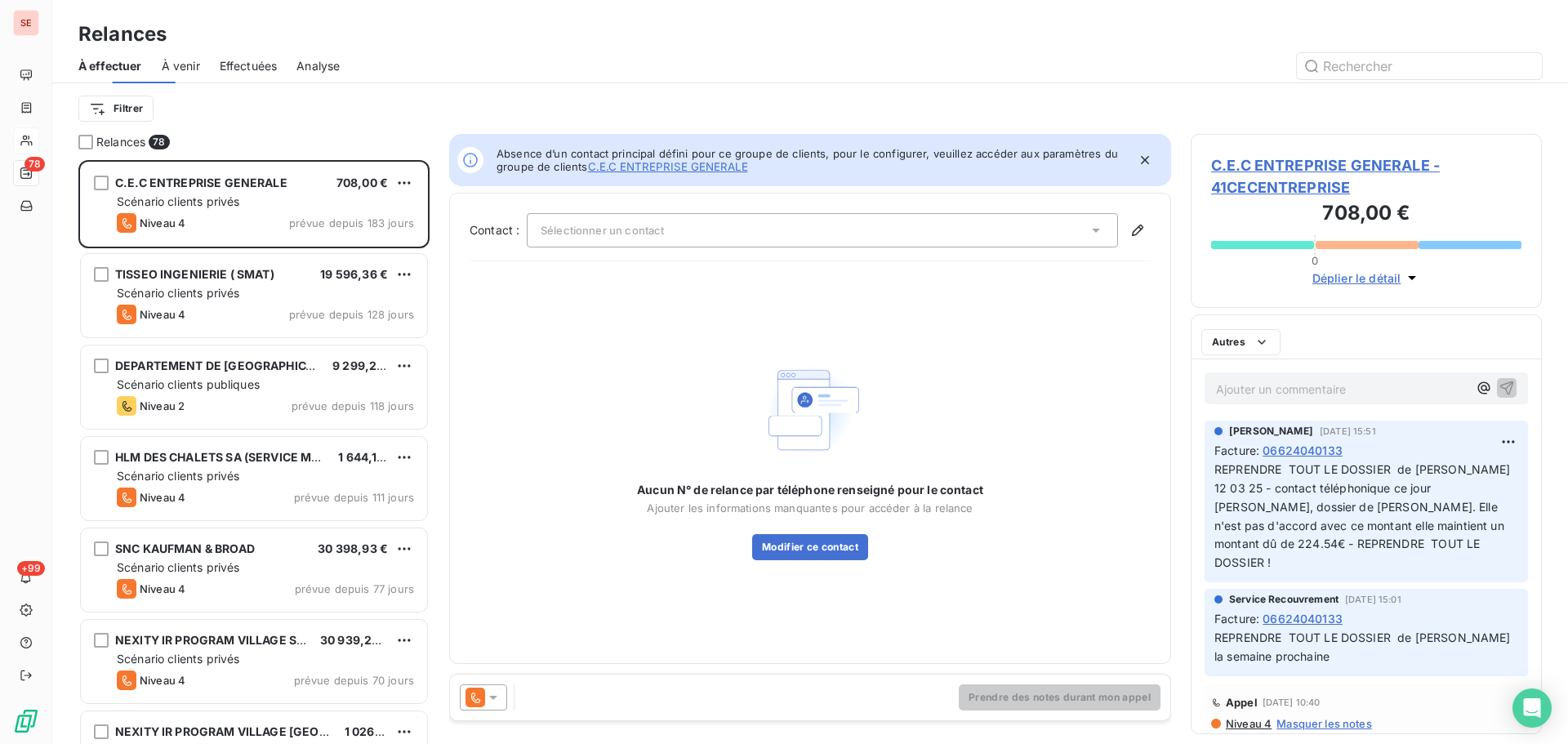
scroll to position [572, 339]
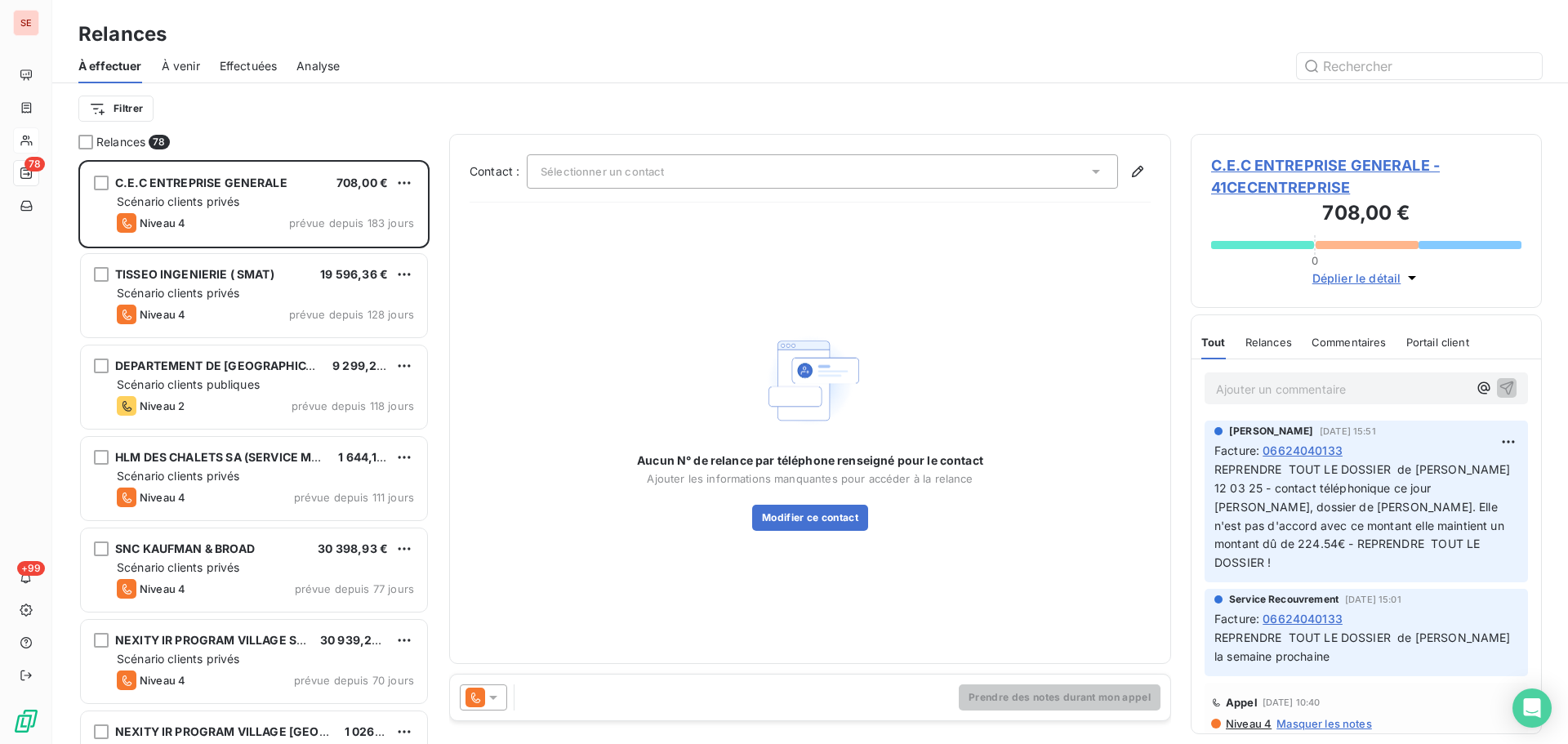
click at [185, 64] on span "À venir" at bounding box center [181, 66] width 39 height 16
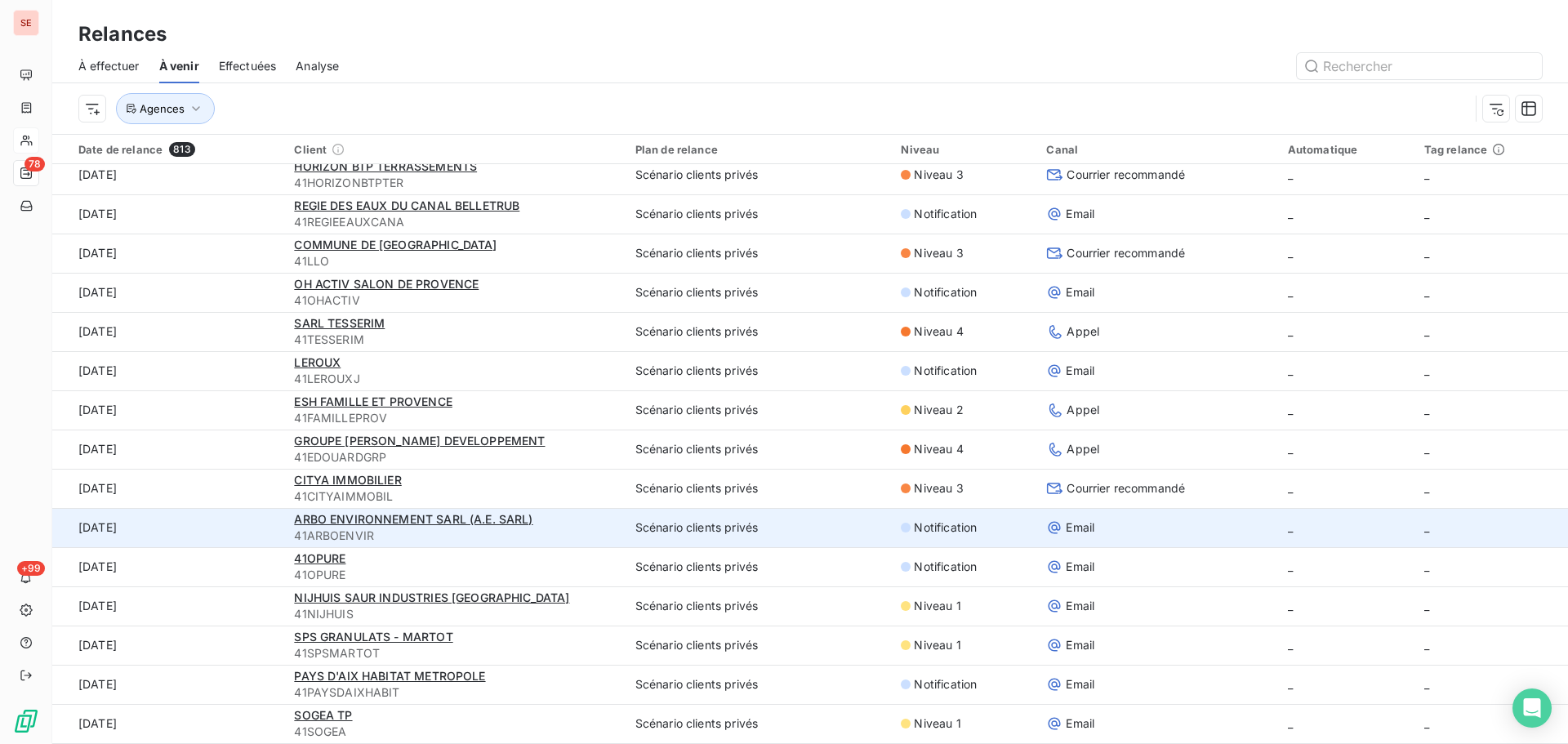
scroll to position [55, 0]
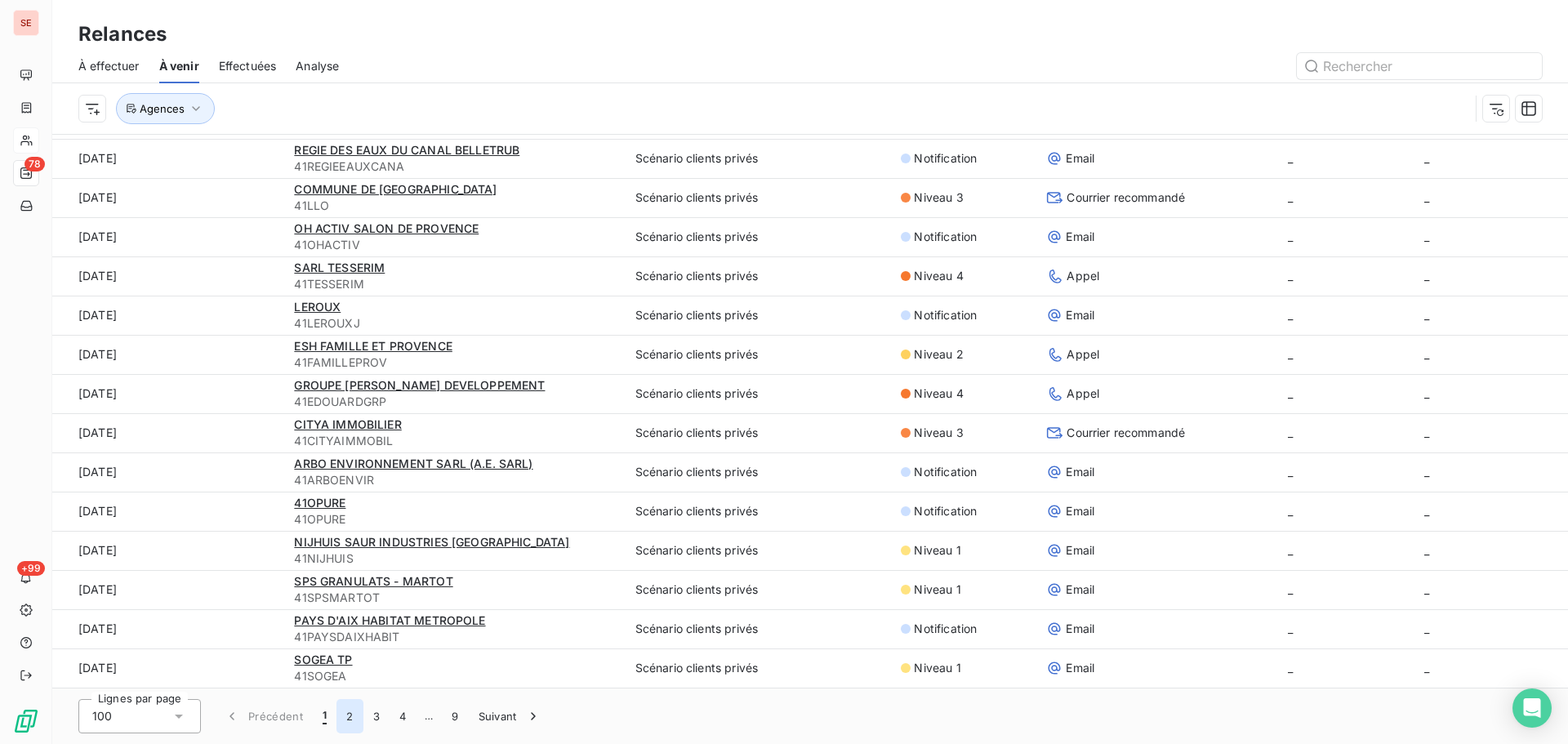
click at [341, 709] on button "2" at bounding box center [350, 717] width 26 height 35
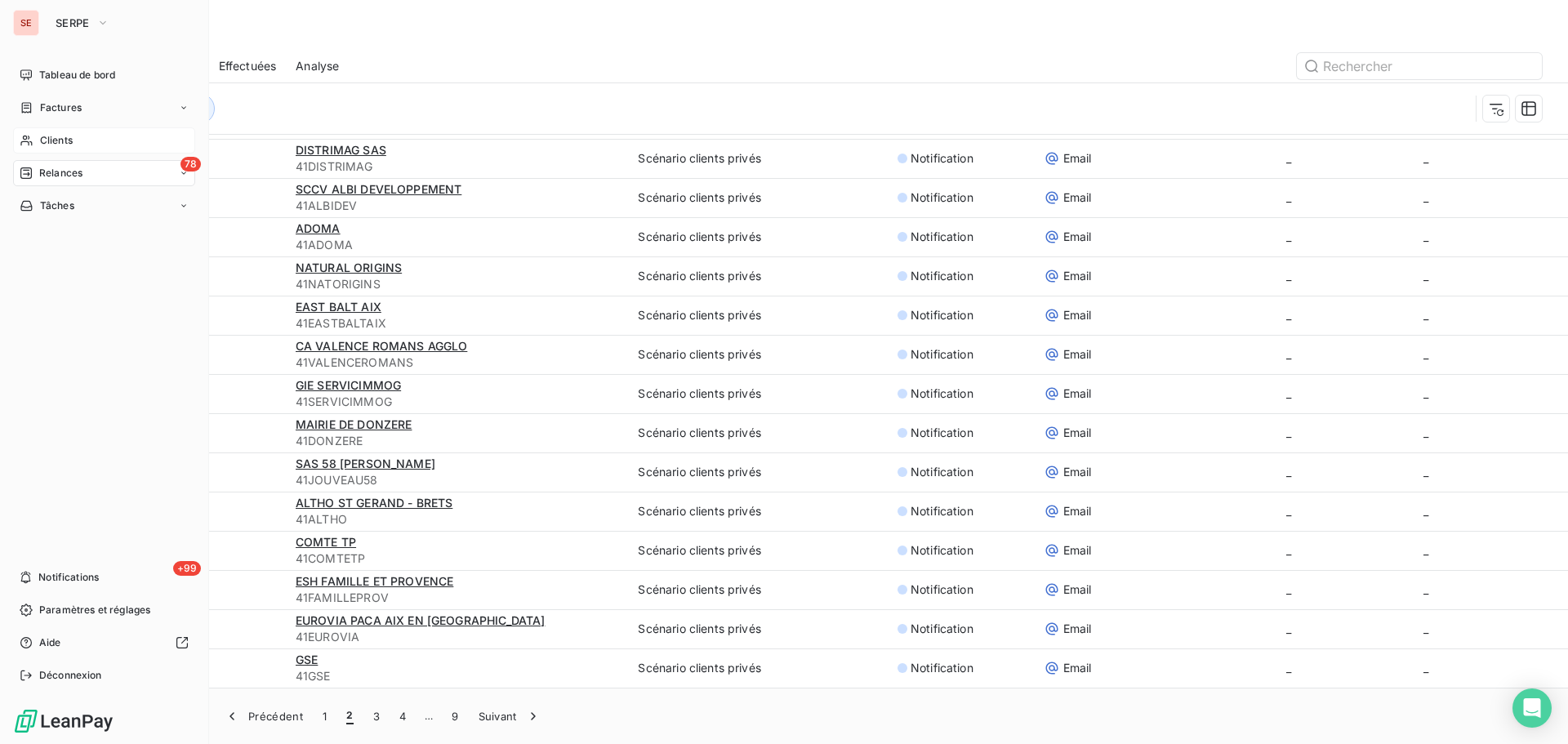
click at [115, 168] on div "78 Relances" at bounding box center [104, 173] width 182 height 26
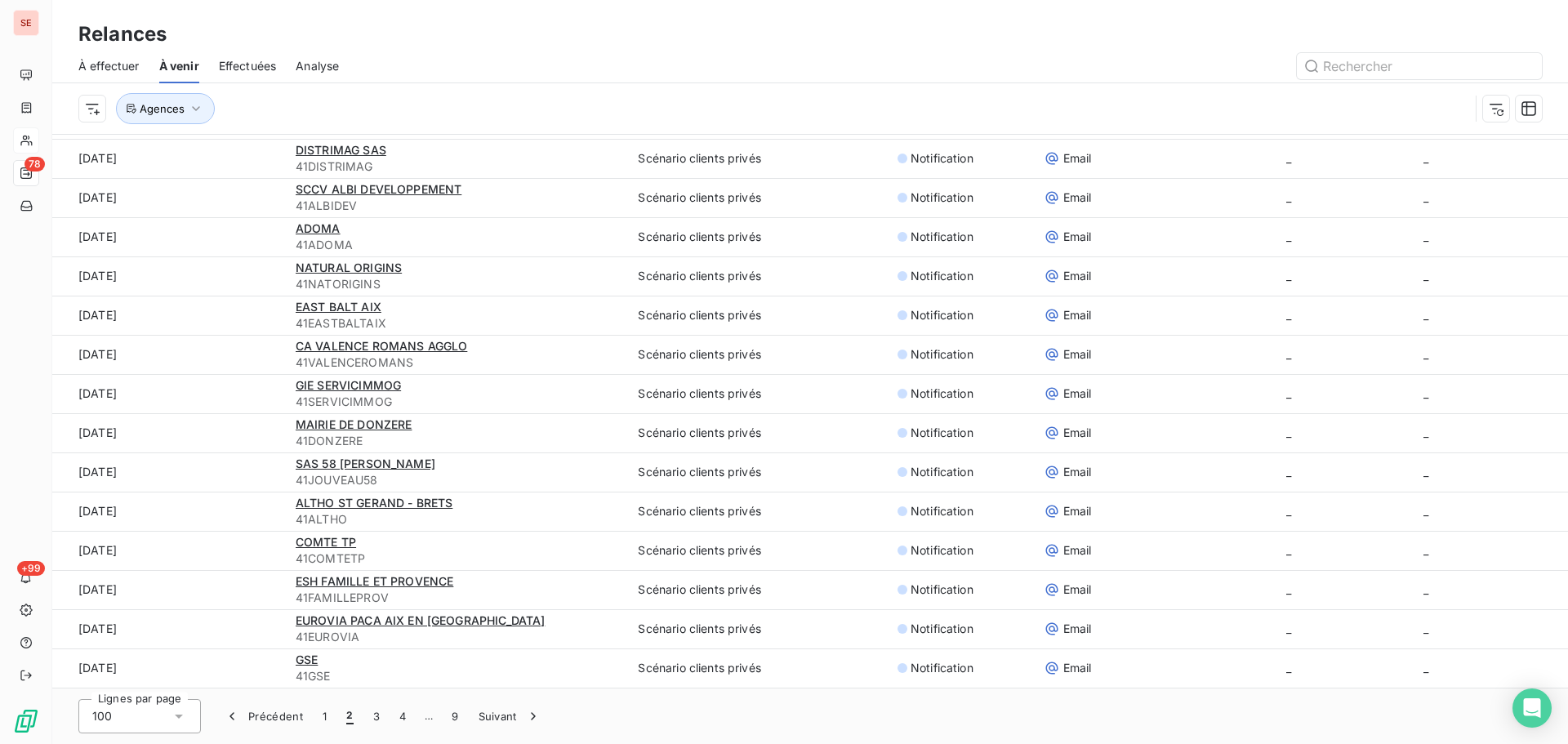
click at [110, 71] on span "À effectuer" at bounding box center [109, 66] width 61 height 16
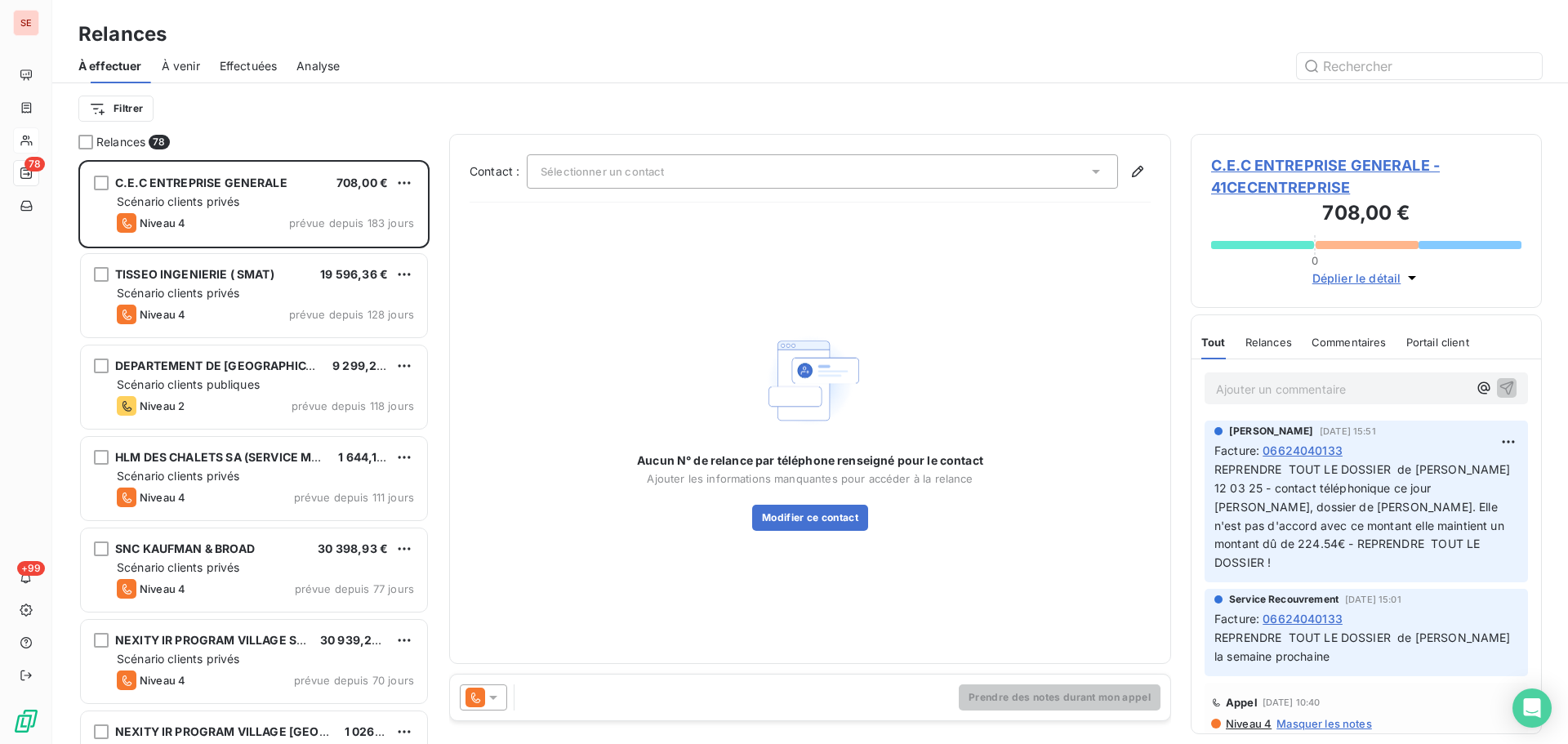
scroll to position [572, 339]
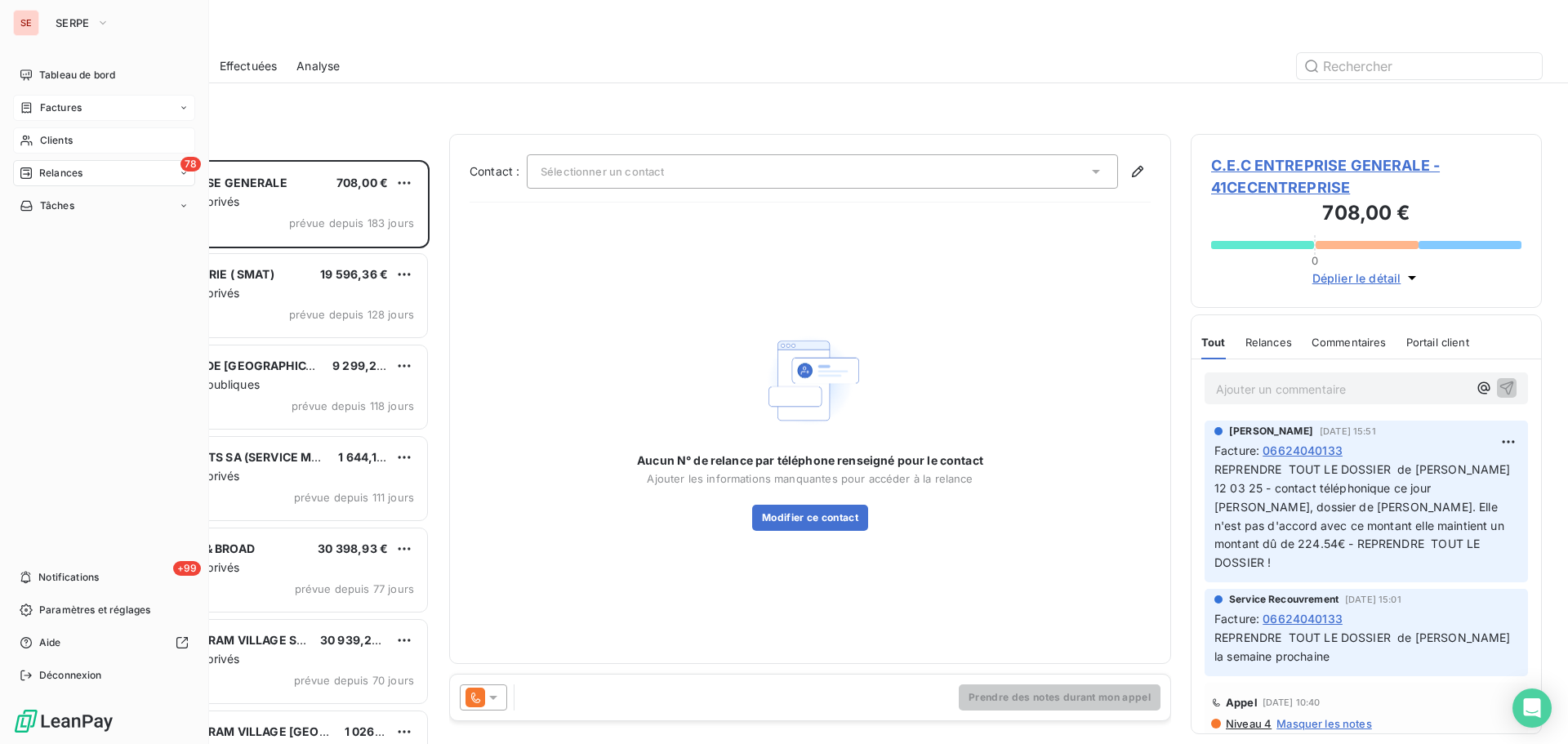
click at [66, 106] on span "Factures" at bounding box center [61, 108] width 42 height 15
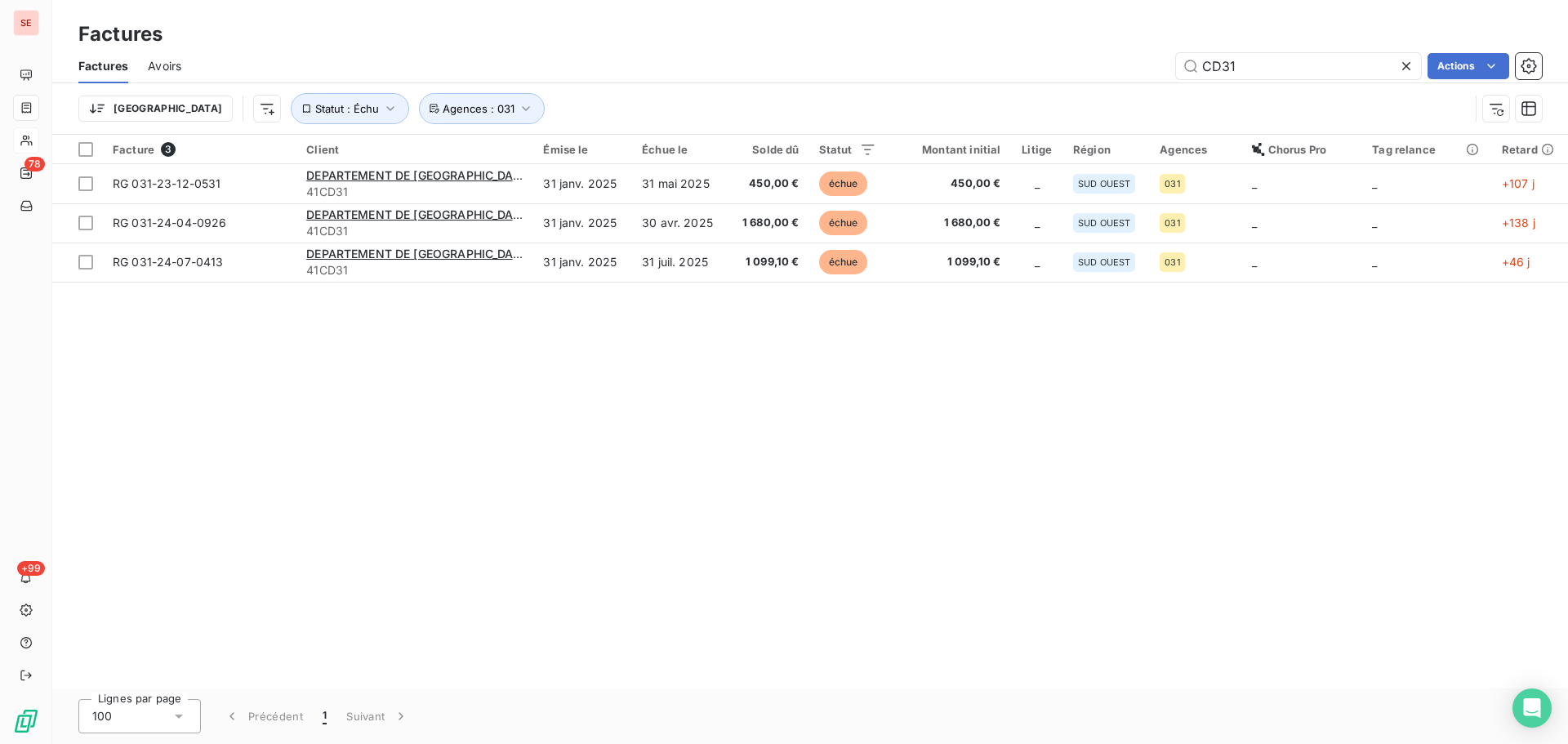
click at [1410, 59] on icon at bounding box center [1406, 66] width 16 height 16
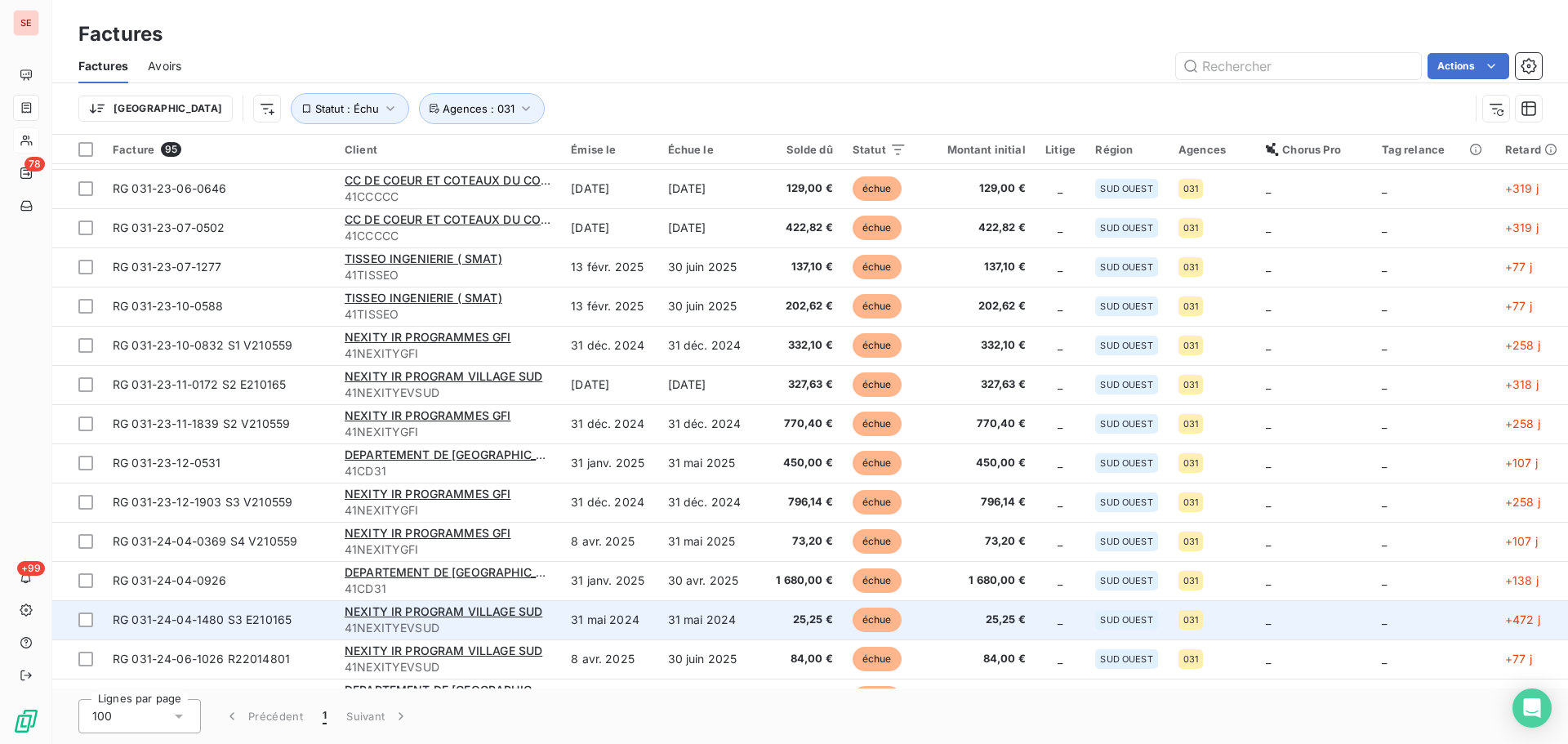
scroll to position [3201, 0]
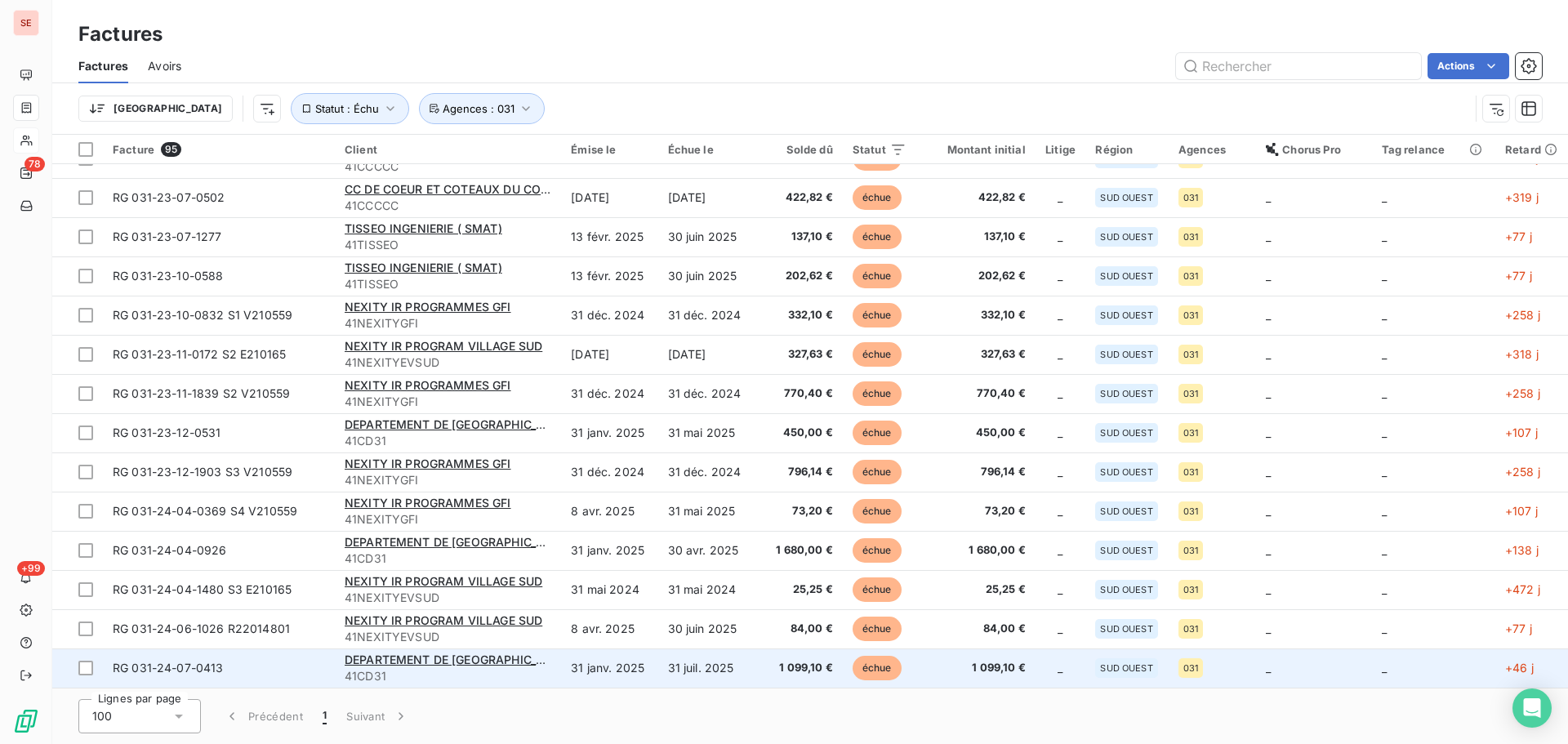
click at [491, 685] on td "DEPARTEMENT DE LA HAUTE GARONNE 41CD31" at bounding box center [448, 668] width 226 height 40
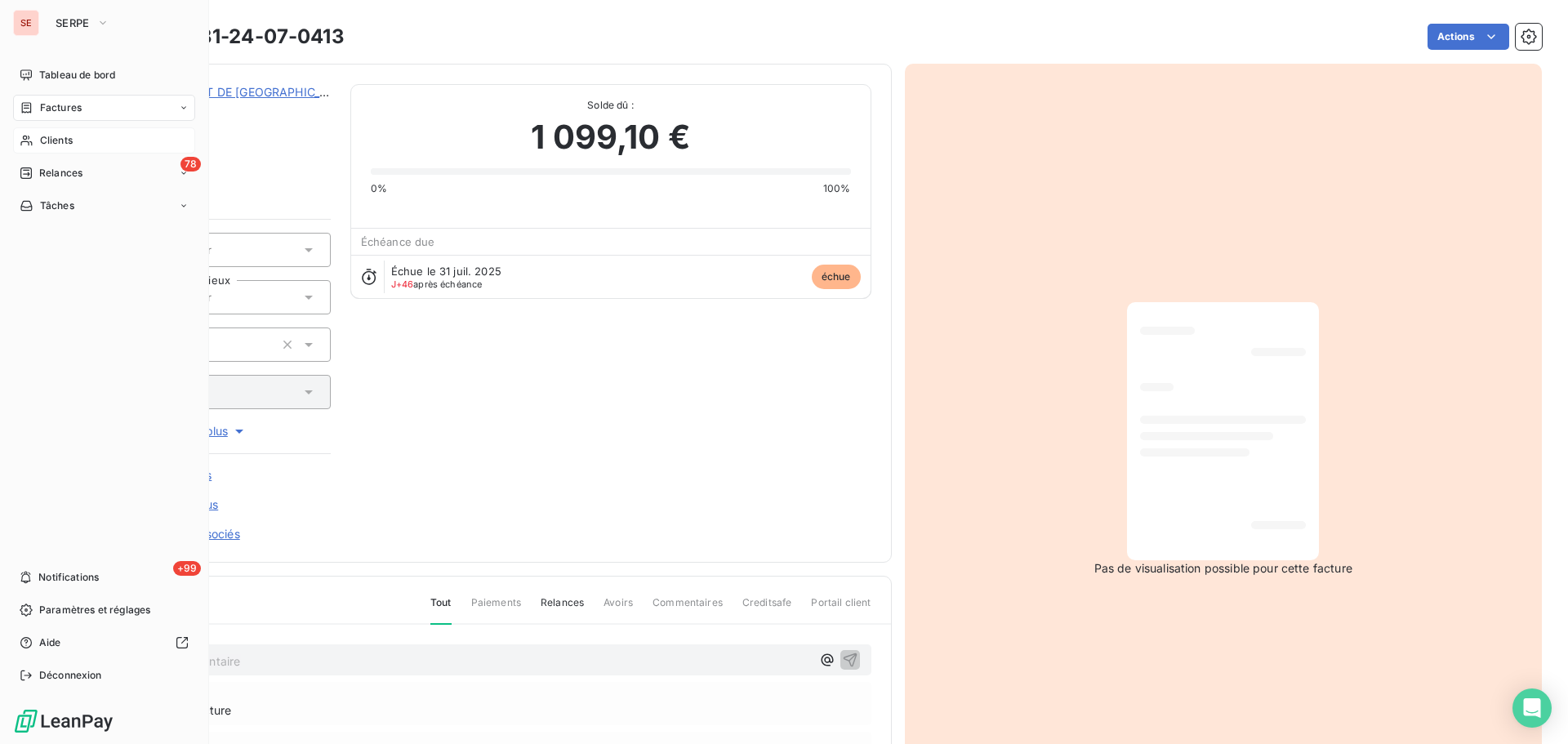
click at [56, 176] on span "Relances" at bounding box center [61, 173] width 43 height 15
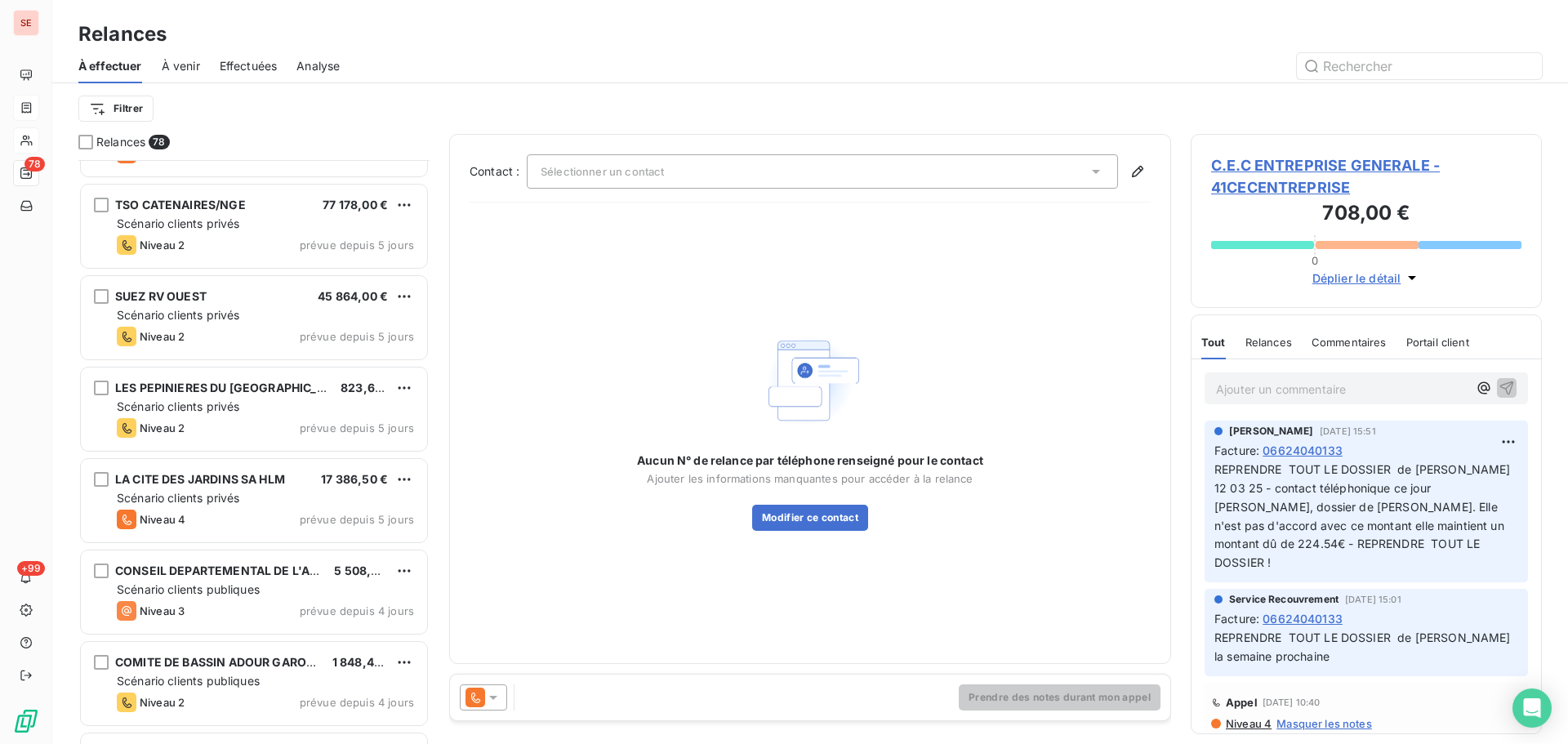
scroll to position [5229, 0]
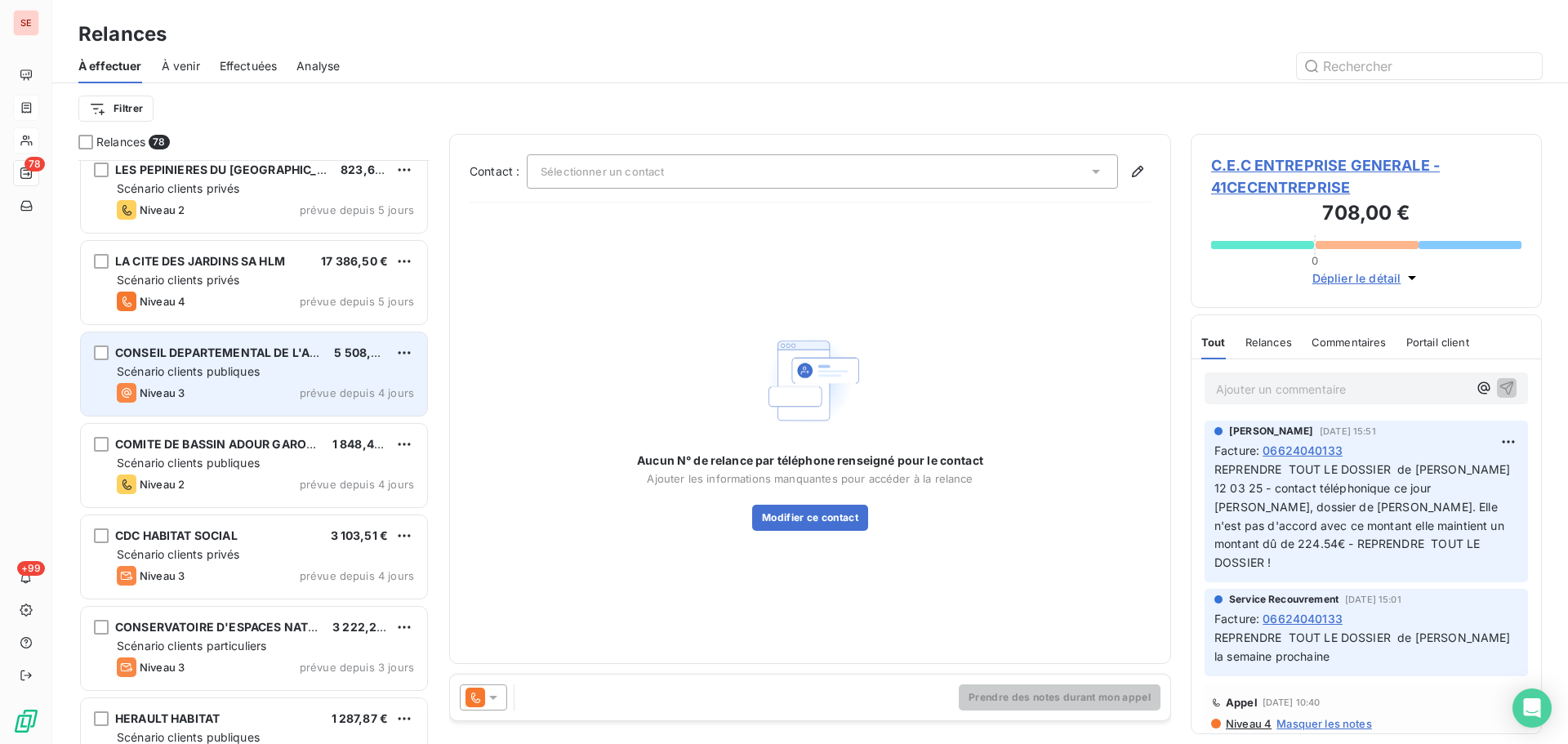
click at [255, 393] on div "Niveau 3 prévue depuis 4 jours" at bounding box center [265, 393] width 298 height 20
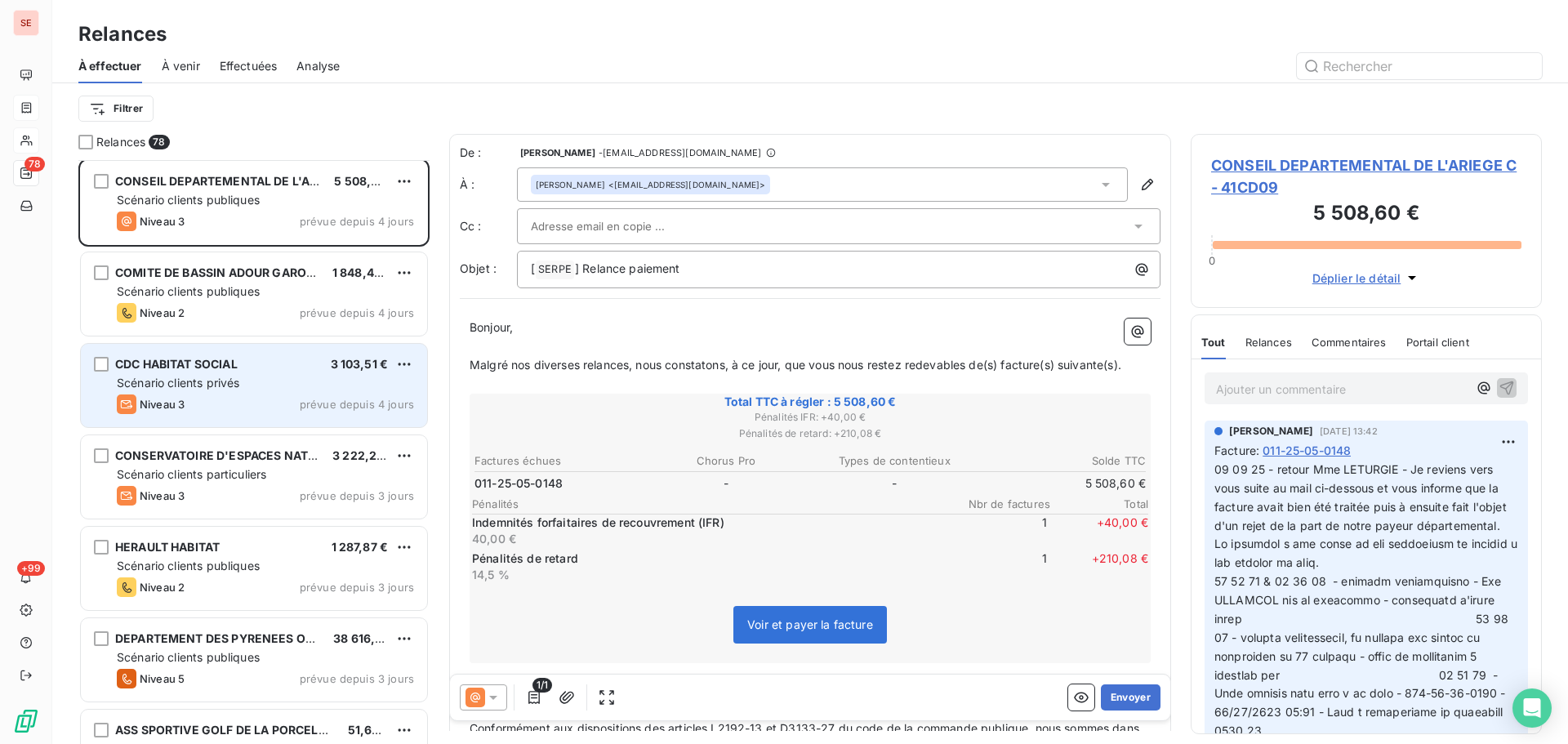
scroll to position [5447, 0]
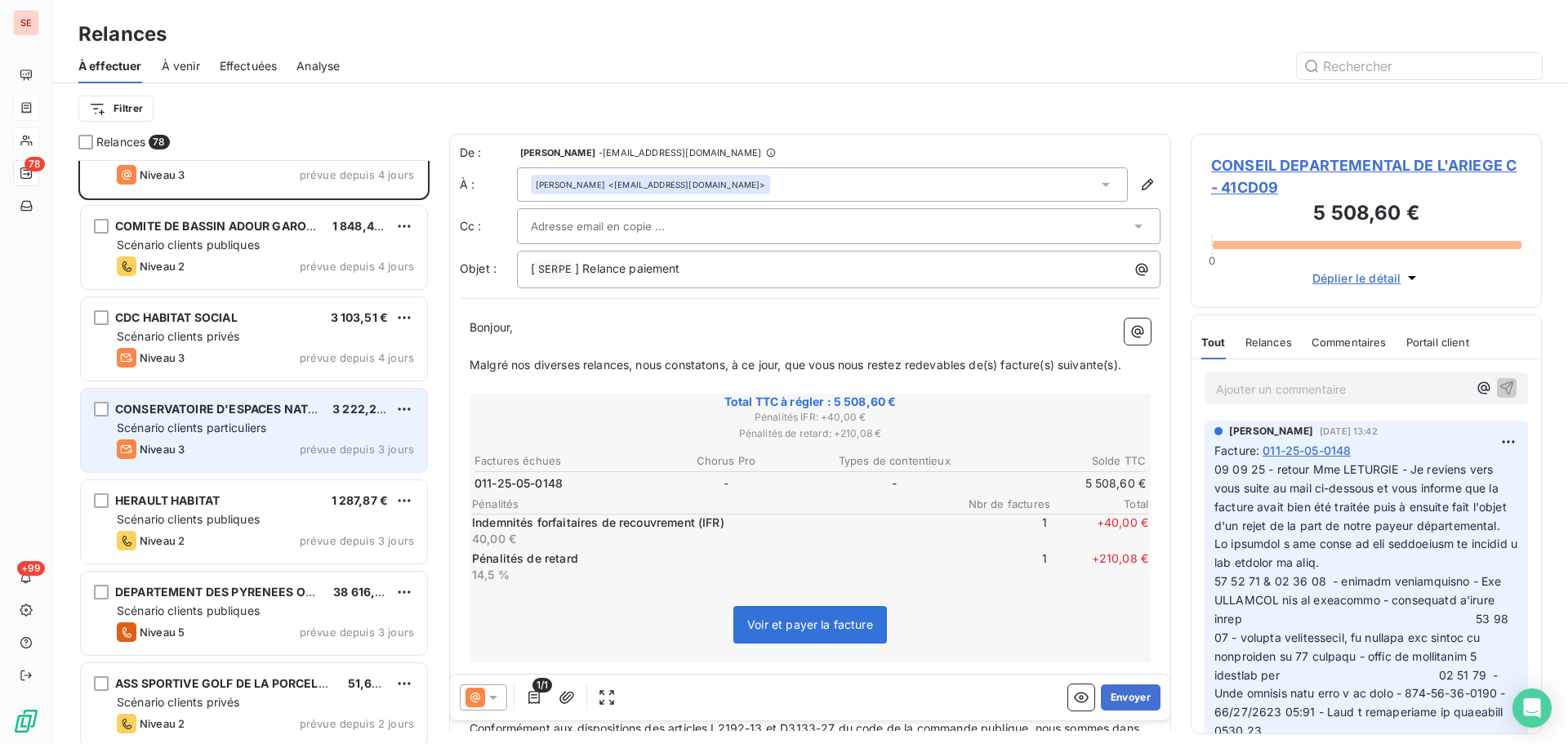
click at [322, 433] on div "Scénario clients particuliers" at bounding box center [265, 428] width 298 height 16
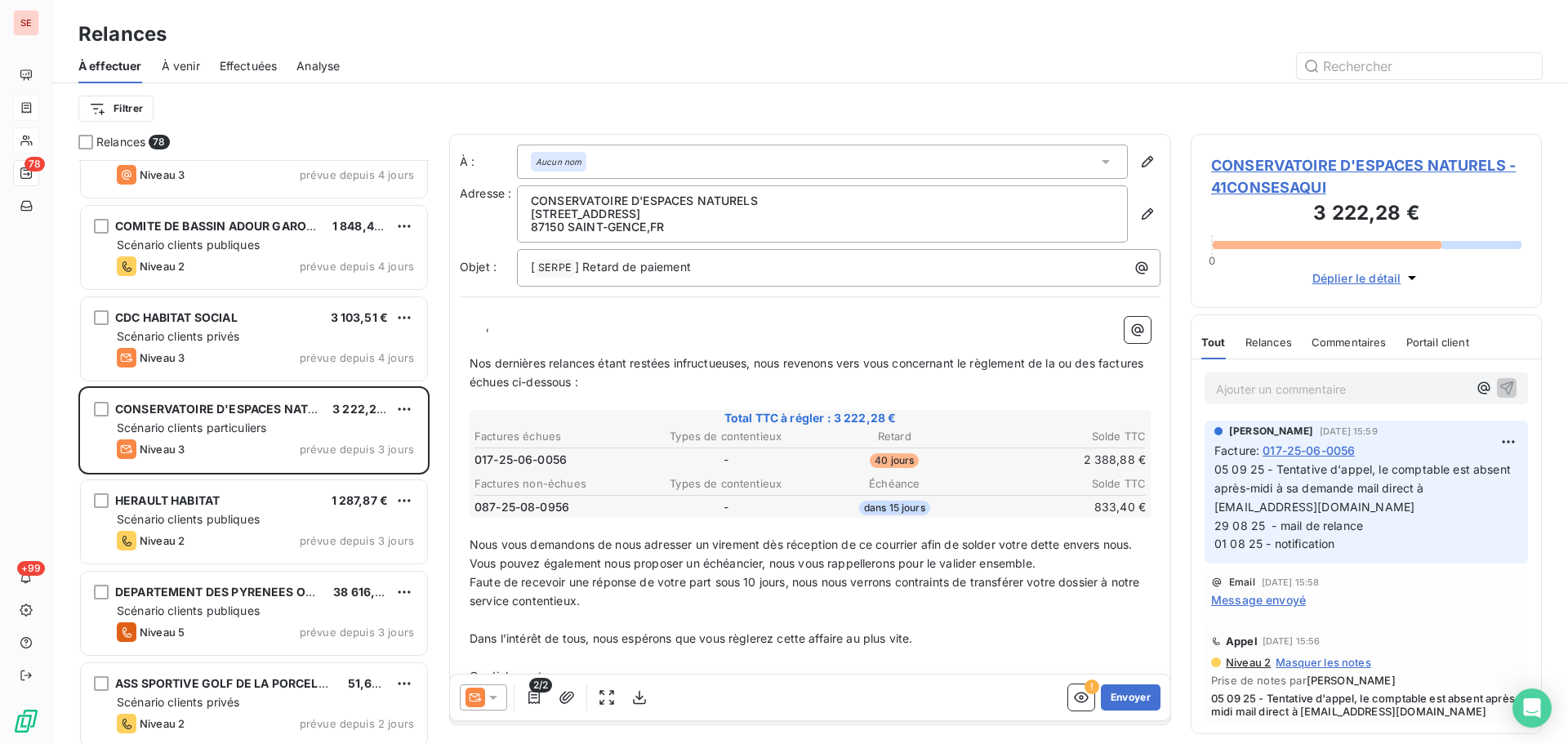
click at [1272, 170] on span "CONSERVATOIRE D'ESPACES NATURELS - 41CONSESAQUI" at bounding box center [1366, 176] width 310 height 44
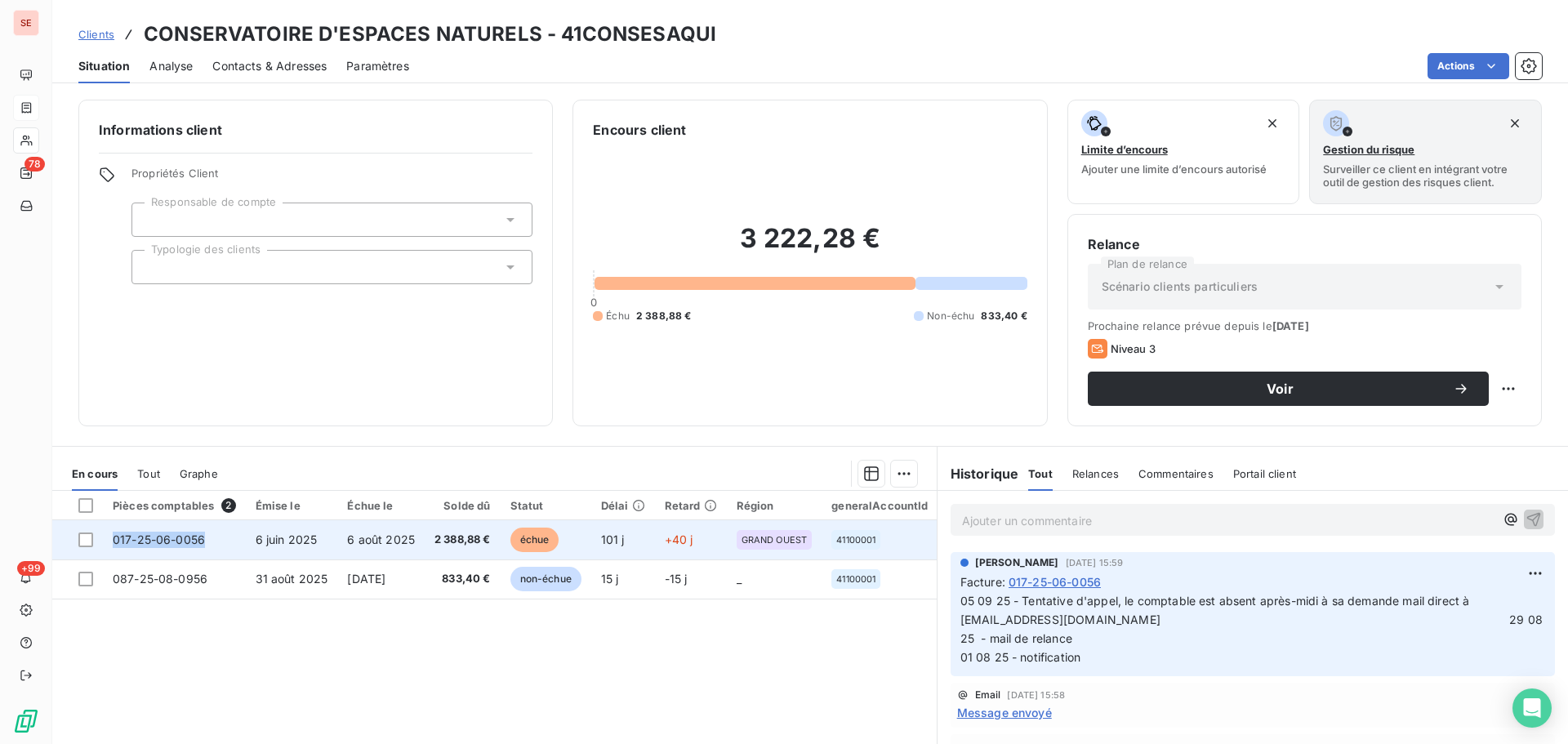
drag, startPoint x: 209, startPoint y: 545, endPoint x: 101, endPoint y: 544, distance: 108.0
click at [101, 544] on tr "017-25-06-0056 [DATE] [DATE] 2 388,88 € échue 101 j +40 j GRAND OUEST 41100001 …" at bounding box center [742, 540] width 1381 height 40
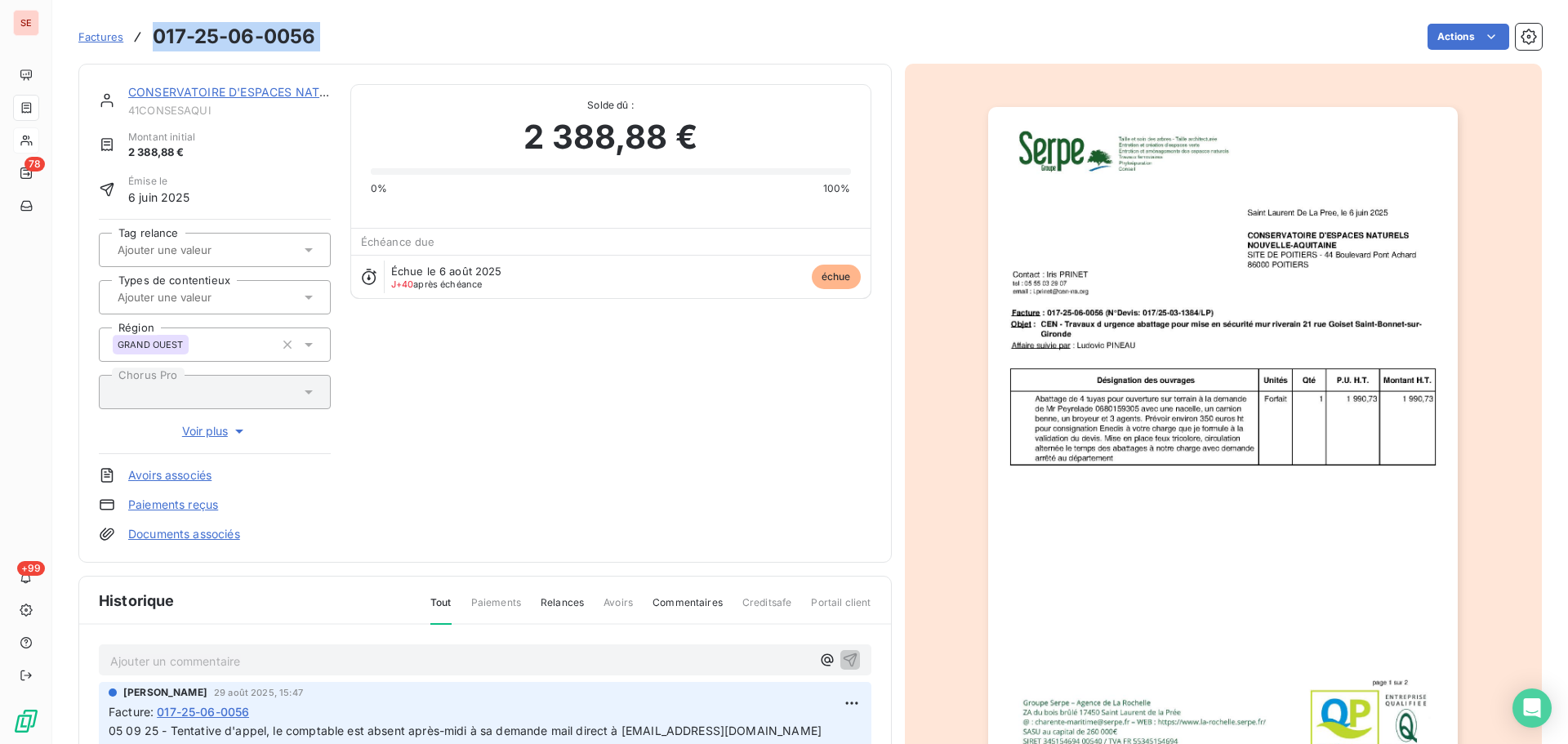
drag, startPoint x: 326, startPoint y: 34, endPoint x: 153, endPoint y: 44, distance: 173.3
click at [153, 44] on div "Factures 017-25-06-0056 Actions" at bounding box center [810, 37] width 1463 height 35
click at [279, 88] on link "CONSERVATOIRE D'ESPACES NATURELS" at bounding box center [242, 92] width 228 height 14
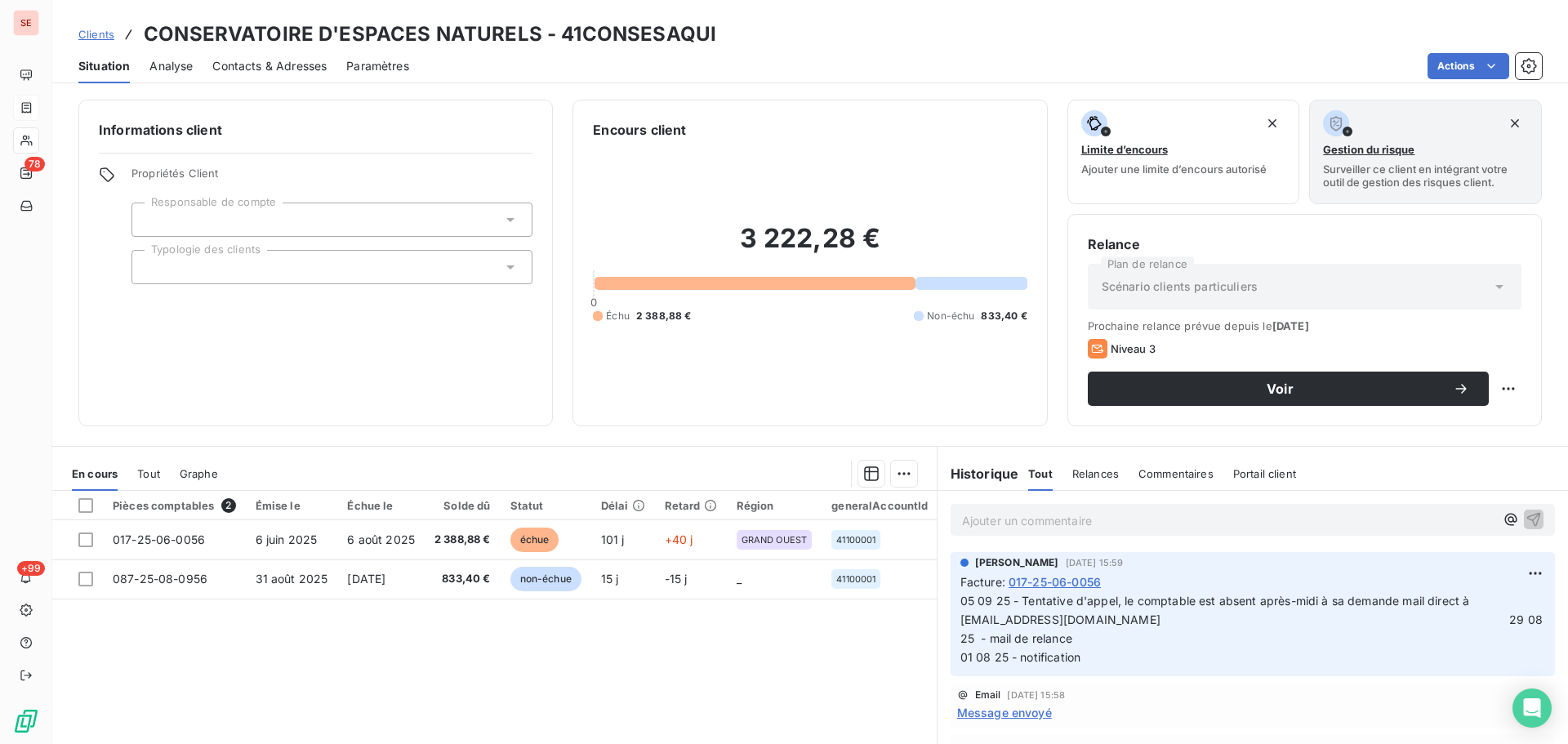
click at [297, 73] on span "Contacts & Adresses" at bounding box center [270, 66] width 115 height 16
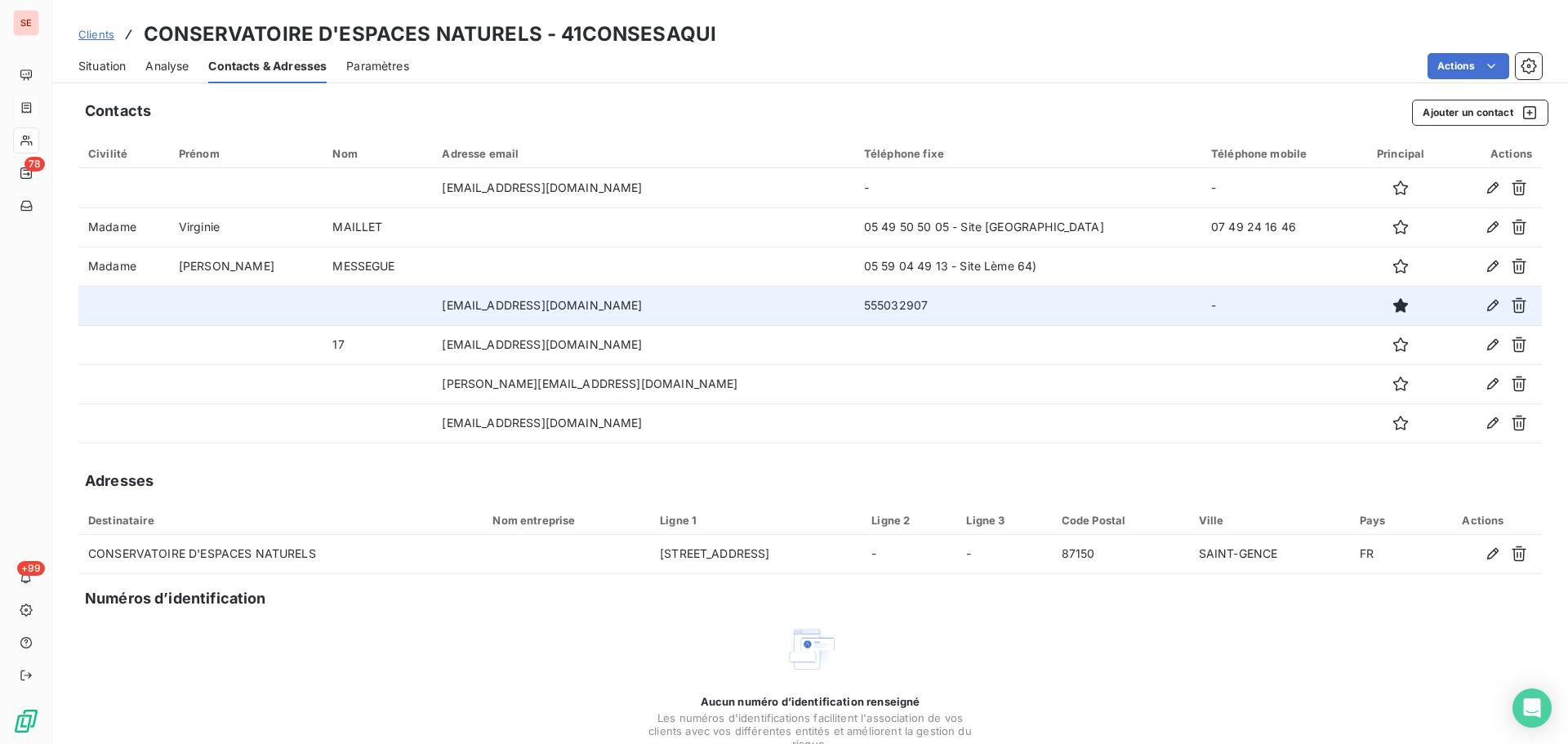
click at [854, 302] on td "555032907" at bounding box center [1027, 306] width 347 height 40
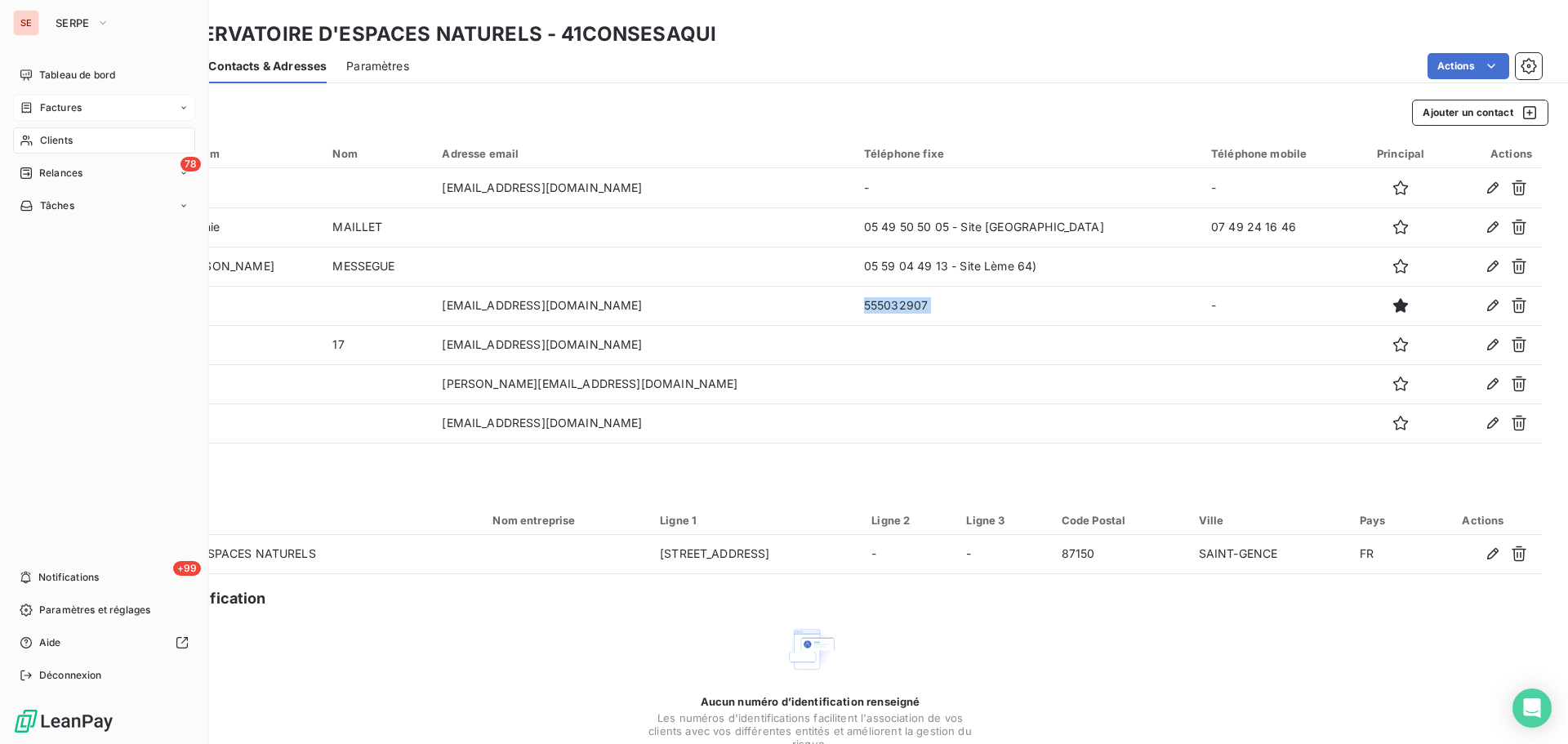
click at [45, 167] on span "Relances" at bounding box center [61, 173] width 43 height 15
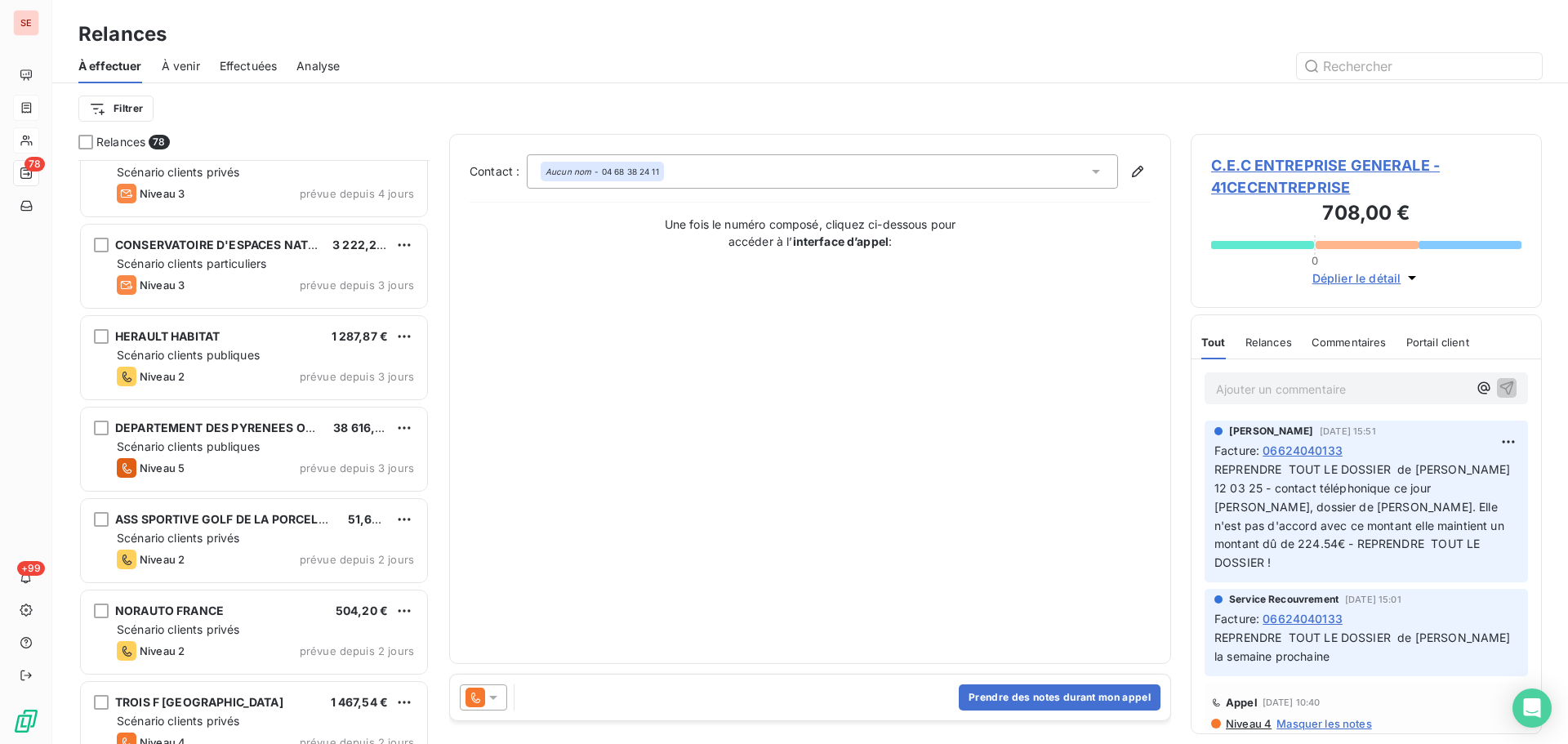
scroll to position [5465, 0]
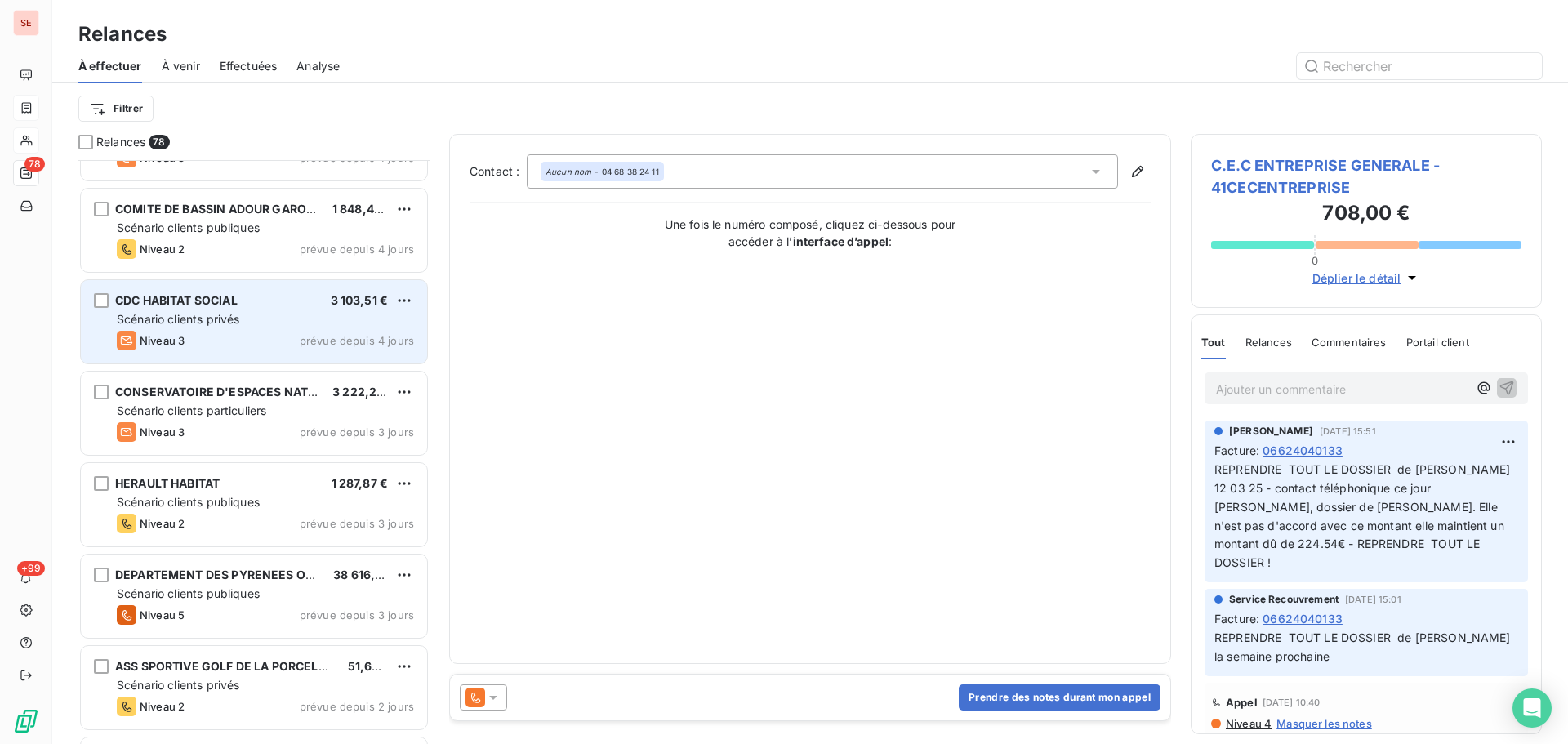
click at [314, 341] on span "prévue depuis 4 jours" at bounding box center [356, 341] width 115 height 13
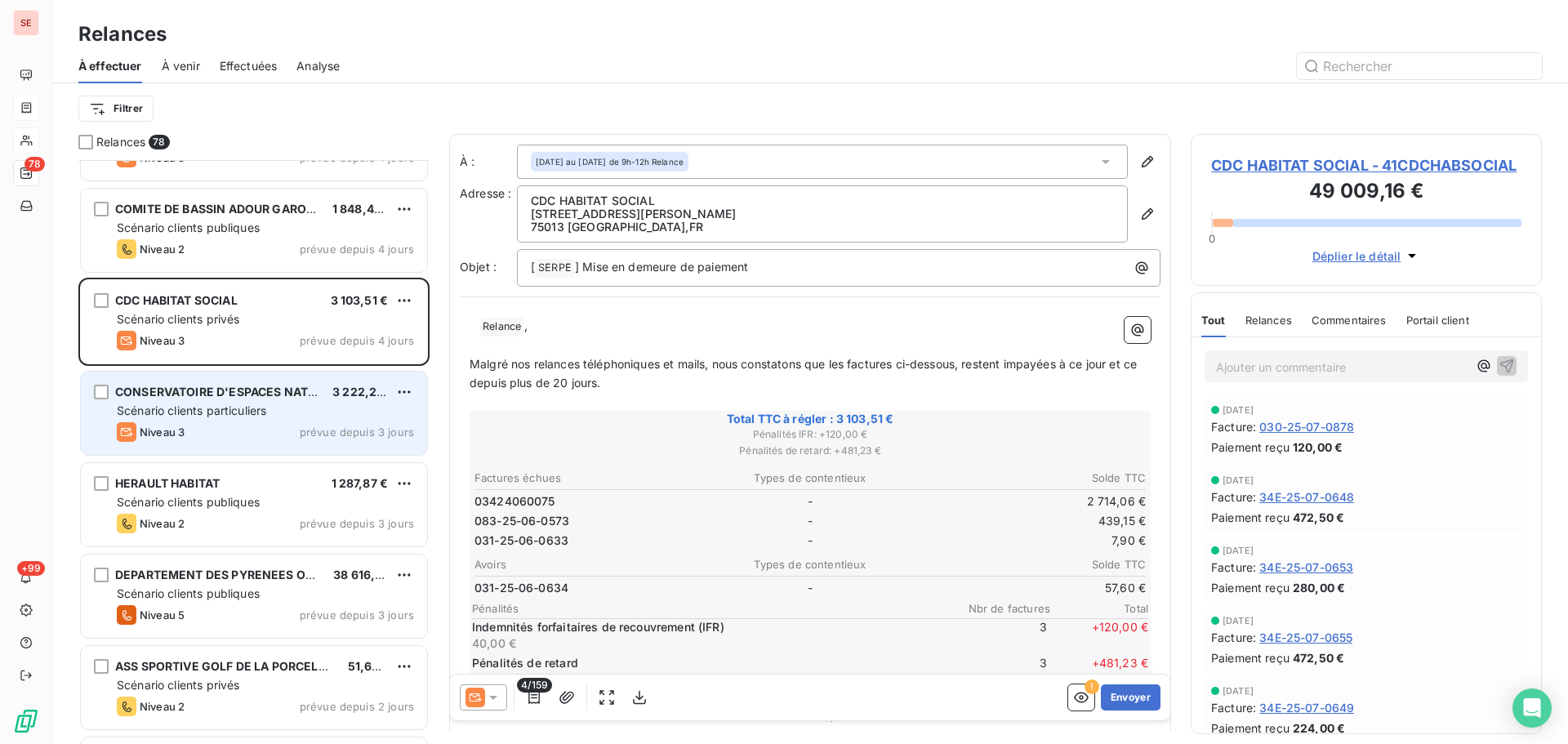
click at [306, 429] on span "prévue depuis 3 jours" at bounding box center [356, 432] width 115 height 13
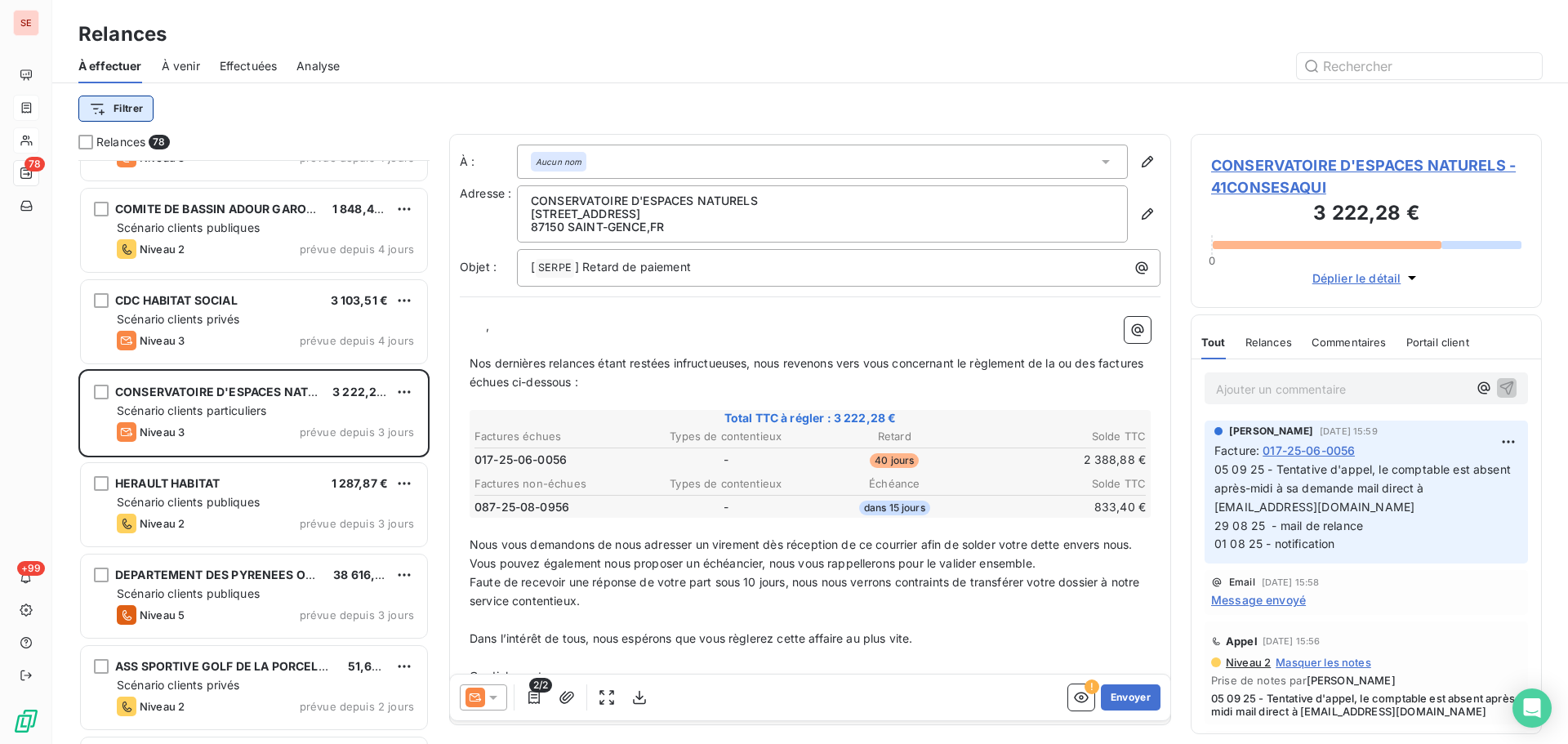
click at [145, 113] on html "SE 78 +99 Relances À effectuer À venir Effectuées Analyse Filtrer Relances 78 A…" at bounding box center [784, 372] width 1568 height 744
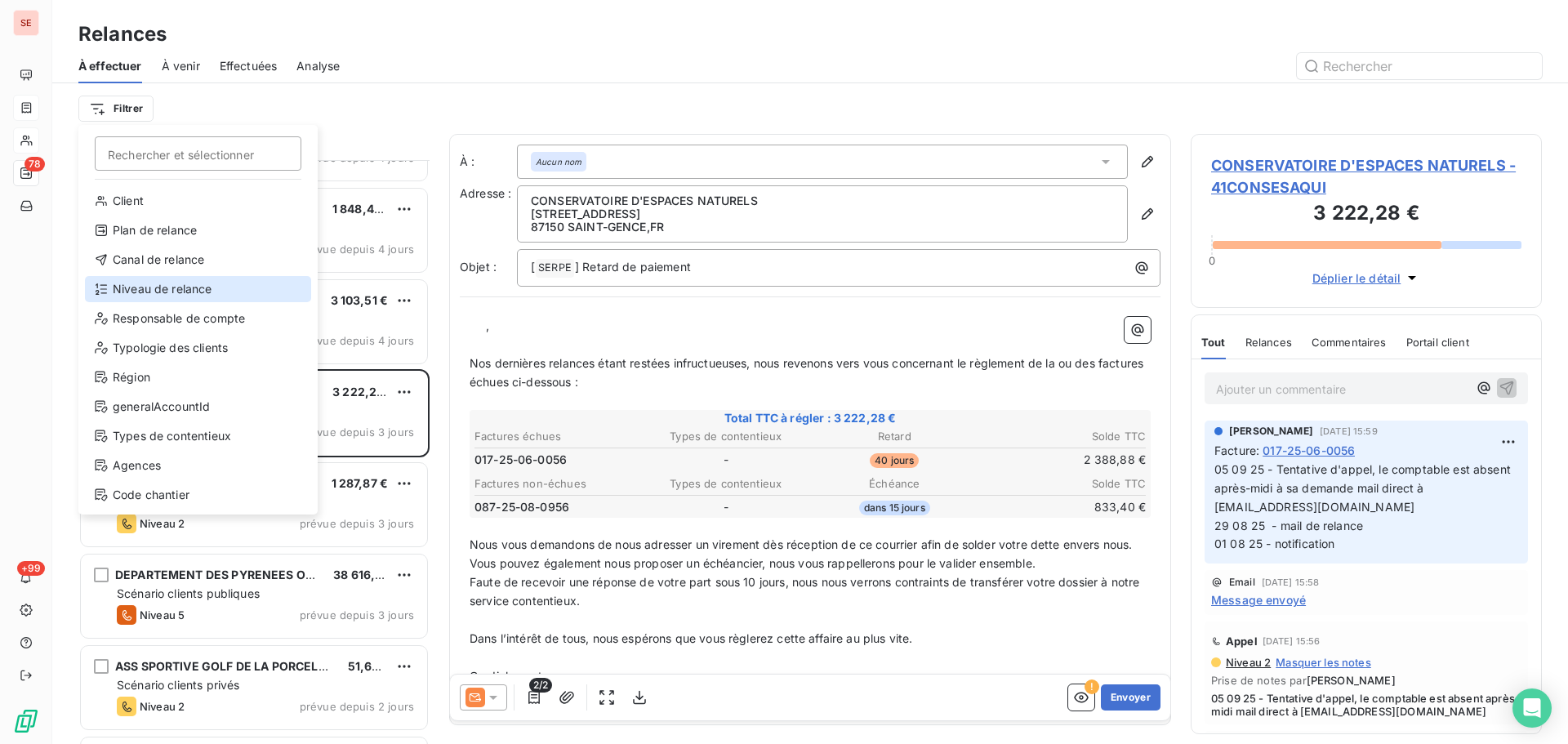
click at [236, 288] on div "Niveau de relance" at bounding box center [198, 290] width 226 height 26
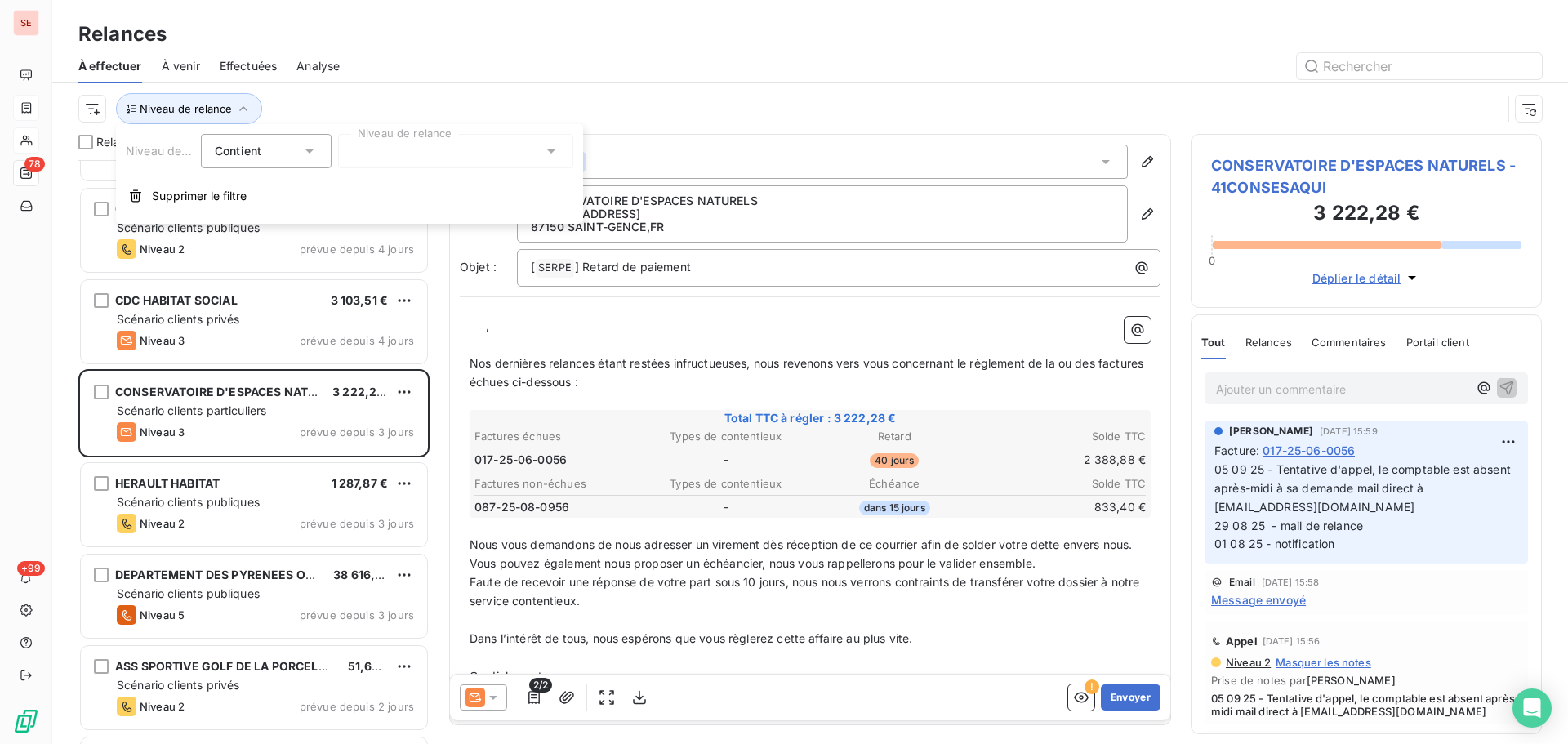
click at [400, 167] on div at bounding box center [455, 151] width 235 height 35
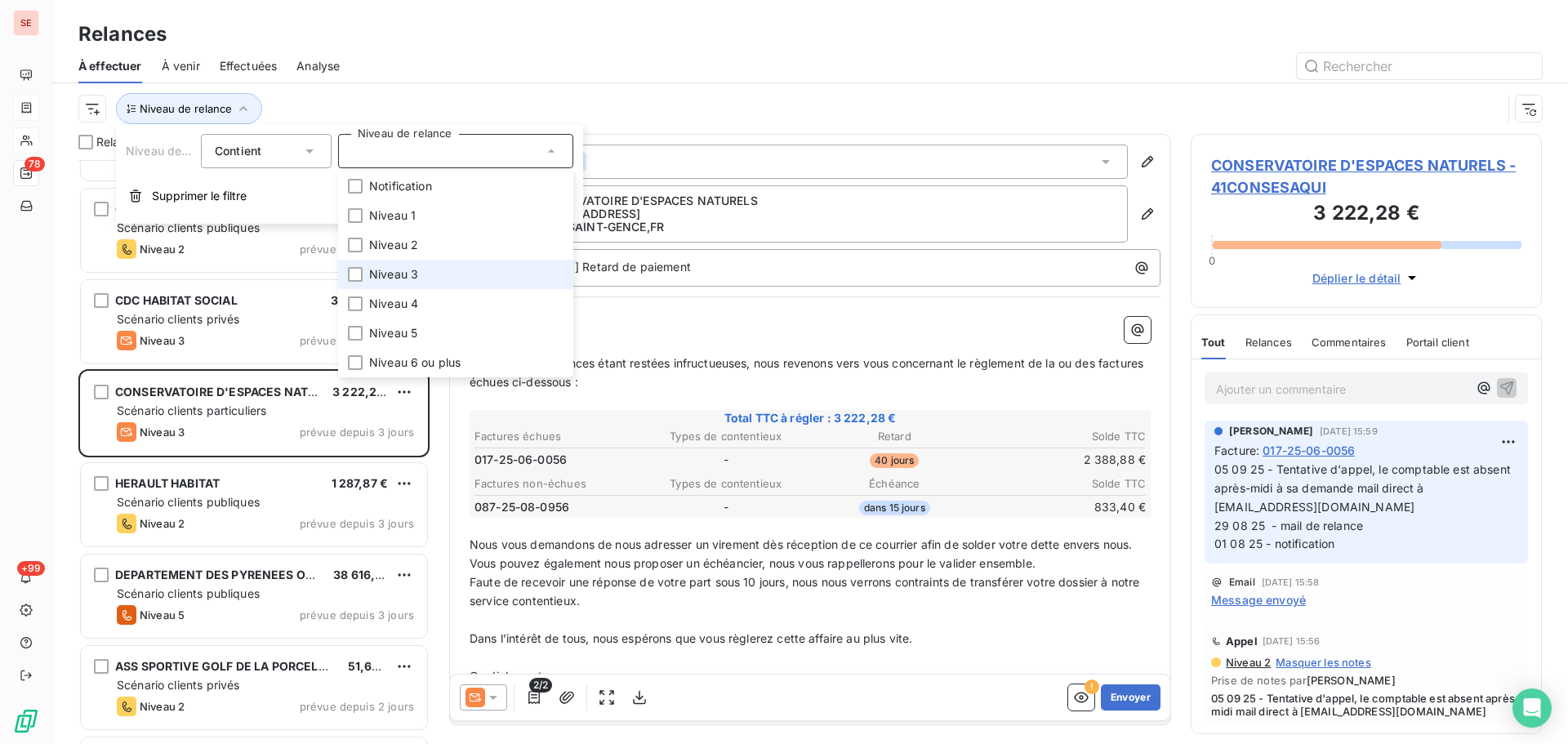
click at [369, 270] on span "Niveau 3" at bounding box center [393, 275] width 49 height 16
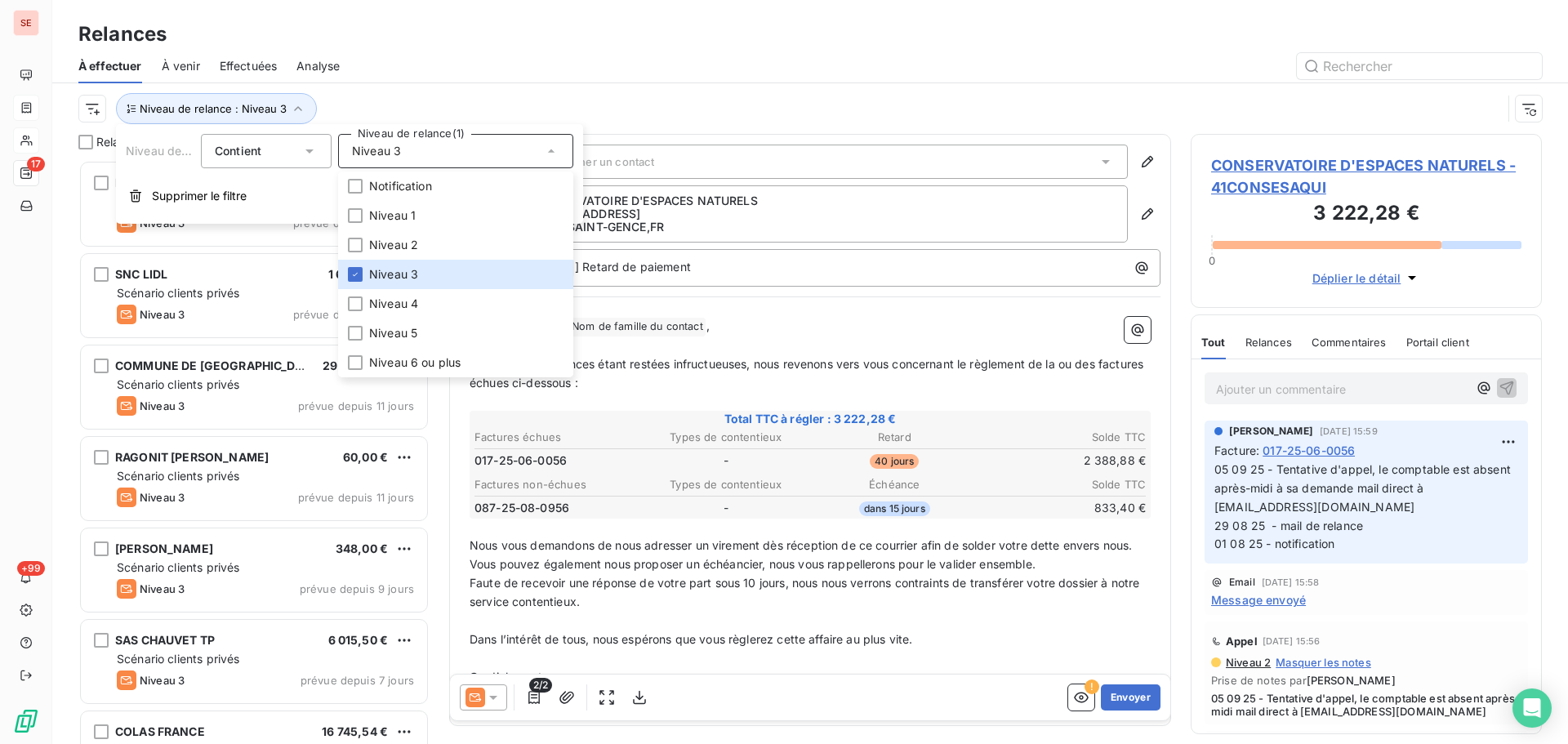
scroll to position [572, 339]
click at [665, 73] on div at bounding box center [951, 66] width 1182 height 26
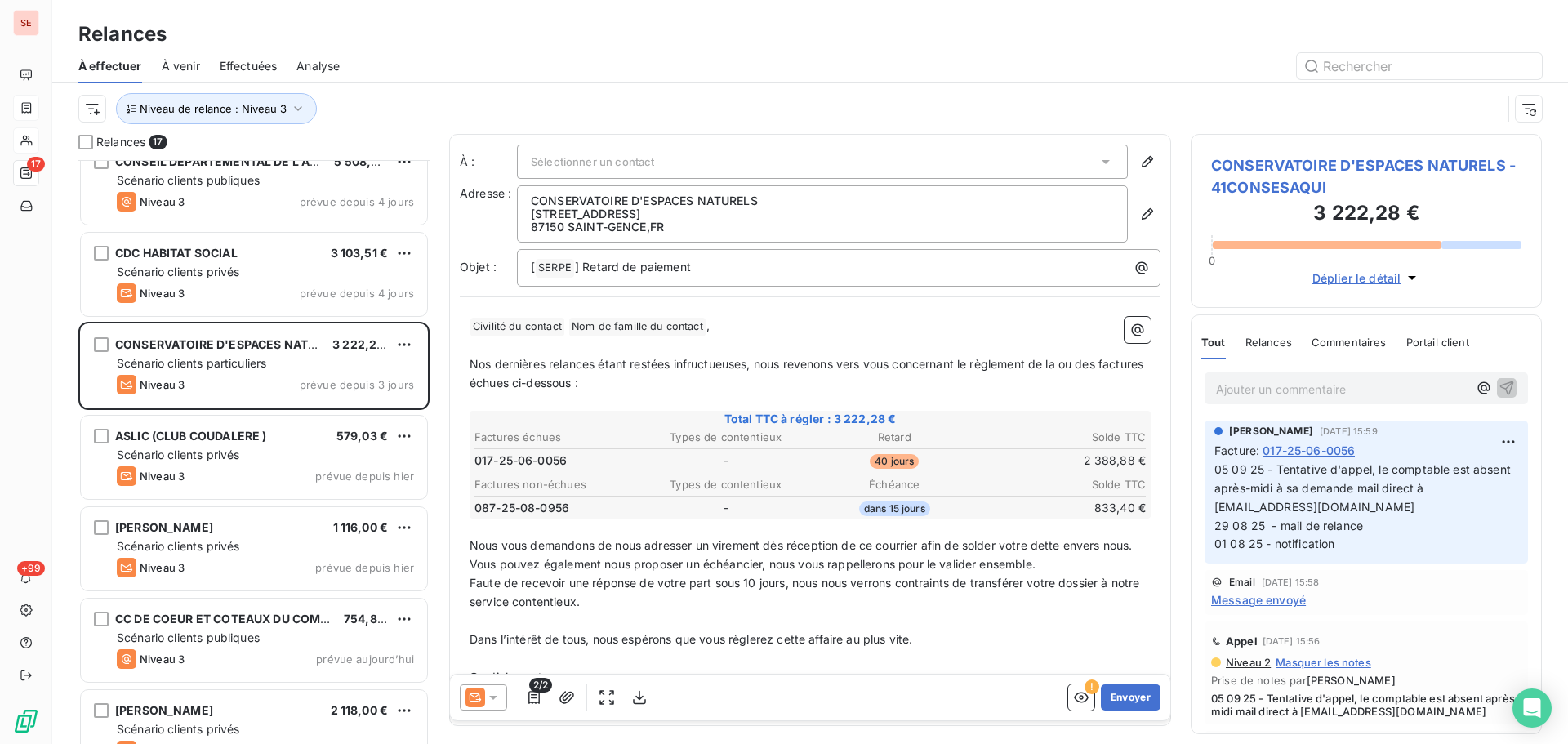
scroll to position [972, 0]
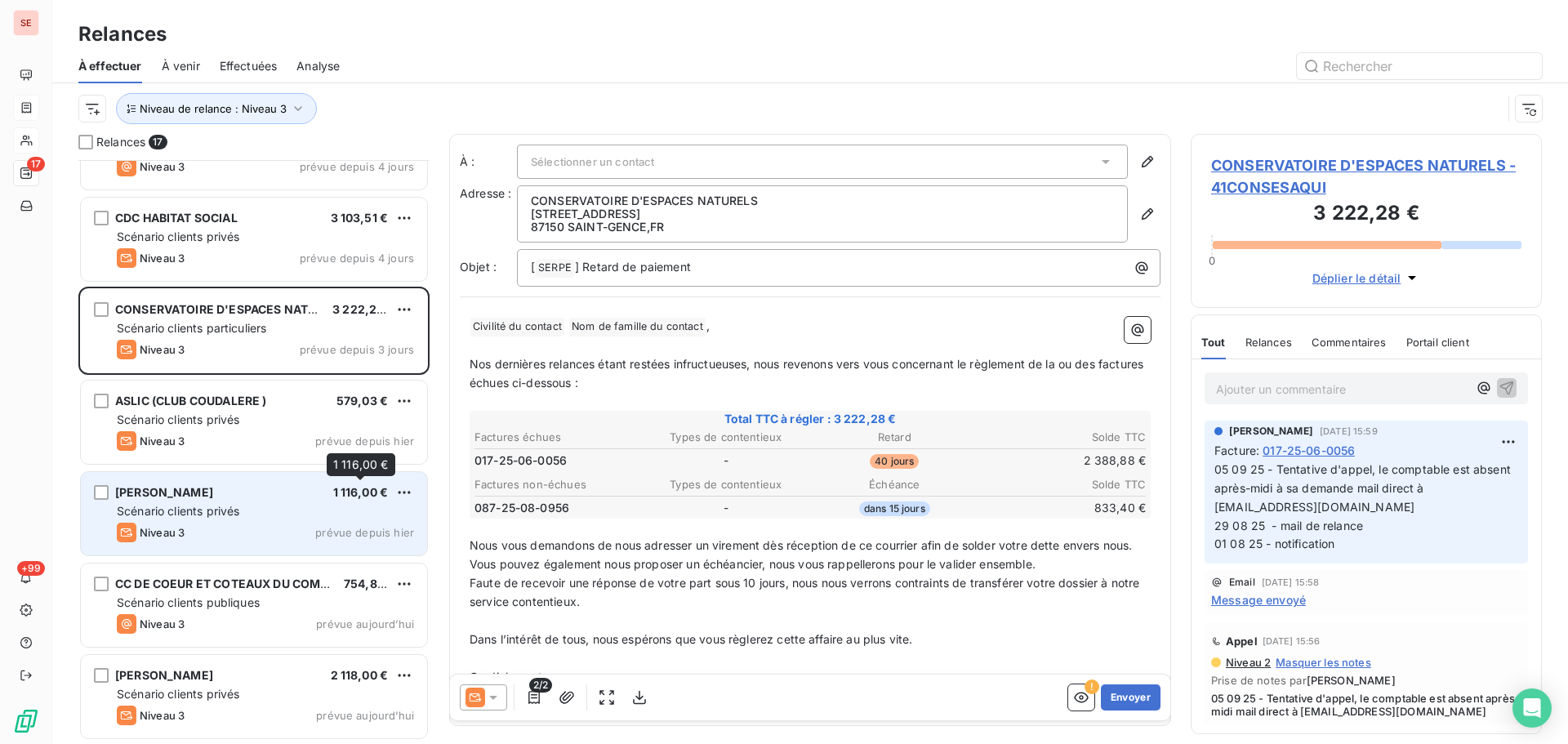
click at [385, 497] on span "1 116,00 €" at bounding box center [360, 492] width 55 height 14
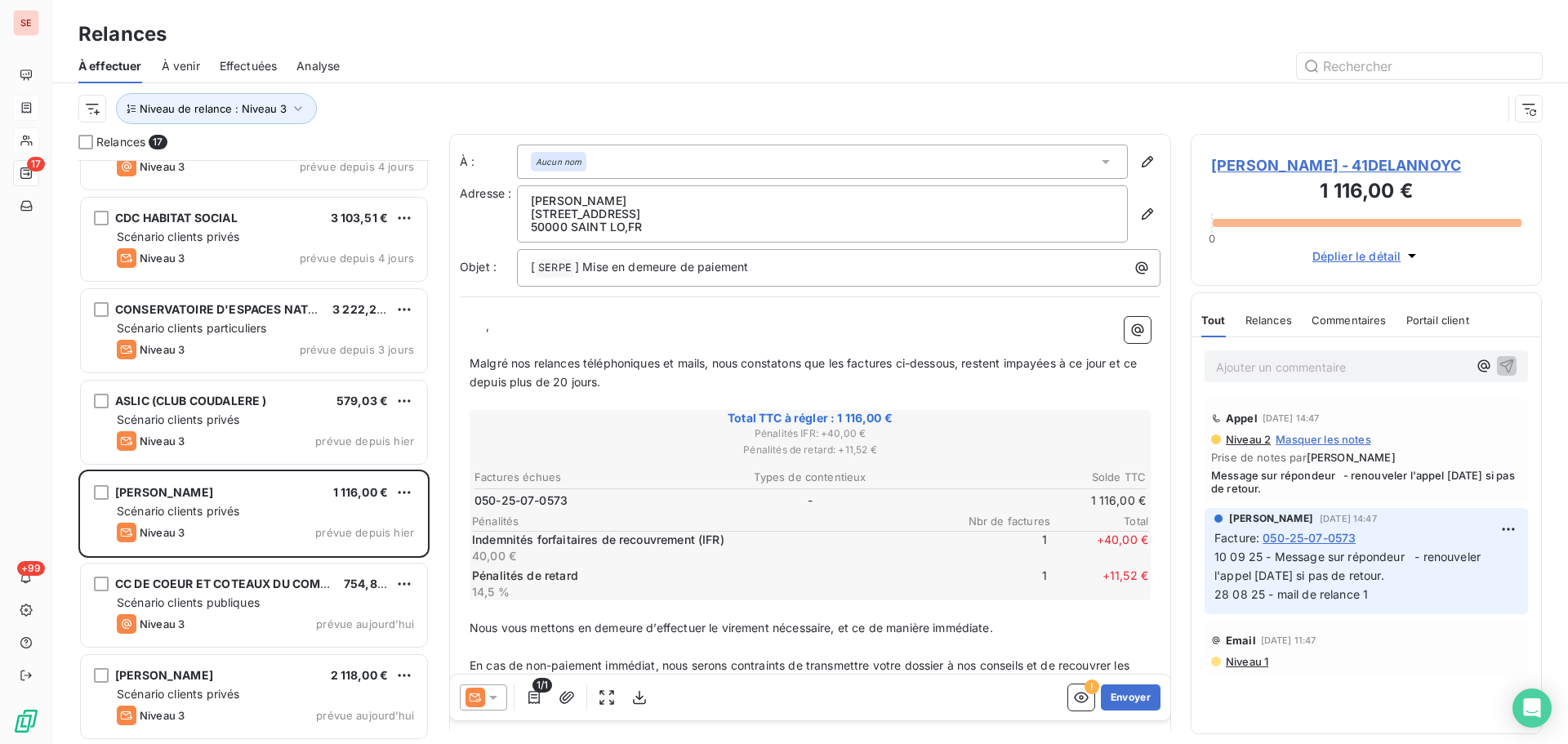
click at [1314, 167] on span "[PERSON_NAME] - 41DELANNOYC" at bounding box center [1366, 165] width 310 height 22
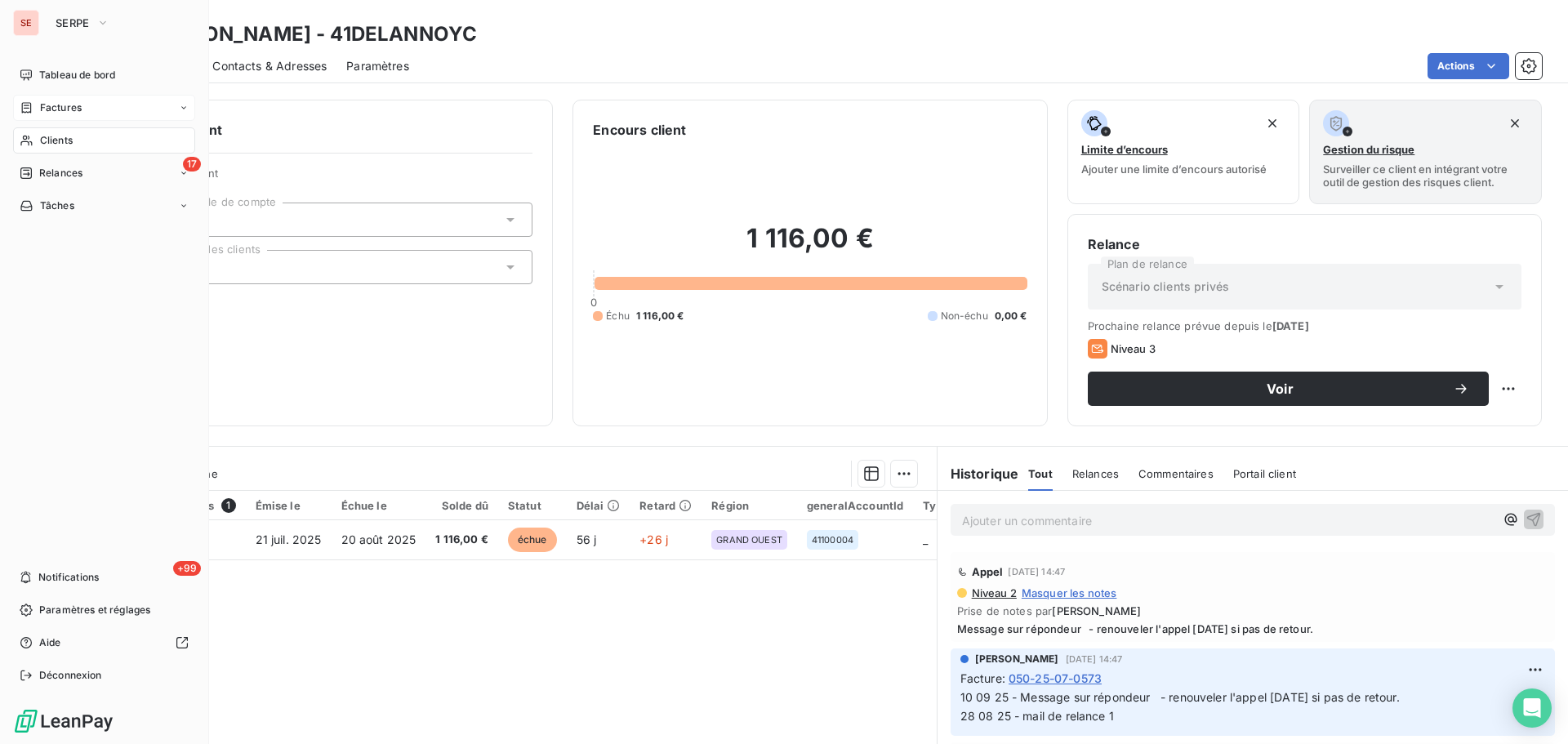
click at [56, 140] on span "Clients" at bounding box center [57, 140] width 33 height 15
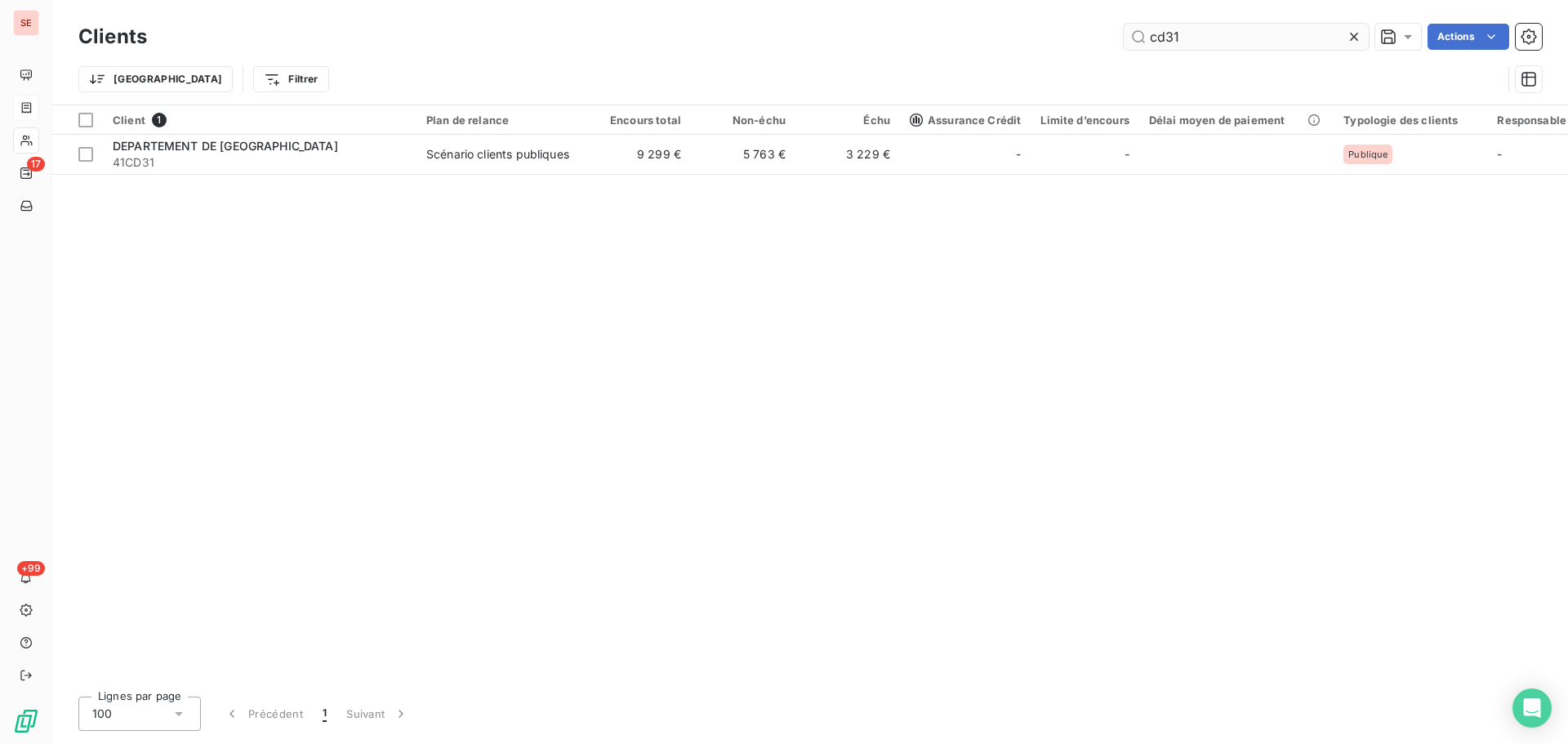
click at [1256, 43] on input "cd31" at bounding box center [1246, 37] width 245 height 26
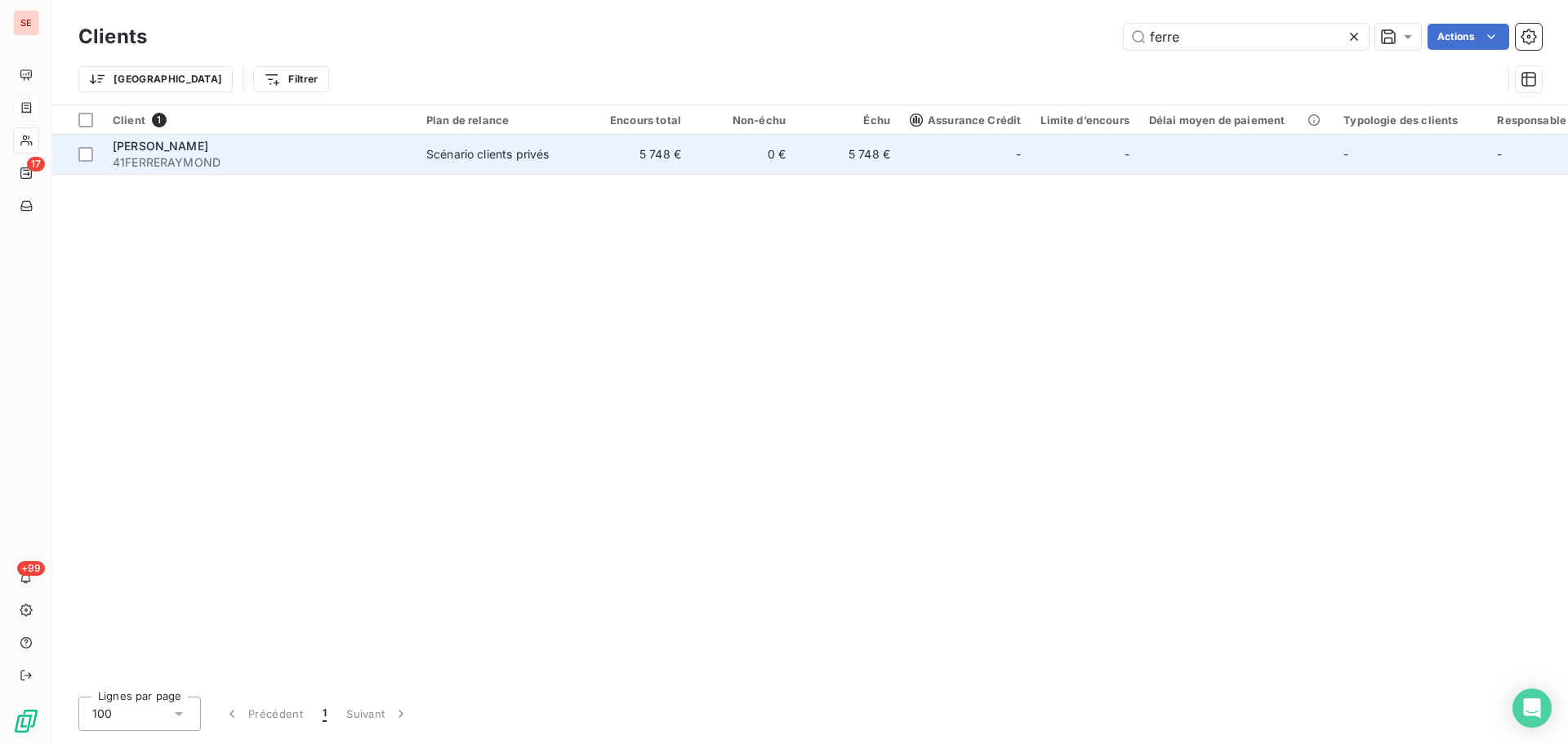
type input "ferre"
click at [683, 148] on td "5 748 €" at bounding box center [638, 154] width 105 height 40
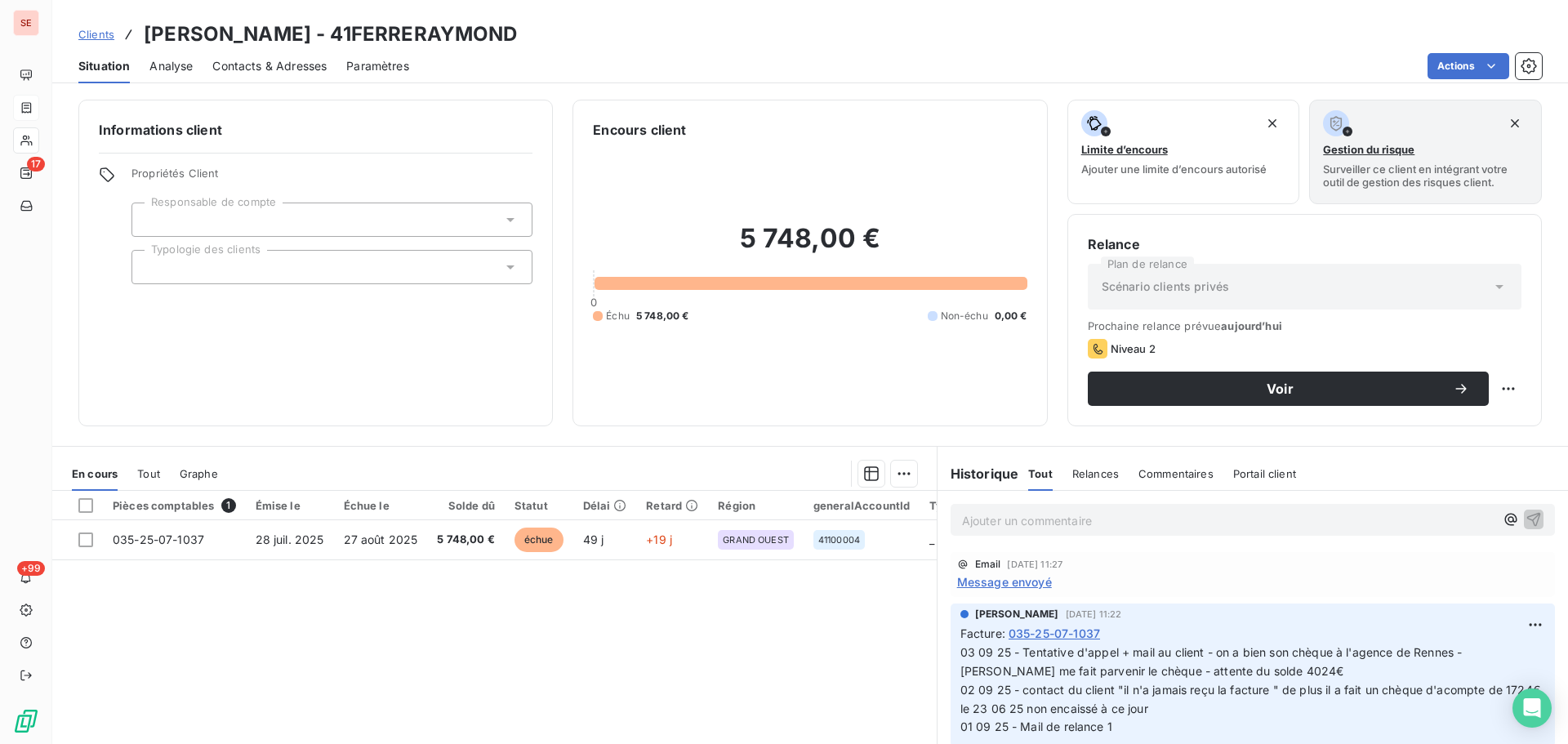
click at [275, 73] on span "Contacts & Adresses" at bounding box center [270, 66] width 115 height 16
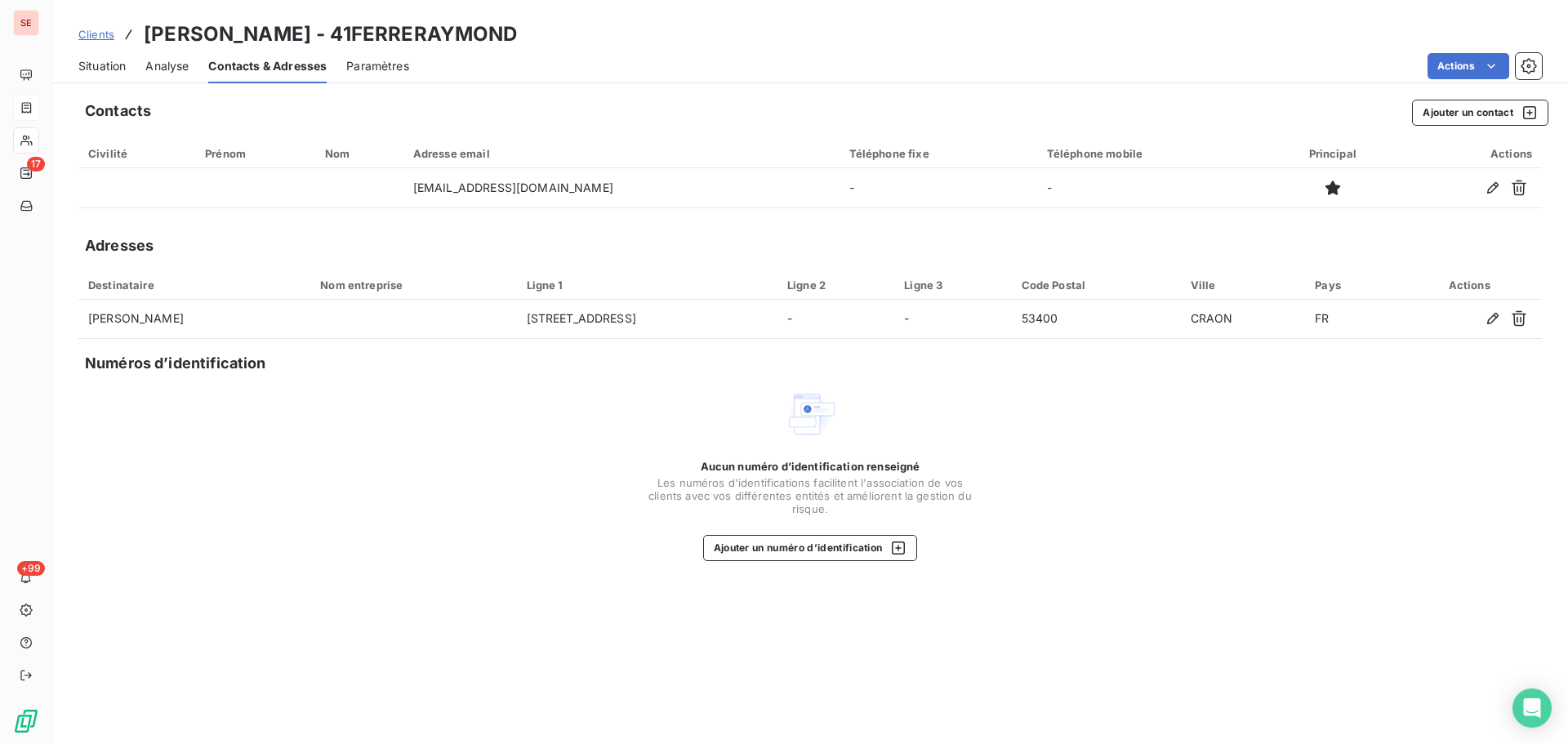
click at [96, 68] on span "Situation" at bounding box center [101, 66] width 47 height 16
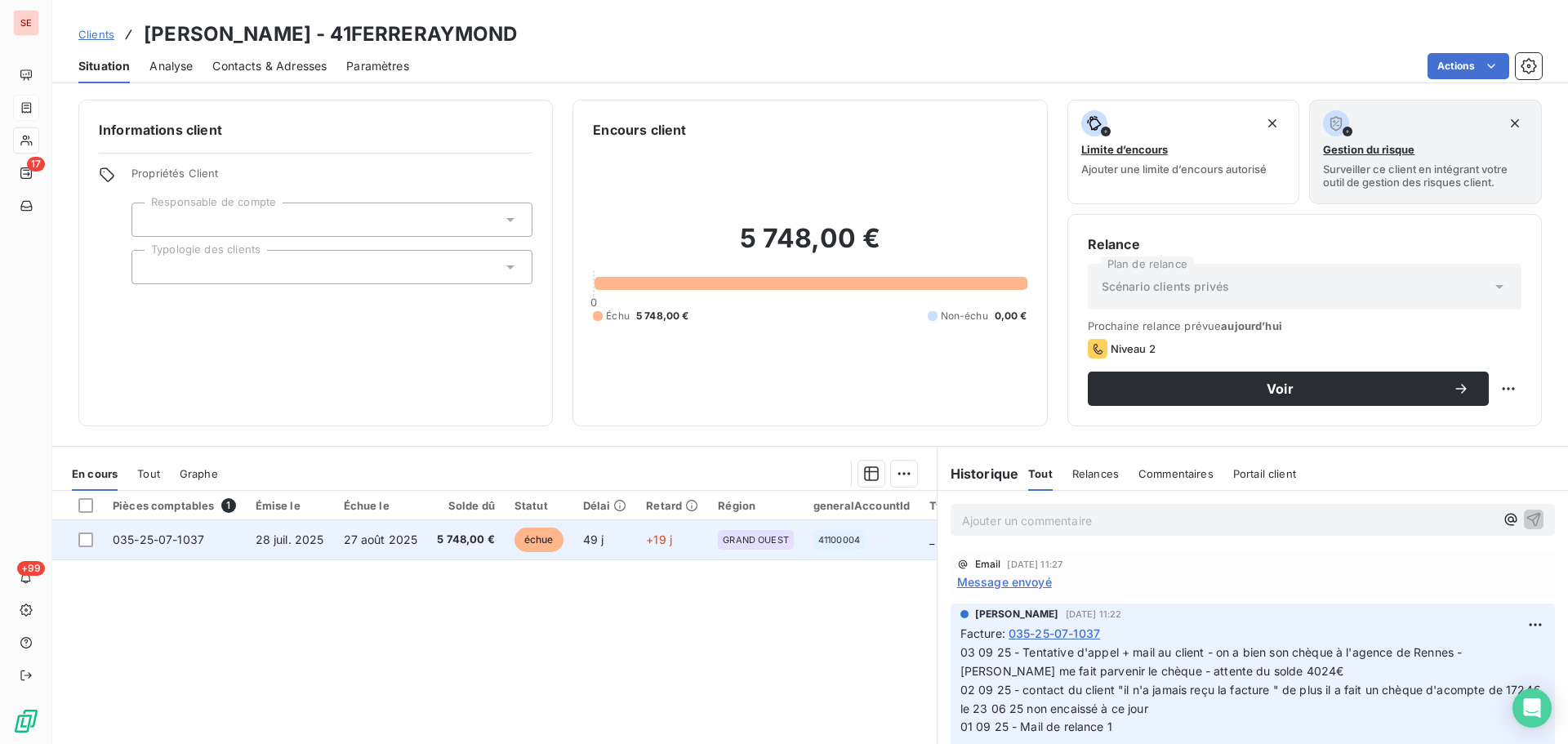
click at [302, 541] on span "28 juil. 2025" at bounding box center [289, 539] width 68 height 14
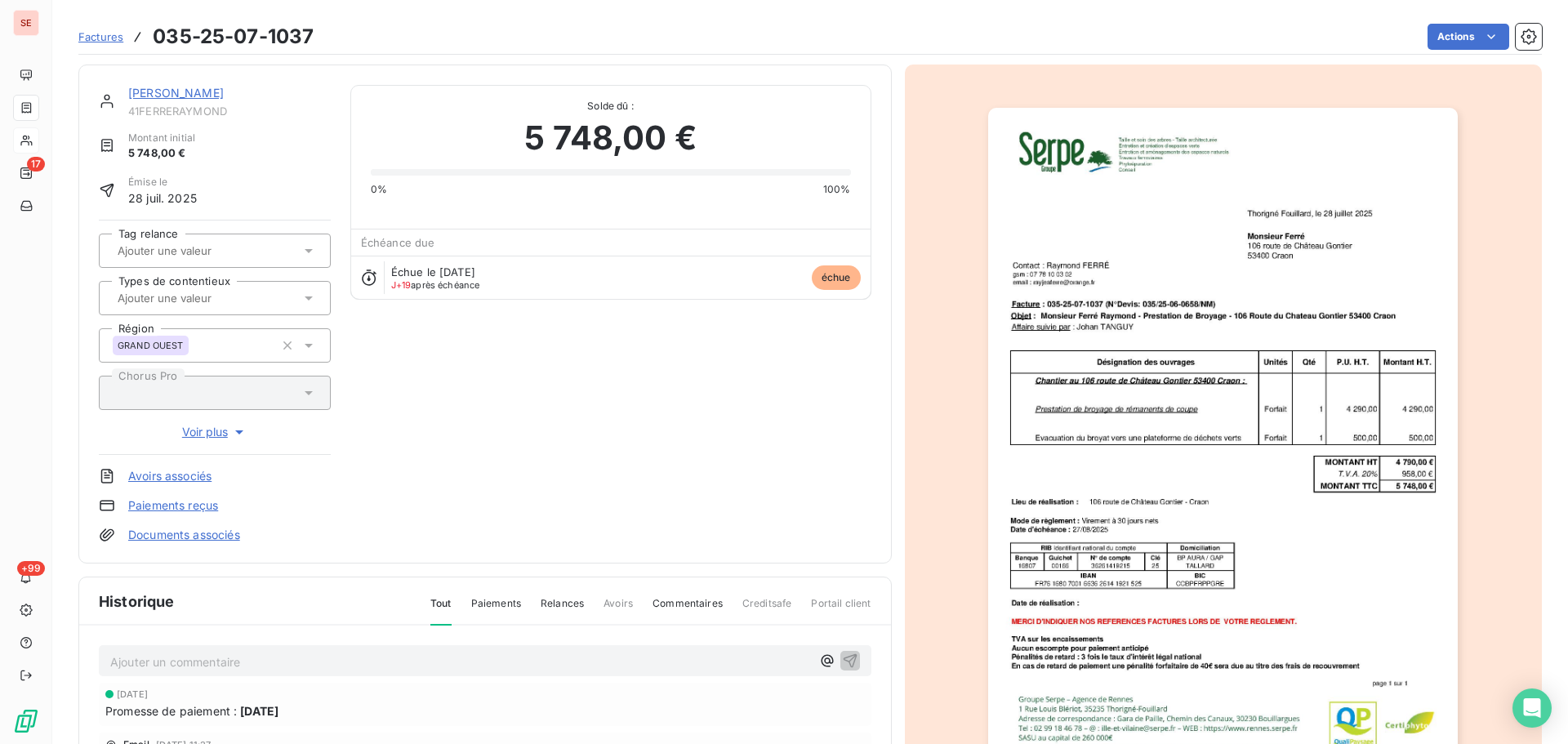
scroll to position [219, 0]
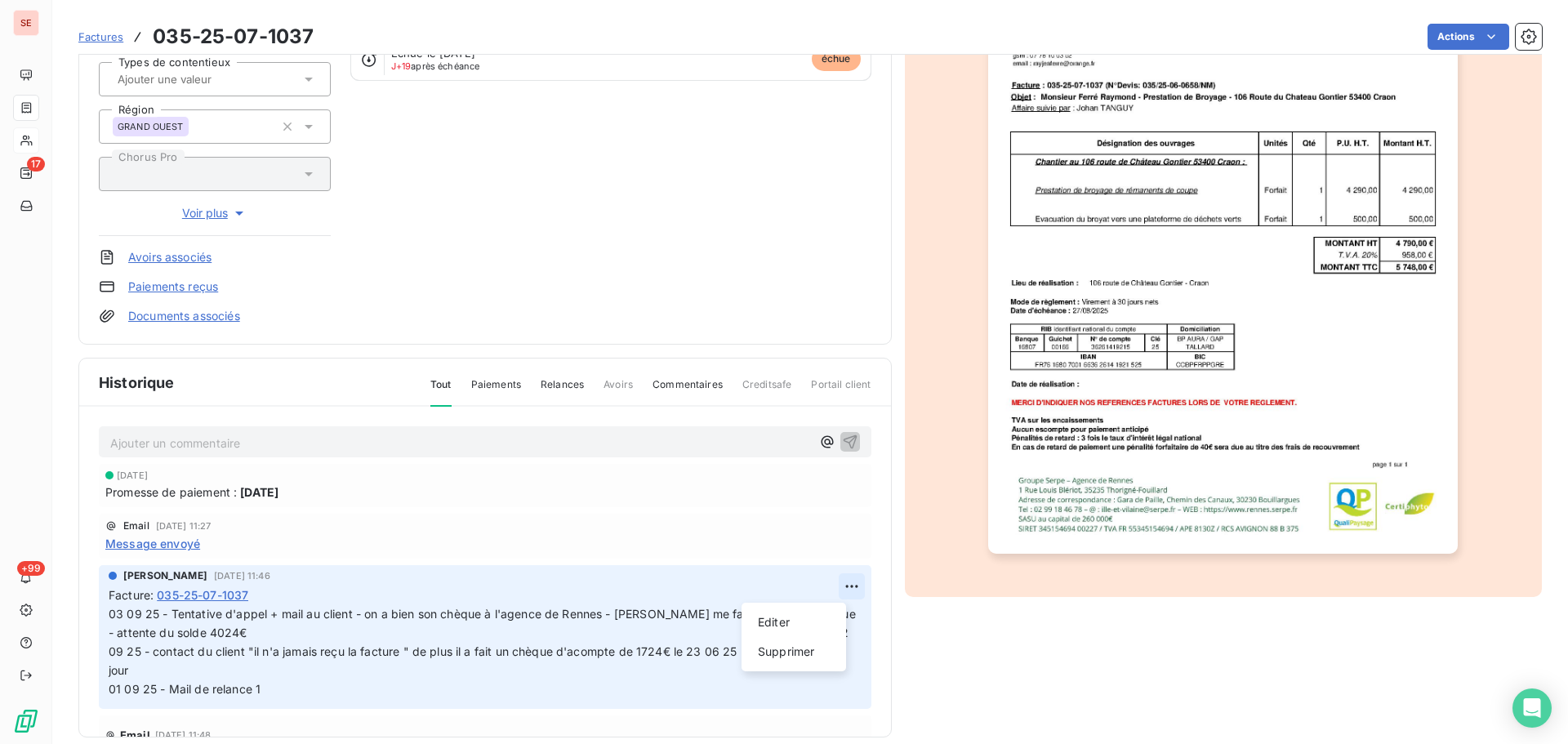
click at [822, 595] on html "SE 17 +99 Factures 035-25-07-1037 Actions [PERSON_NAME] 41FERRERAYMOND Montant …" at bounding box center [784, 372] width 1568 height 744
click at [810, 619] on div "Editer" at bounding box center [793, 623] width 92 height 26
click at [110, 623] on p "03 09 25 - Tentative d'appel + mail au client - on a bien son chèque à l'agence…" at bounding box center [475, 652] width 733 height 93
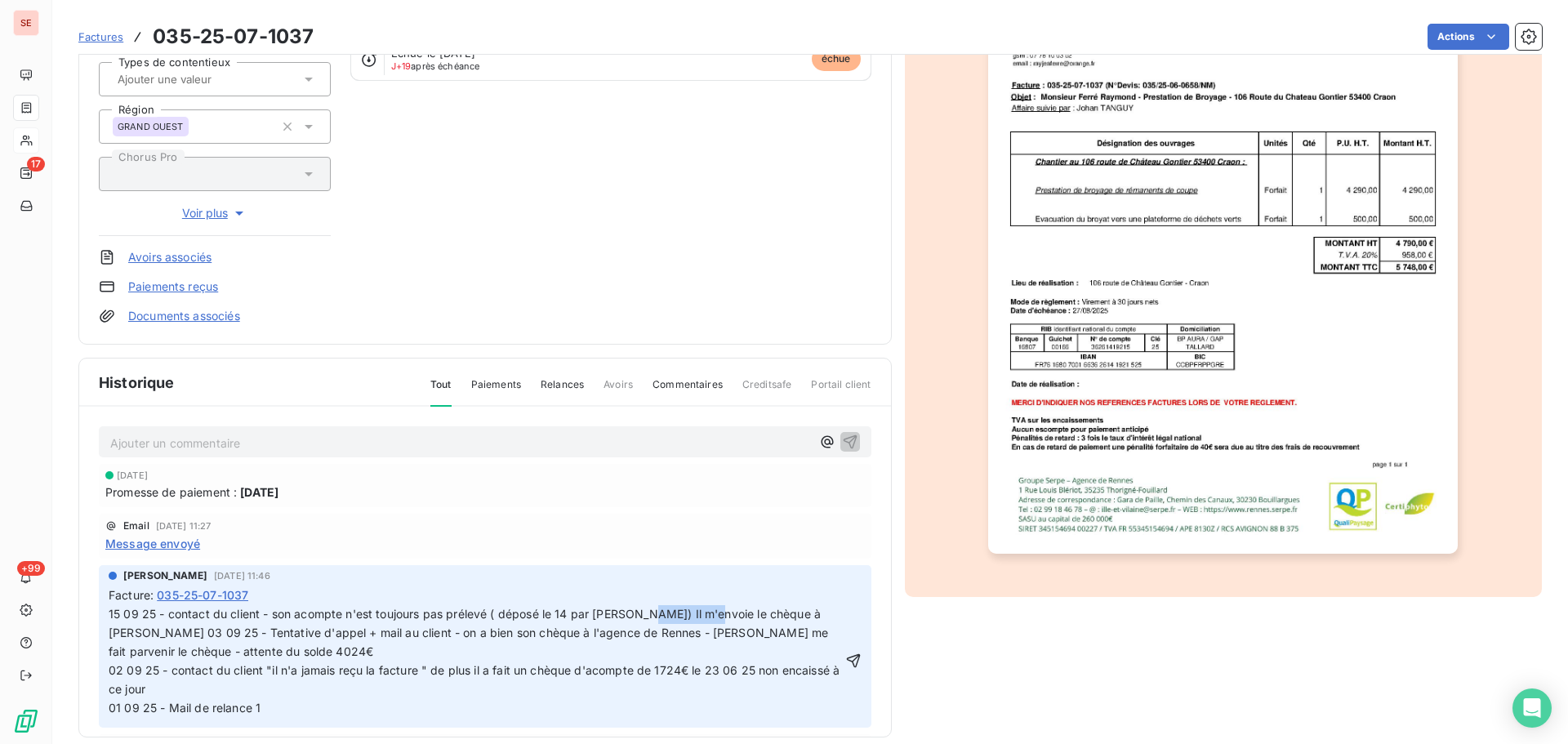
drag, startPoint x: 705, startPoint y: 615, endPoint x: 641, endPoint y: 612, distance: 64.1
click at [641, 612] on span "15 09 25 - contact du client - son acompte n'est toujours pas prélevé ( déposé …" at bounding box center [534, 661] width 851 height 107
click at [704, 611] on span "15 09 25 - contact du client - son acompte n'est toujours pas prélevé ( déposé …" at bounding box center [544, 661] width 871 height 107
click at [809, 618] on p "15 09 25 - contact du client - son acompte n'est toujours pas prélevé ( déposé …" at bounding box center [475, 662] width 733 height 112
click at [251, 633] on span "15 09 25 - contact du client - son acompte n'est toujours pas prélevé ( déposé …" at bounding box center [594, 661] width 970 height 107
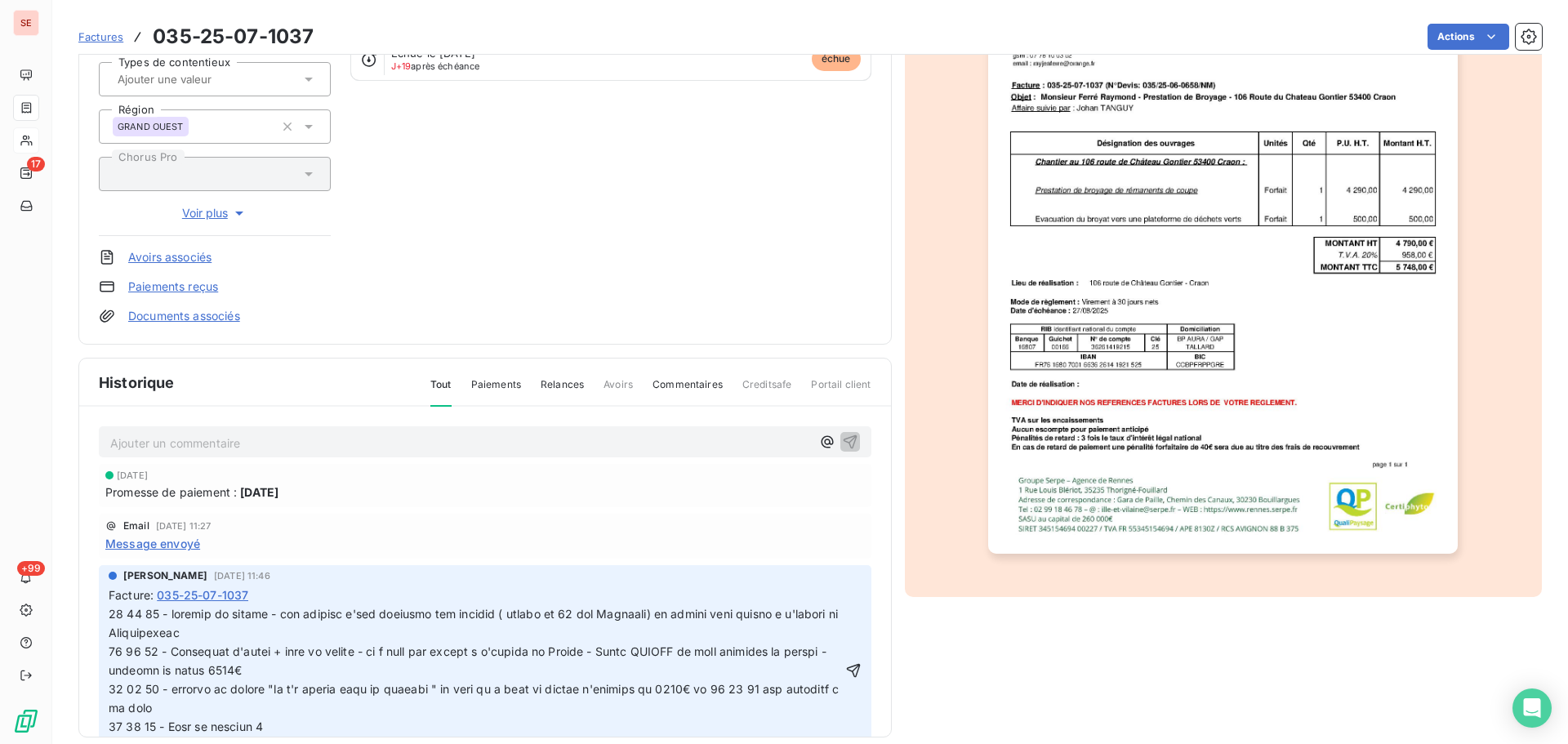
click at [264, 637] on span at bounding box center [514, 670] width 810 height 126
click at [247, 636] on span at bounding box center [514, 670] width 810 height 126
click at [845, 676] on icon "button" at bounding box center [853, 671] width 16 height 16
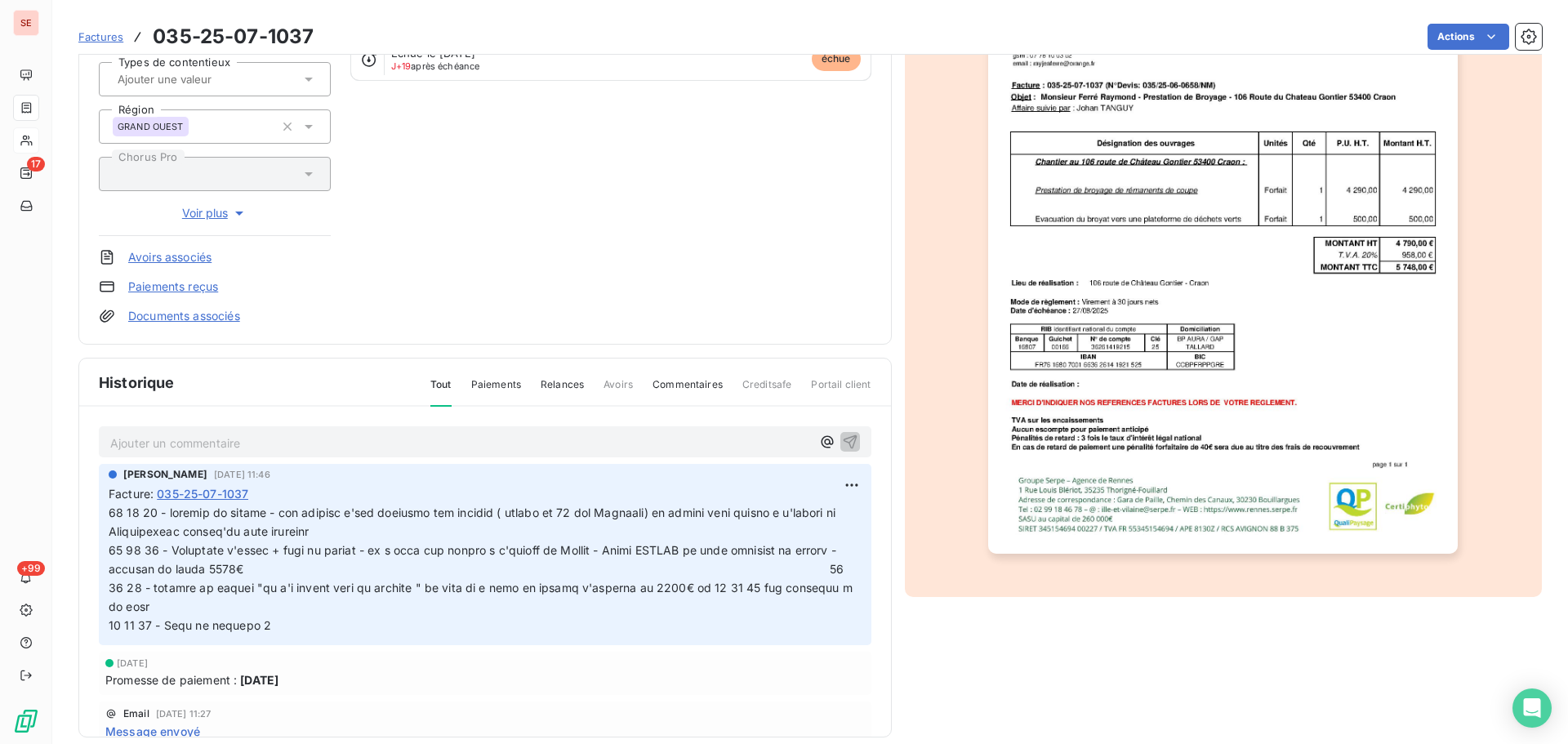
click at [339, 539] on p at bounding box center [485, 569] width 753 height 130
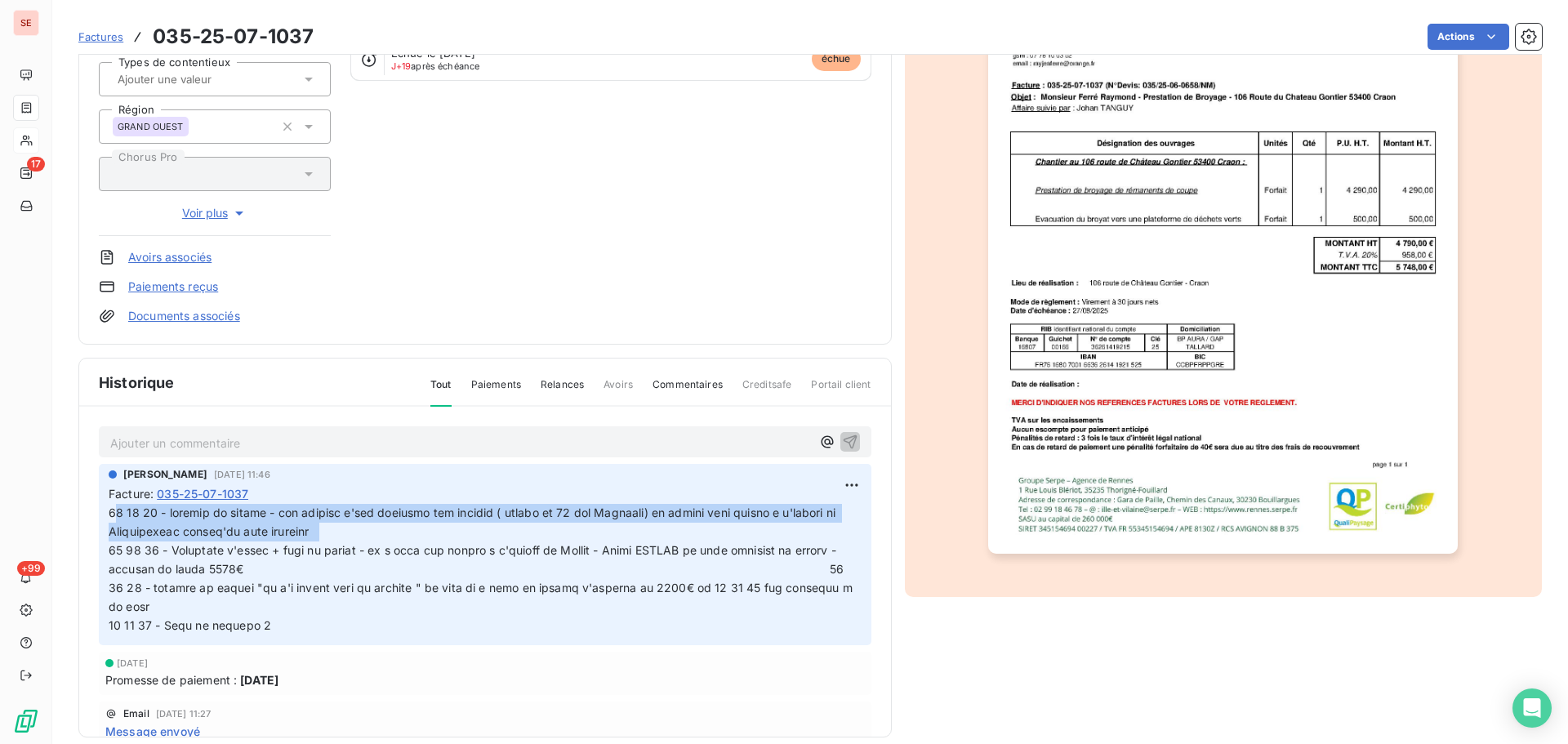
drag, startPoint x: 331, startPoint y: 533, endPoint x: 111, endPoint y: 515, distance: 220.7
click at [111, 515] on span at bounding box center [578, 568] width 939 height 126
click at [216, 530] on span at bounding box center [578, 568] width 939 height 126
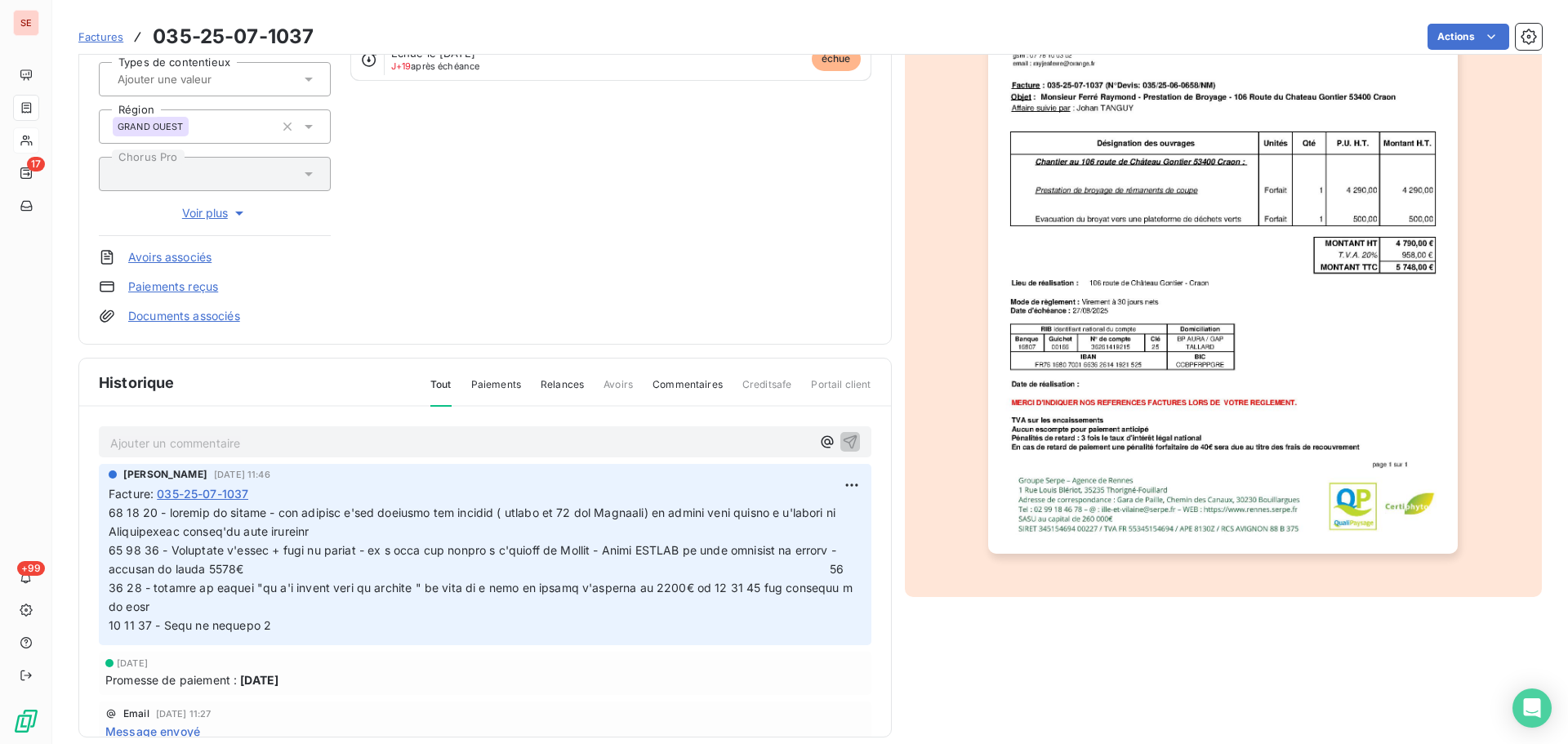
click at [341, 529] on span at bounding box center [578, 568] width 939 height 126
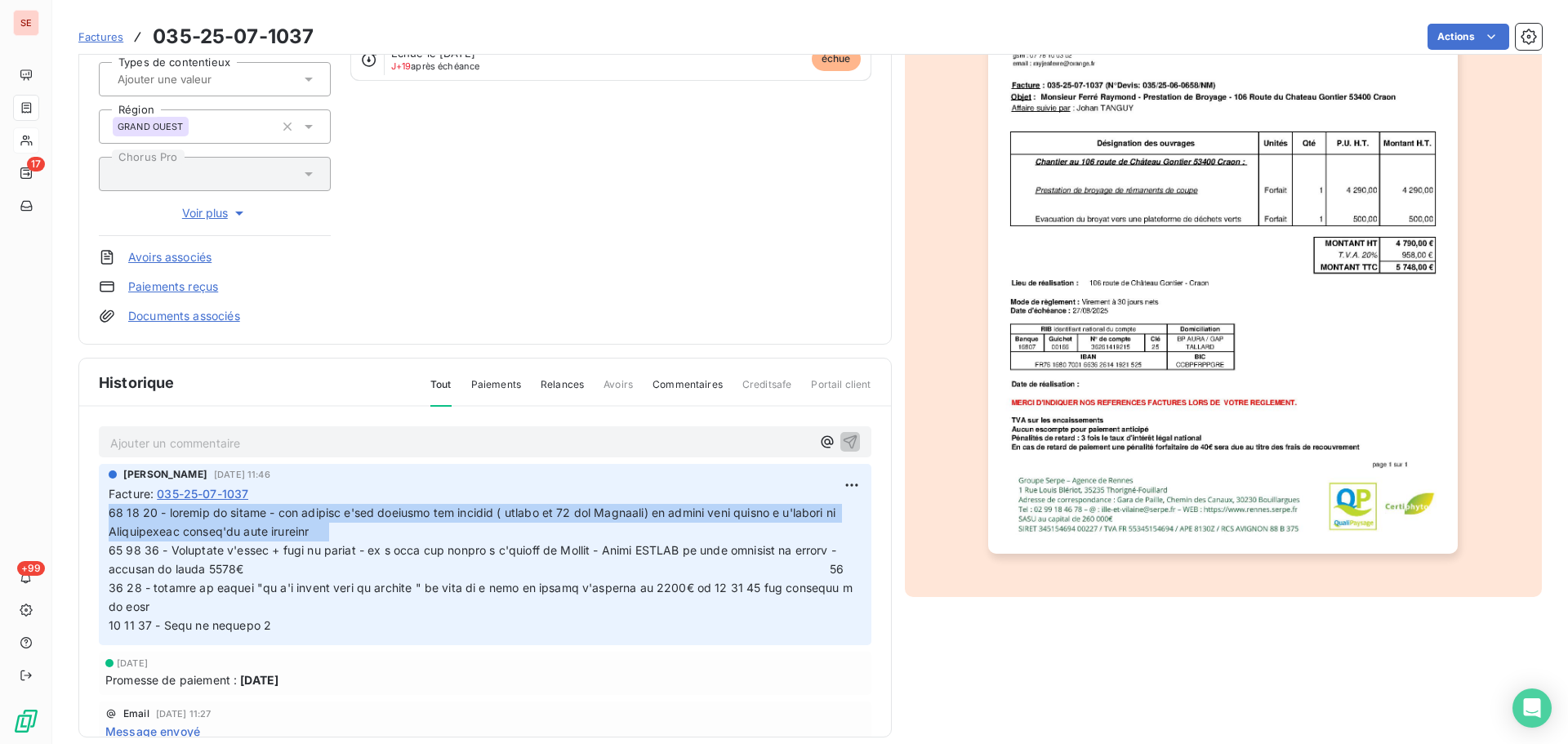
drag, startPoint x: 340, startPoint y: 533, endPoint x: 107, endPoint y: 516, distance: 233.6
click at [107, 516] on div "[PERSON_NAME] [DATE] 11:46 Facture : 035-25-07-1037" at bounding box center [485, 554] width 772 height 181
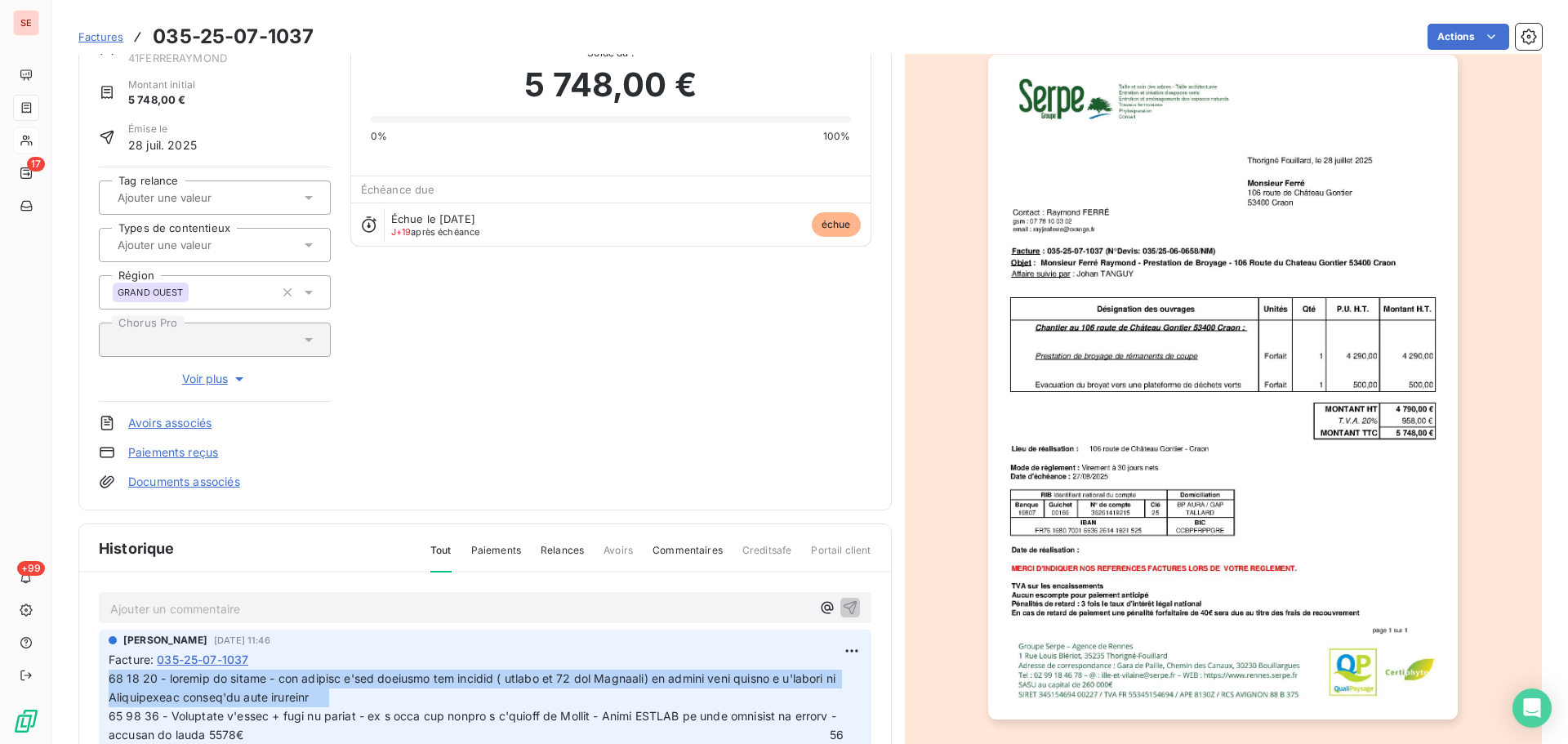
scroll to position [0, 0]
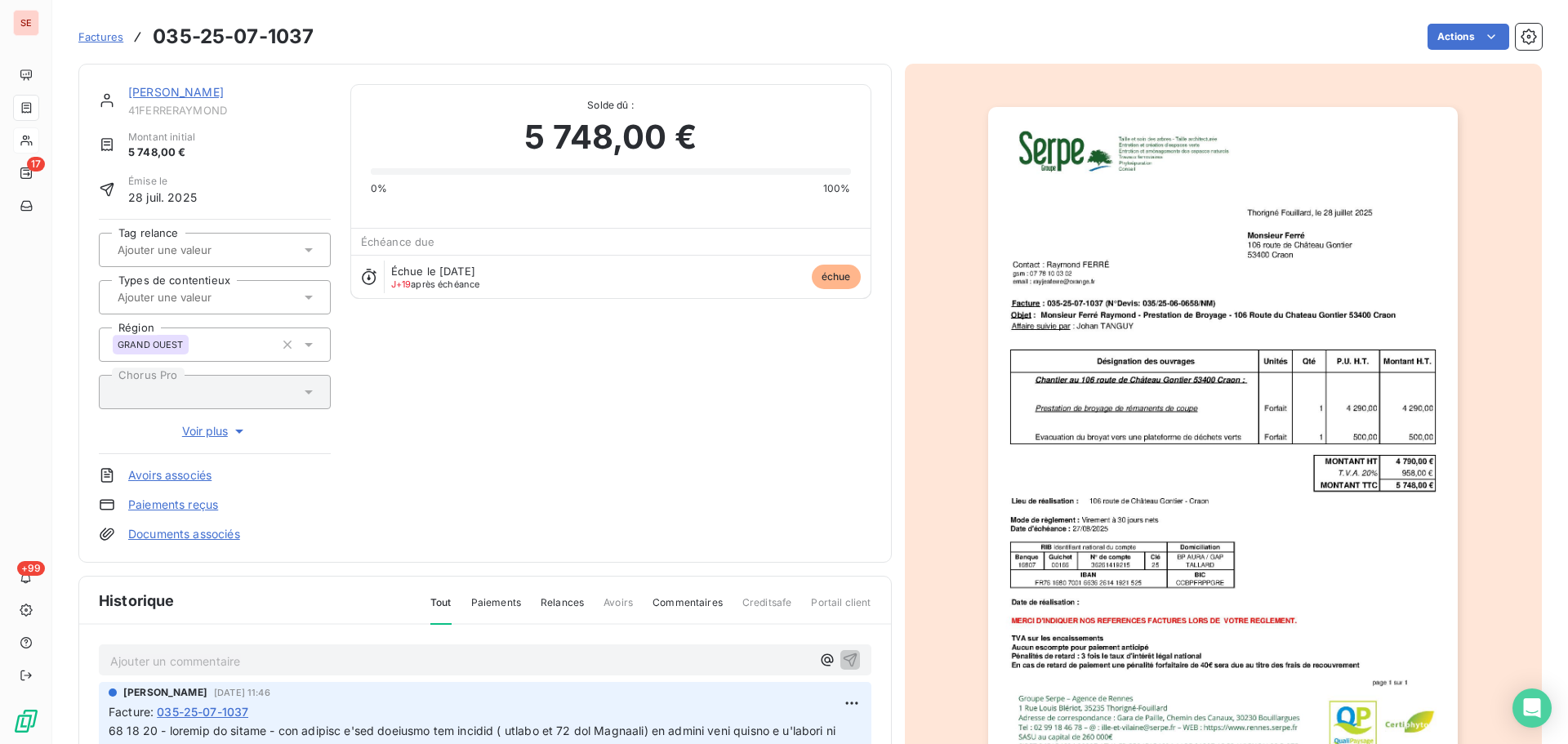
click at [217, 97] on link "[PERSON_NAME]" at bounding box center [176, 92] width 96 height 14
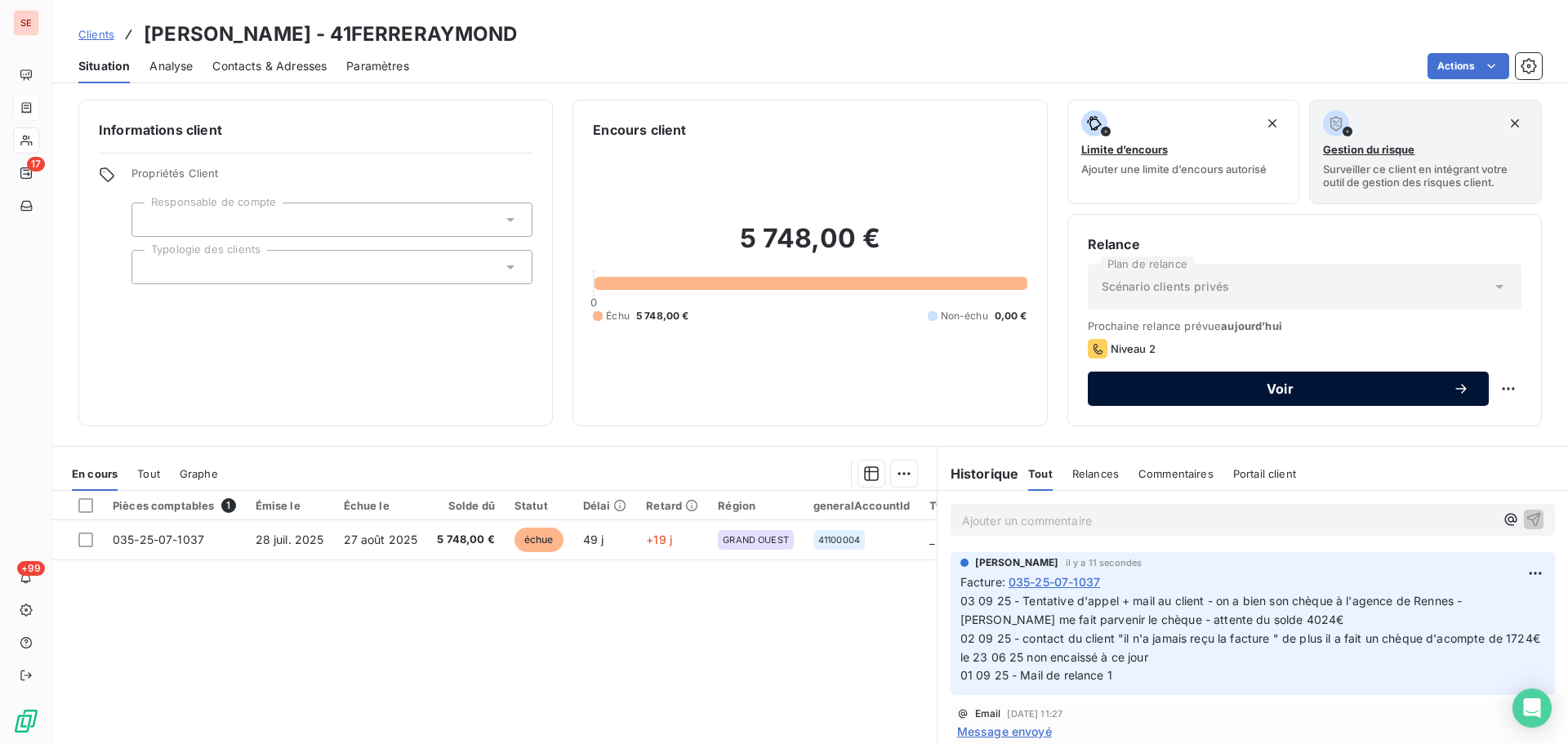
click at [1275, 391] on span "Voir" at bounding box center [1279, 389] width 345 height 13
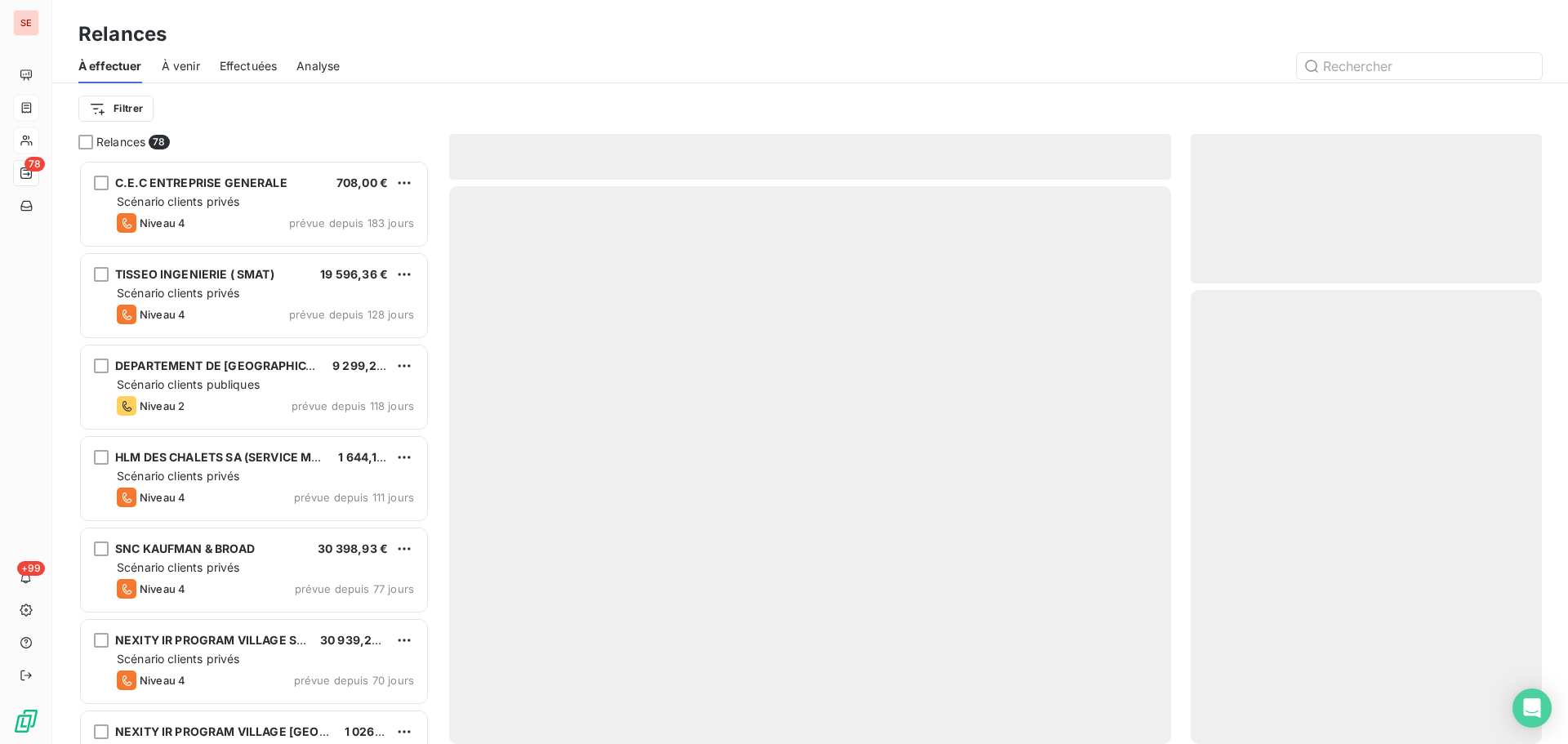
scroll to position [572, 339]
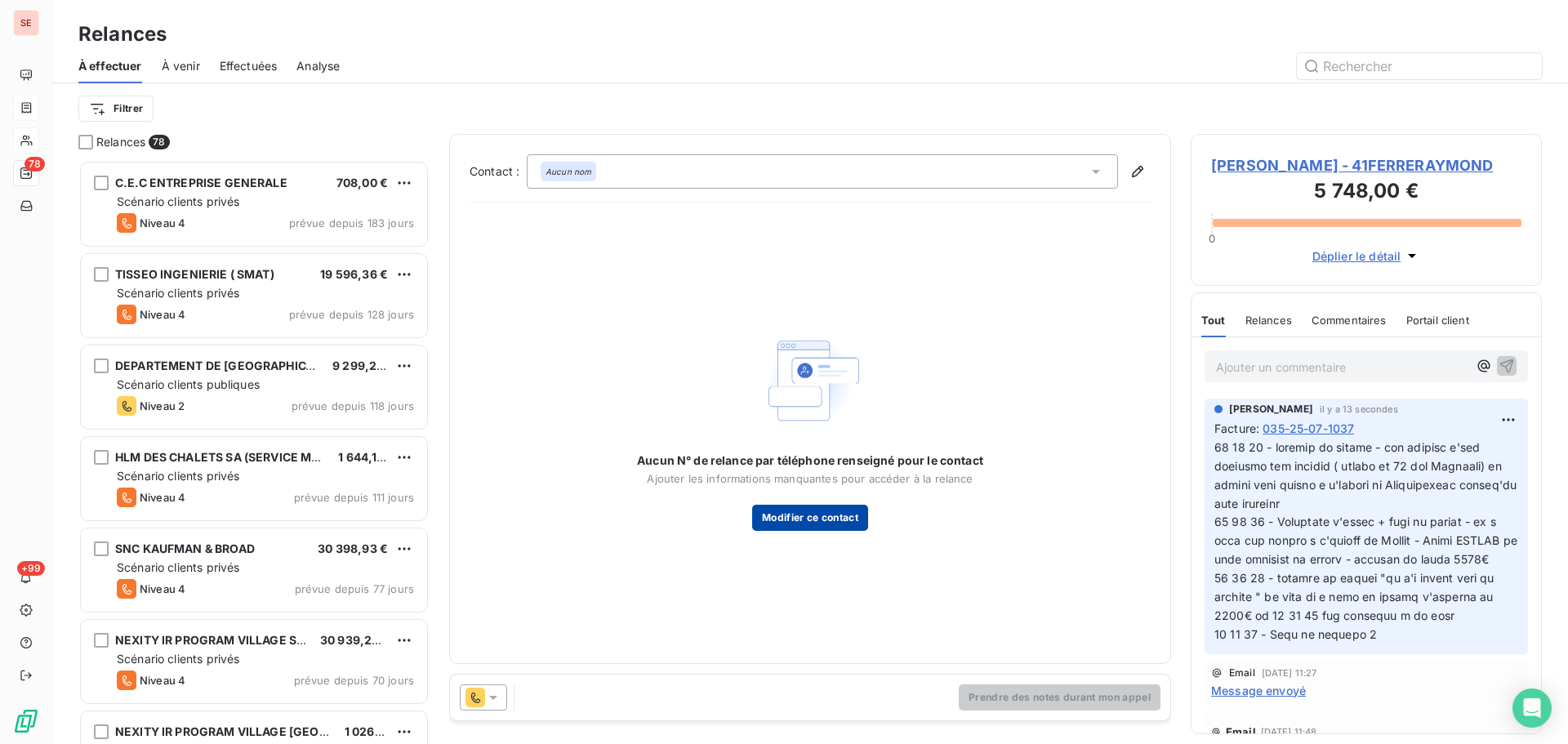
click at [805, 525] on button "Modifier ce contact" at bounding box center [810, 518] width 116 height 26
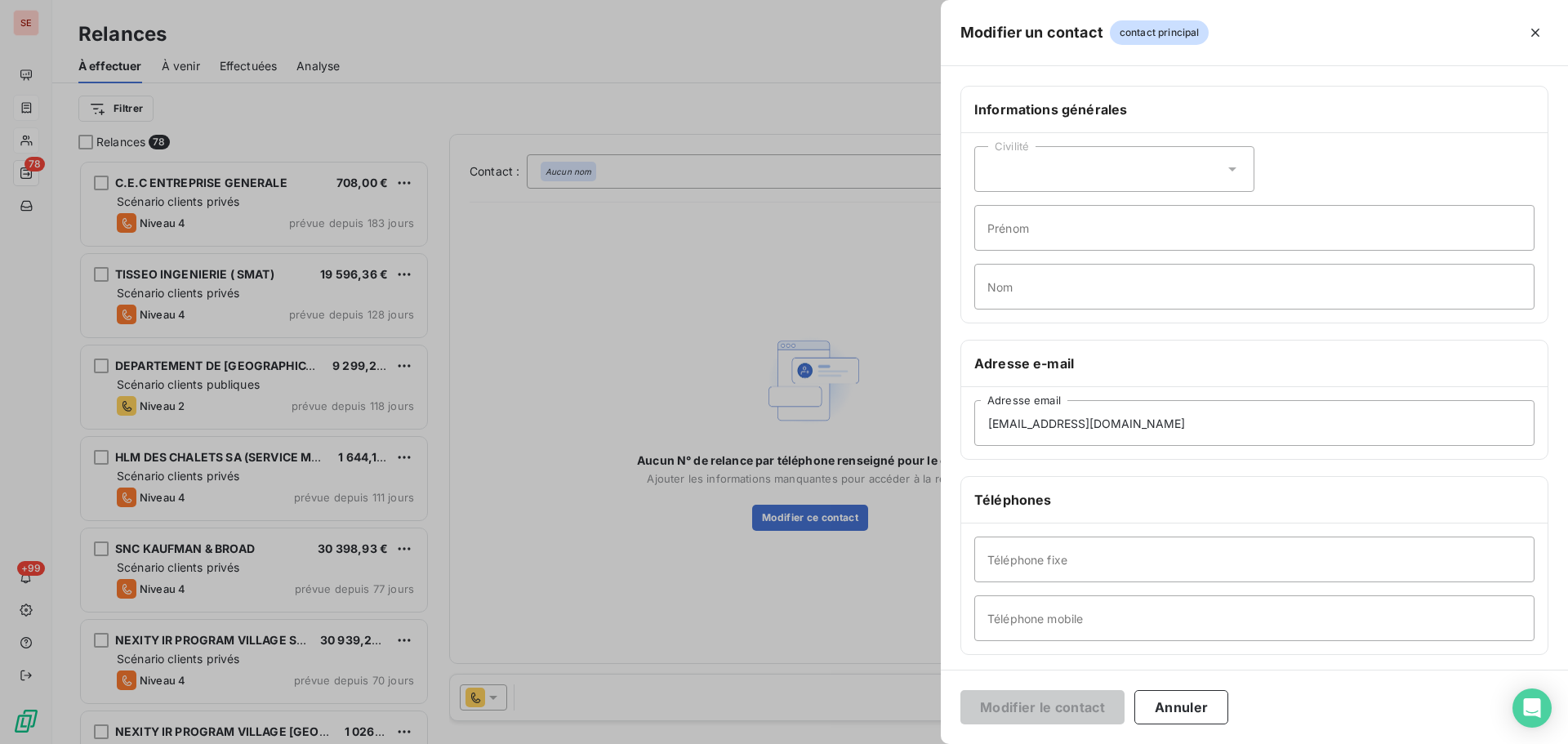
click at [694, 278] on div at bounding box center [784, 372] width 1568 height 744
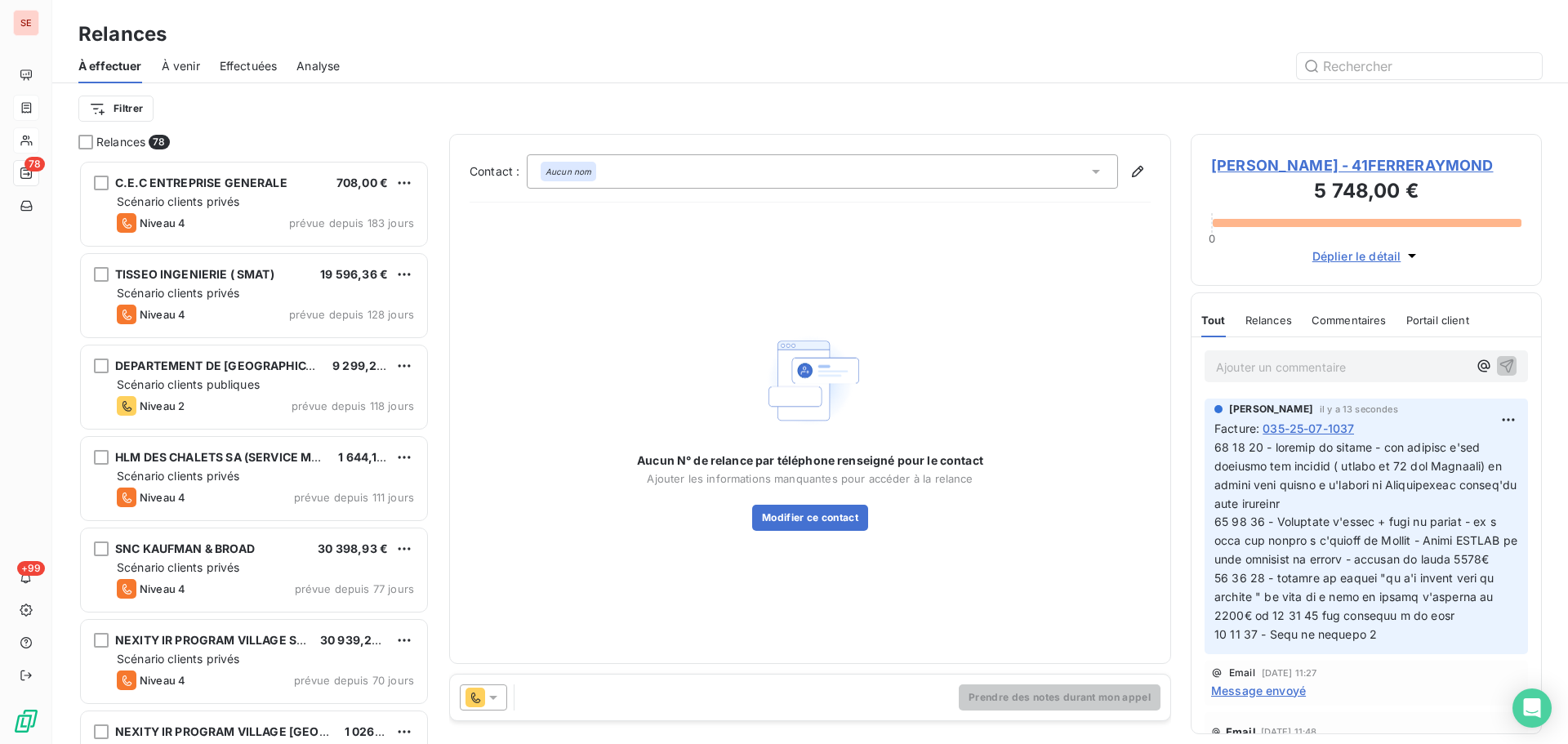
click at [780, 172] on div "Aucun nom" at bounding box center [822, 172] width 591 height 35
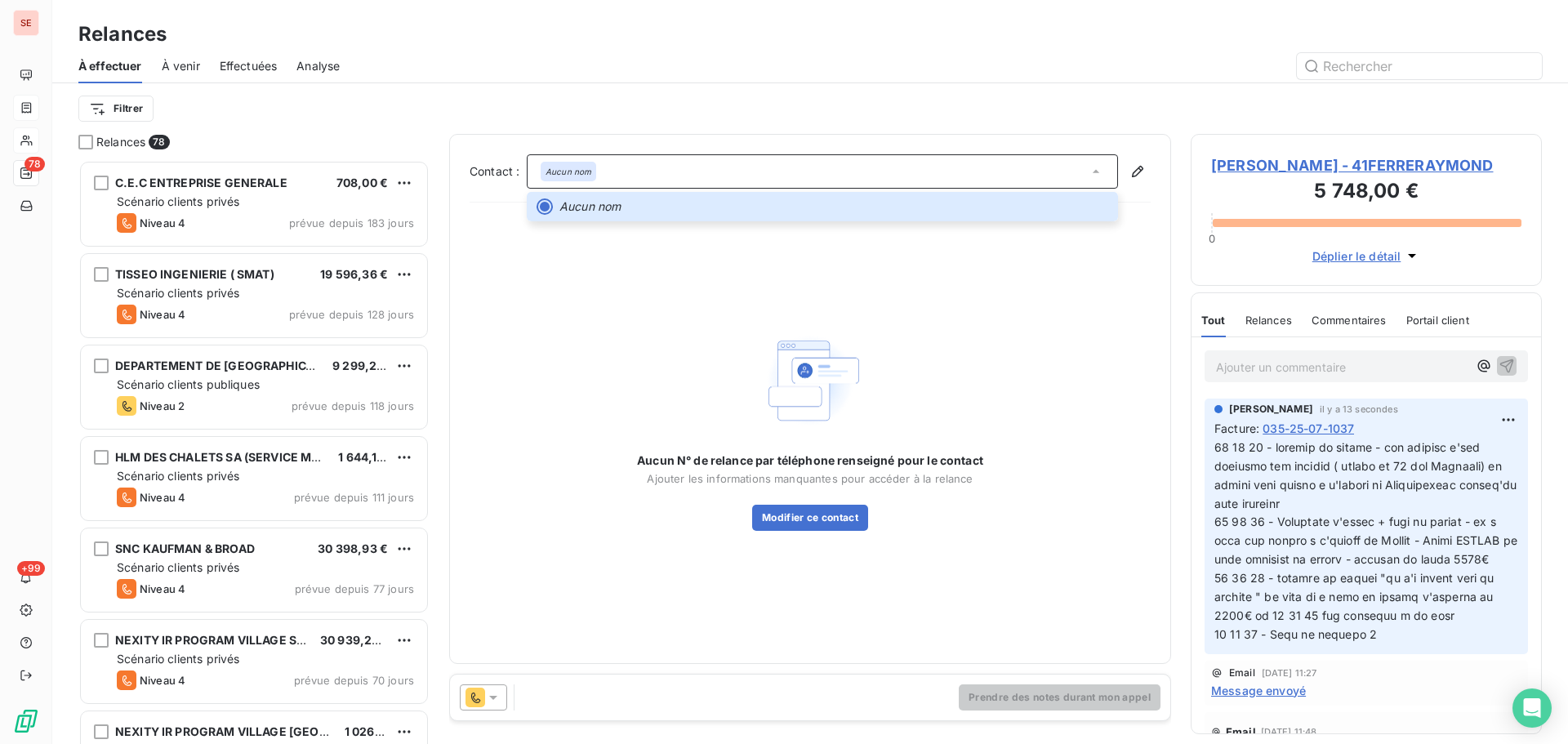
click at [867, 338] on div "Aucun N° de relance par téléphone renseigné pour le contact Ajouter les informa…" at bounding box center [810, 430] width 346 height 204
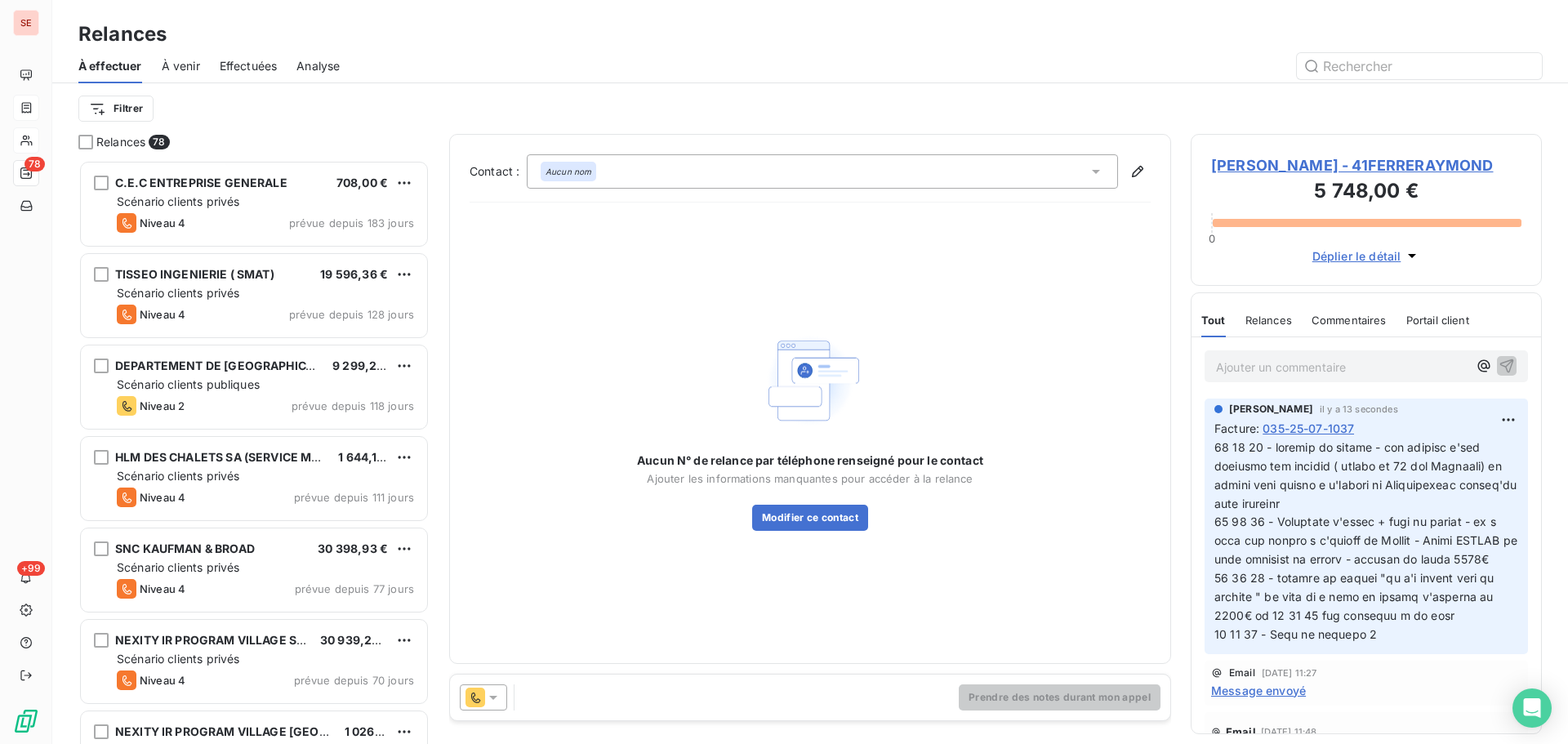
click at [1316, 164] on span "[PERSON_NAME] - 41FERRERAYMOND" at bounding box center [1366, 165] width 310 height 22
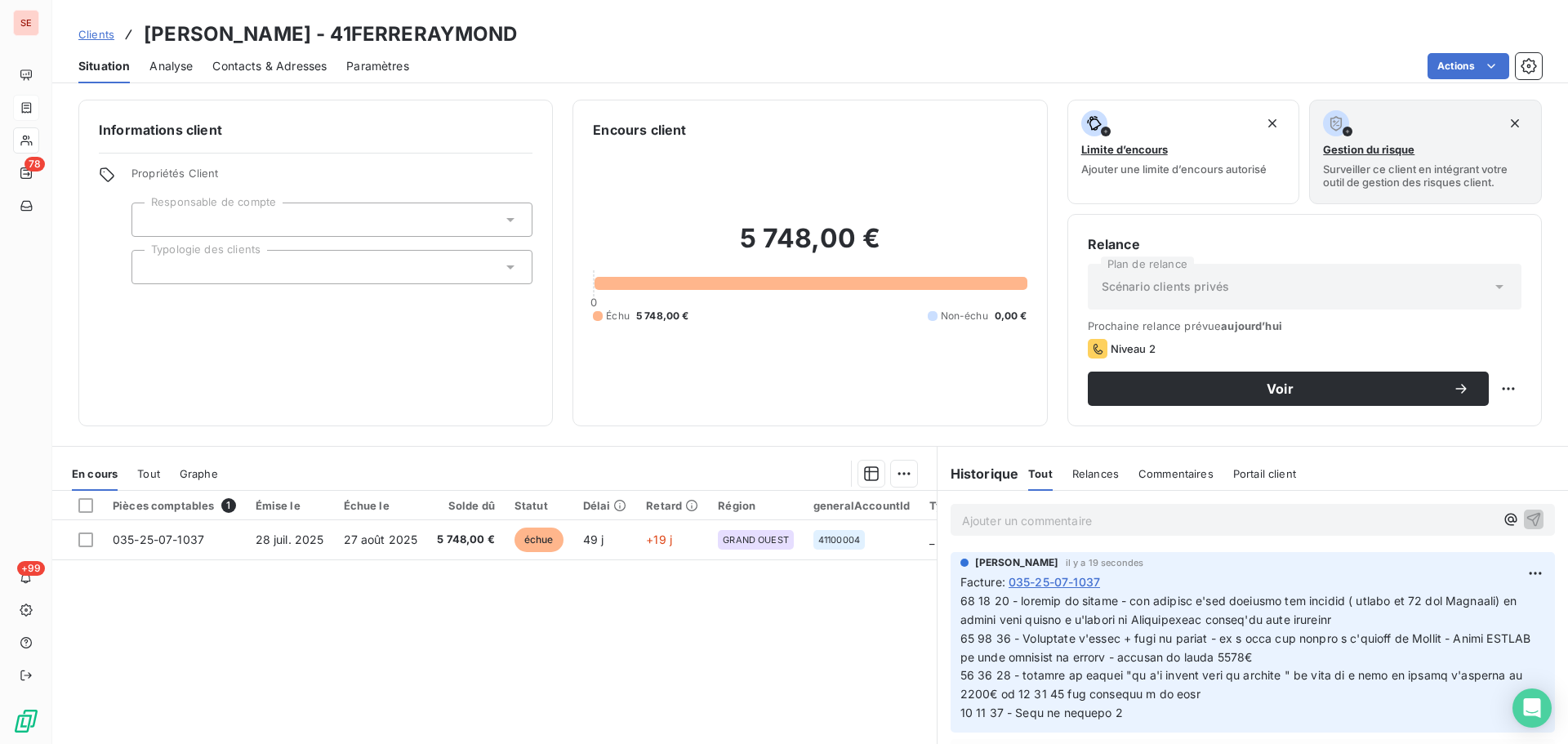
click at [271, 63] on span "Contacts & Adresses" at bounding box center [270, 66] width 115 height 16
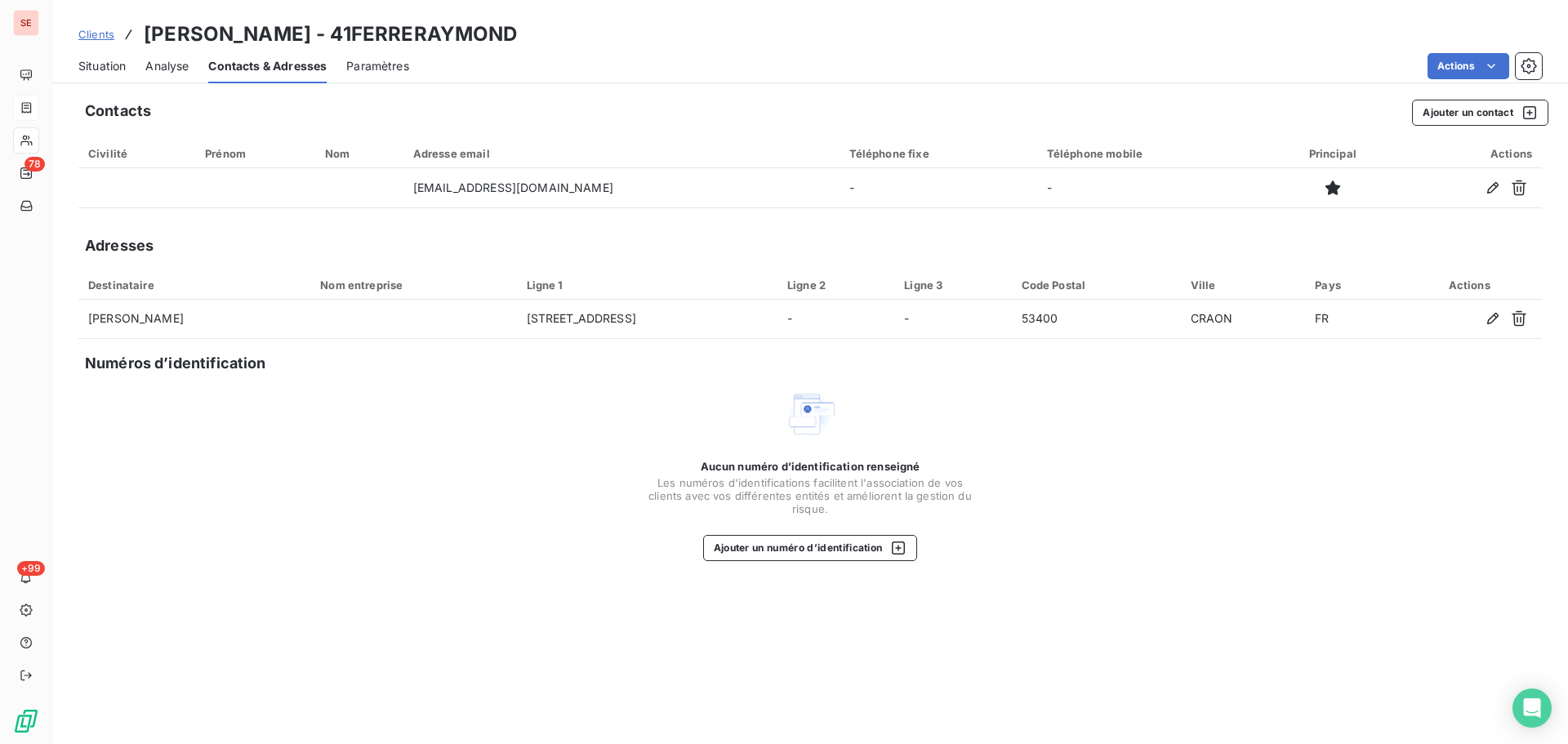
click at [86, 64] on span "Situation" at bounding box center [101, 66] width 47 height 16
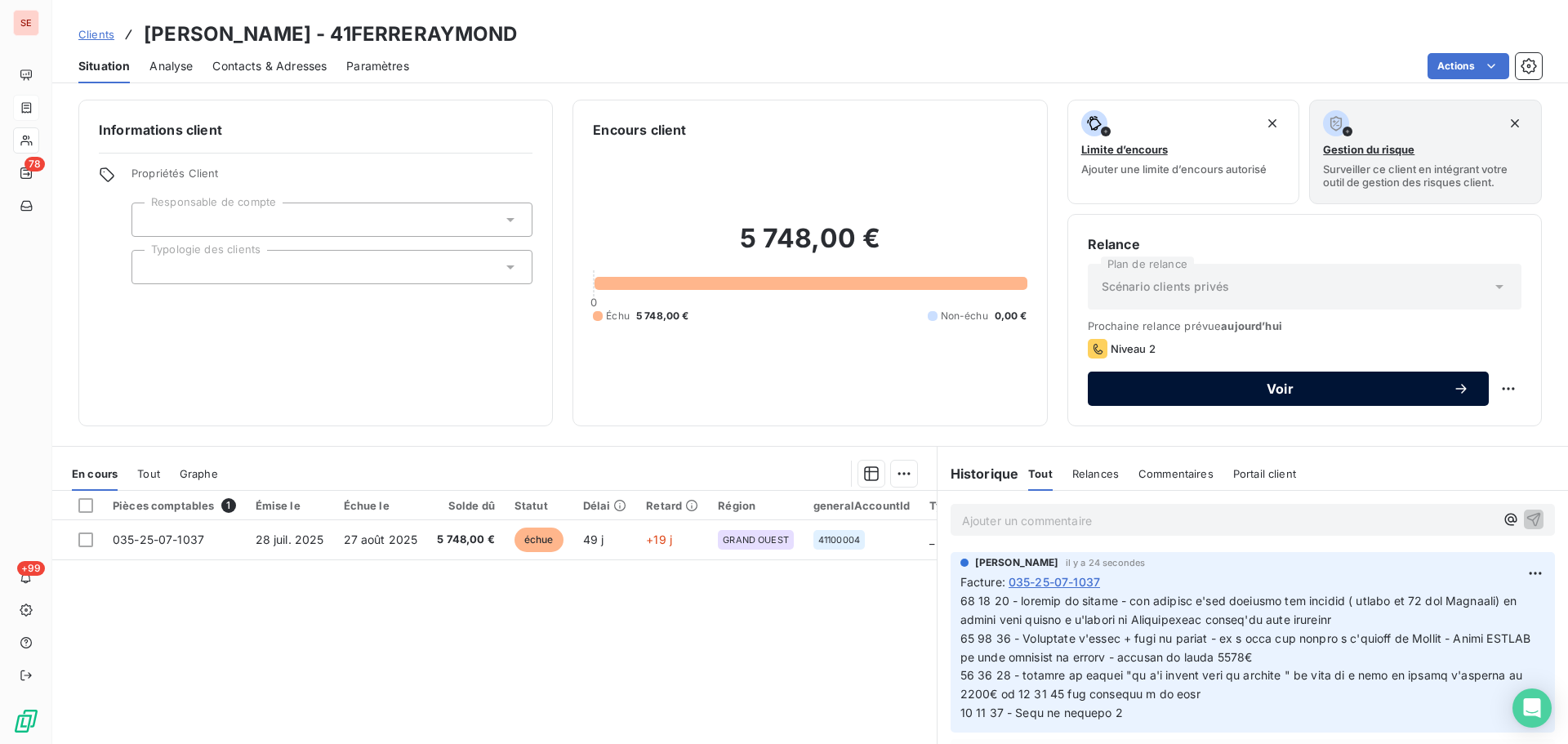
click at [1455, 388] on icon "button" at bounding box center [1460, 388] width 11 height 10
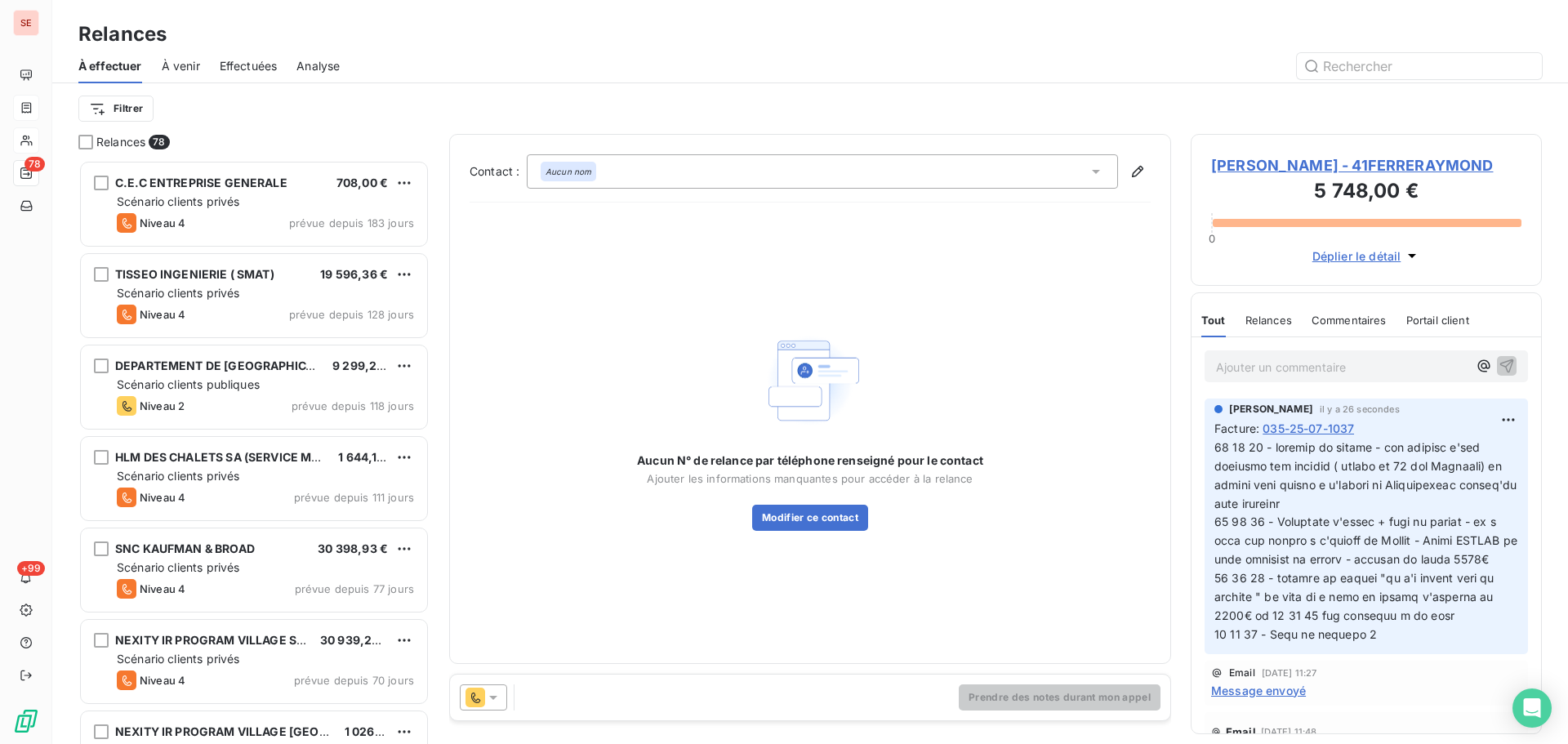
scroll to position [572, 339]
click at [665, 177] on div "Aucun nom" at bounding box center [822, 172] width 591 height 35
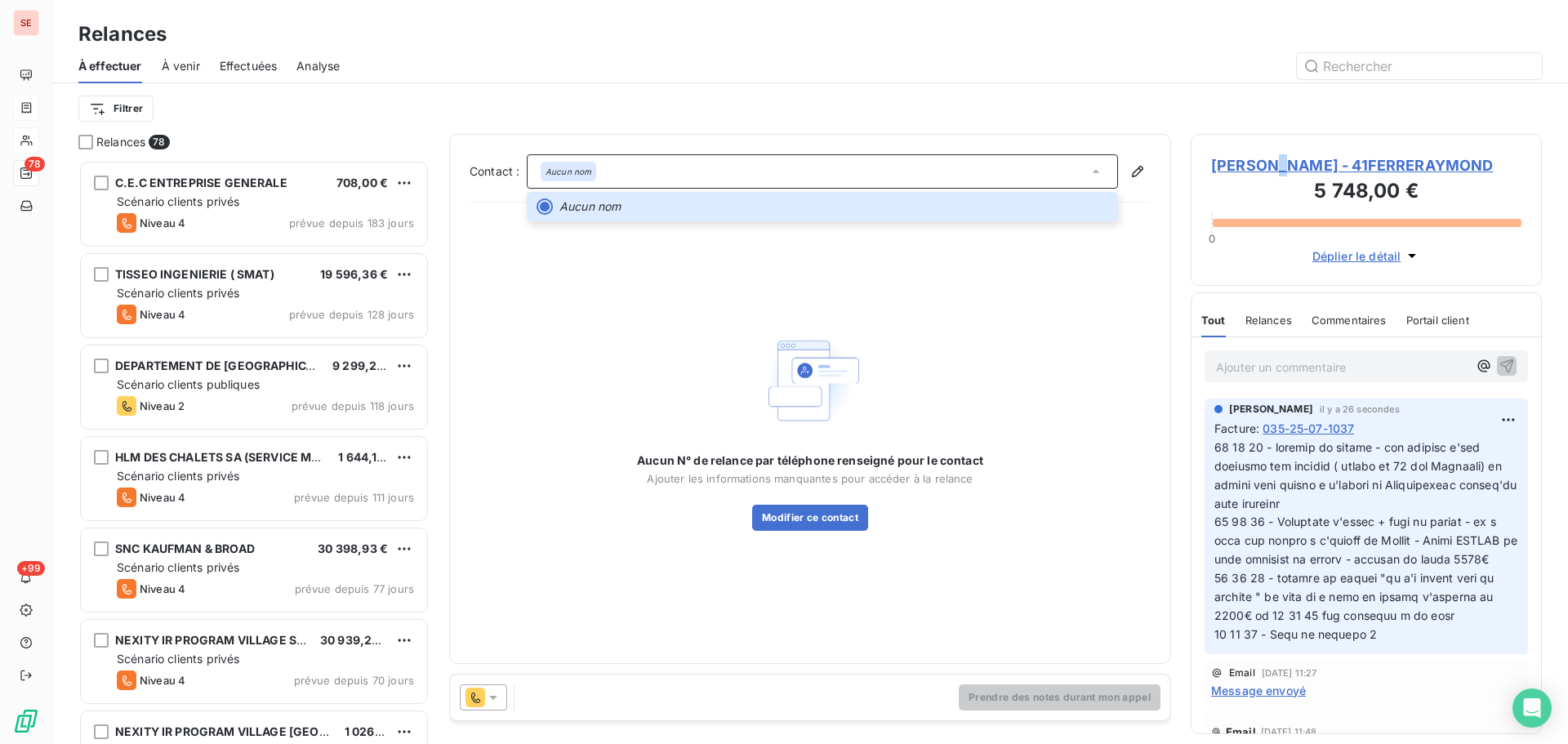
click at [1276, 161] on span "[PERSON_NAME] - 41FERRERAYMOND" at bounding box center [1366, 165] width 310 height 22
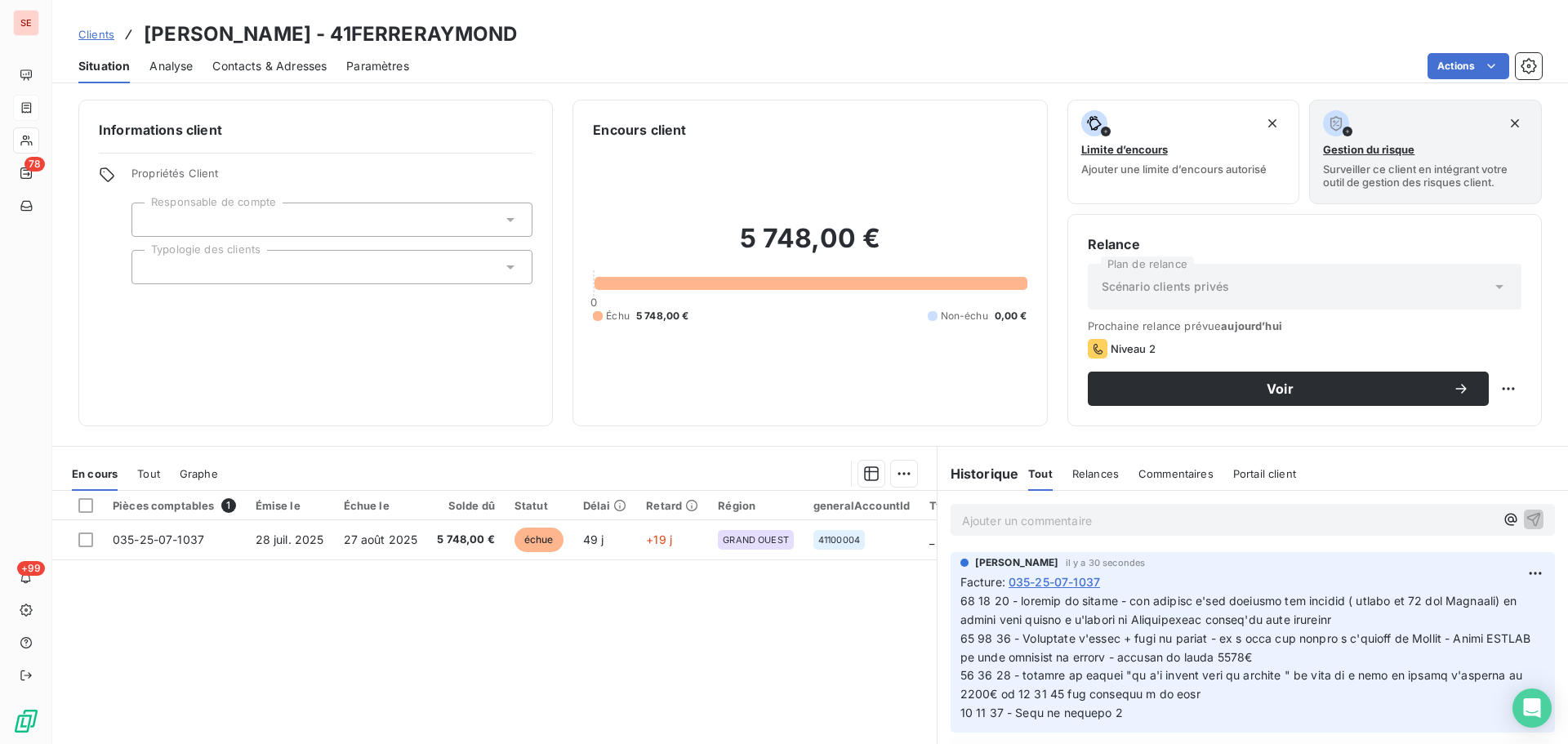
click at [260, 68] on span "Contacts & Adresses" at bounding box center [270, 66] width 115 height 16
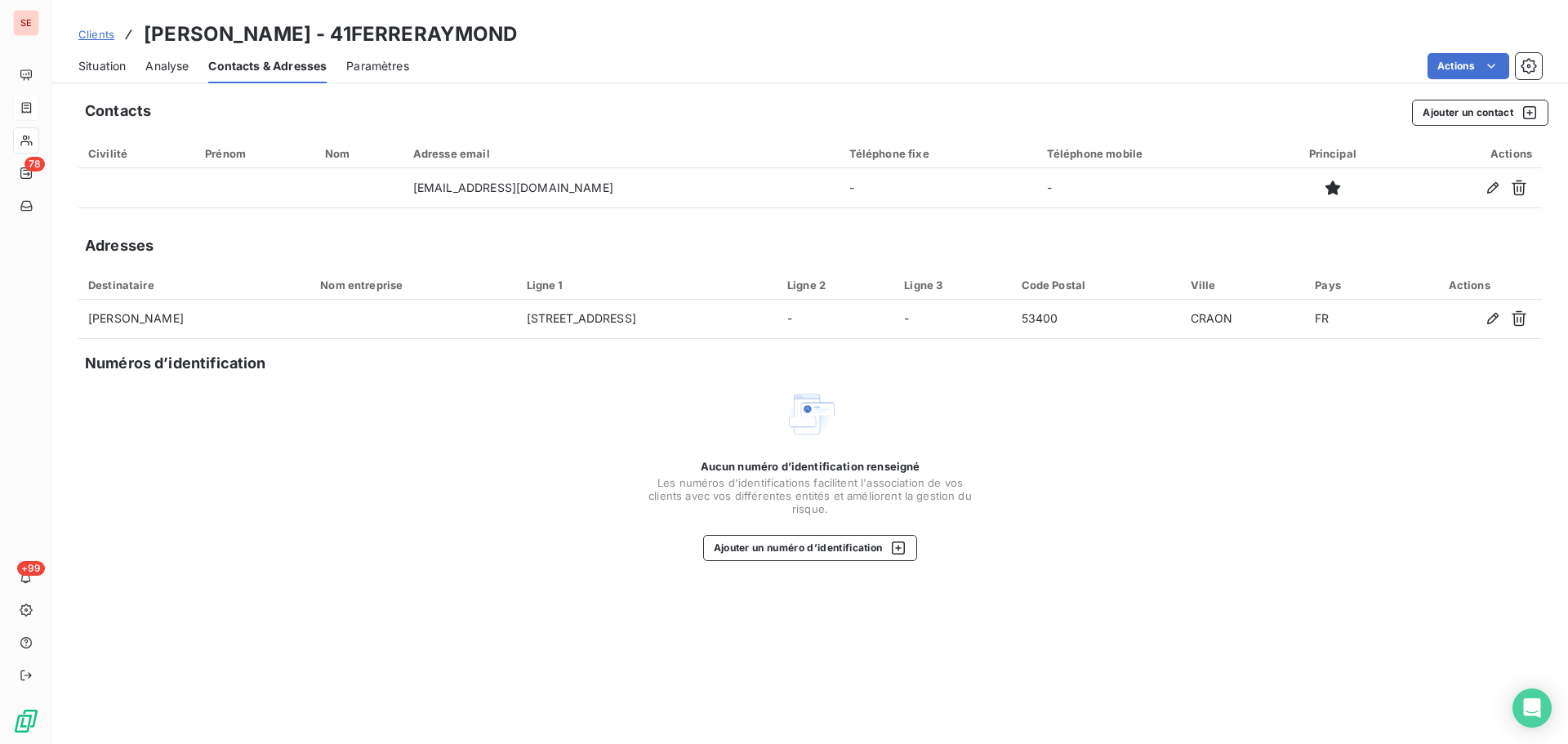
click at [110, 72] on span "Situation" at bounding box center [101, 66] width 47 height 16
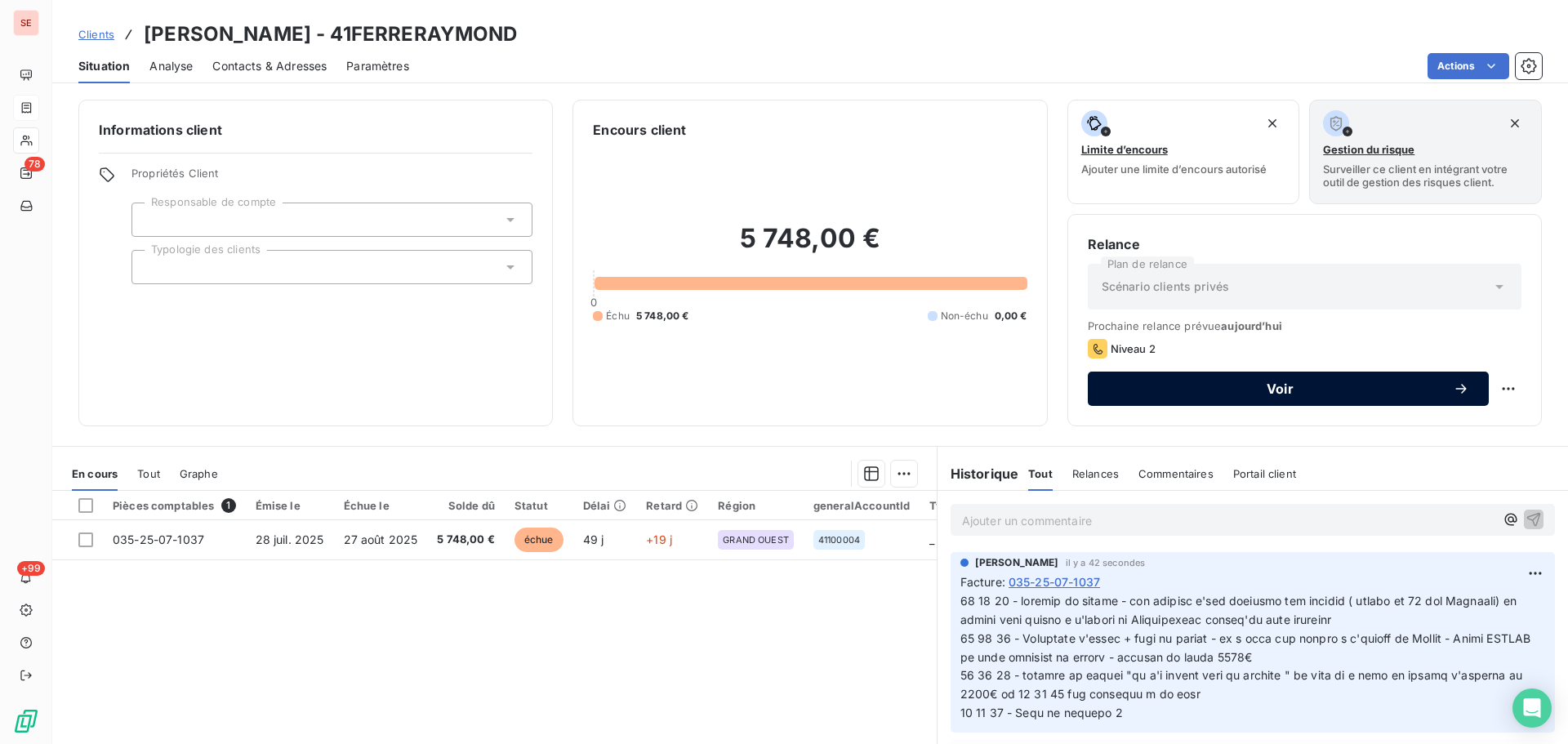
click at [1185, 393] on span "Voir" at bounding box center [1279, 389] width 345 height 13
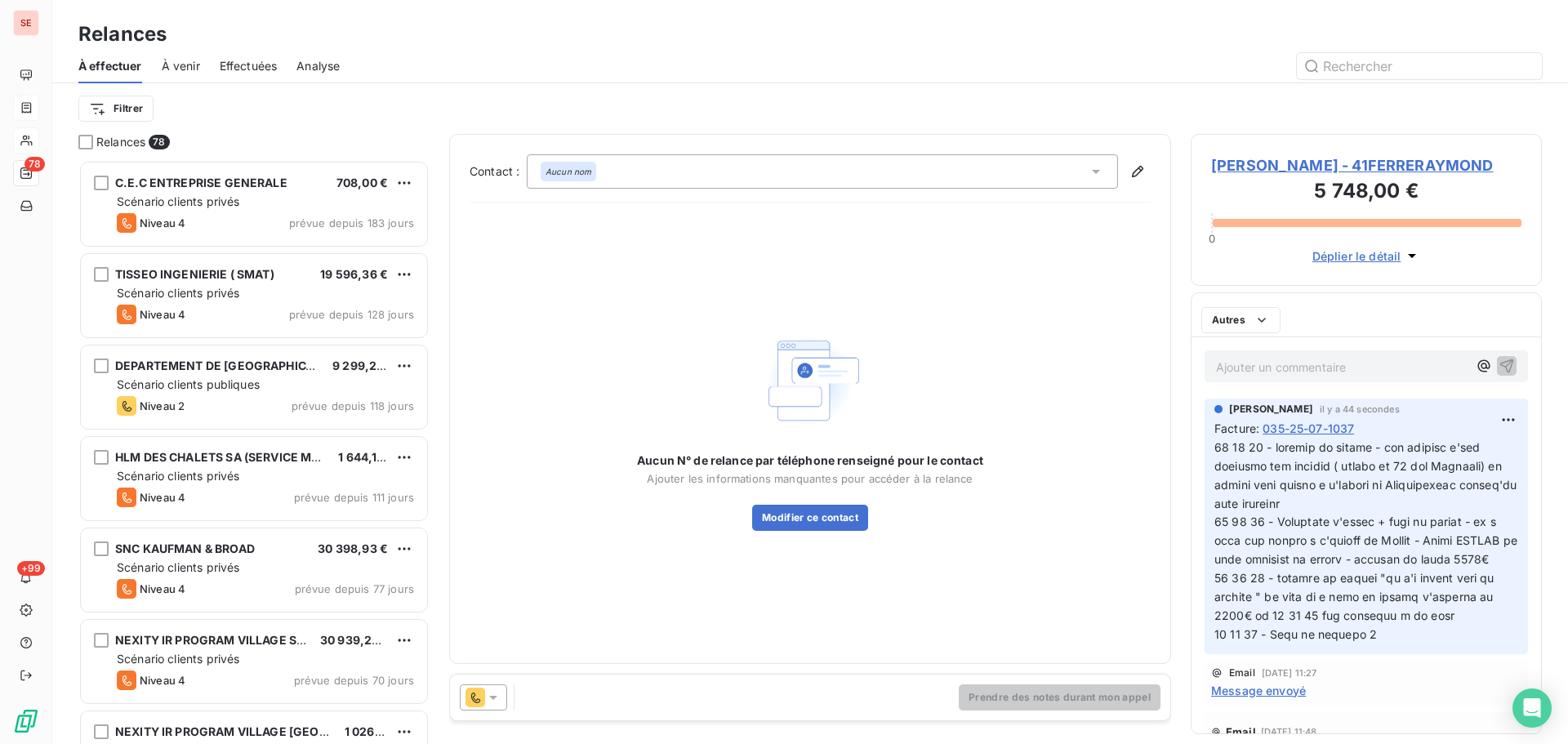
scroll to position [572, 339]
click at [483, 695] on icon at bounding box center [476, 698] width 20 height 20
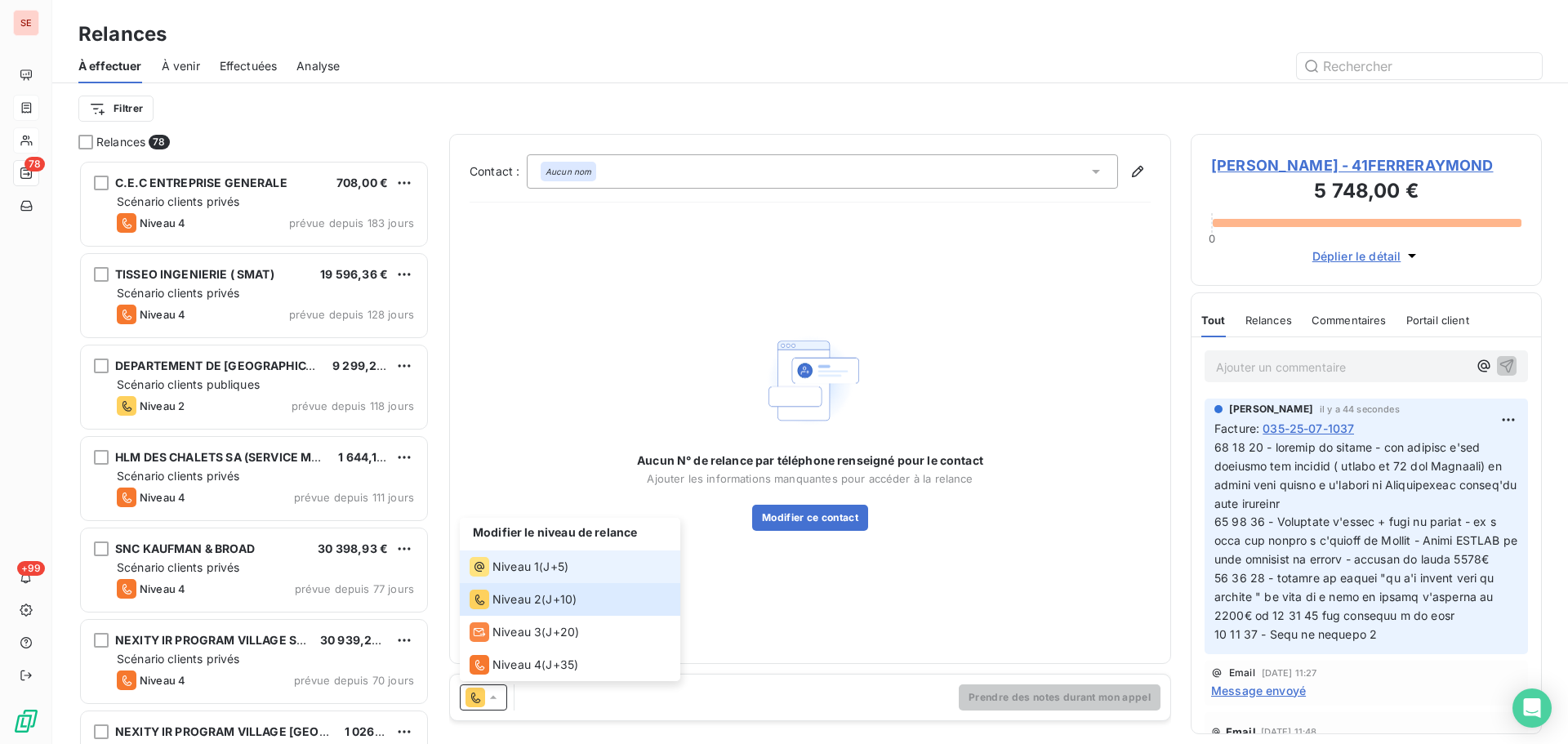
click at [529, 559] on span "Niveau 1" at bounding box center [515, 567] width 46 height 16
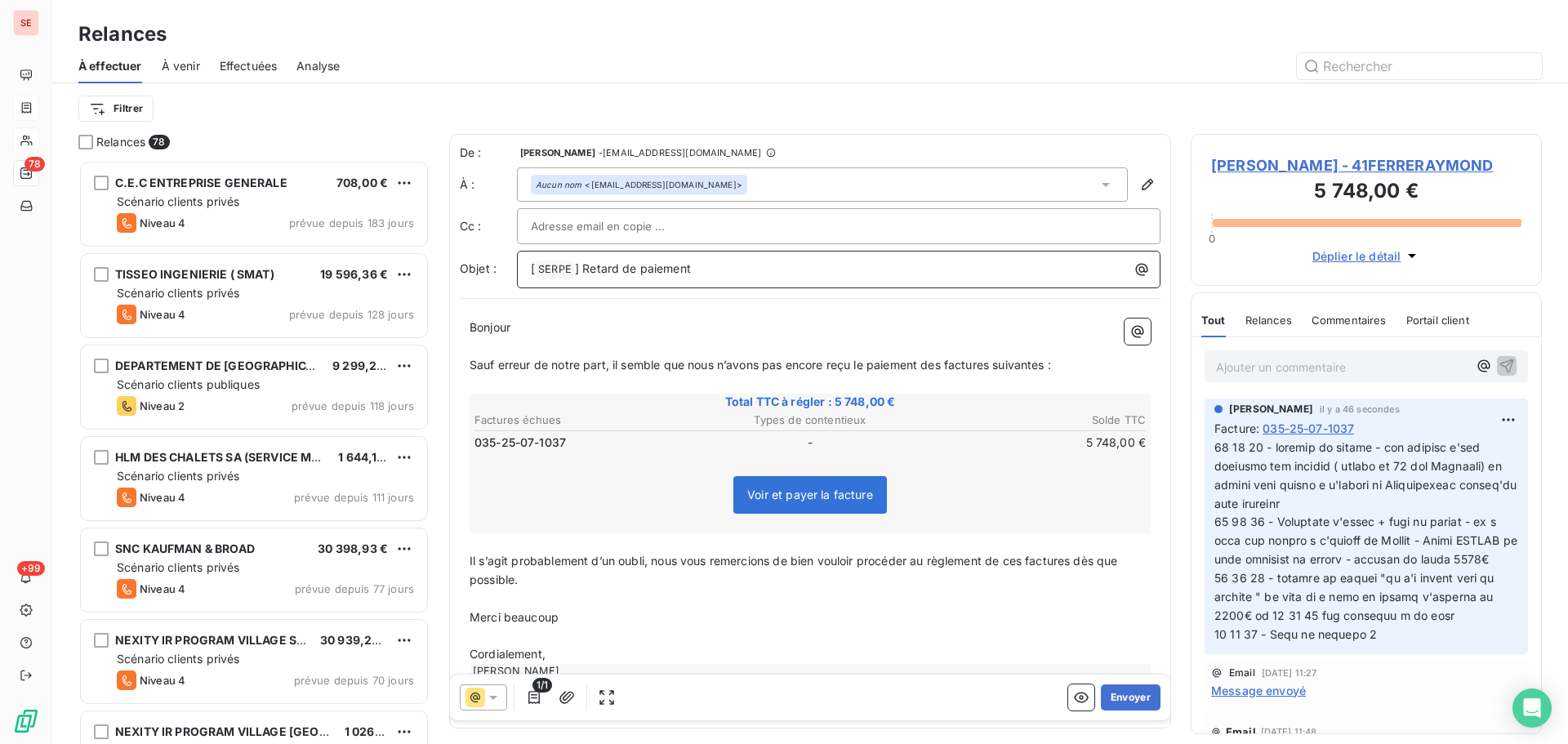
click at [603, 276] on p "[ SERPE ﻿ ] Retard de paiement" at bounding box center [843, 270] width 624 height 20
drag, startPoint x: 691, startPoint y: 274, endPoint x: 447, endPoint y: 275, distance: 244.0
click at [448, 275] on div "Relances 78 C.E.C ENTREPRISE GENERALE 708,00 € Scénario clients privés Niveau 4…" at bounding box center [810, 439] width 1515 height 610
drag, startPoint x: 528, startPoint y: 329, endPoint x: 451, endPoint y: 324, distance: 77.2
click at [451, 324] on div "De : [PERSON_NAME] - [EMAIL_ADDRESS][DOMAIN_NAME] À : Aucun nom <[EMAIL_ADDRESS…" at bounding box center [810, 431] width 722 height 595
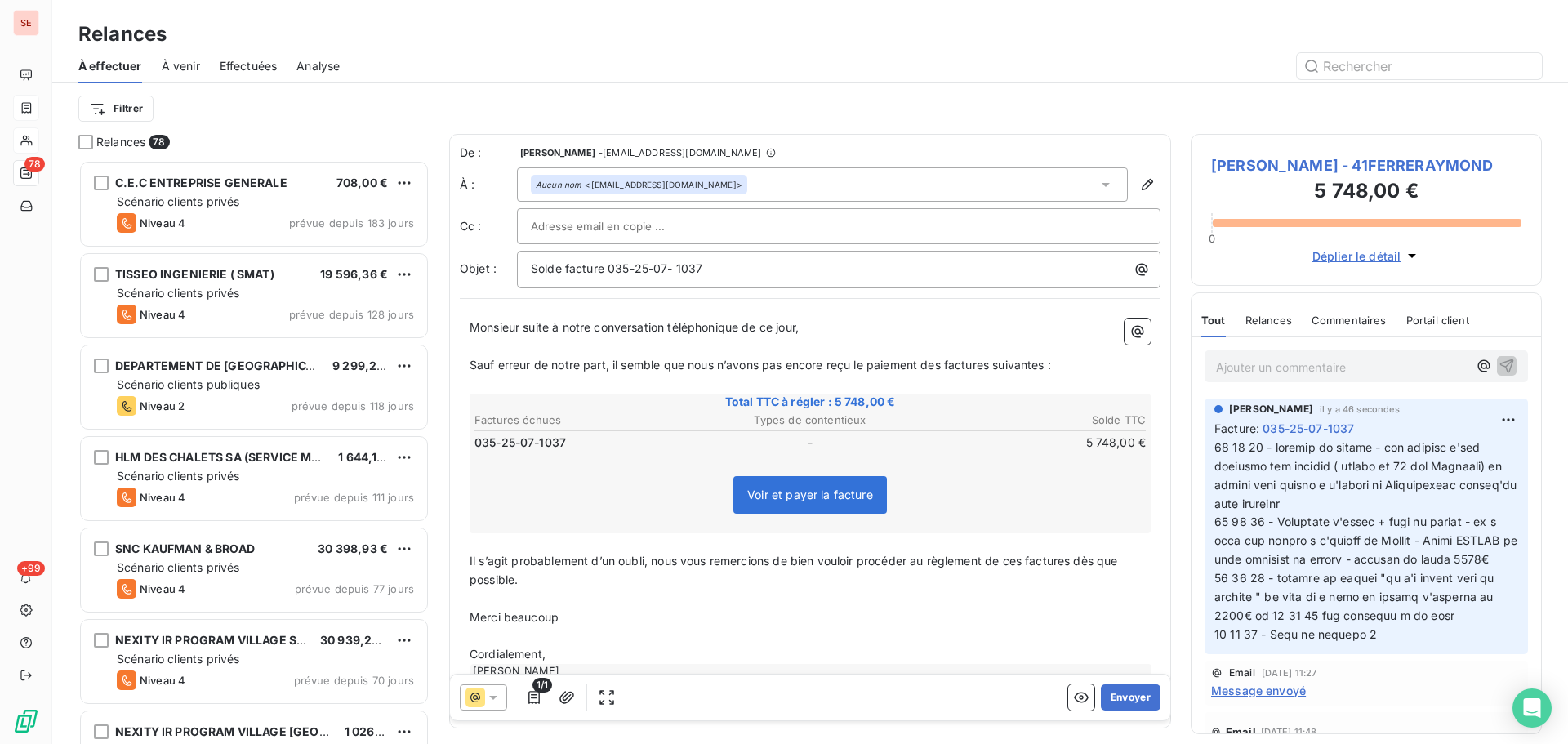
click at [523, 332] on span "Monsieur suite à notre conversation téléphonique de ce jour," at bounding box center [633, 327] width 329 height 14
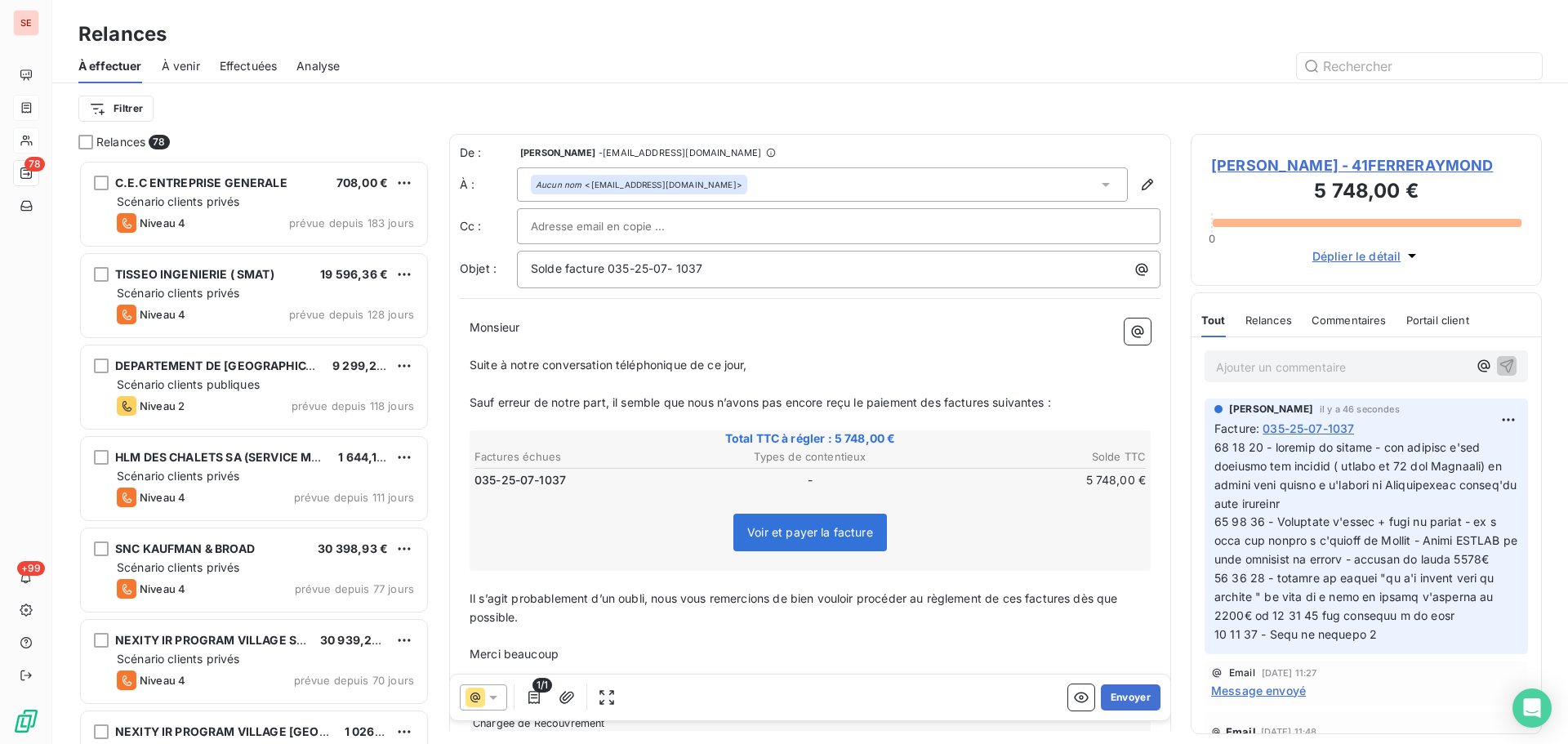
click at [762, 369] on p "Suite à notre conversation téléphonique de ce jour, ﻿ ﻿" at bounding box center [810, 365] width 681 height 19
click at [746, 447] on span "Total TTC à régler : 5 748,00 €" at bounding box center [810, 439] width 676 height 16
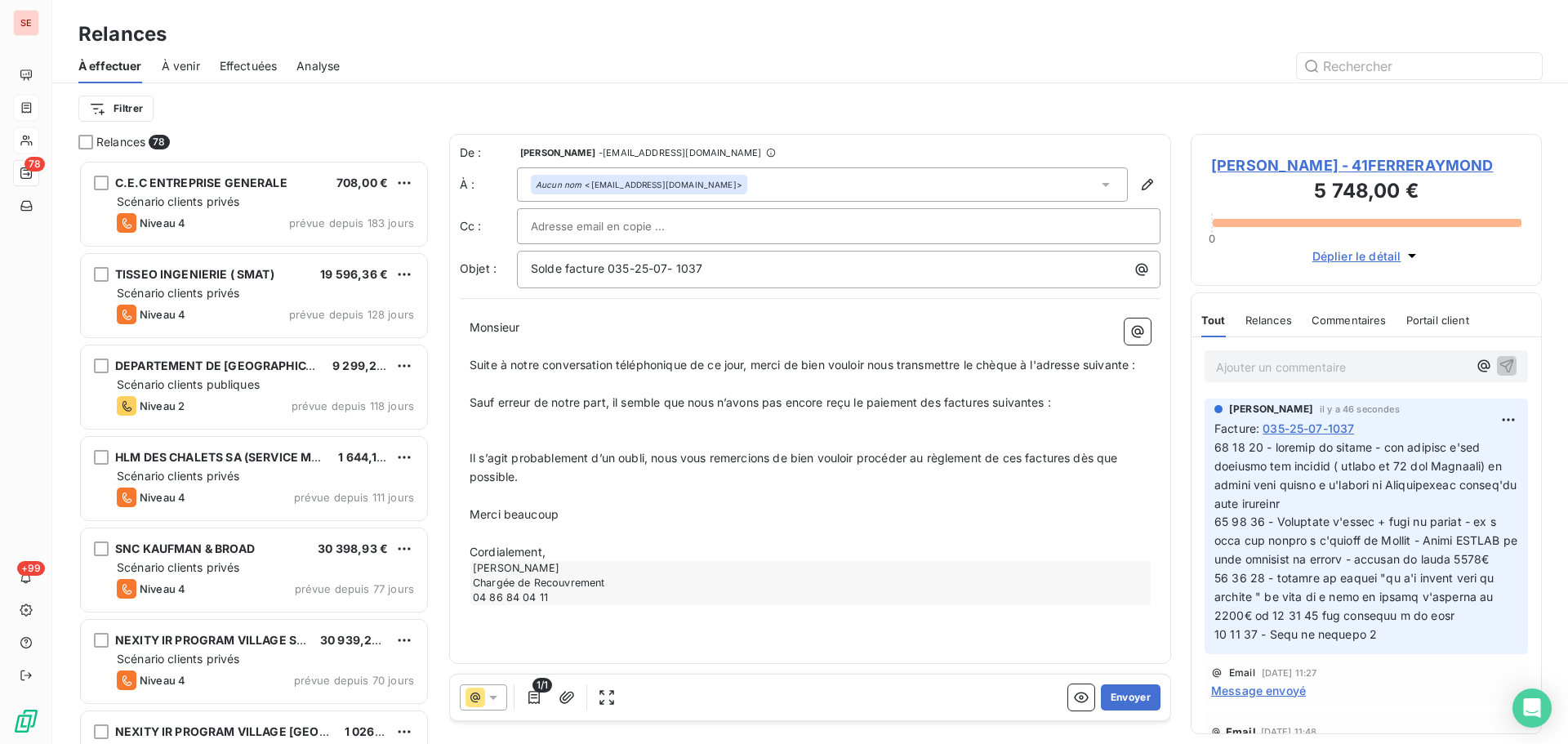
click at [476, 553] on span "Cordialement," at bounding box center [507, 552] width 76 height 14
click at [594, 553] on p "Bien cordialement," at bounding box center [810, 553] width 681 height 19
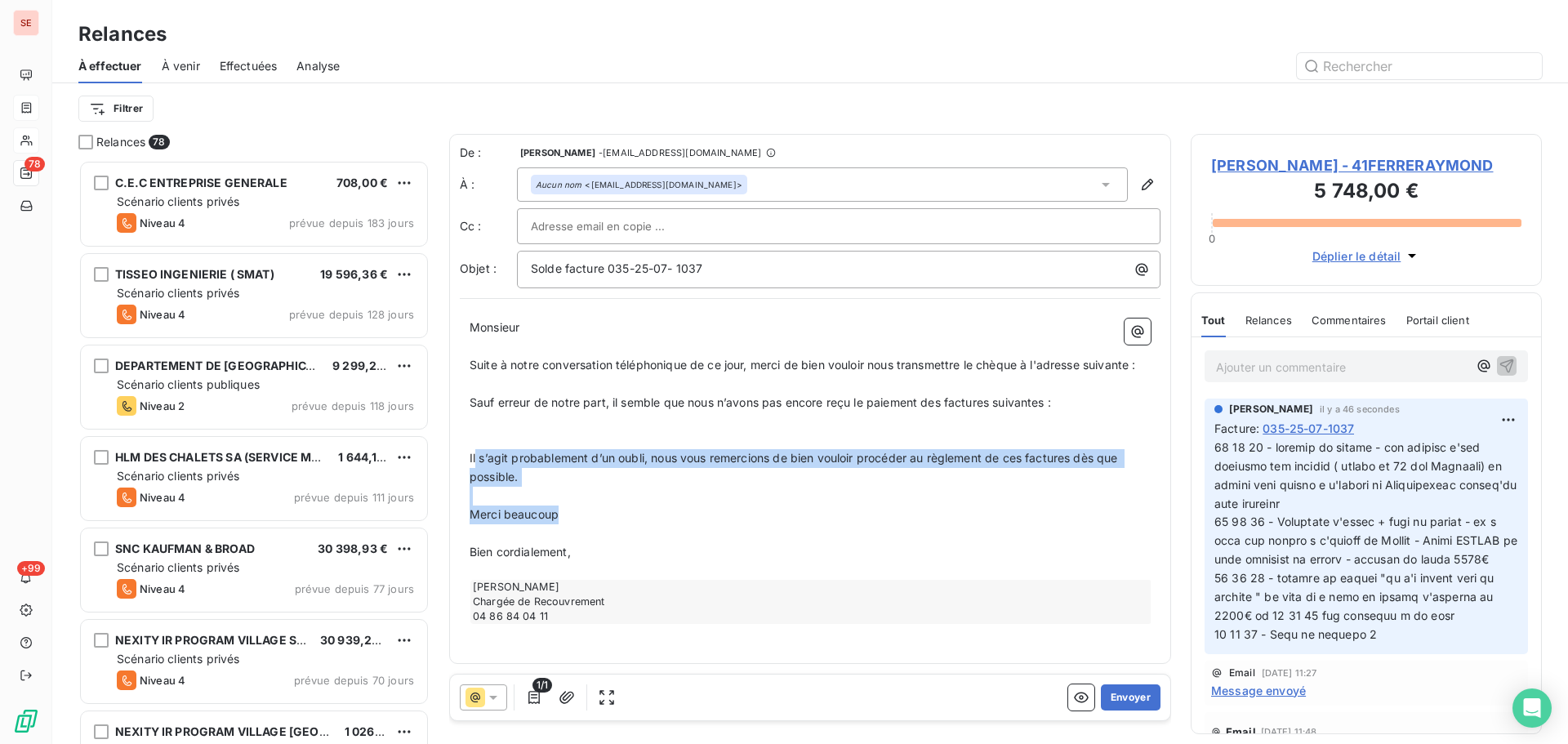
drag, startPoint x: 573, startPoint y: 520, endPoint x: 474, endPoint y: 459, distance: 116.3
click at [474, 459] on div "Monsieur ﻿ Suite à notre conversation téléphonique de ce jour, merci de bien vo…" at bounding box center [810, 471] width 681 height 305
click at [594, 518] on p "Merci beaucoup" at bounding box center [810, 515] width 681 height 19
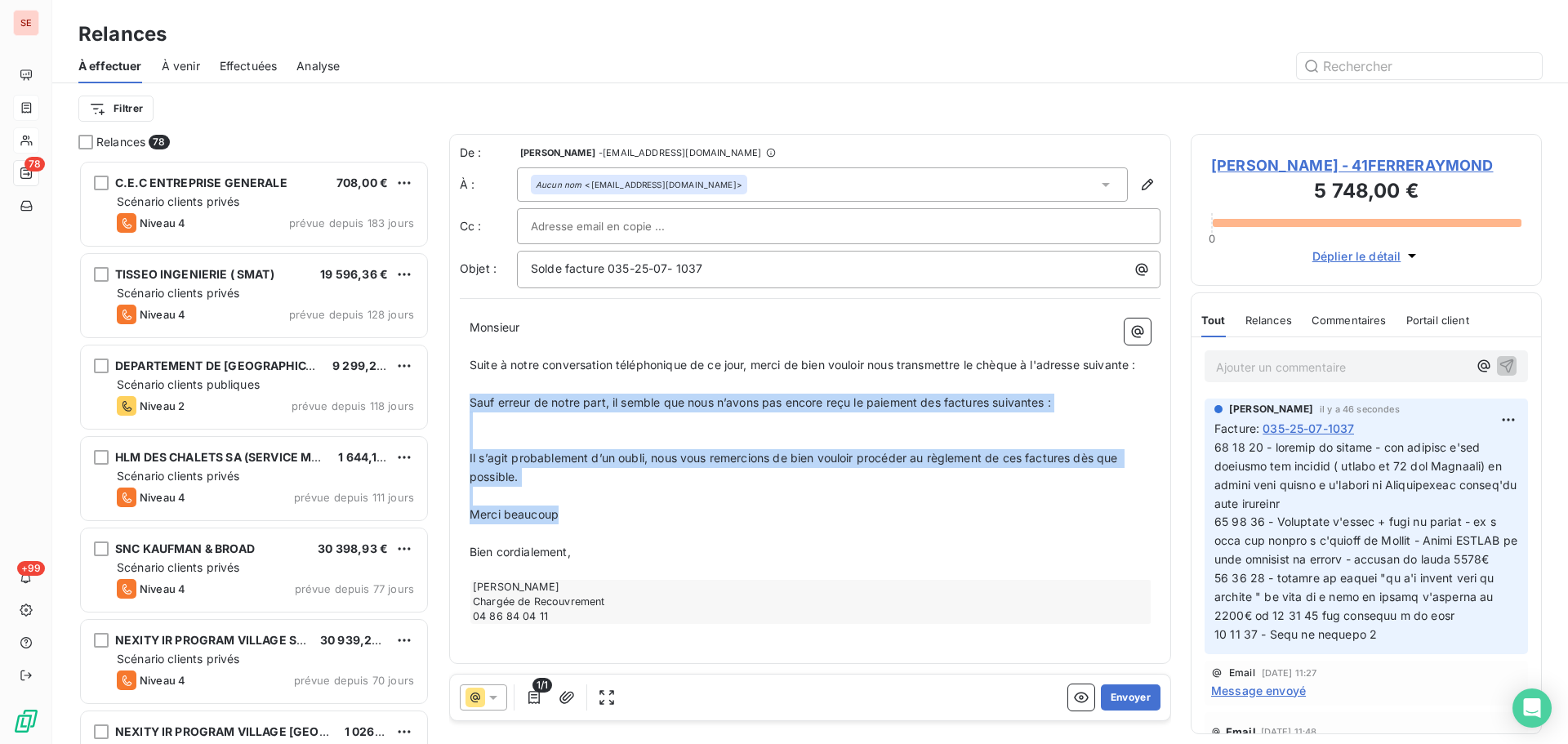
drag, startPoint x: 586, startPoint y: 521, endPoint x: 464, endPoint y: 400, distance: 171.8
click at [464, 400] on div "Monsieur ﻿ Suite à notre conversation téléphonique de ce jour, merci de bien vo…" at bounding box center [810, 471] width 701 height 325
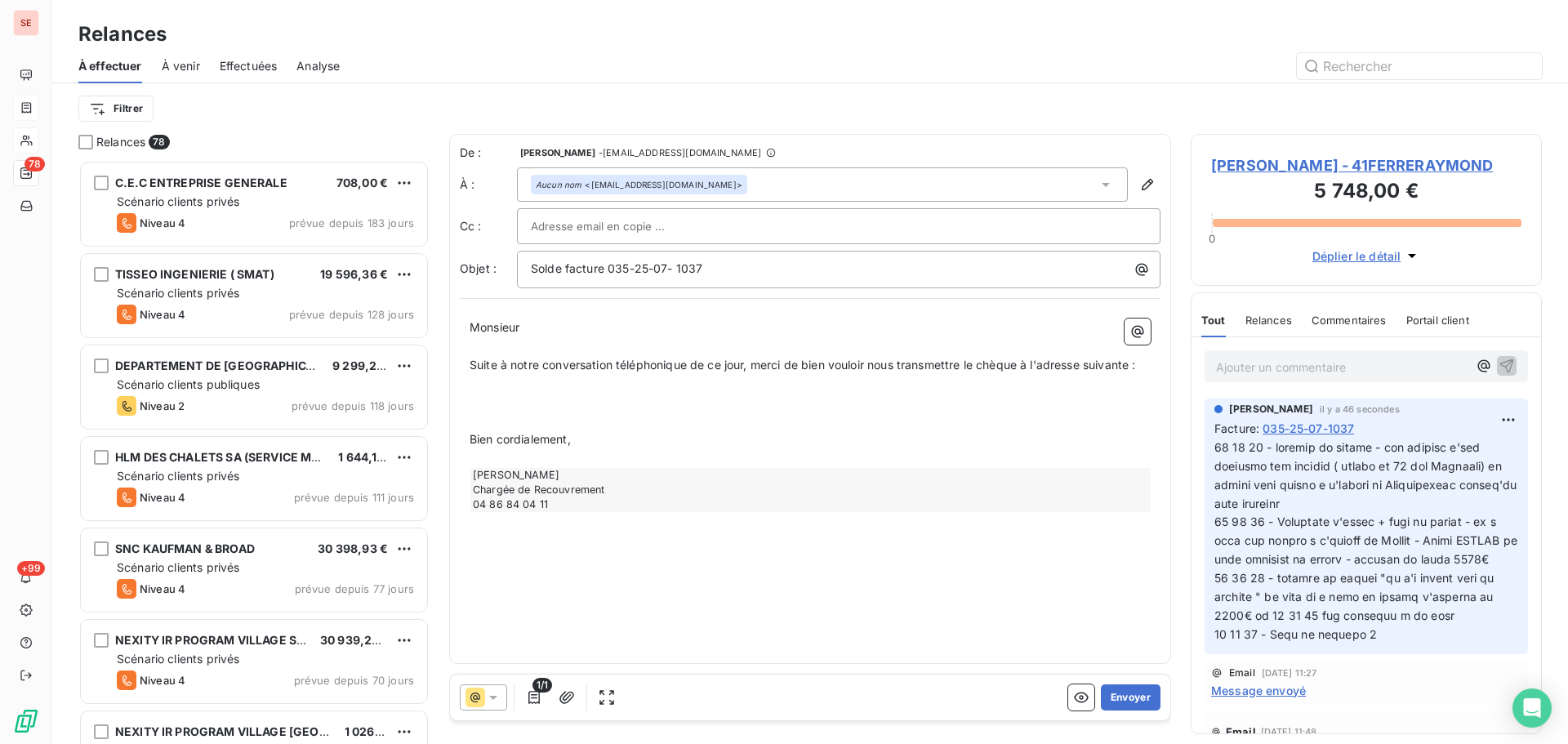
click at [535, 403] on p "﻿" at bounding box center [810, 403] width 681 height 19
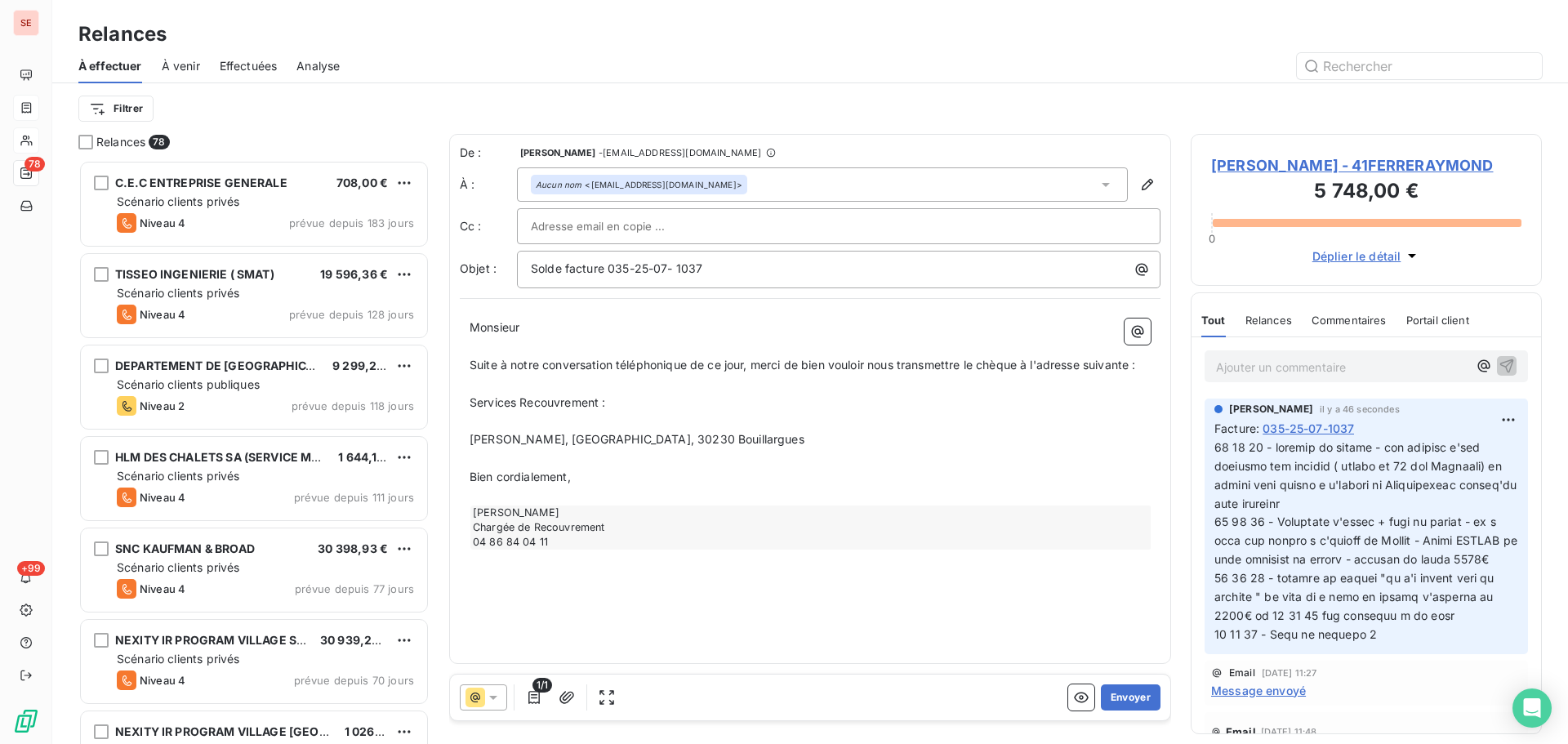
click at [616, 404] on p "Services Recouvrement :" at bounding box center [810, 403] width 681 height 19
click at [479, 391] on p "﻿" at bounding box center [810, 384] width 681 height 19
click at [468, 403] on div "Monsieur ﻿ Suite à notre conversation téléphonique de ce jour, merci de bien vo…" at bounding box center [810, 434] width 701 height 251
click at [472, 407] on span "Services Recouvrement" at bounding box center [533, 402] width 129 height 14
click at [486, 426] on p "﻿" at bounding box center [810, 421] width 681 height 19
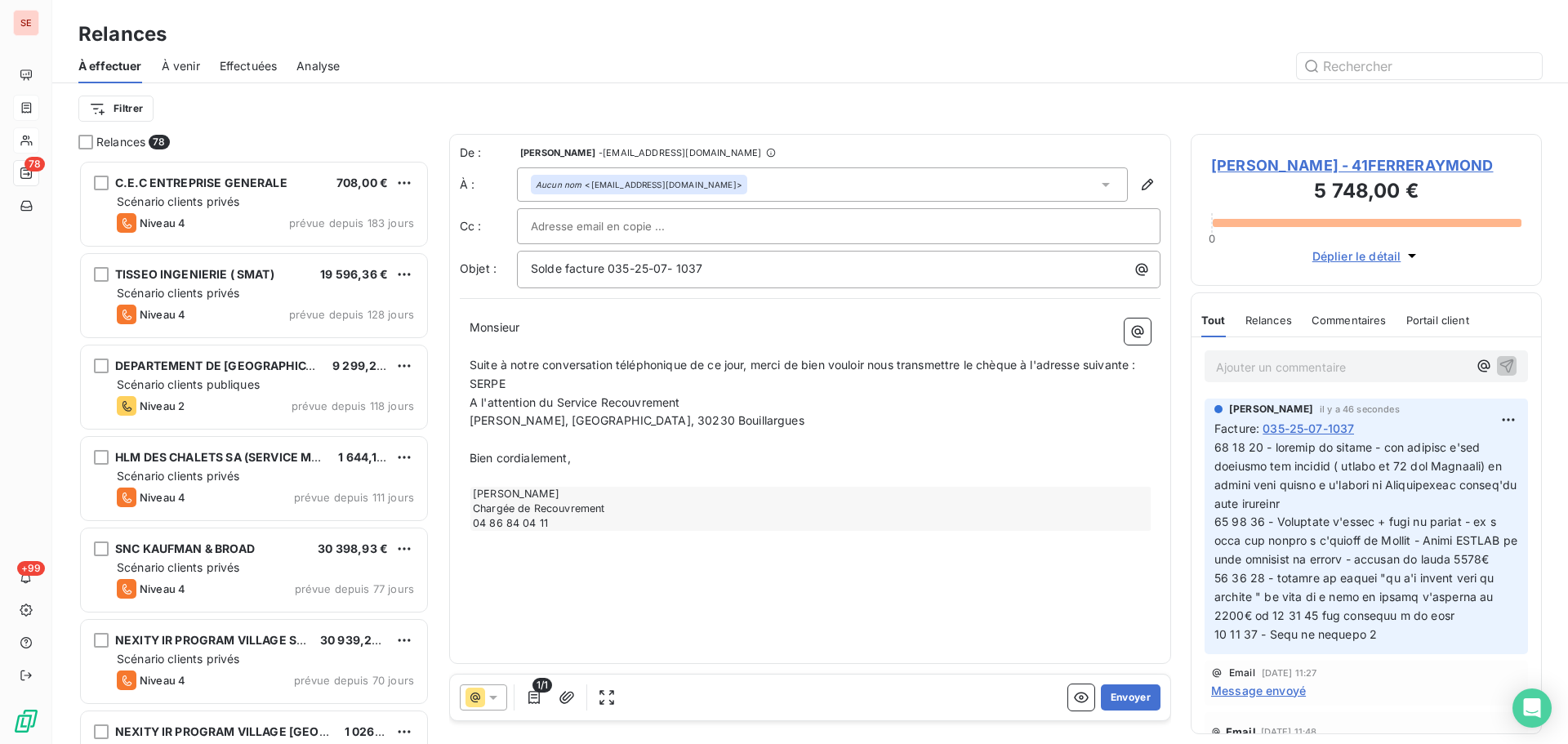
click at [471, 384] on span "SERPE" at bounding box center [487, 384] width 36 height 14
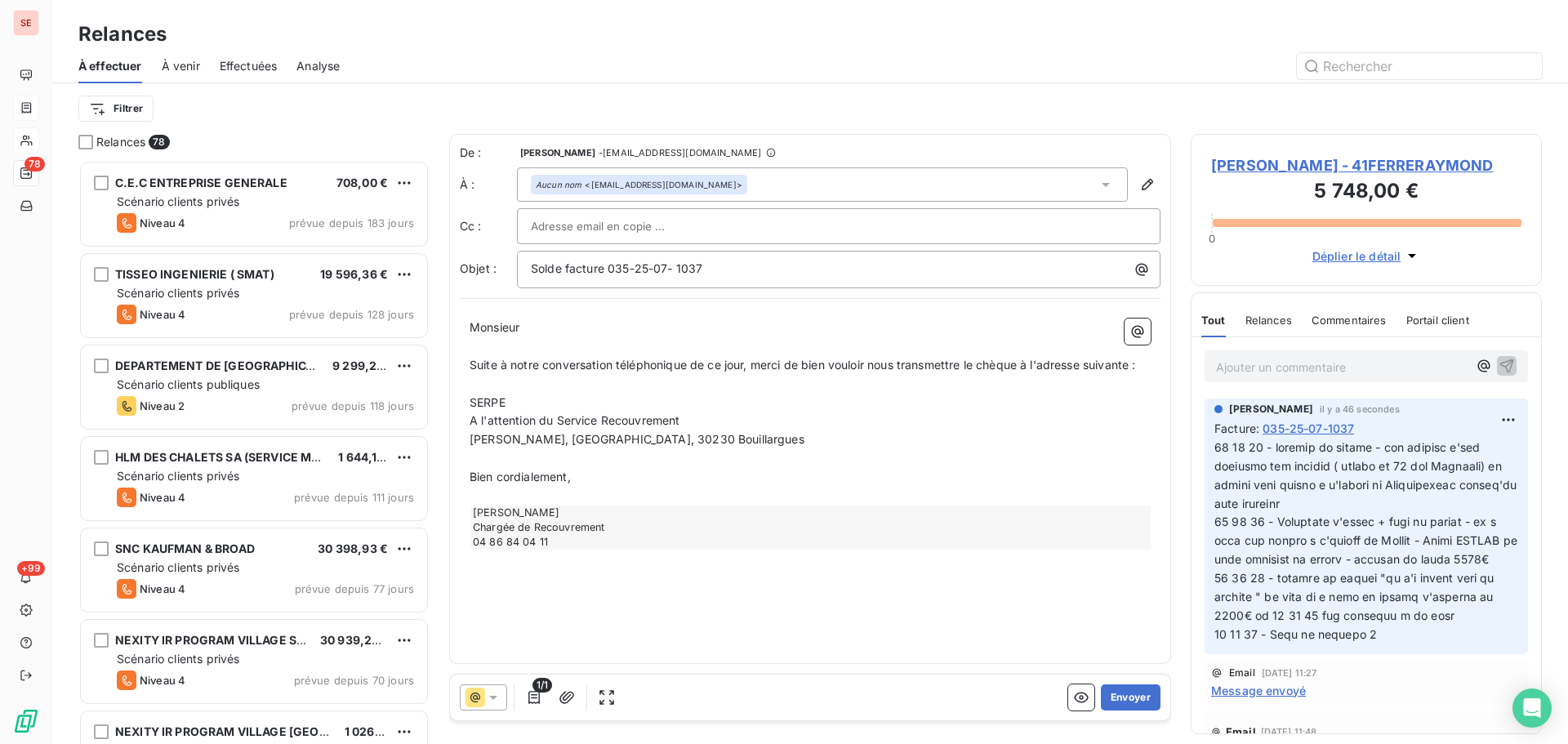
click at [676, 438] on span "[PERSON_NAME], [GEOGRAPHIC_DATA], 30230 Bouillargues" at bounding box center [636, 439] width 335 height 14
click at [474, 459] on span "30230 Bouillargues" at bounding box center [523, 458] width 107 height 14
click at [969, 367] on span "Suite à notre conversation téléphonique de ce jour, merci de bien vouloir nous …" at bounding box center [801, 365] width 665 height 14
click at [1028, 365] on span "Suite à notre conversation téléphonique de ce jour, merci de bien vouloir nous …" at bounding box center [801, 365] width 665 height 14
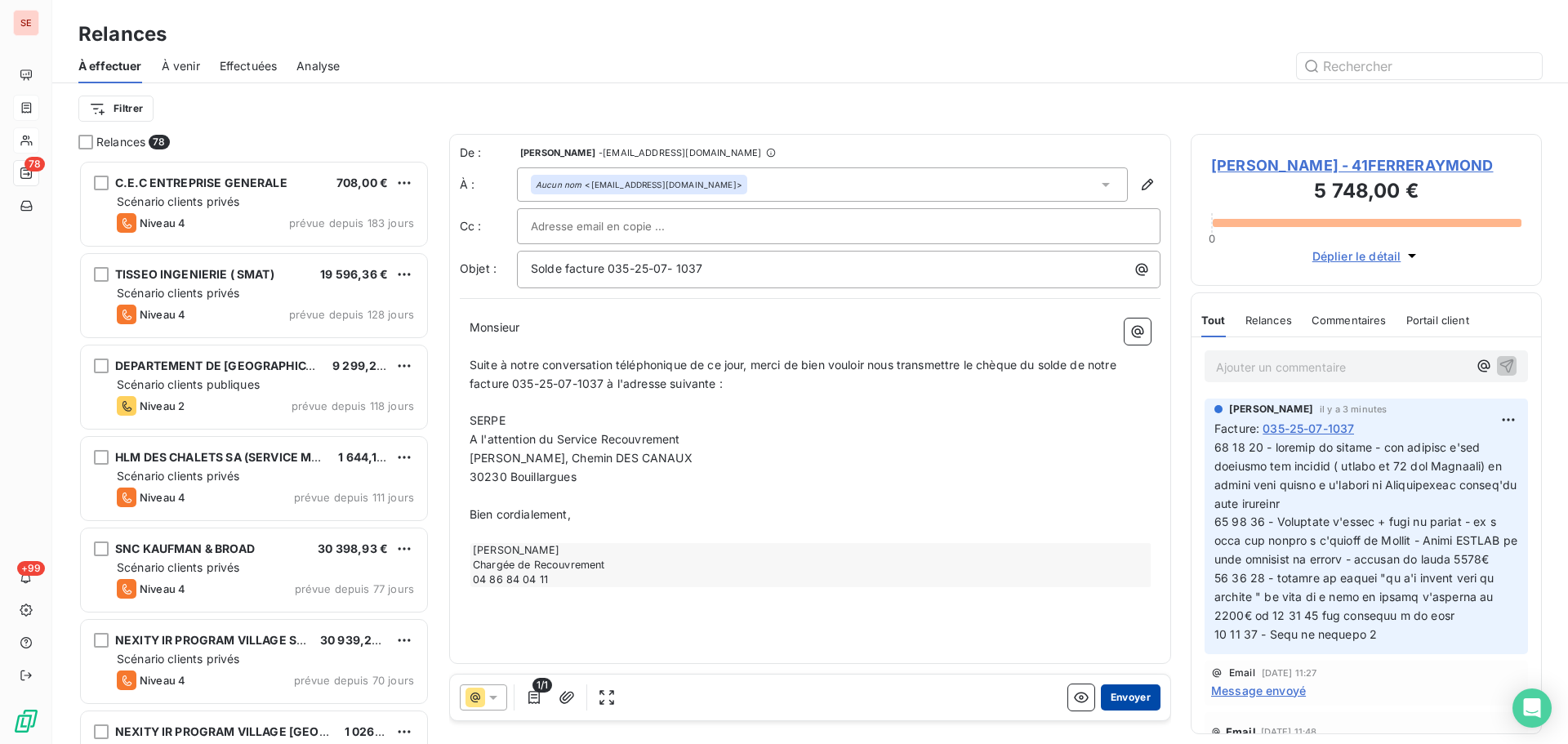
click at [1134, 705] on button "Envoyer" at bounding box center [1130, 698] width 59 height 26
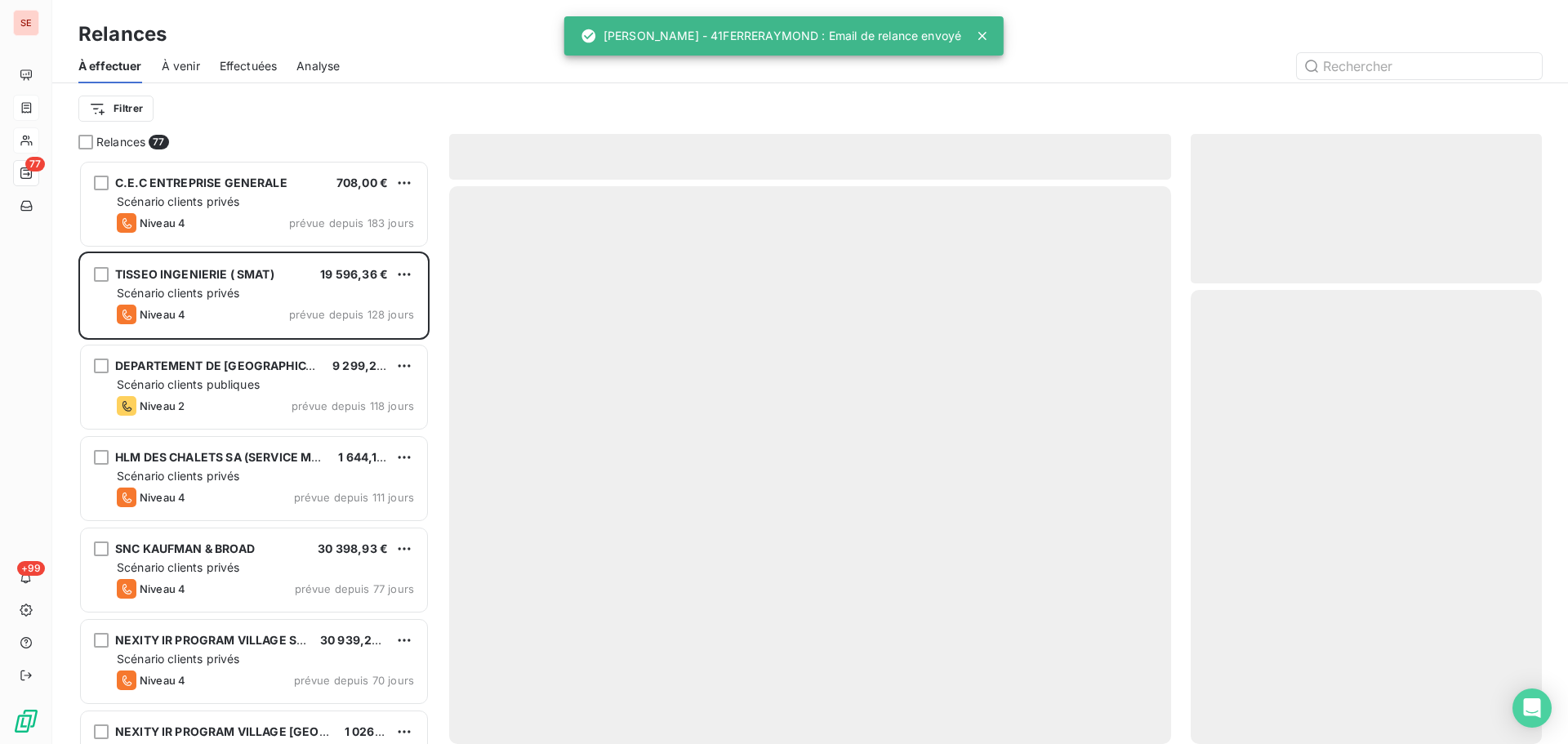
click at [259, 78] on div "Effectuées" at bounding box center [248, 66] width 58 height 35
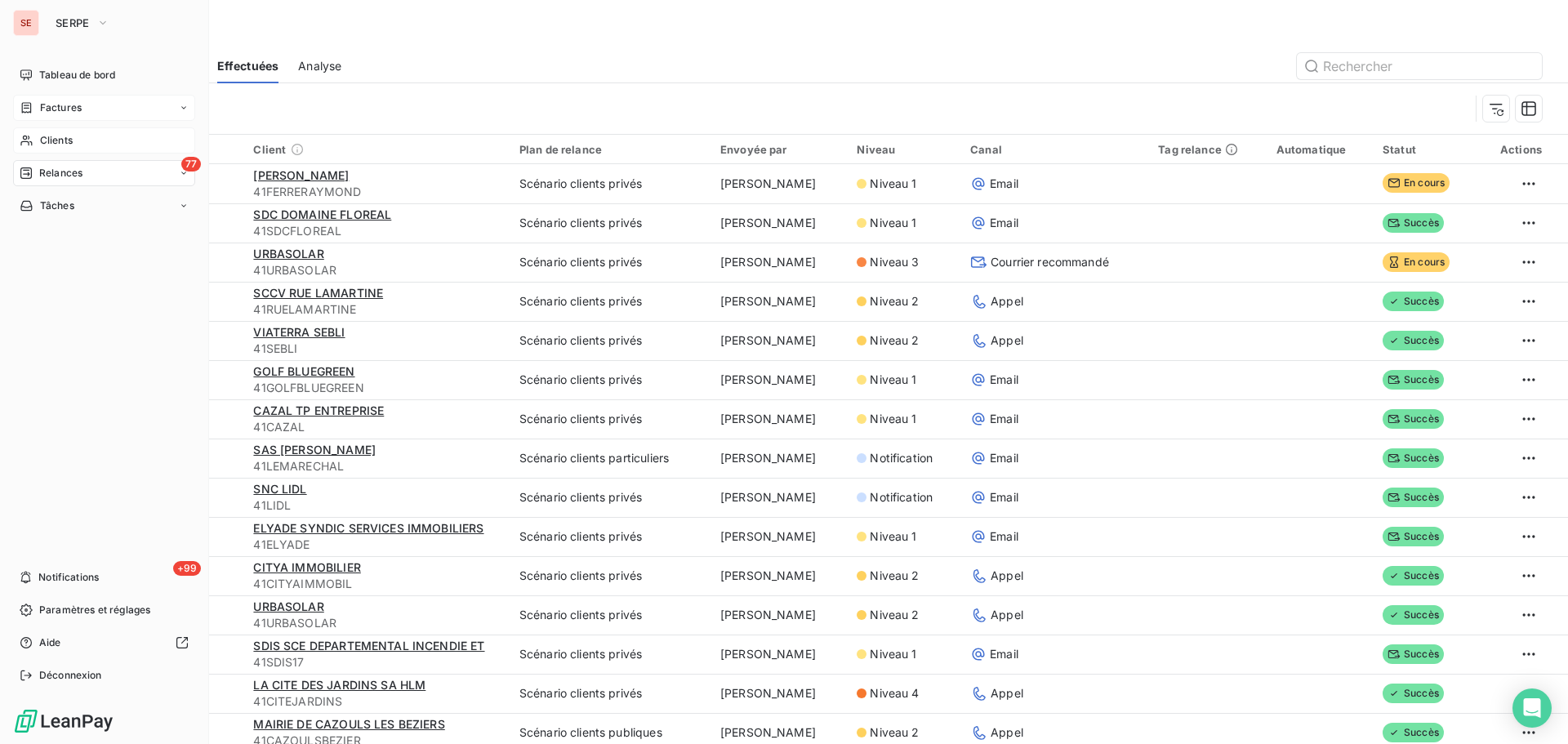
click at [57, 179] on span "Relances" at bounding box center [61, 173] width 43 height 15
click at [56, 179] on span "Relances" at bounding box center [61, 173] width 43 height 15
click at [138, 164] on div "77 Relances" at bounding box center [104, 173] width 182 height 26
click at [77, 172] on span "Relances" at bounding box center [61, 173] width 43 height 15
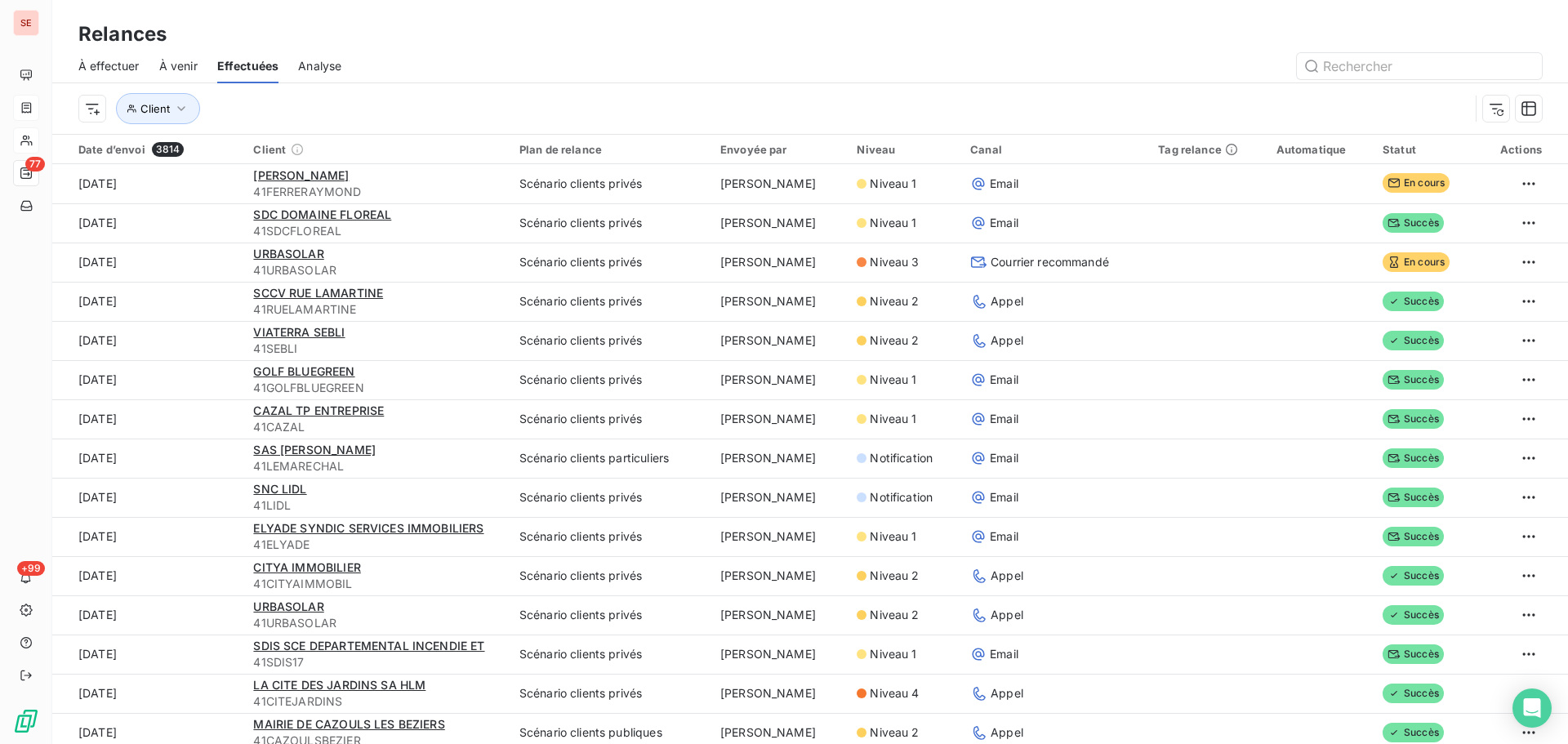
click at [328, 56] on div "Analyse" at bounding box center [319, 66] width 43 height 35
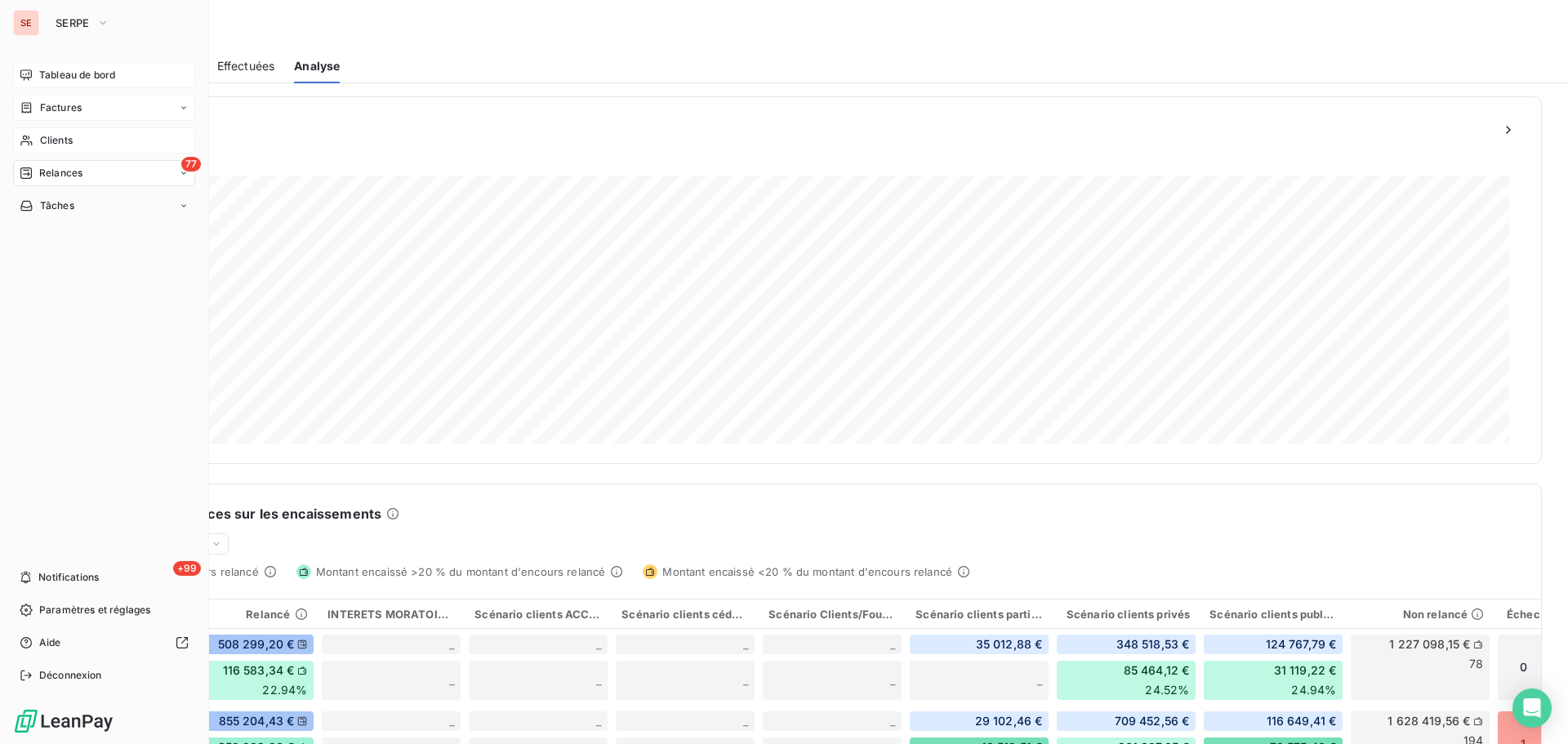
click at [67, 72] on span "Tableau de bord" at bounding box center [77, 75] width 76 height 15
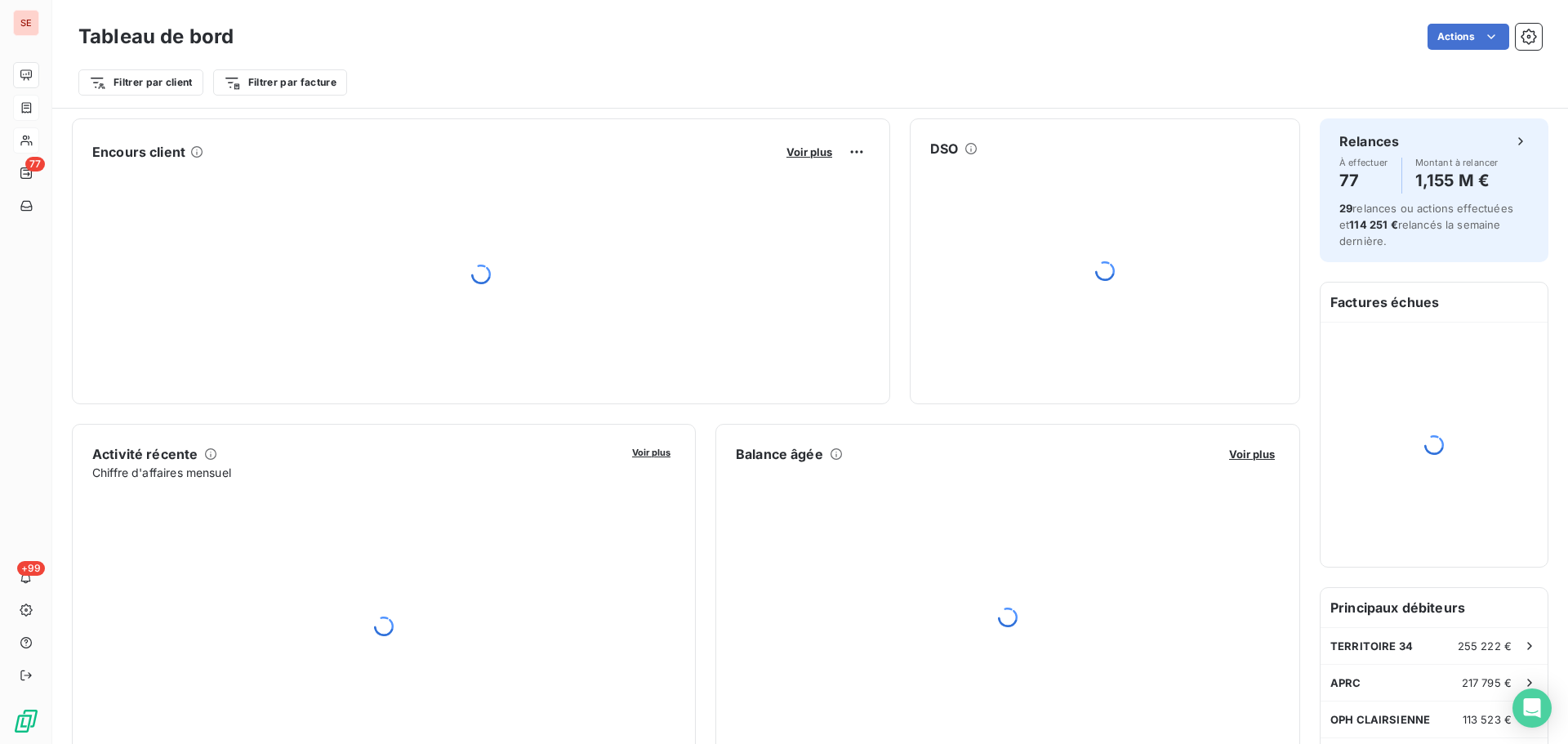
scroll to position [219, 0]
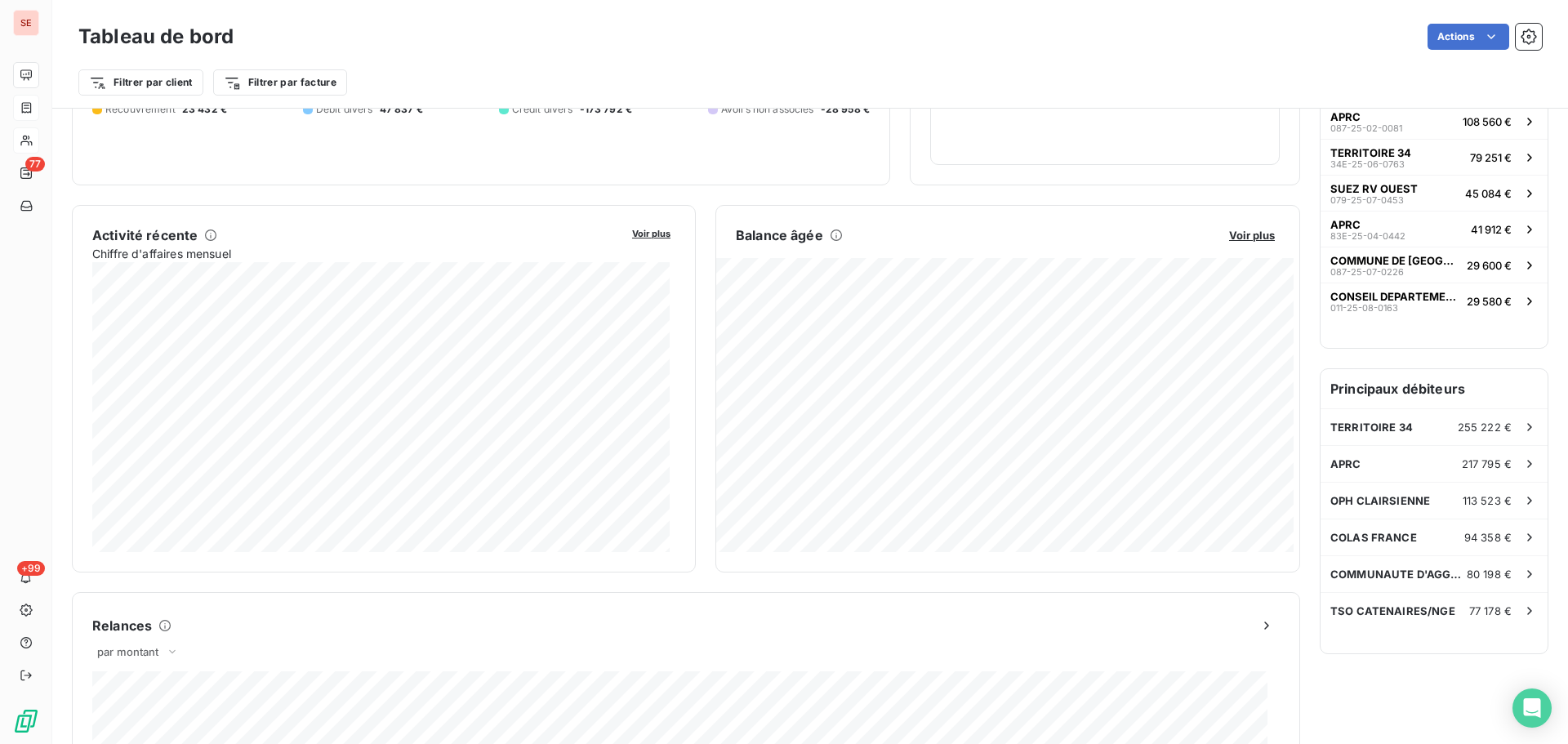
click at [1462, 500] on span "113 523 €" at bounding box center [1486, 501] width 49 height 13
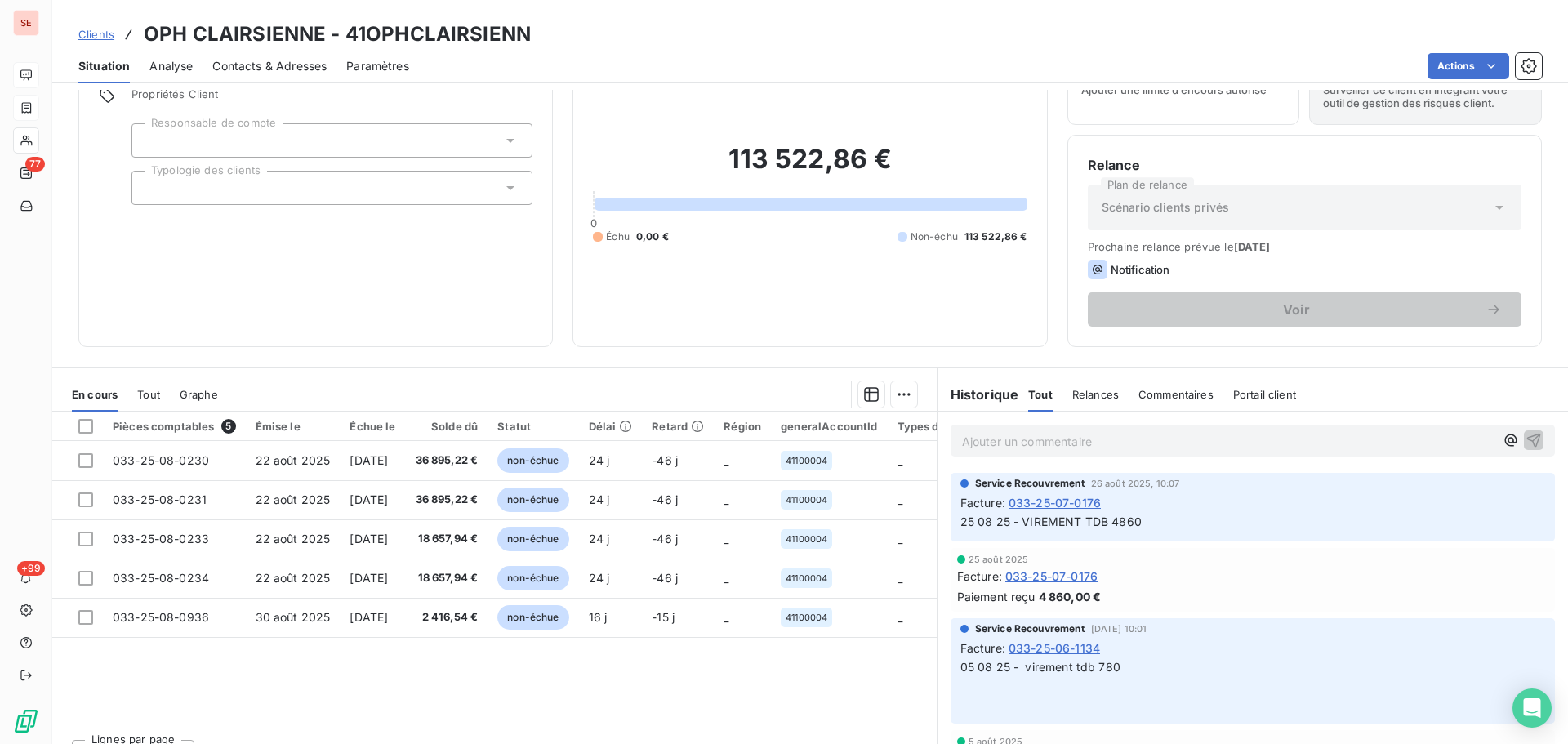
scroll to position [111, 0]
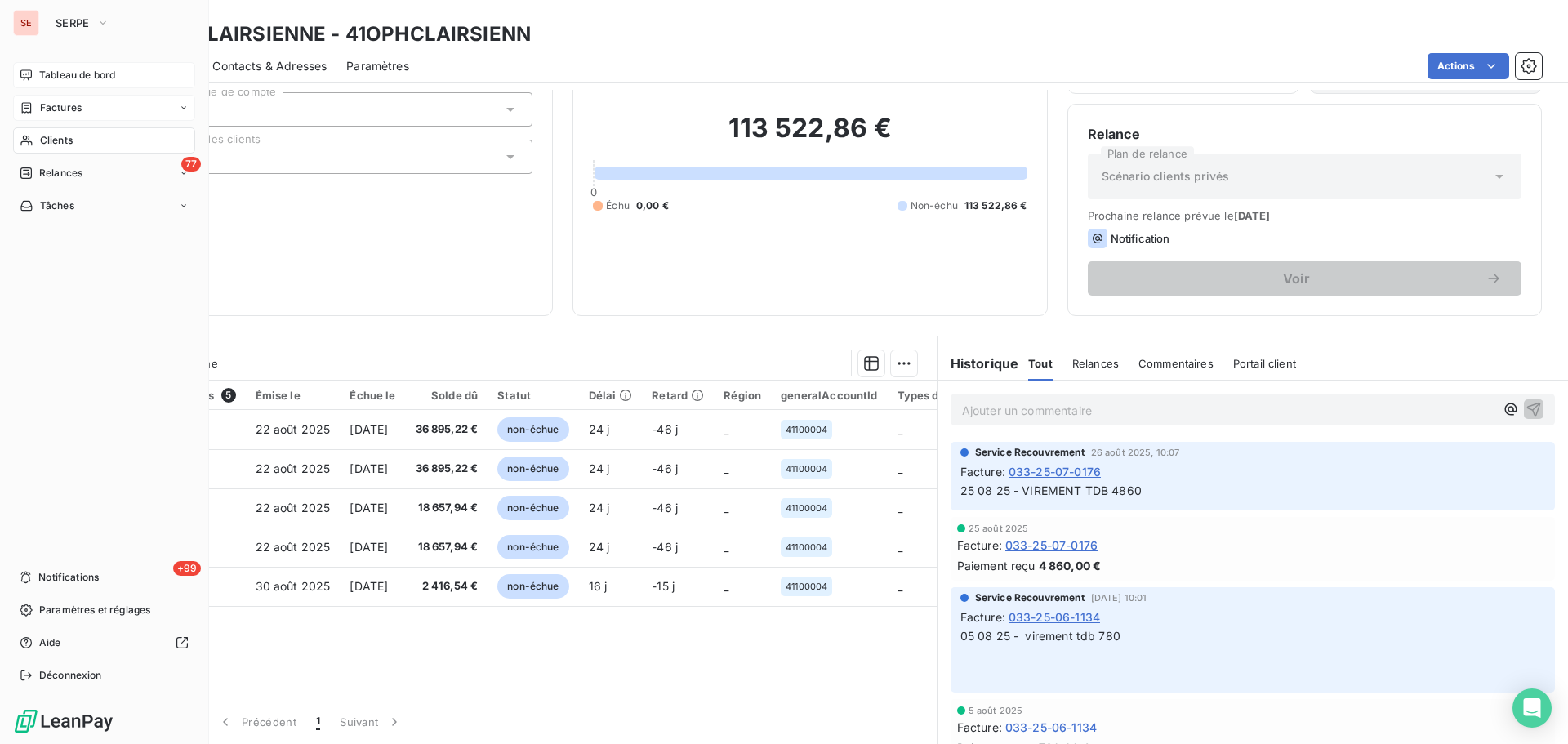
click at [93, 101] on div "Factures" at bounding box center [104, 108] width 182 height 26
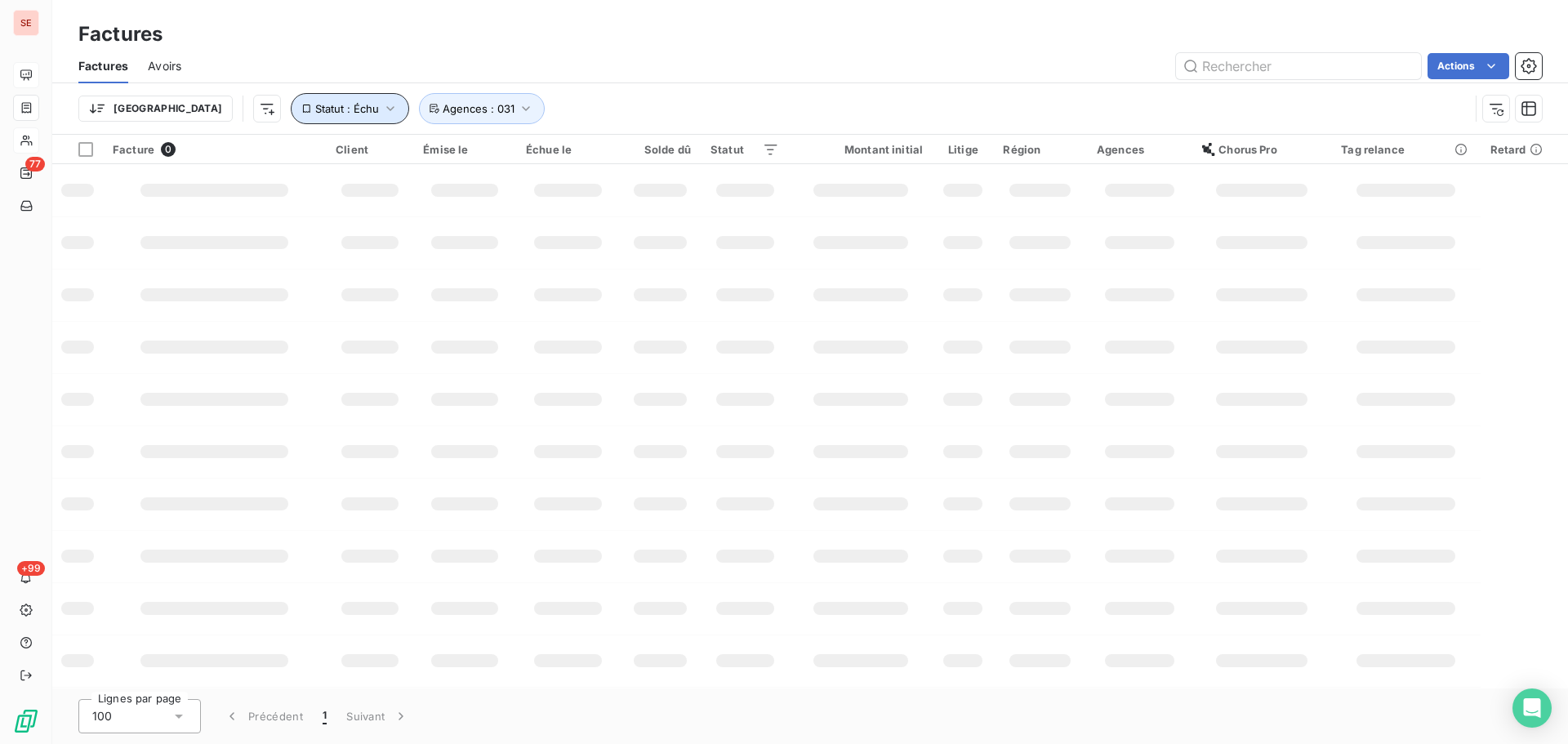
click at [307, 100] on button "Statut : Échu" at bounding box center [350, 109] width 119 height 31
click at [459, 153] on div "échue" at bounding box center [509, 151] width 235 height 35
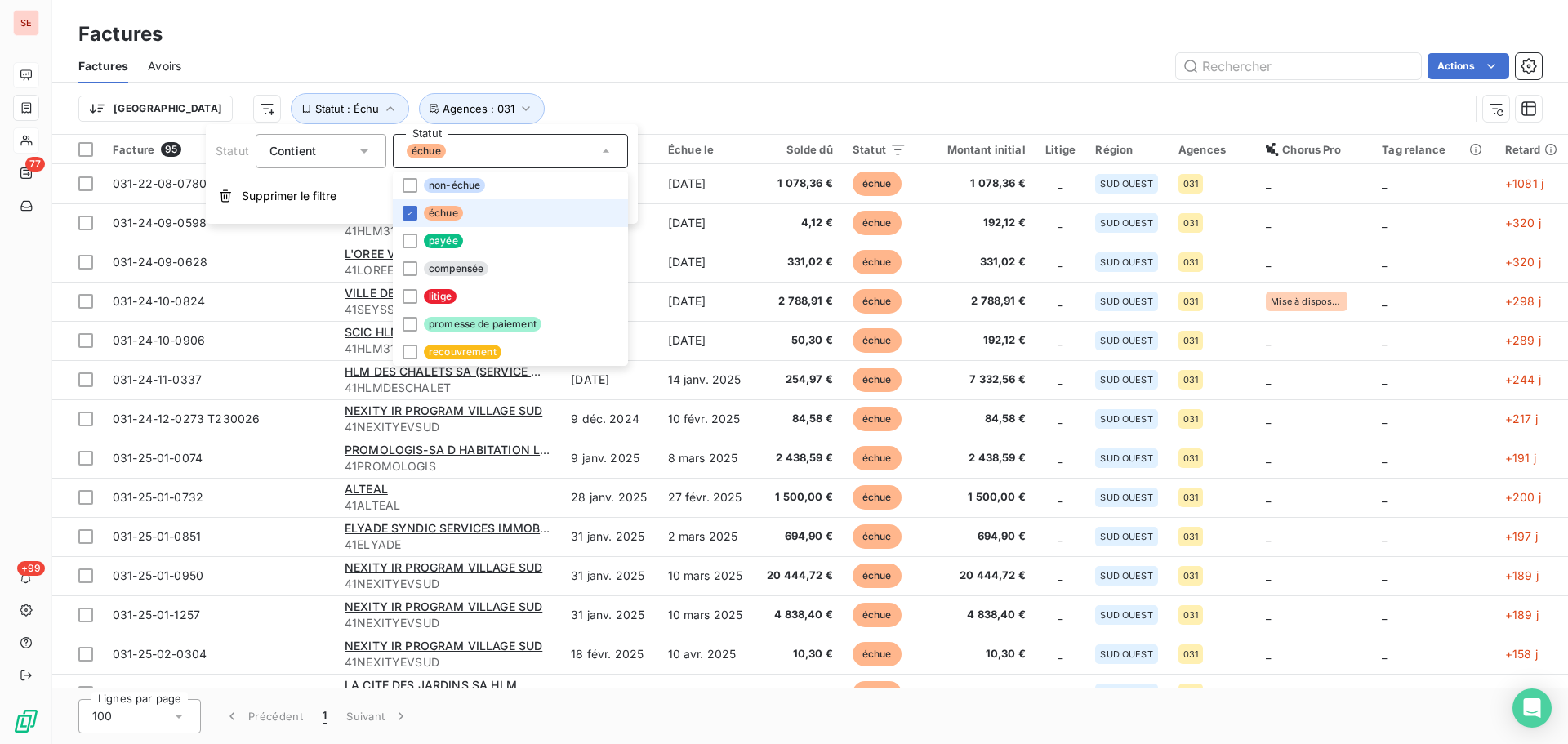
click at [456, 210] on span "échue" at bounding box center [444, 214] width 40 height 15
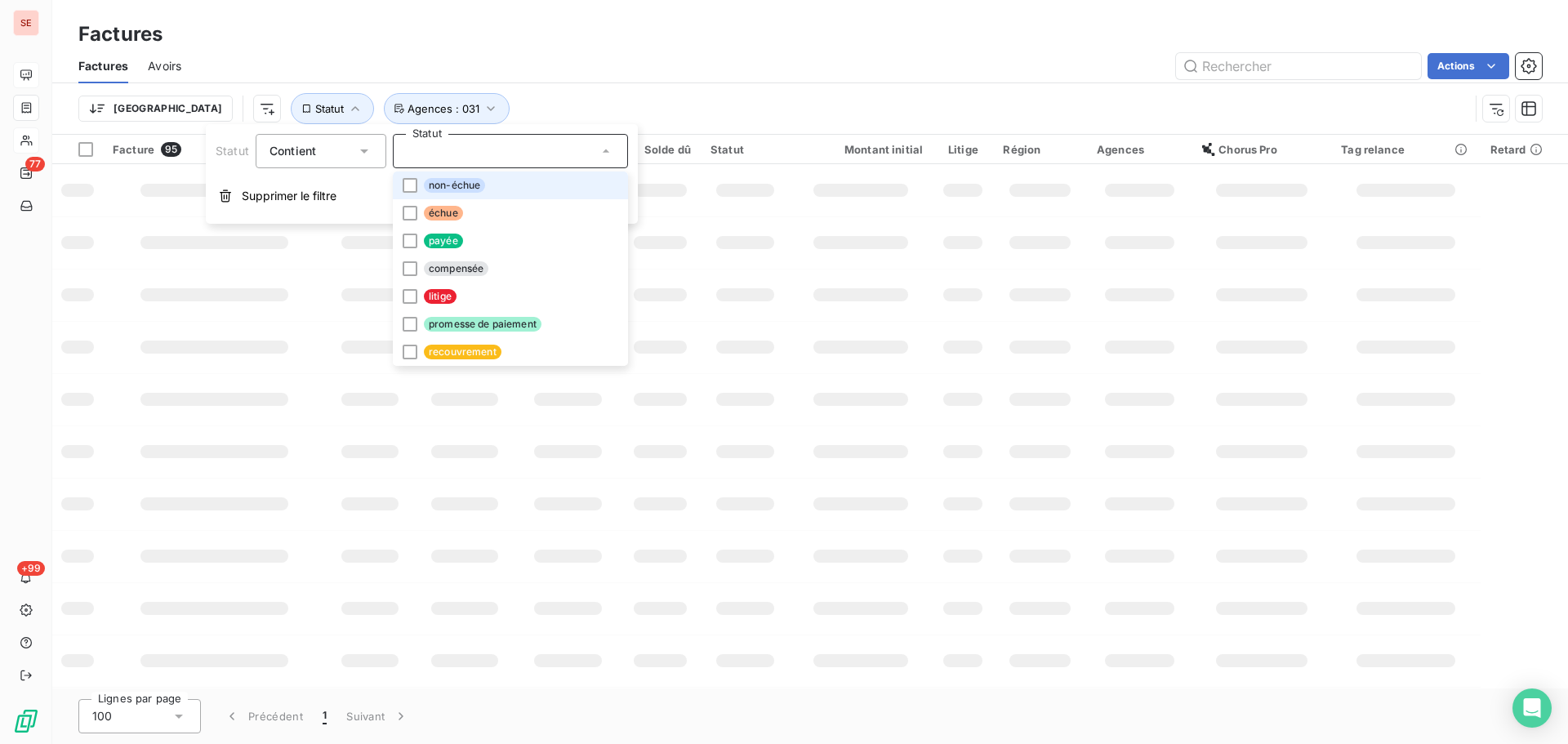
click at [458, 178] on span "non-échue" at bounding box center [454, 186] width 61 height 15
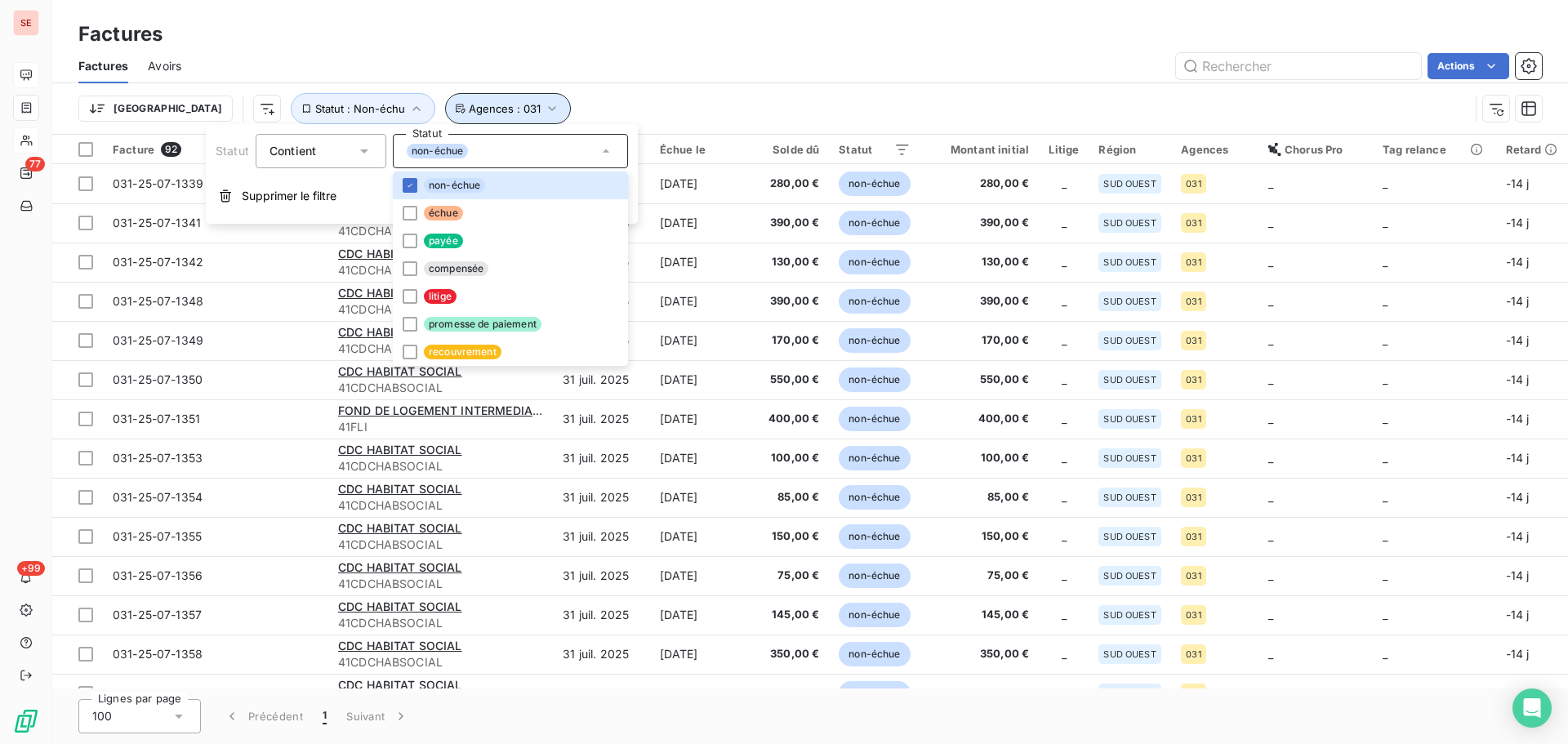
click at [468, 107] on span "Agences : 031" at bounding box center [504, 109] width 72 height 13
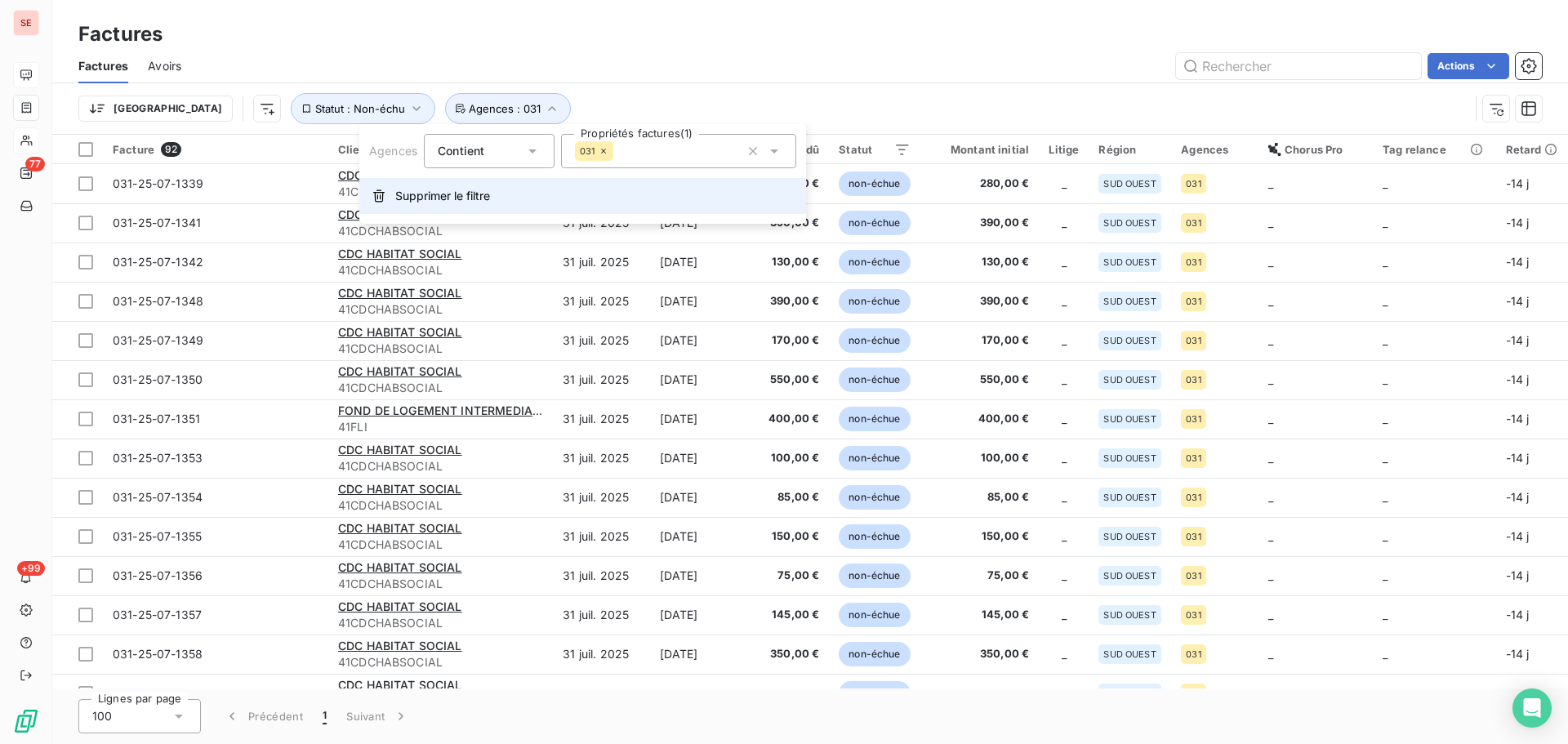
click at [467, 205] on button "Supprimer le filtre" at bounding box center [583, 196] width 447 height 36
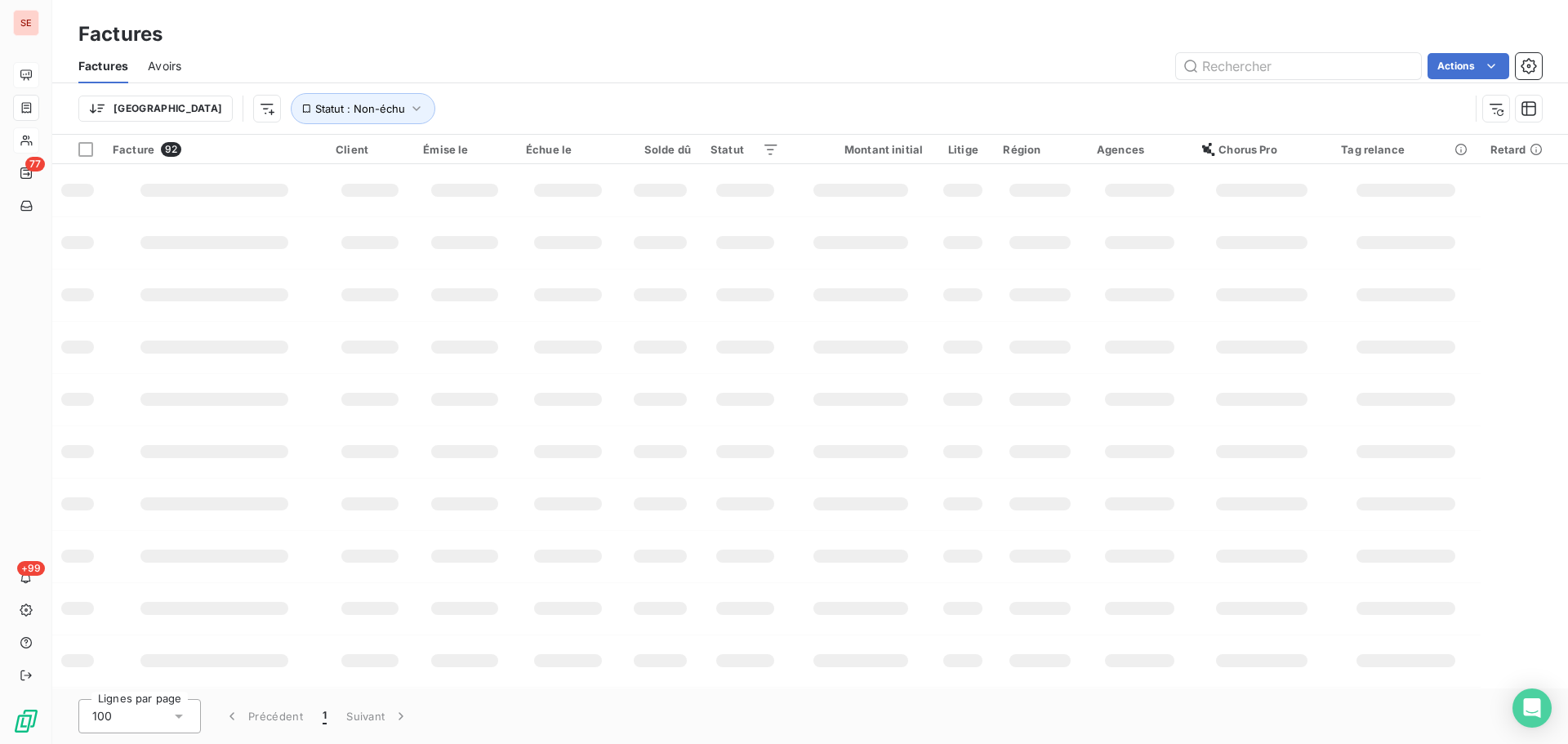
click at [542, 98] on div "Trier Statut : Non-échu" at bounding box center [773, 109] width 1391 height 31
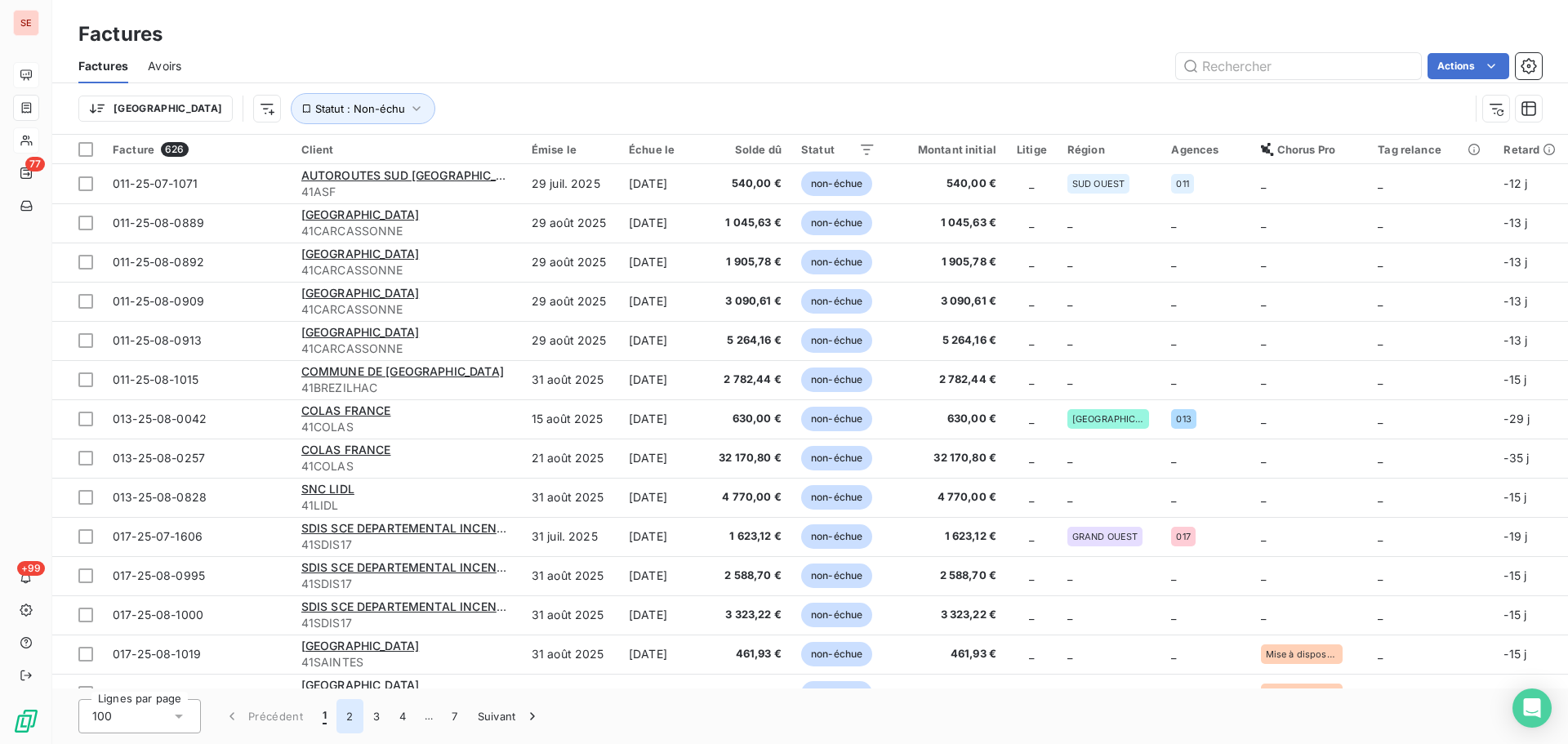
click at [354, 710] on button "2" at bounding box center [350, 717] width 26 height 35
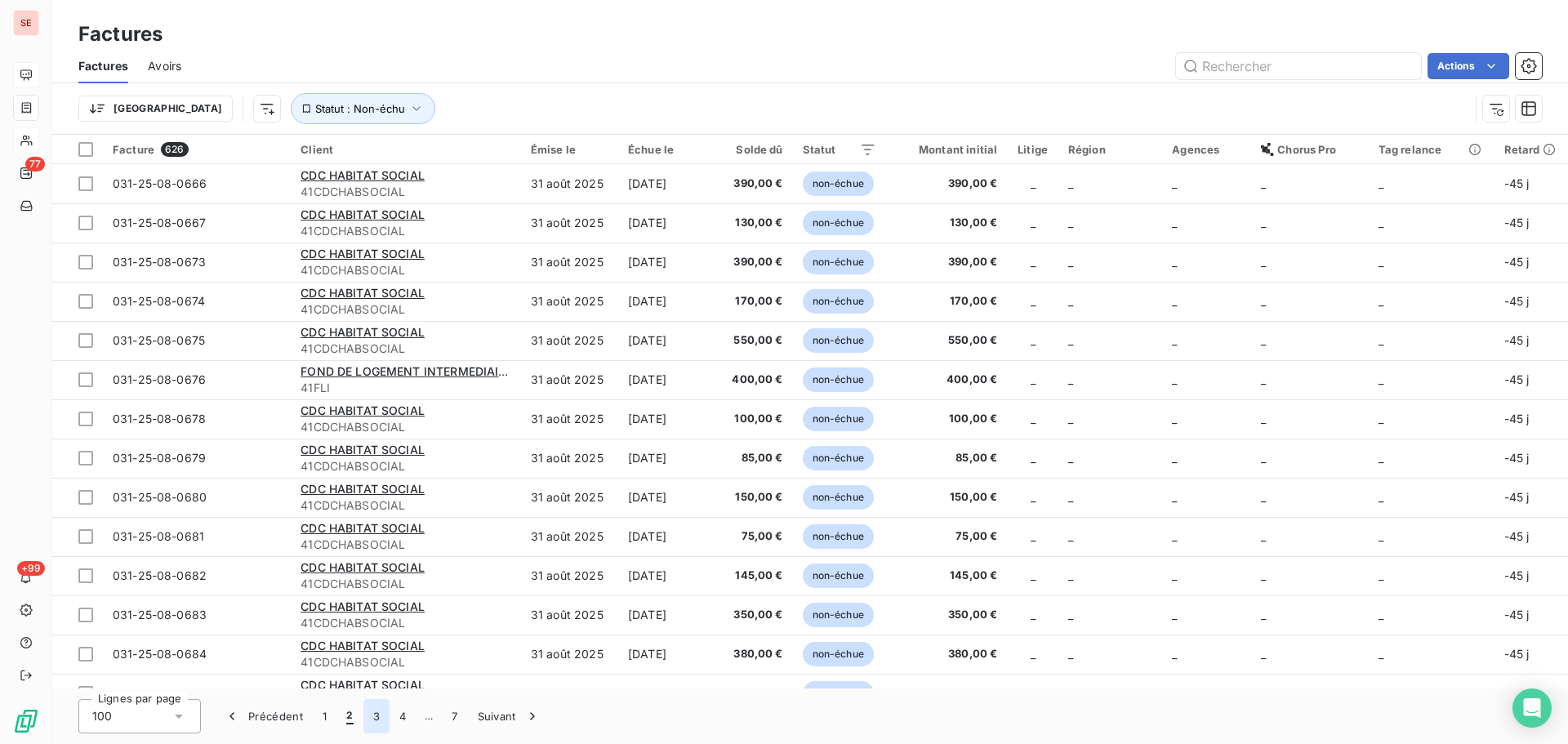
click at [381, 716] on button "3" at bounding box center [377, 717] width 26 height 35
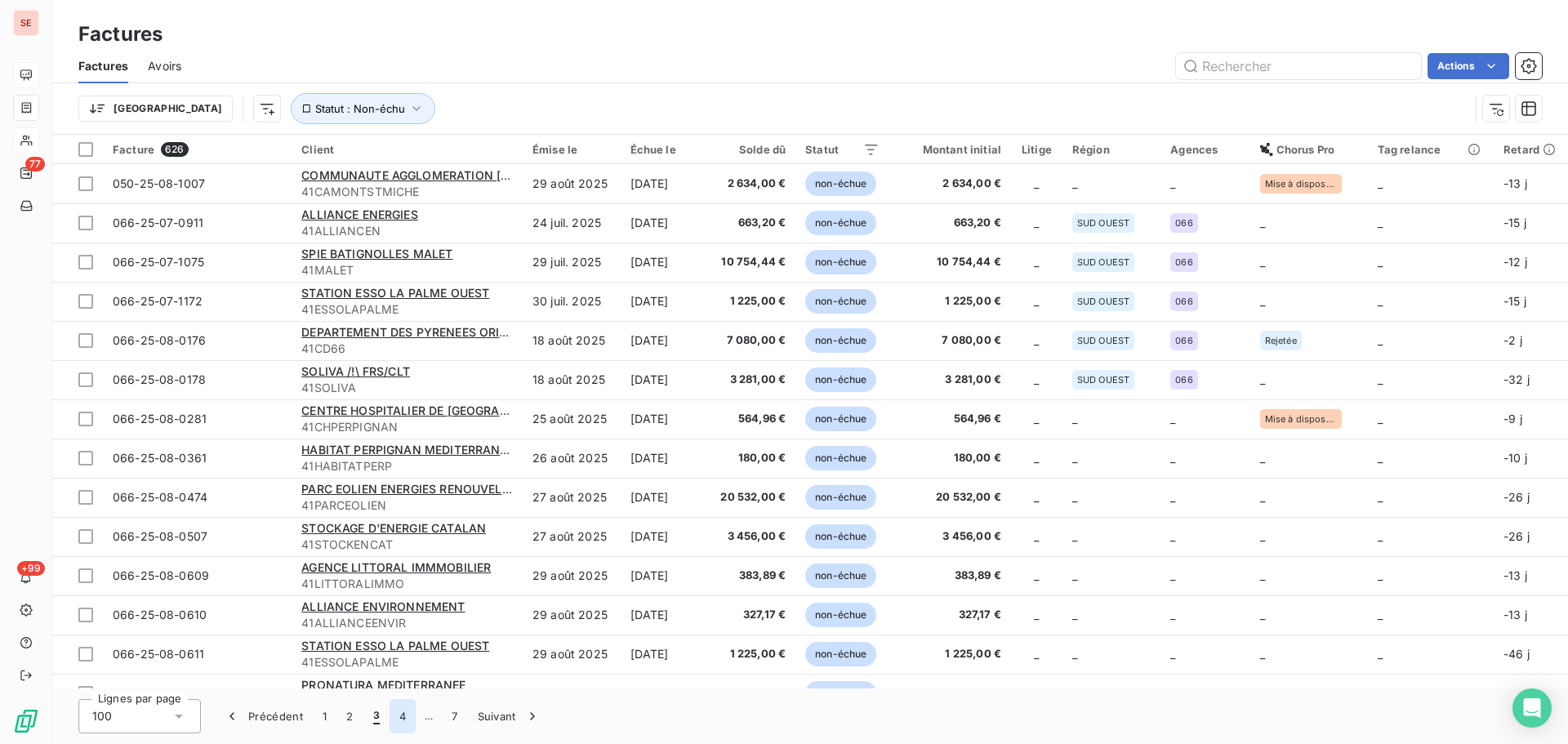
click at [393, 726] on button "4" at bounding box center [402, 717] width 26 height 35
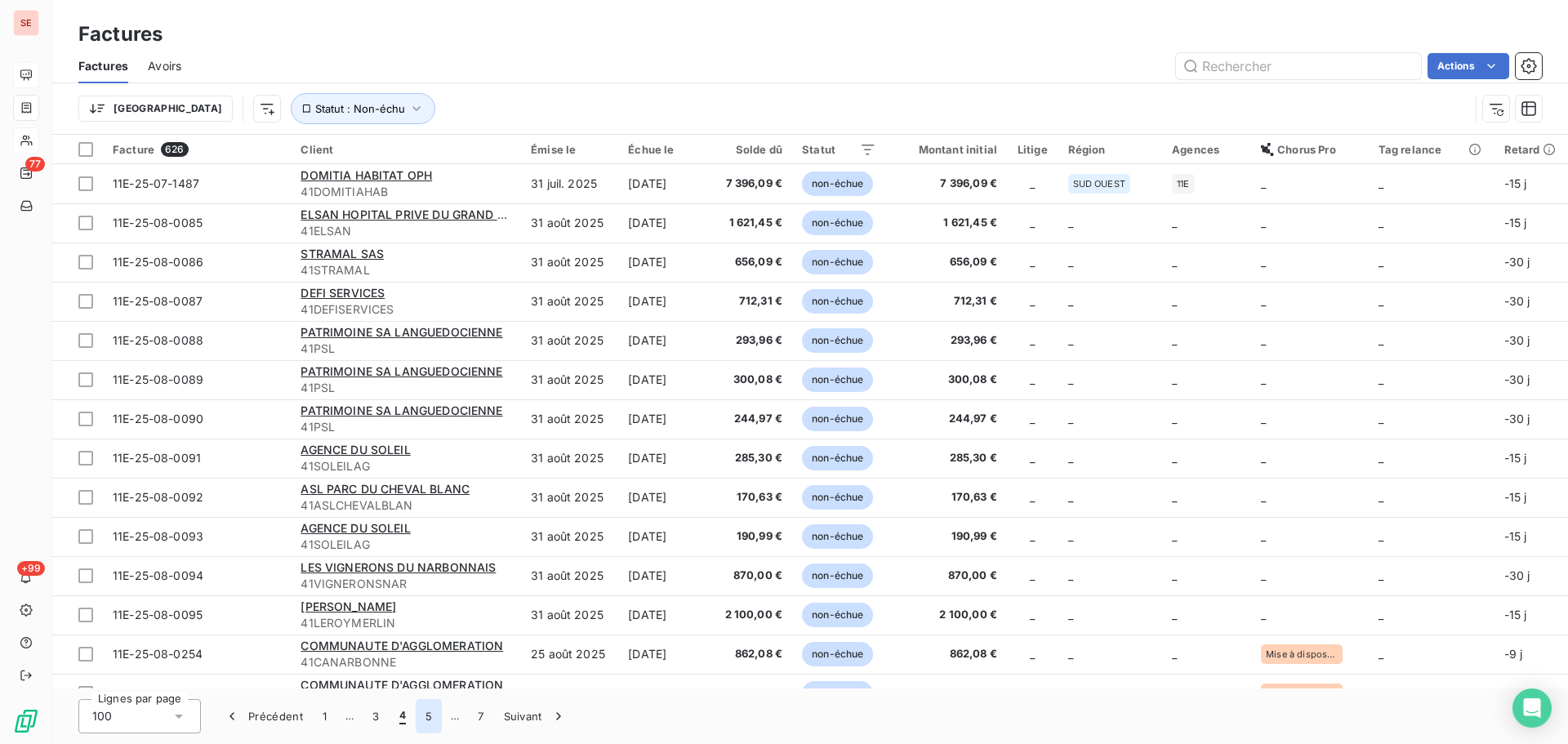
click at [422, 717] on button "5" at bounding box center [429, 717] width 26 height 35
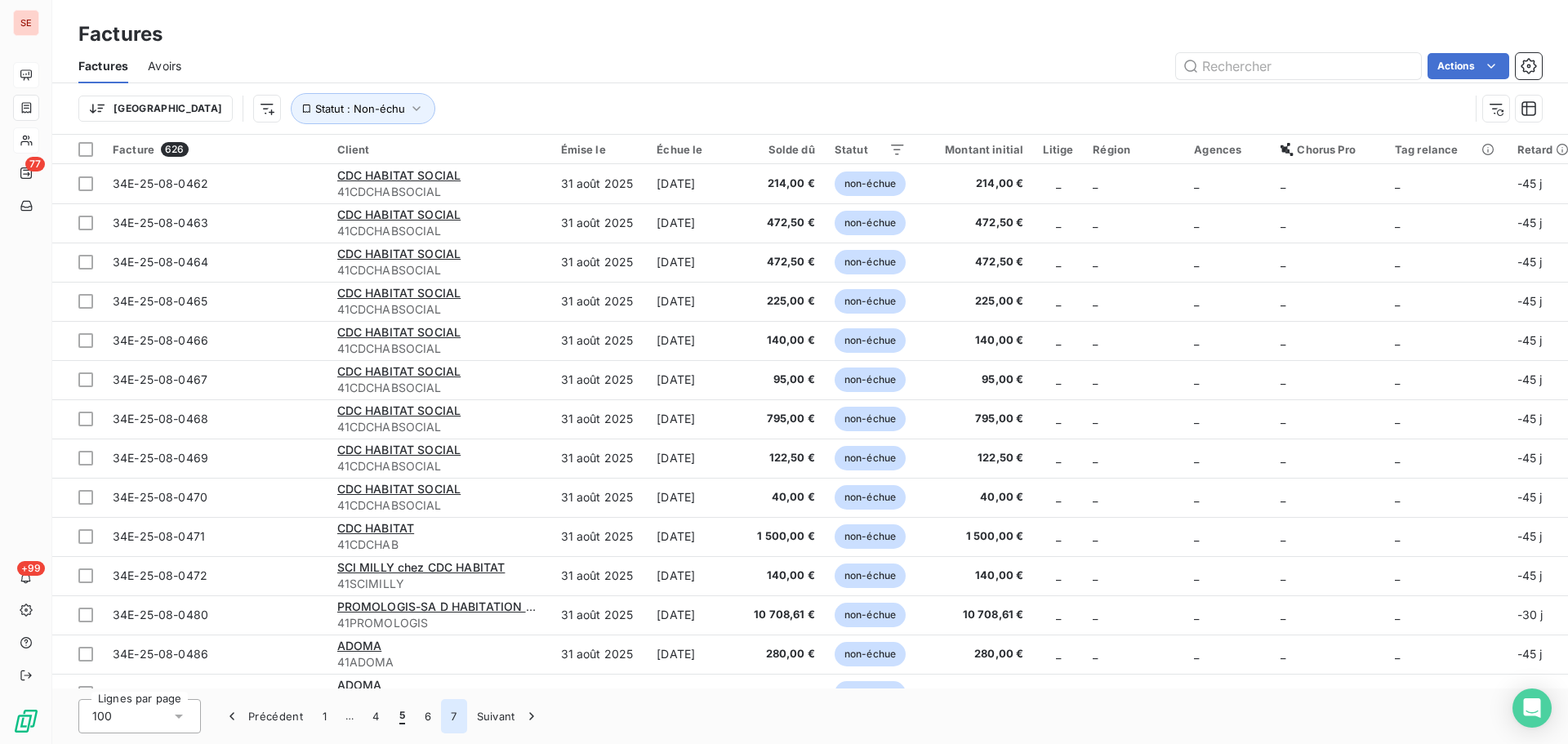
click at [453, 717] on button "7" at bounding box center [453, 717] width 26 height 35
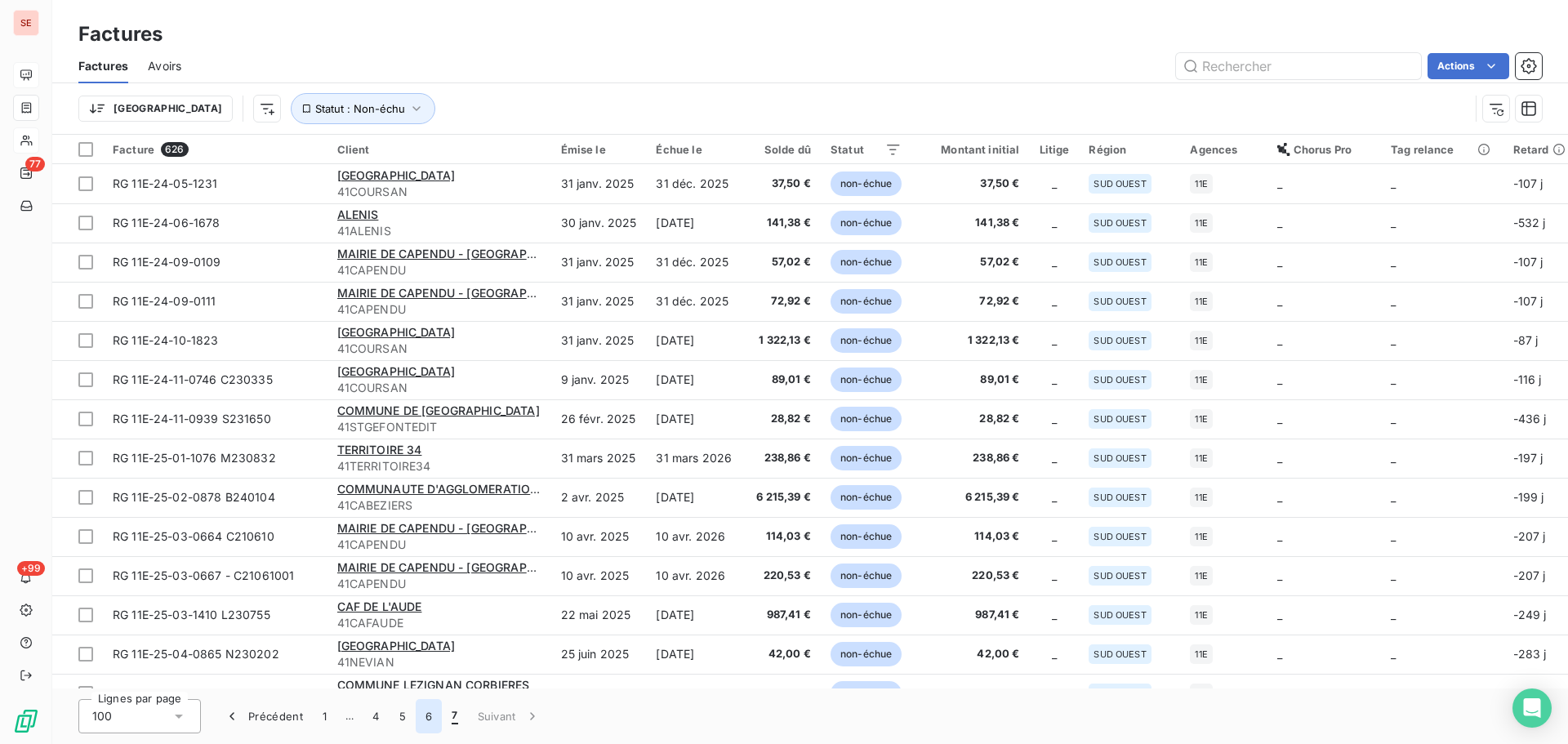
click at [426, 716] on button "6" at bounding box center [429, 717] width 26 height 35
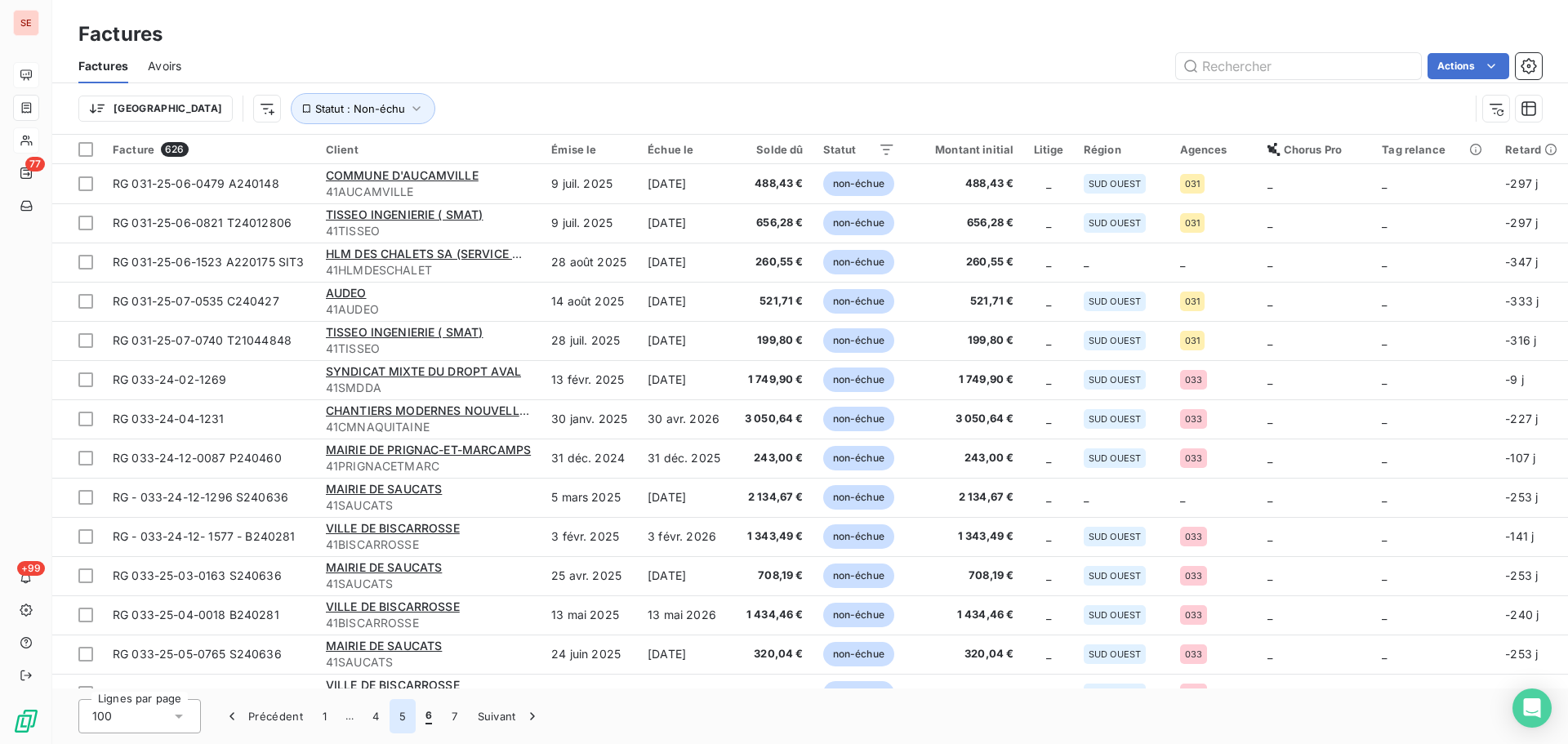
click at [398, 715] on button "5" at bounding box center [402, 717] width 26 height 35
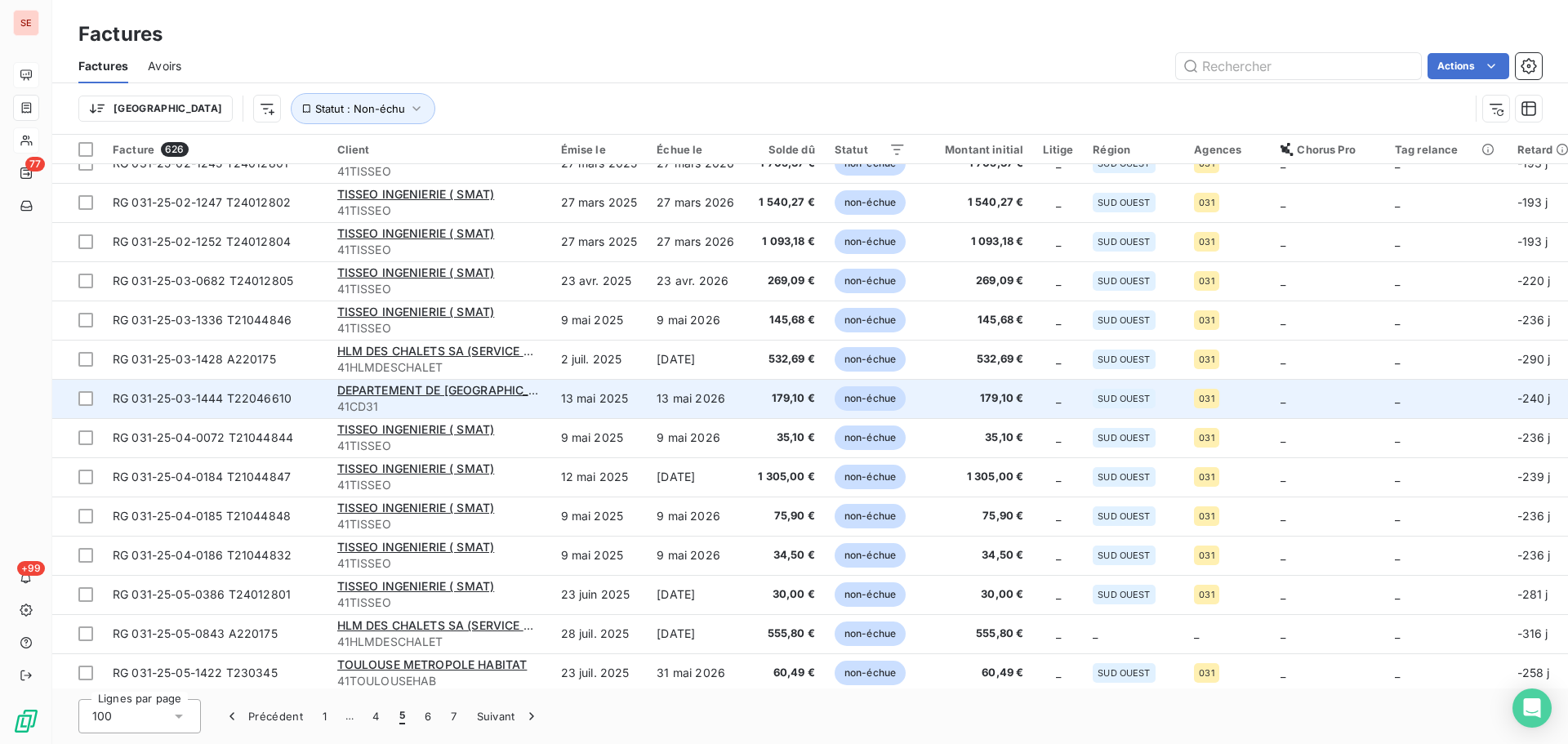
scroll to position [3404, 0]
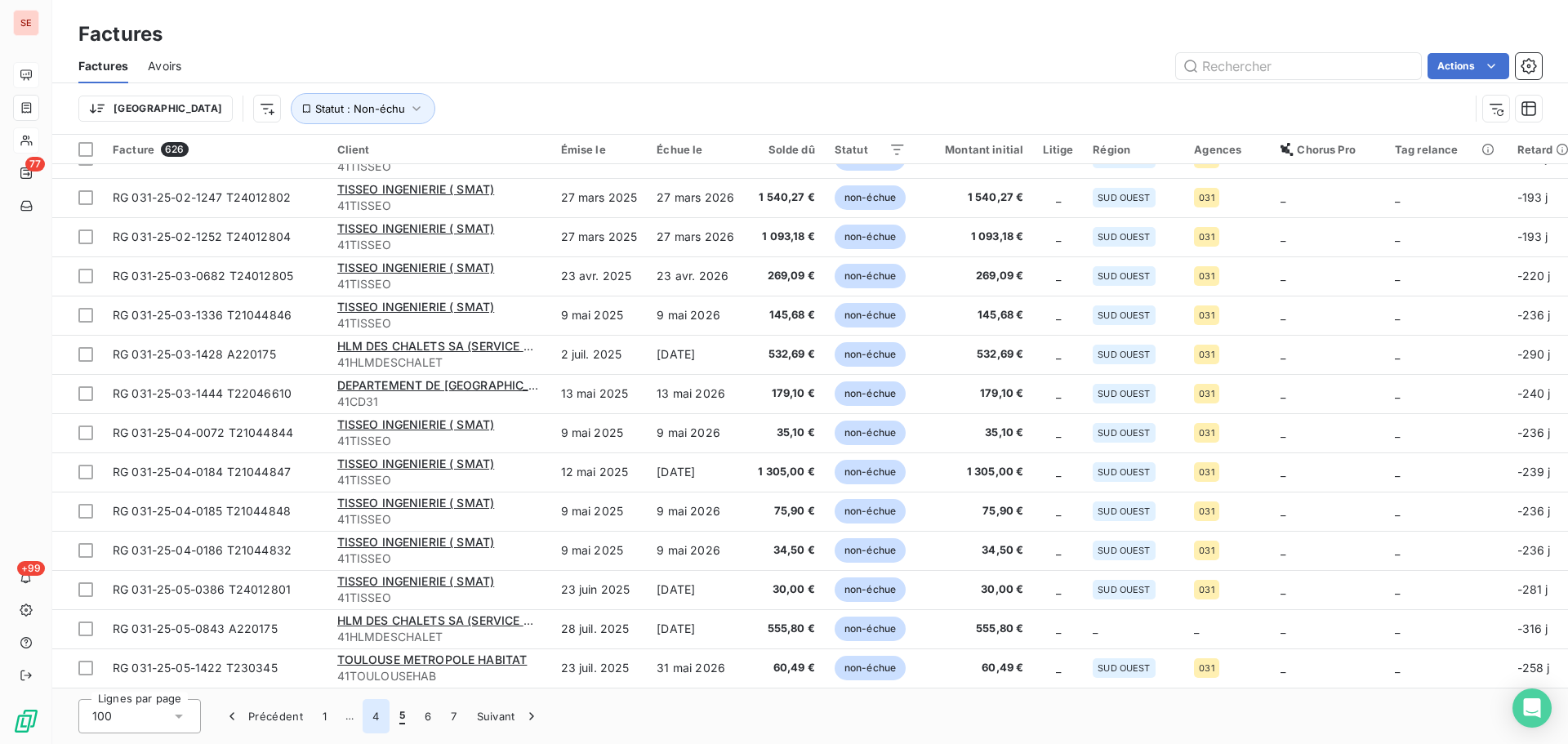
click at [364, 718] on button "4" at bounding box center [376, 717] width 26 height 35
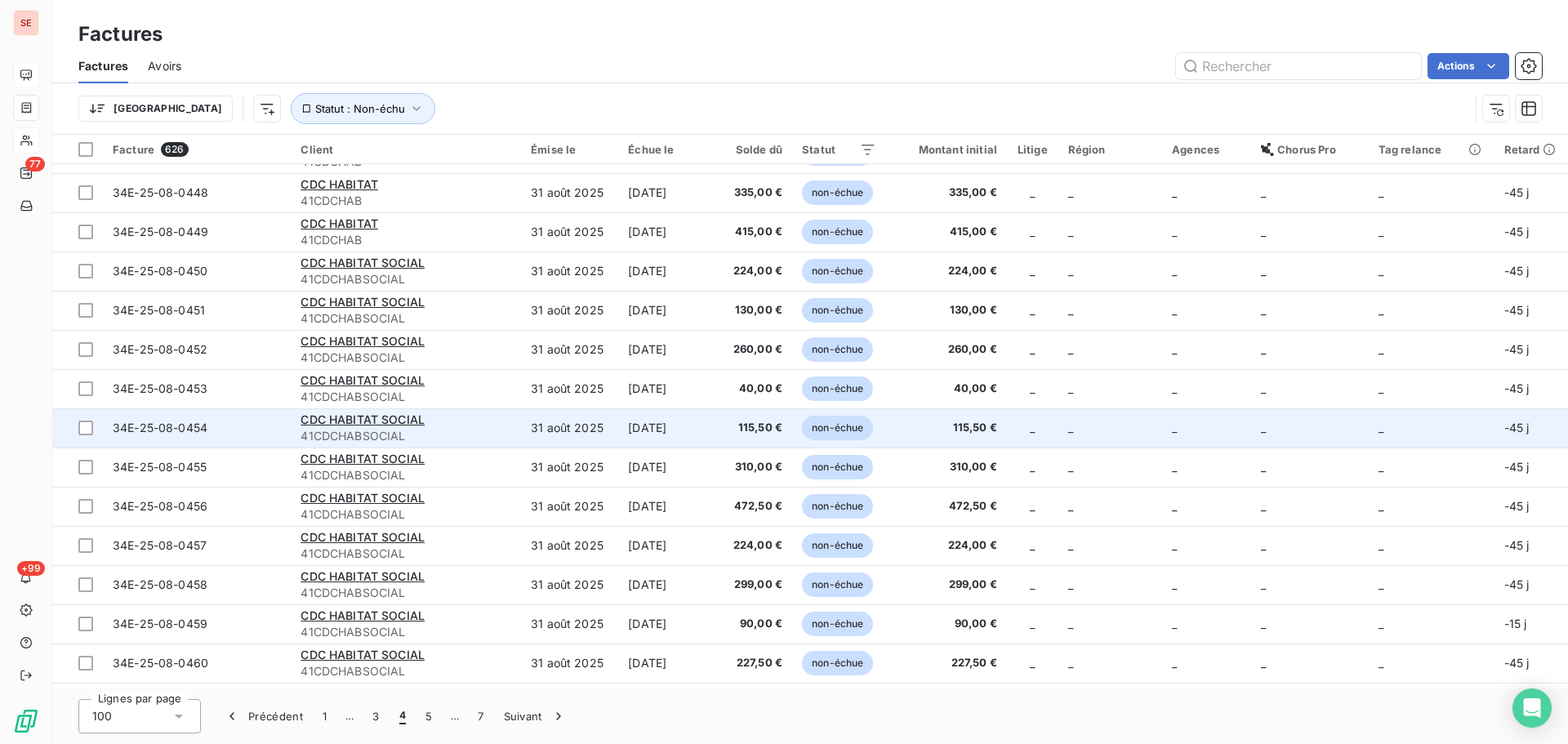
scroll to position [3397, 0]
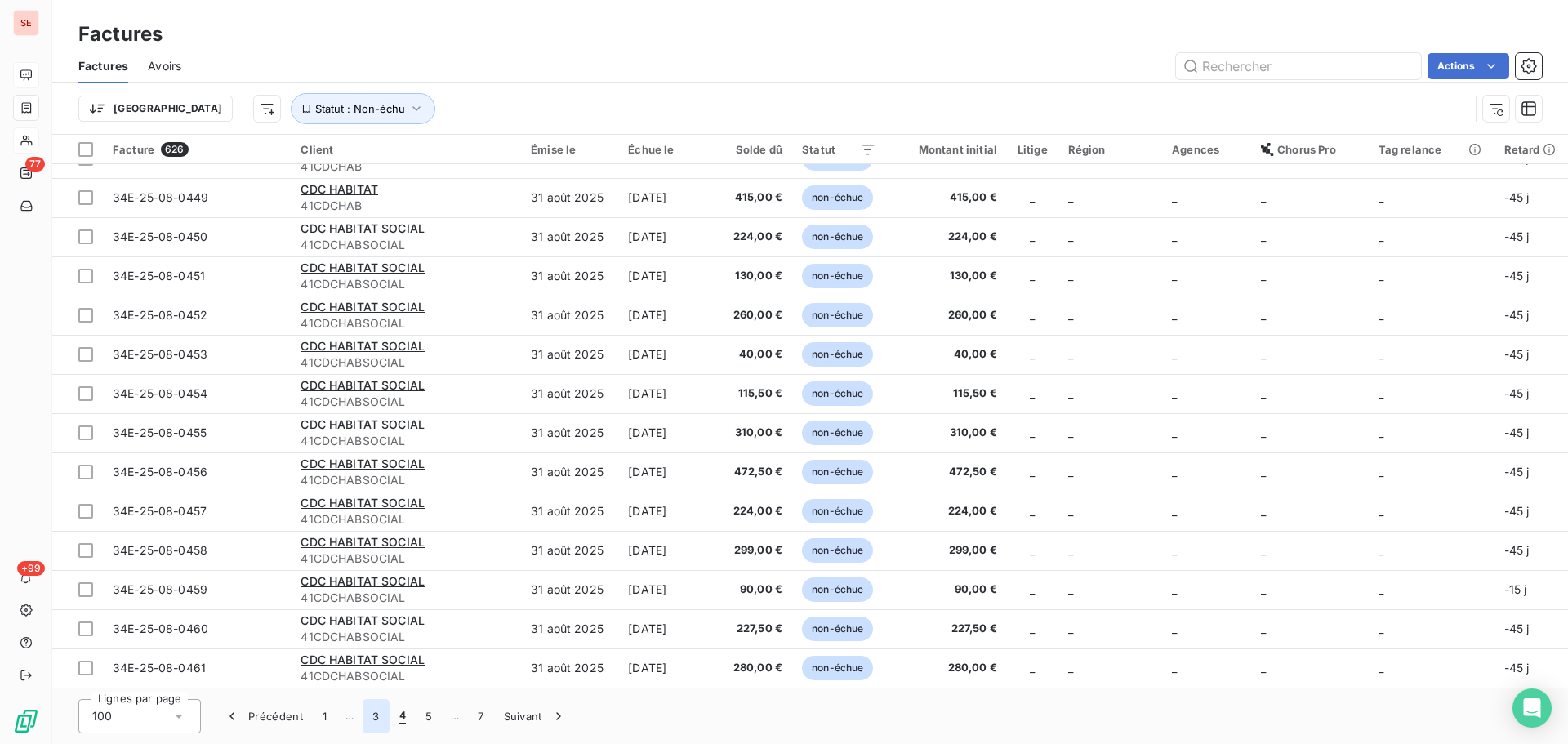
click at [369, 719] on button "3" at bounding box center [376, 717] width 26 height 35
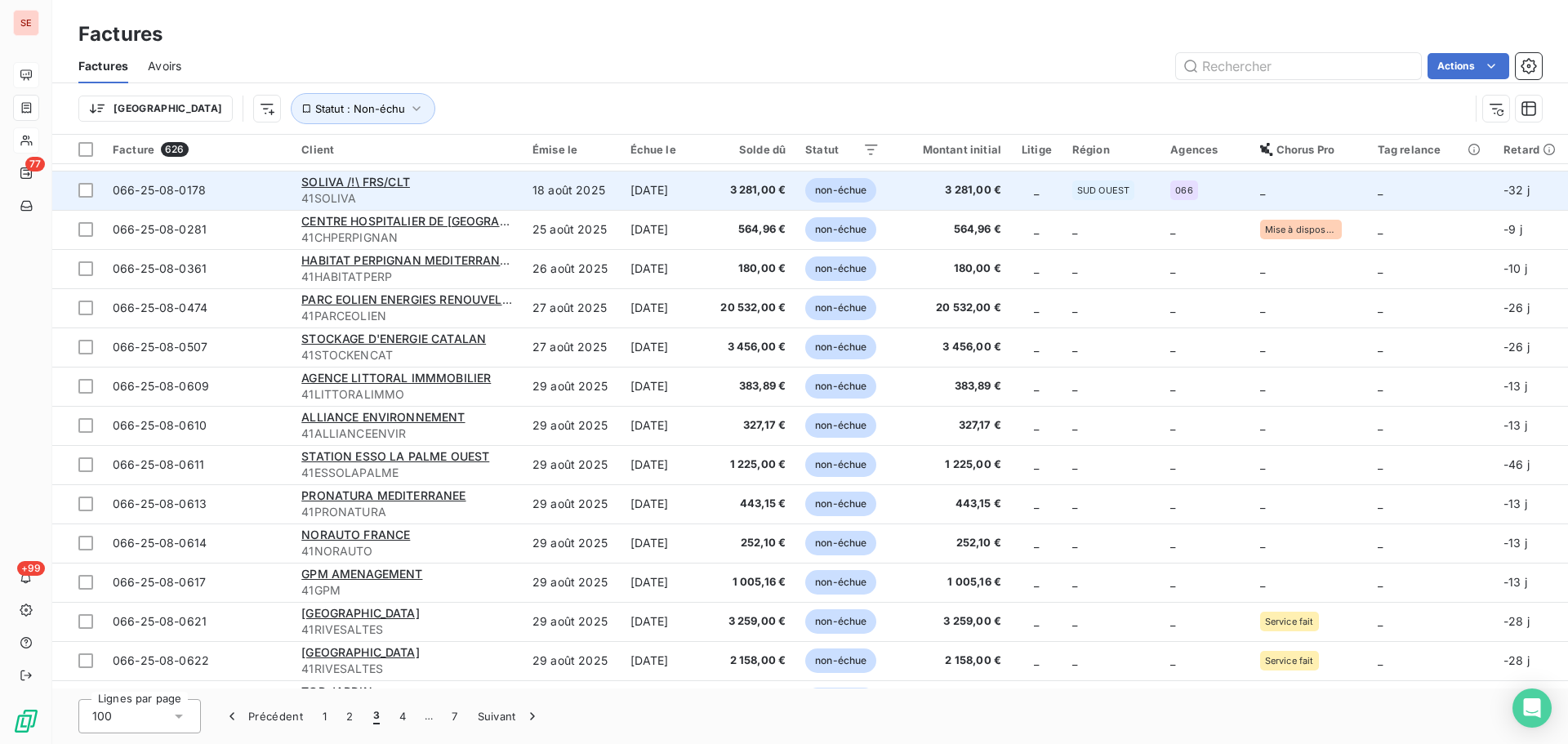
scroll to position [218, 0]
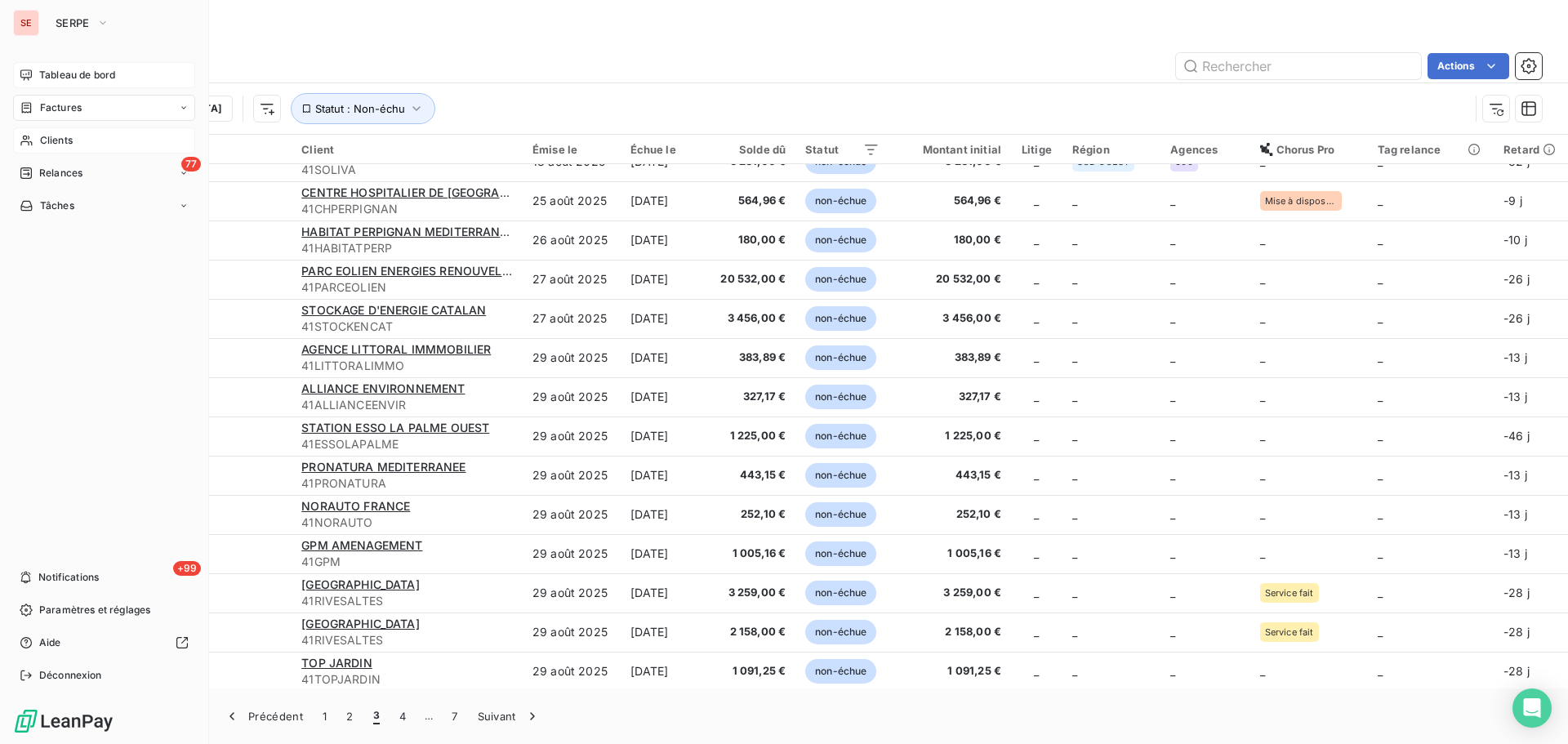
click at [54, 174] on span "Relances" at bounding box center [61, 173] width 43 height 15
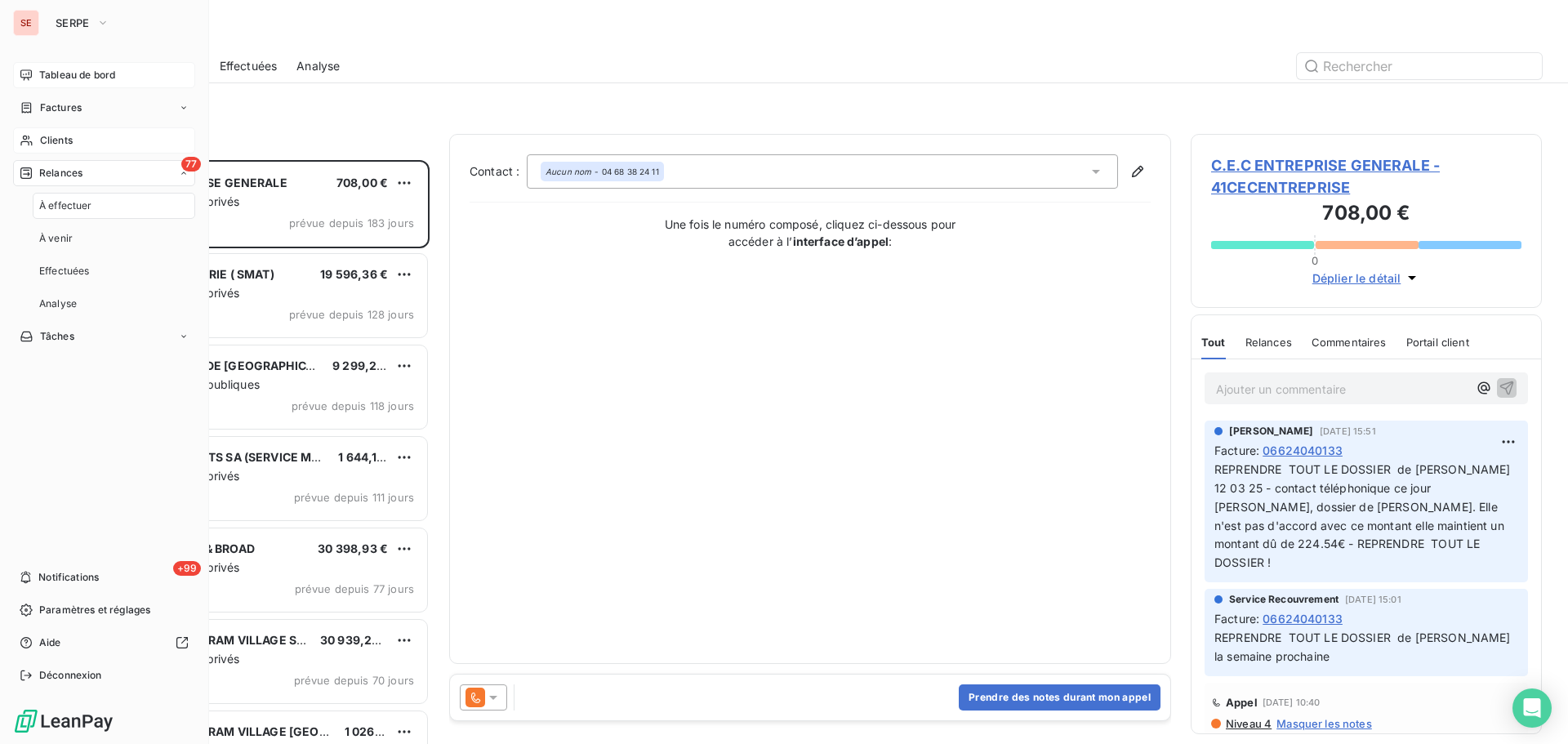
scroll to position [572, 339]
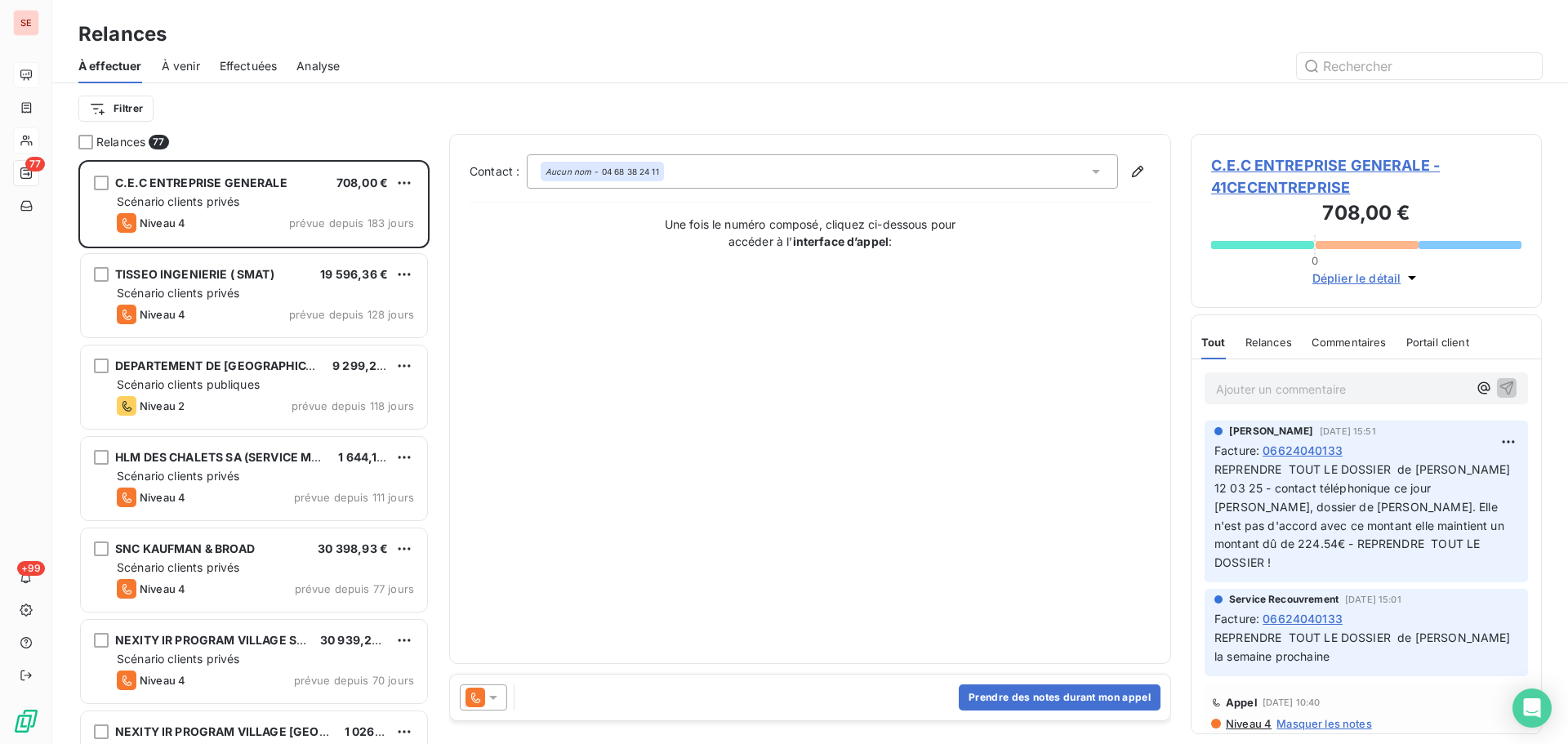
click at [567, 99] on div "Filtrer" at bounding box center [810, 109] width 1463 height 31
click at [187, 68] on span "À venir" at bounding box center [181, 66] width 39 height 16
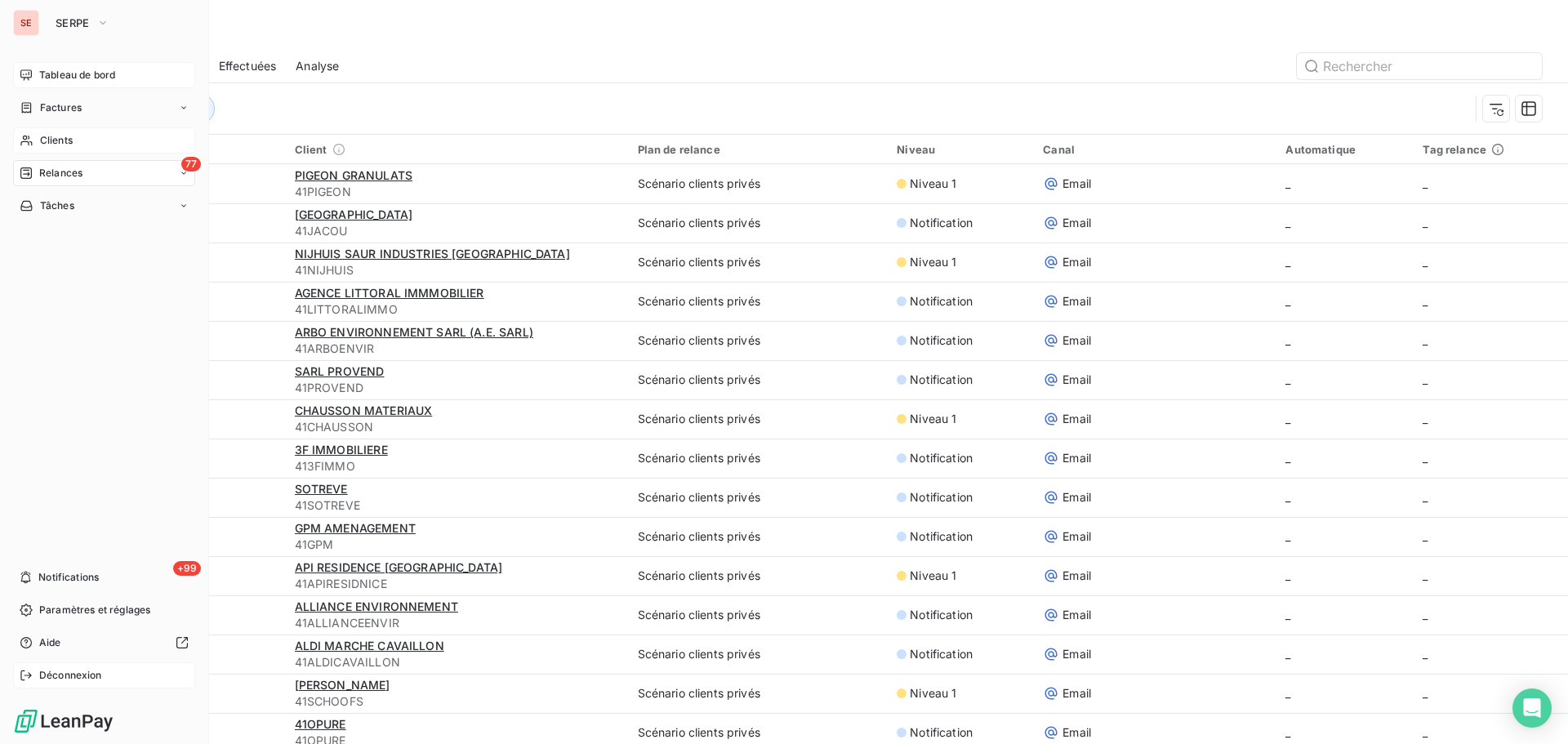
click at [83, 679] on span "Déconnexion" at bounding box center [71, 676] width 63 height 15
